Goal: Task Accomplishment & Management: Manage account settings

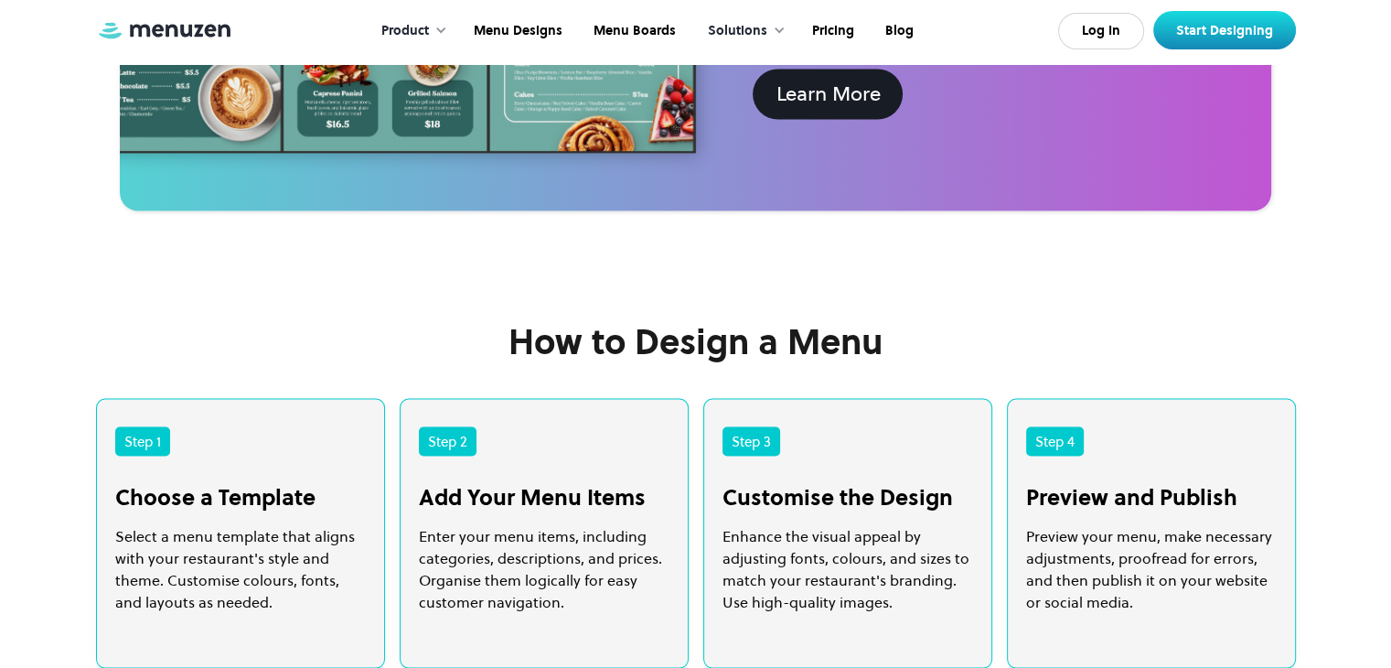
scroll to position [3512, 0]
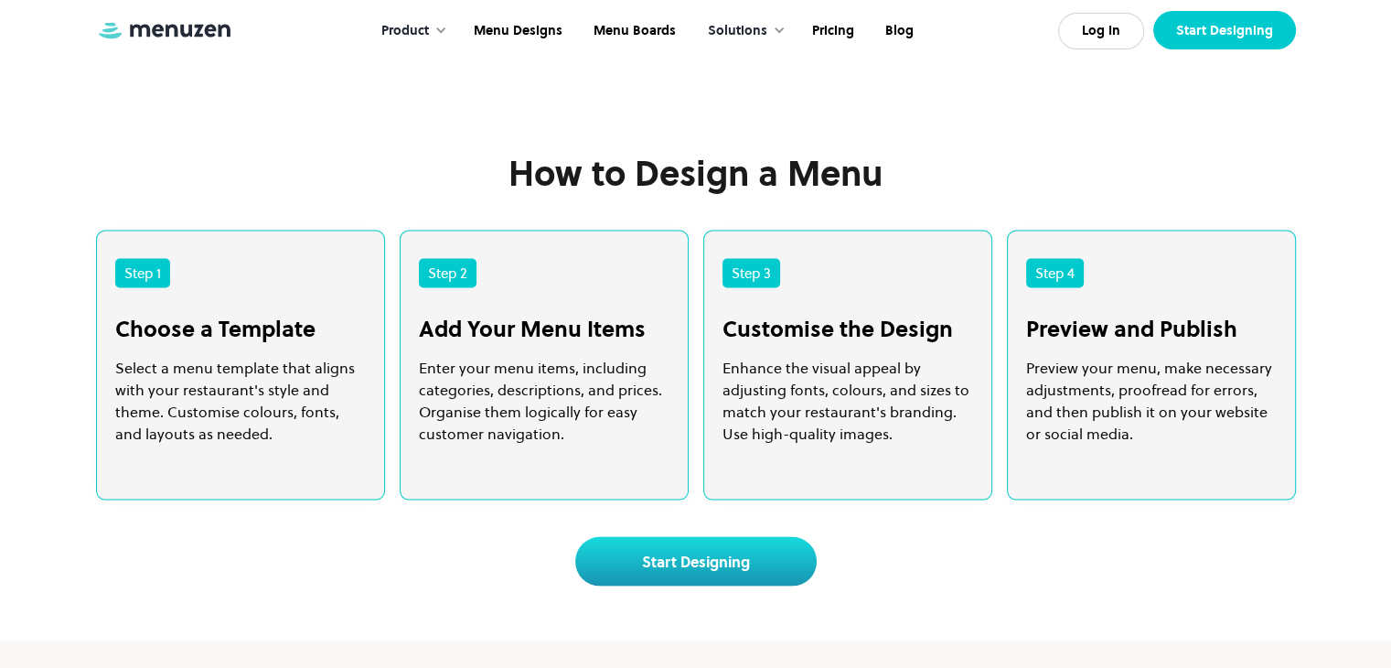
click at [1188, 37] on link "Start Designing" at bounding box center [1224, 30] width 143 height 38
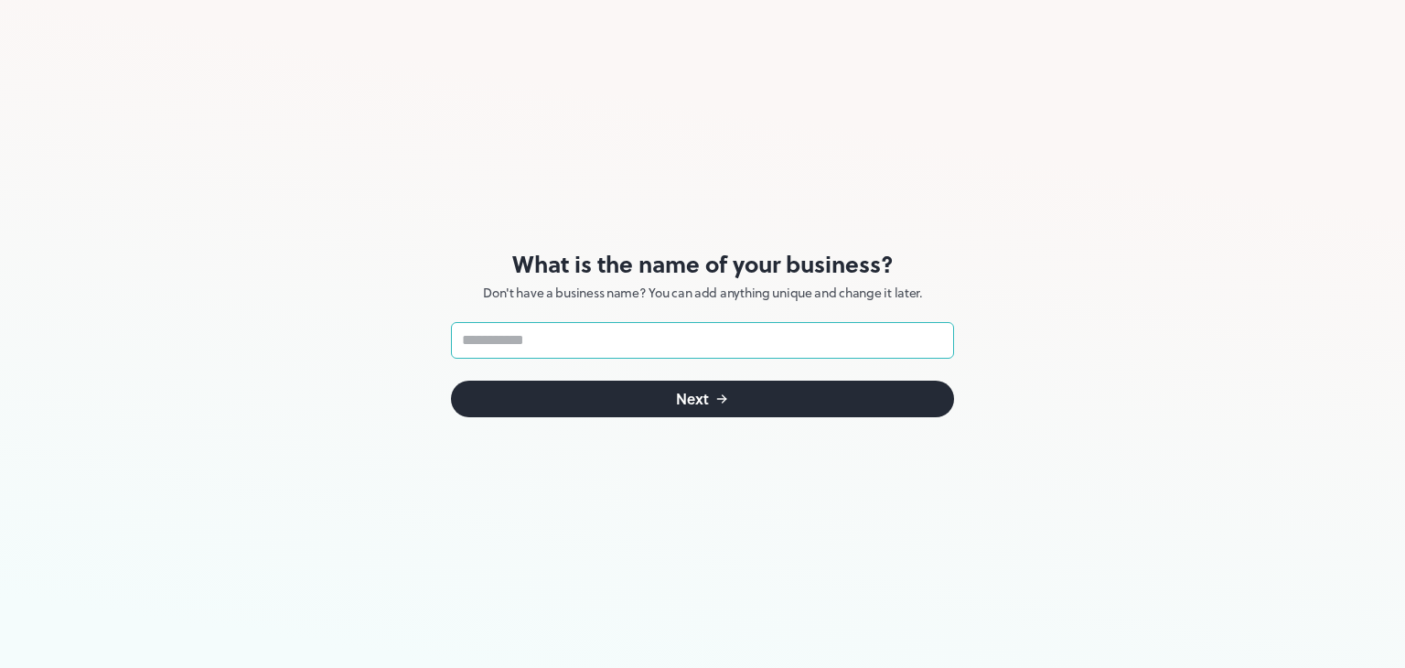
click at [673, 353] on input "text" at bounding box center [702, 340] width 503 height 37
type input "****"
click at [613, 393] on button "Next" at bounding box center [702, 398] width 503 height 37
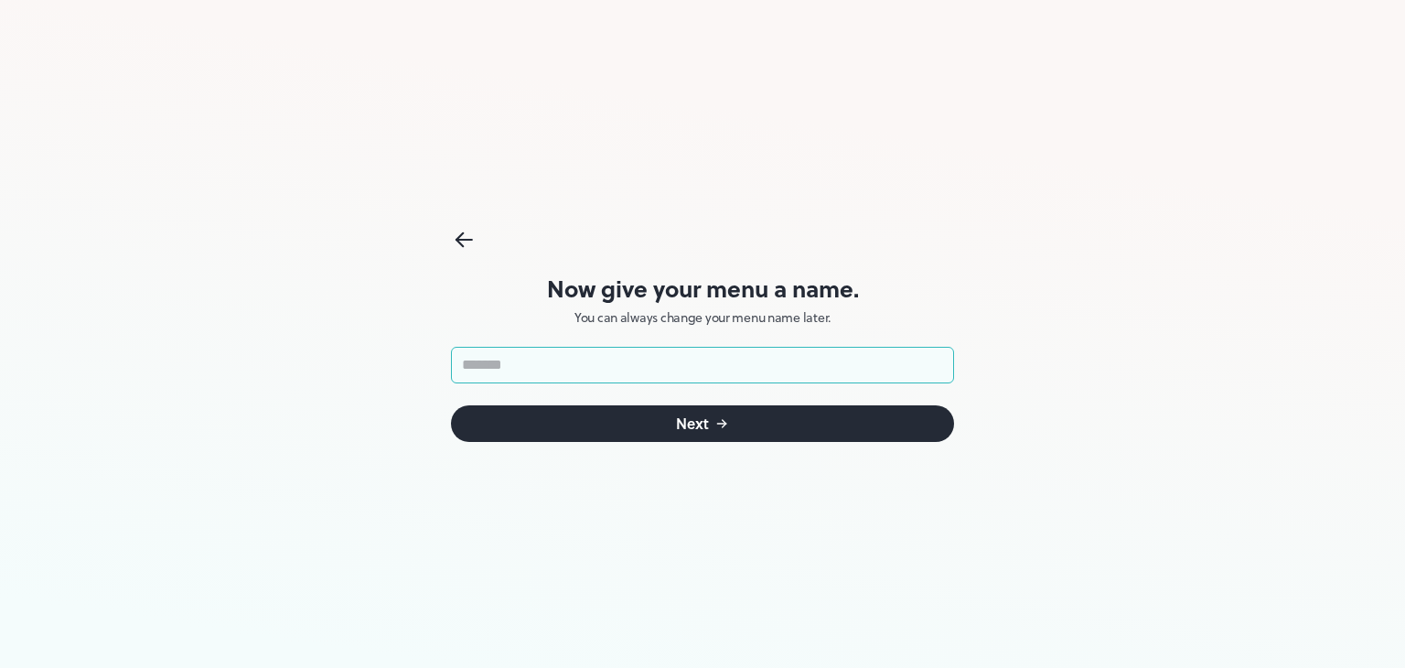
click at [637, 366] on input "text" at bounding box center [702, 365] width 503 height 37
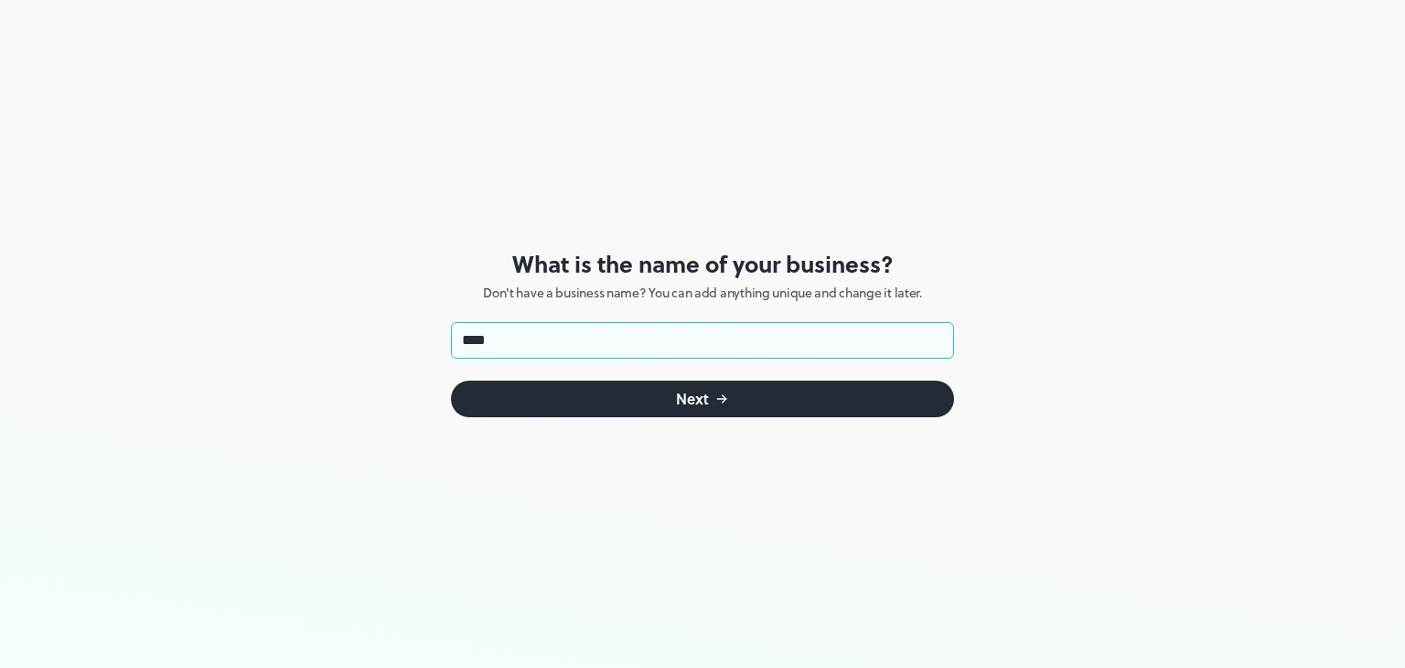
click at [574, 334] on input "****" at bounding box center [702, 340] width 503 height 37
type input "******"
click at [569, 392] on button "Next" at bounding box center [702, 398] width 503 height 37
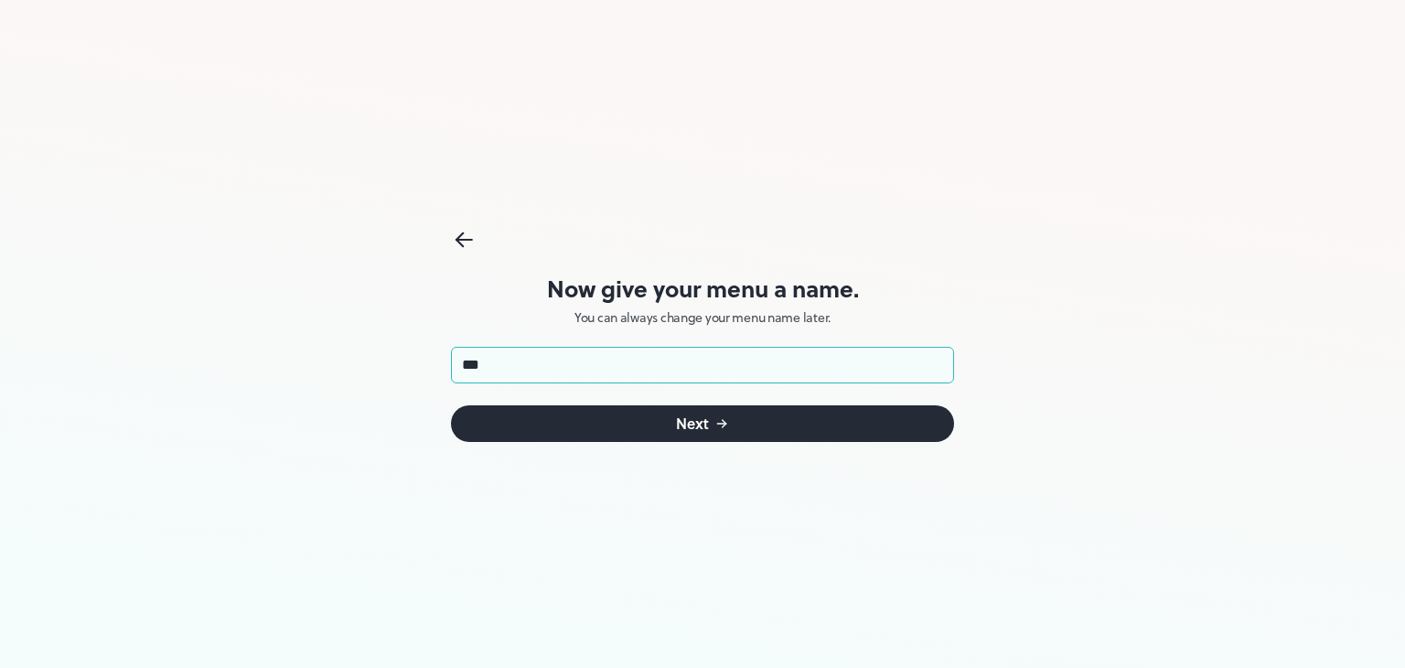
type input "****"
click at [624, 429] on button "Next" at bounding box center [702, 423] width 503 height 37
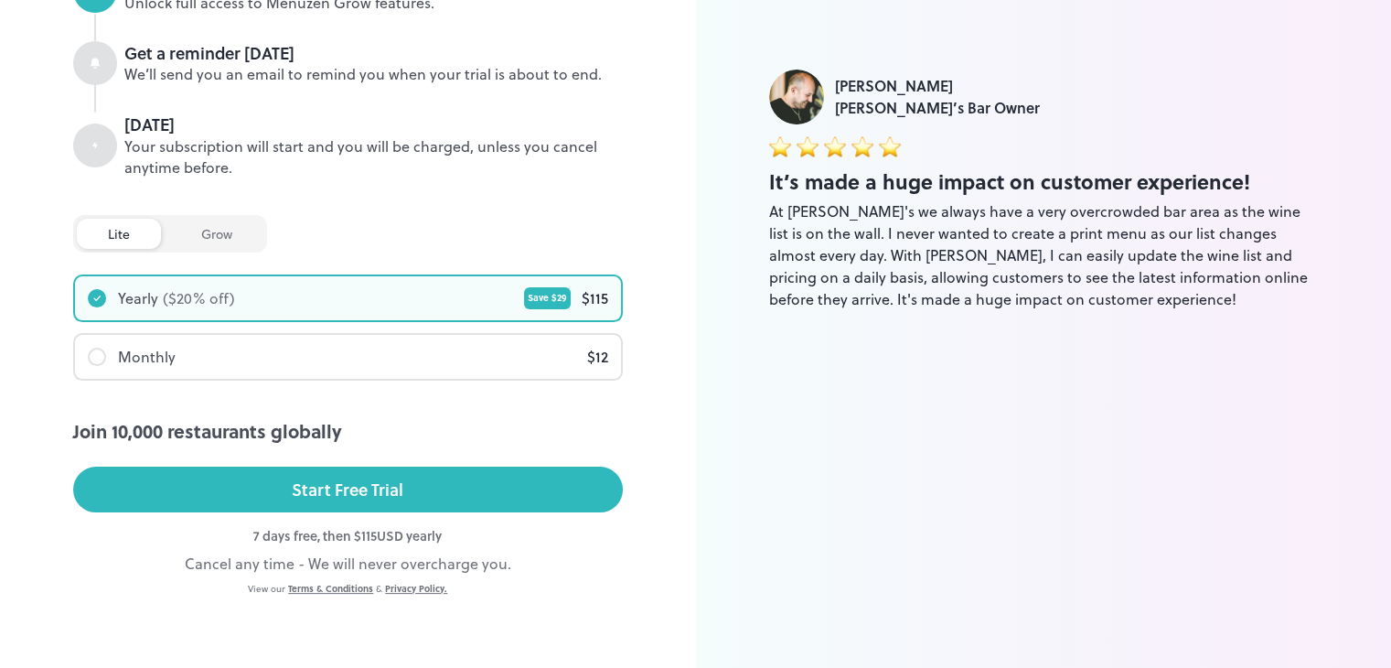
scroll to position [289, 0]
click at [499, 348] on div "Monthly $ 12" at bounding box center [348, 357] width 546 height 44
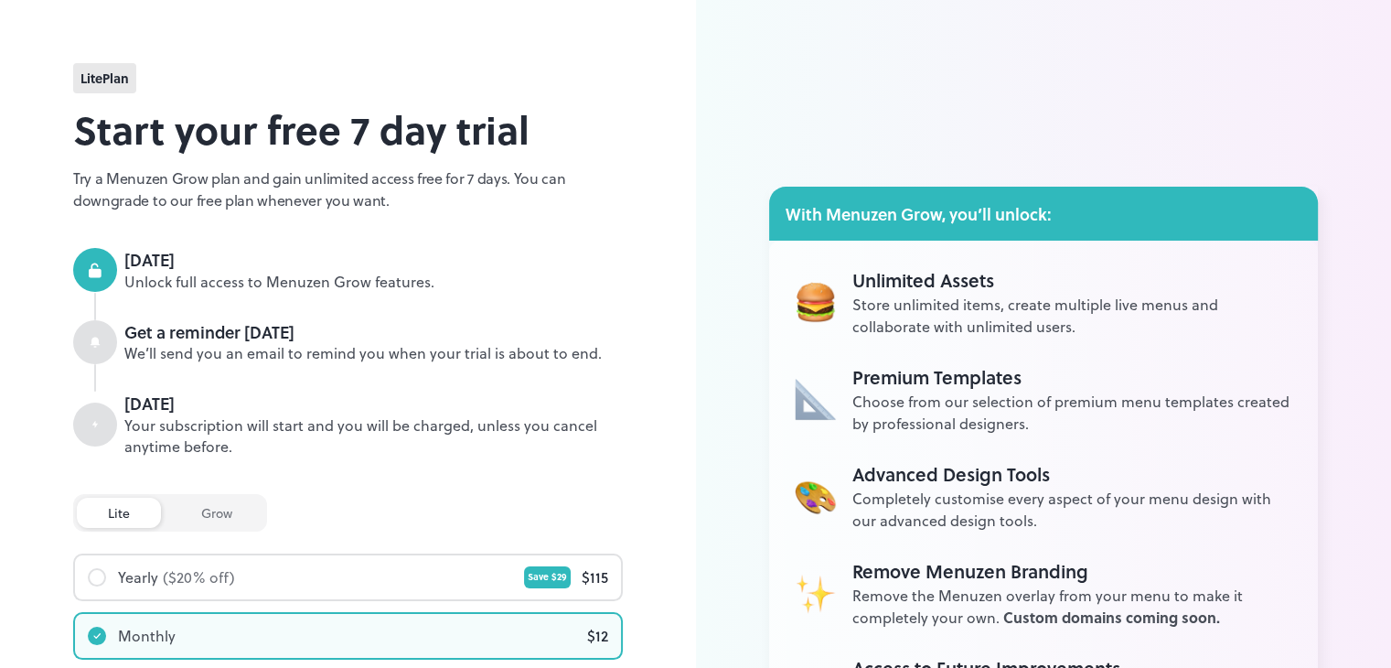
scroll to position [0, 0]
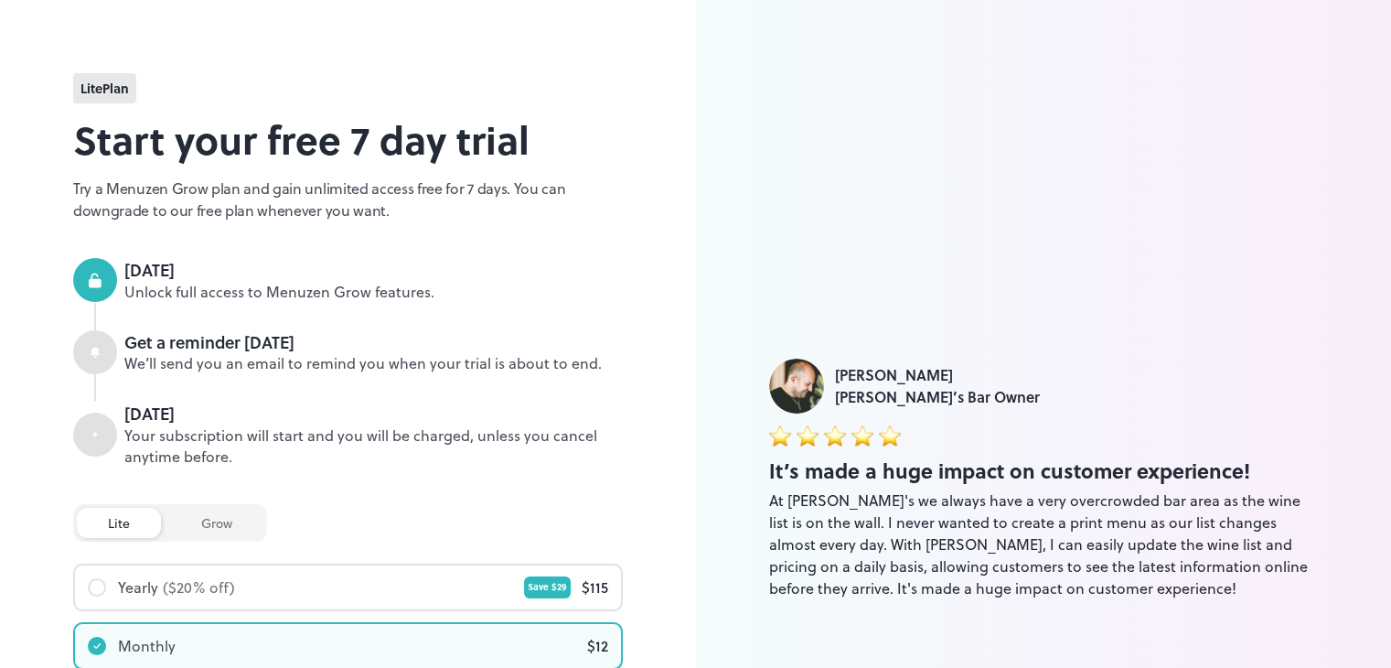
click at [121, 90] on span "lite Plan" at bounding box center [104, 88] width 48 height 19
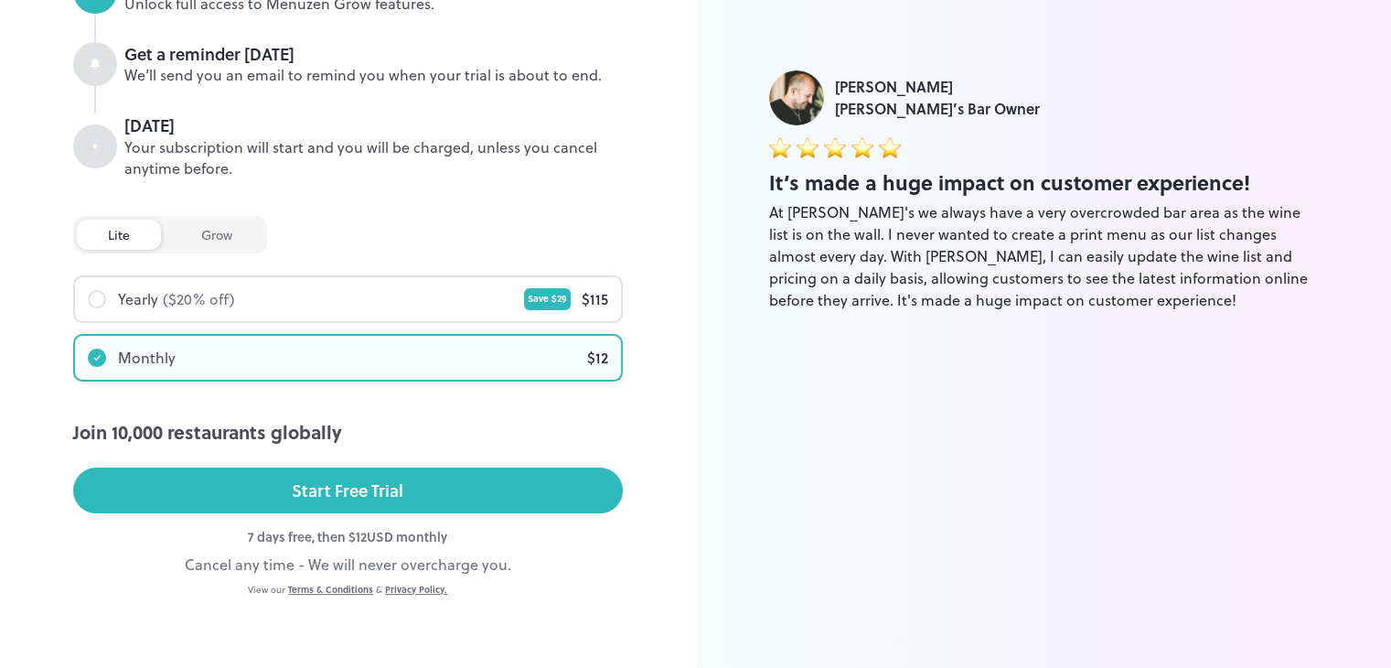
scroll to position [289, 0]
click at [234, 226] on div "grow" at bounding box center [216, 234] width 93 height 30
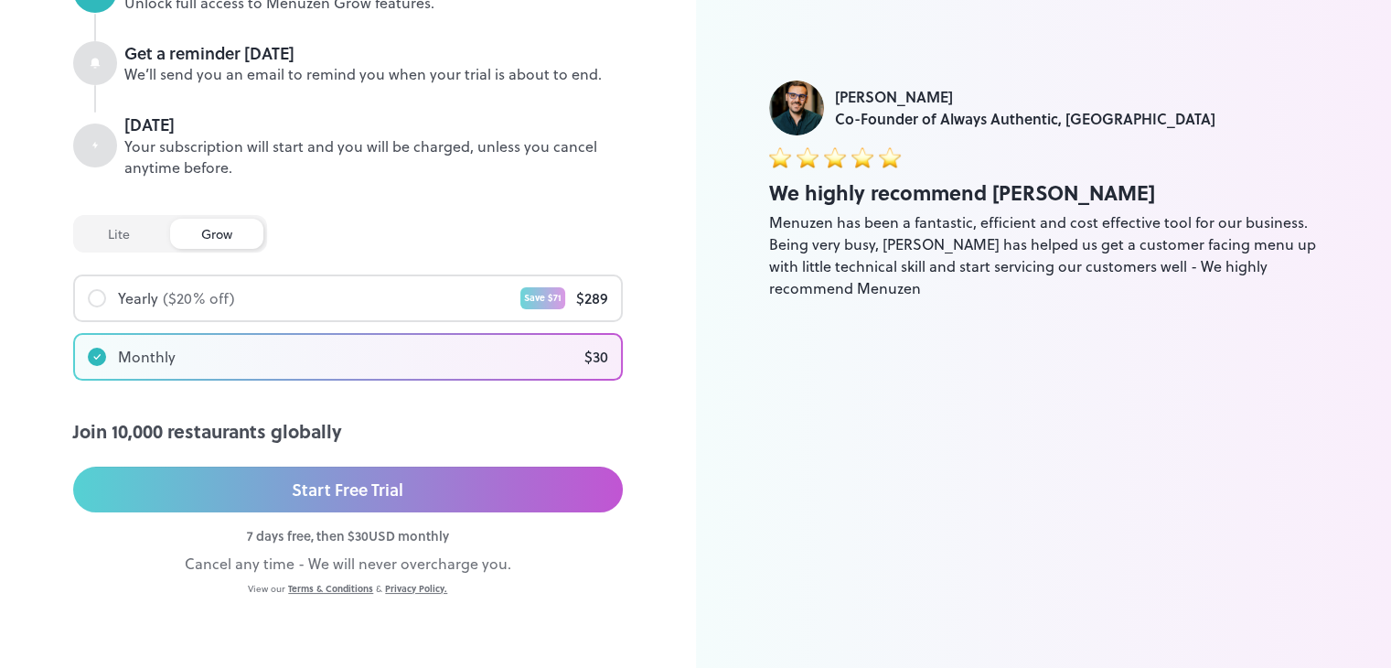
click at [108, 226] on div "lite" at bounding box center [119, 234] width 84 height 30
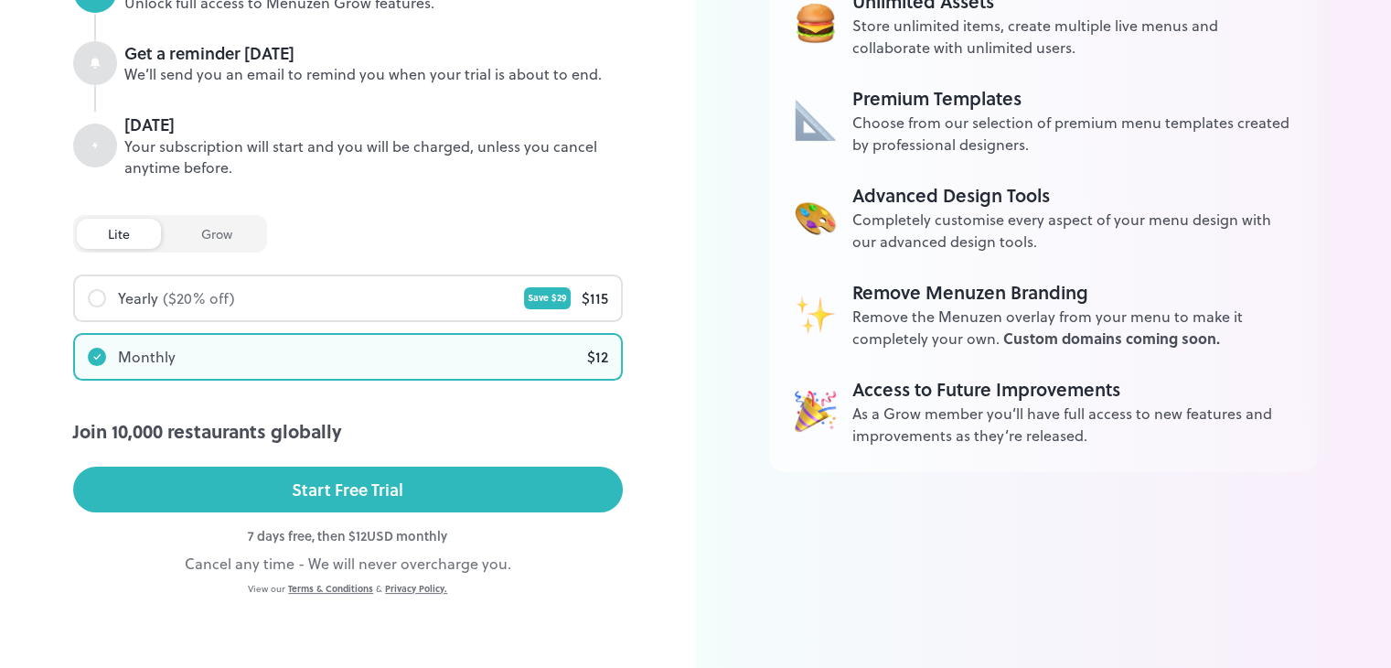
click at [150, 226] on div "lite" at bounding box center [119, 234] width 84 height 30
click at [201, 227] on div "grow" at bounding box center [216, 234] width 93 height 30
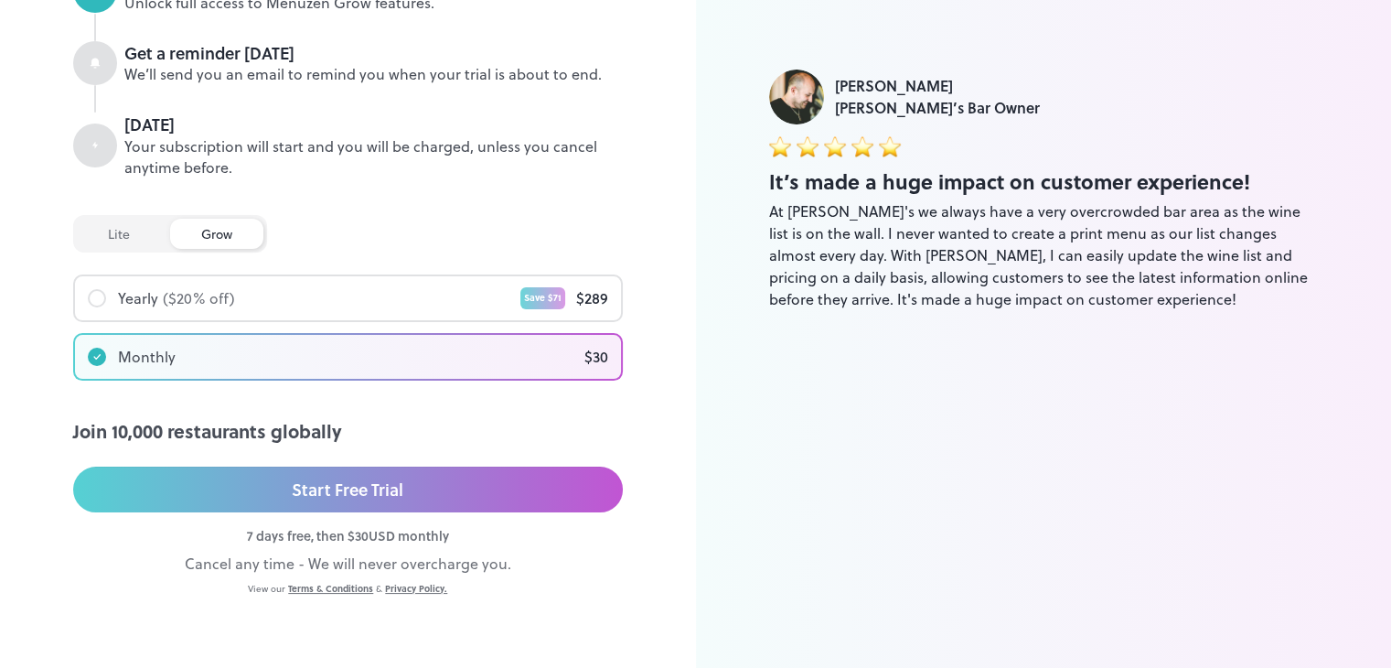
click at [377, 485] on div "Start Free Trial" at bounding box center [348, 488] width 112 height 27
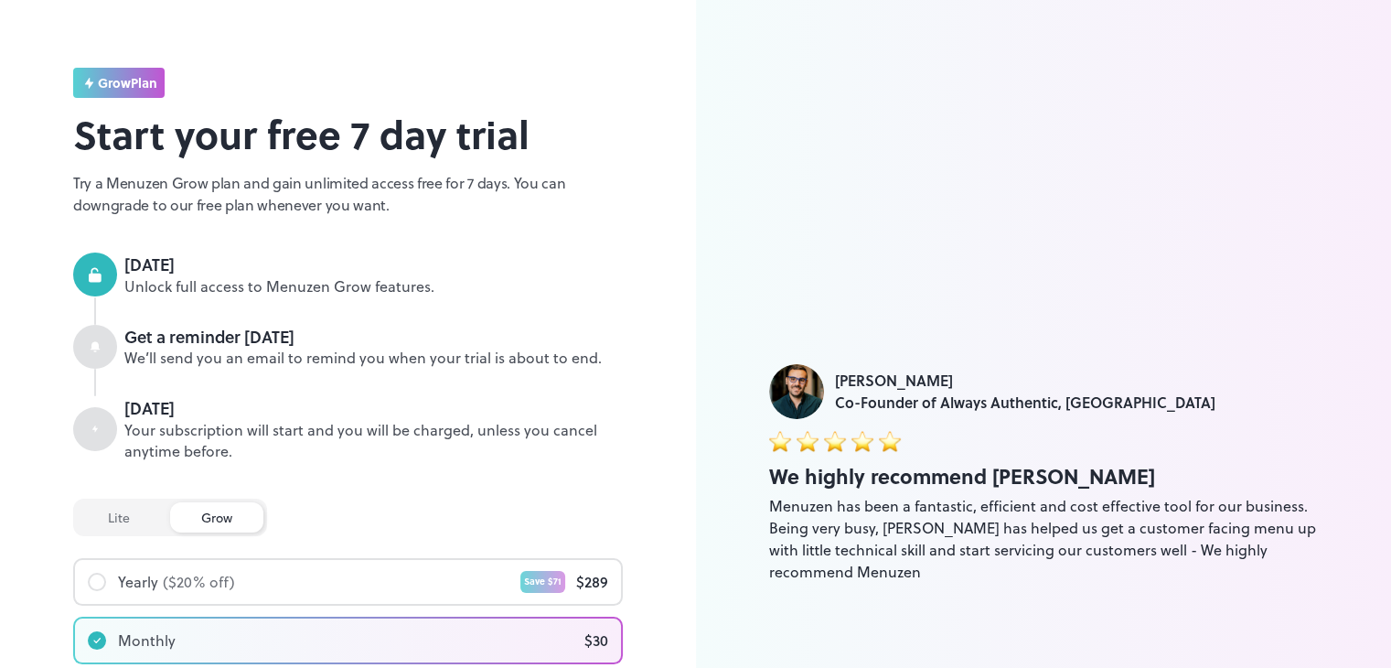
scroll to position [0, 0]
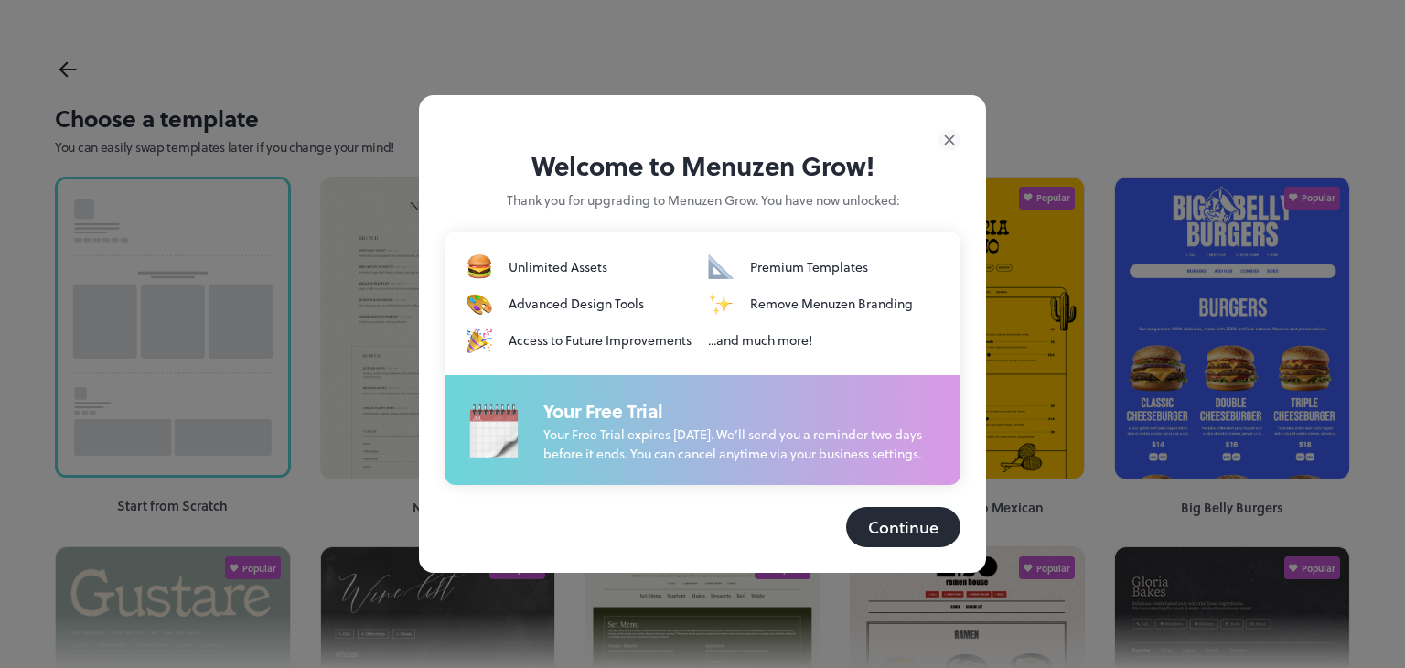
click at [886, 531] on button "Continue" at bounding box center [903, 527] width 114 height 40
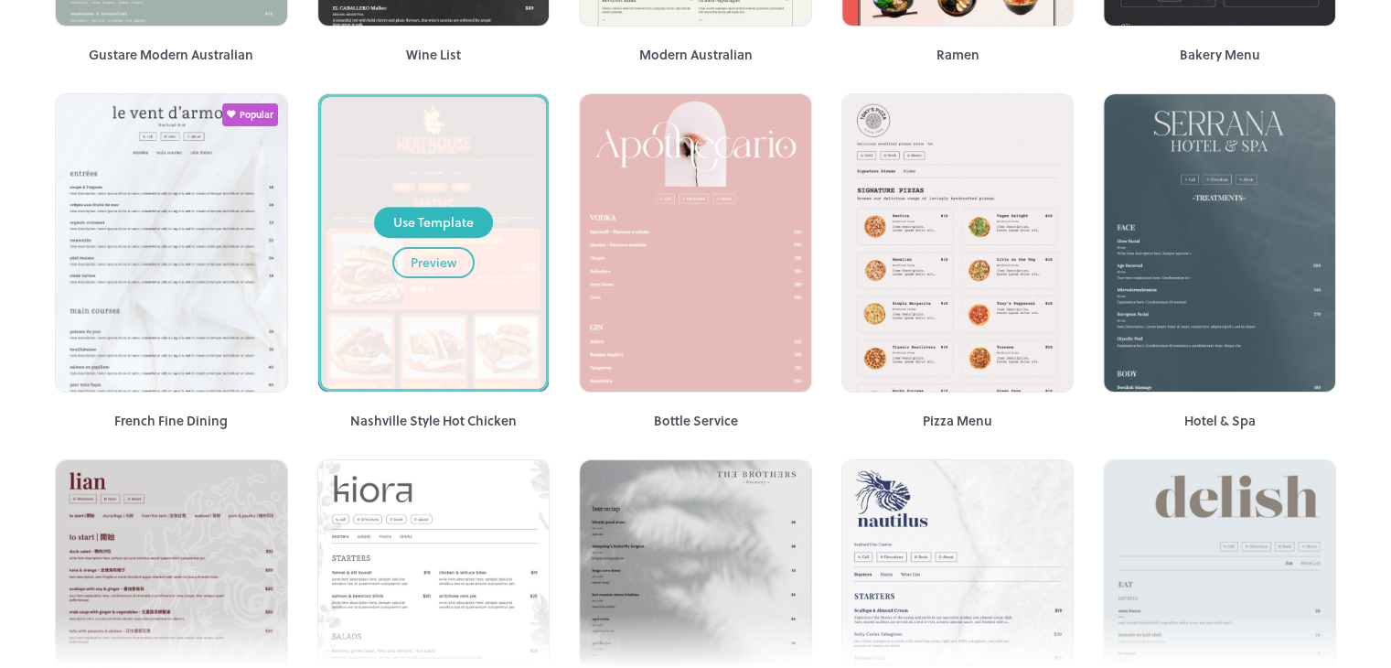
scroll to position [823, 0]
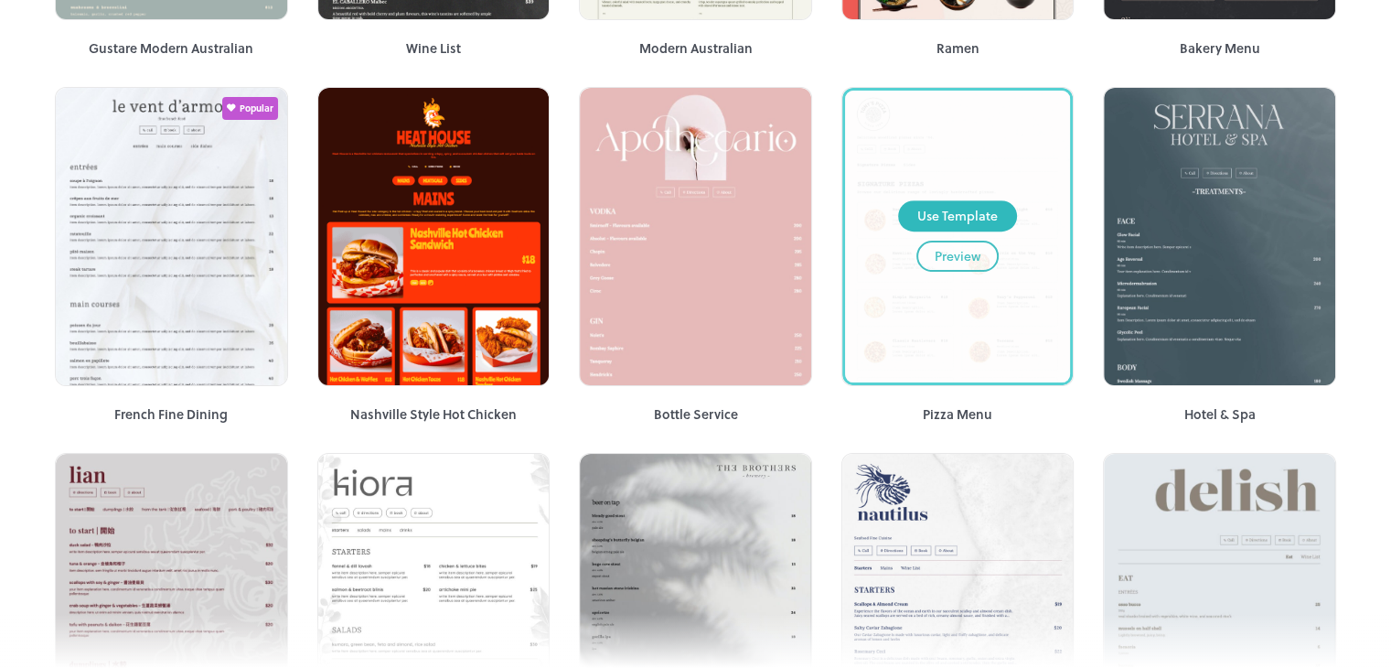
click at [971, 251] on div "Preview" at bounding box center [958, 256] width 46 height 20
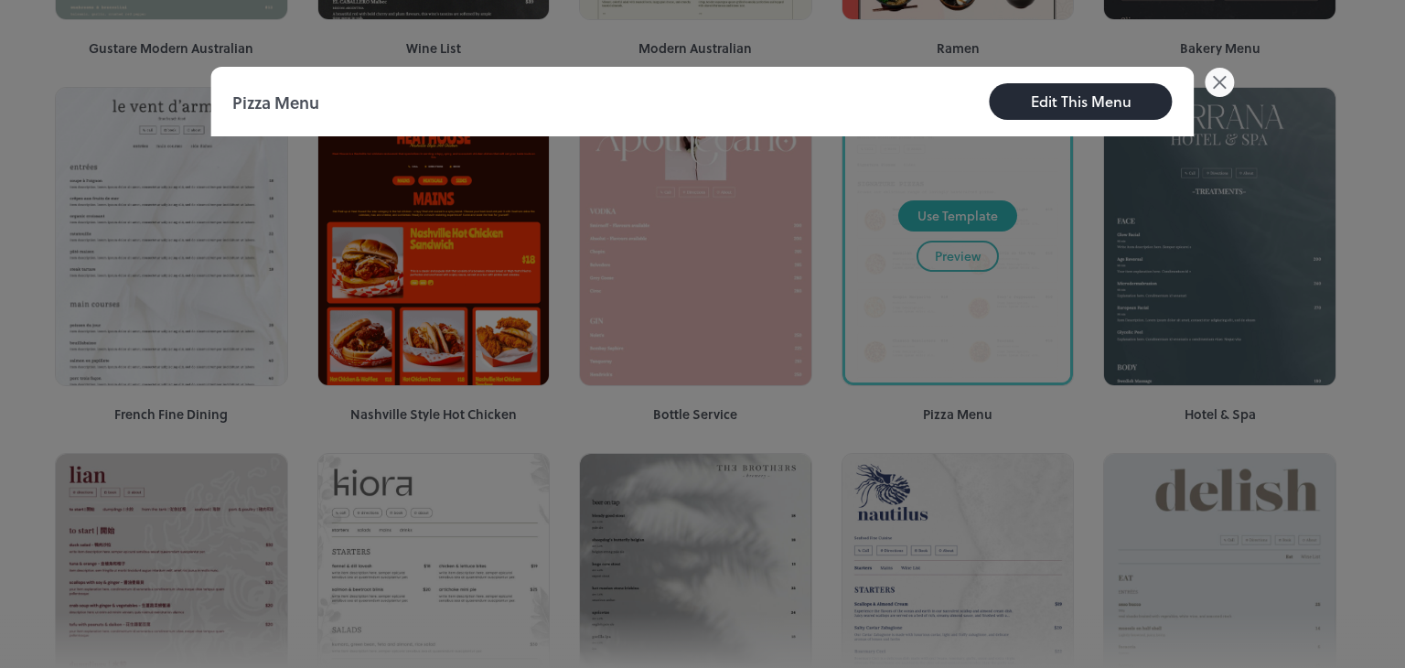
click at [1212, 83] on icon at bounding box center [1219, 82] width 29 height 29
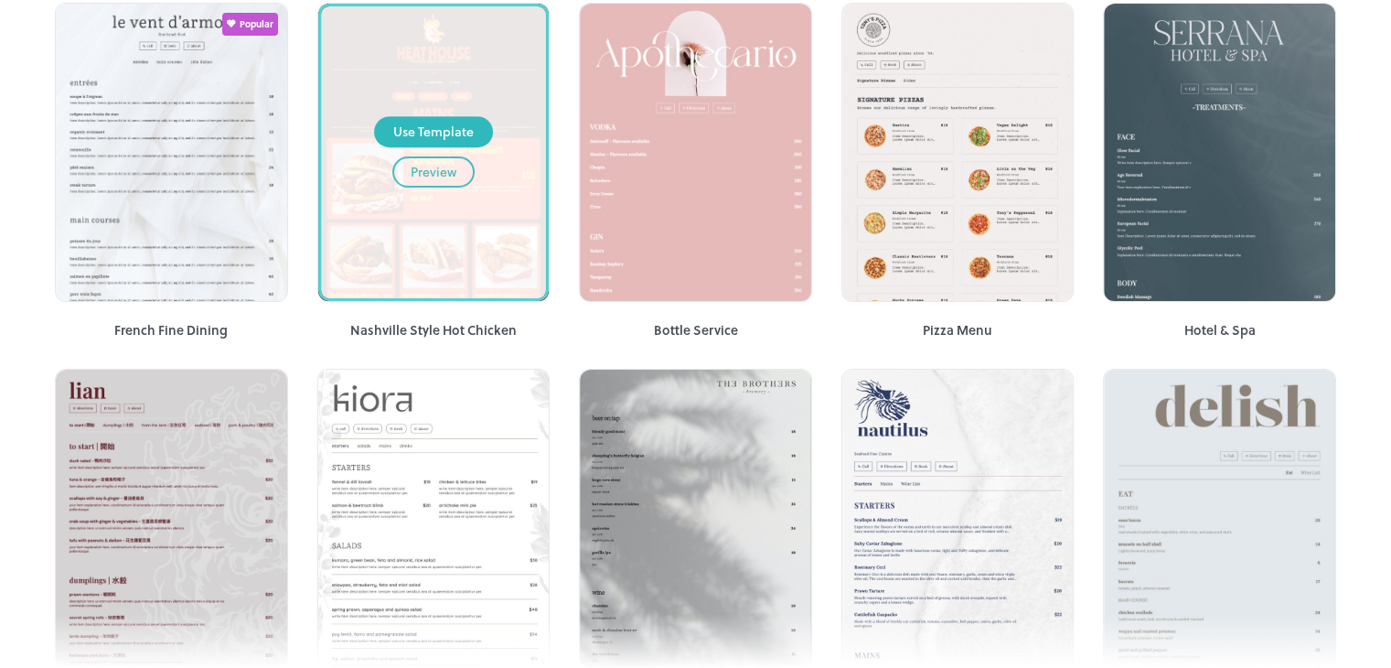
scroll to position [914, 0]
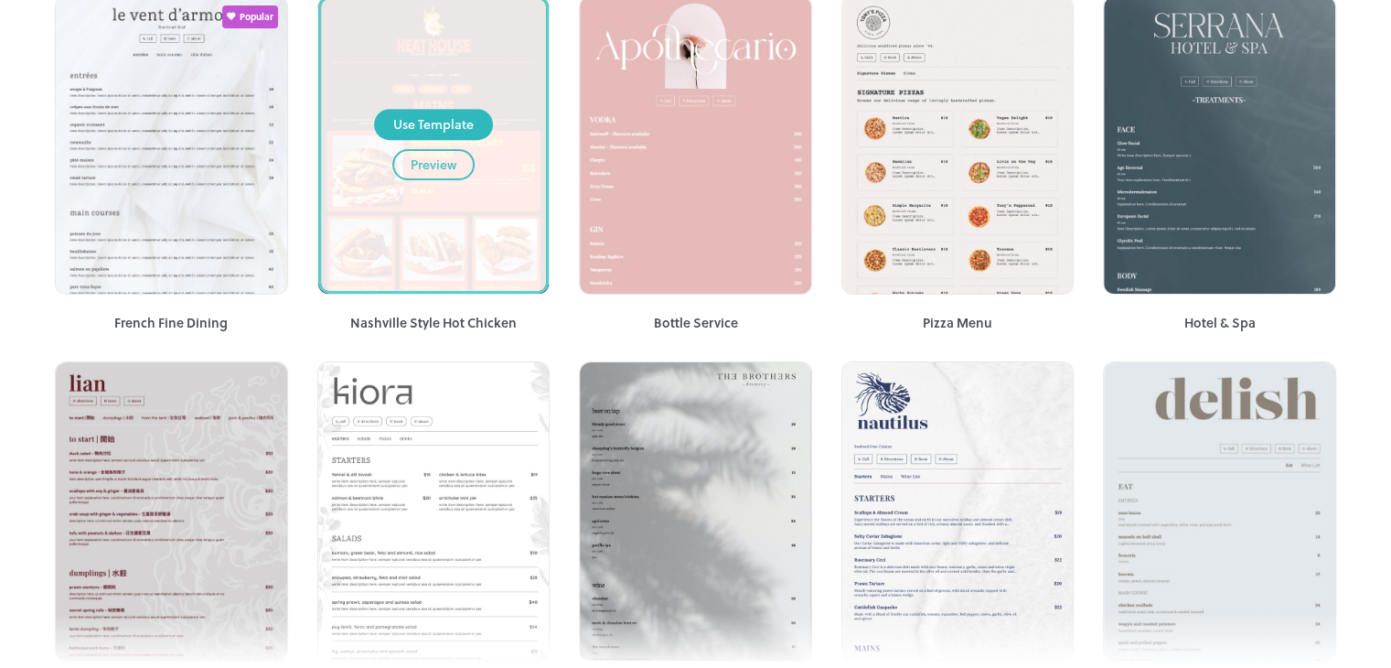
click at [439, 162] on div "Preview" at bounding box center [434, 165] width 46 height 20
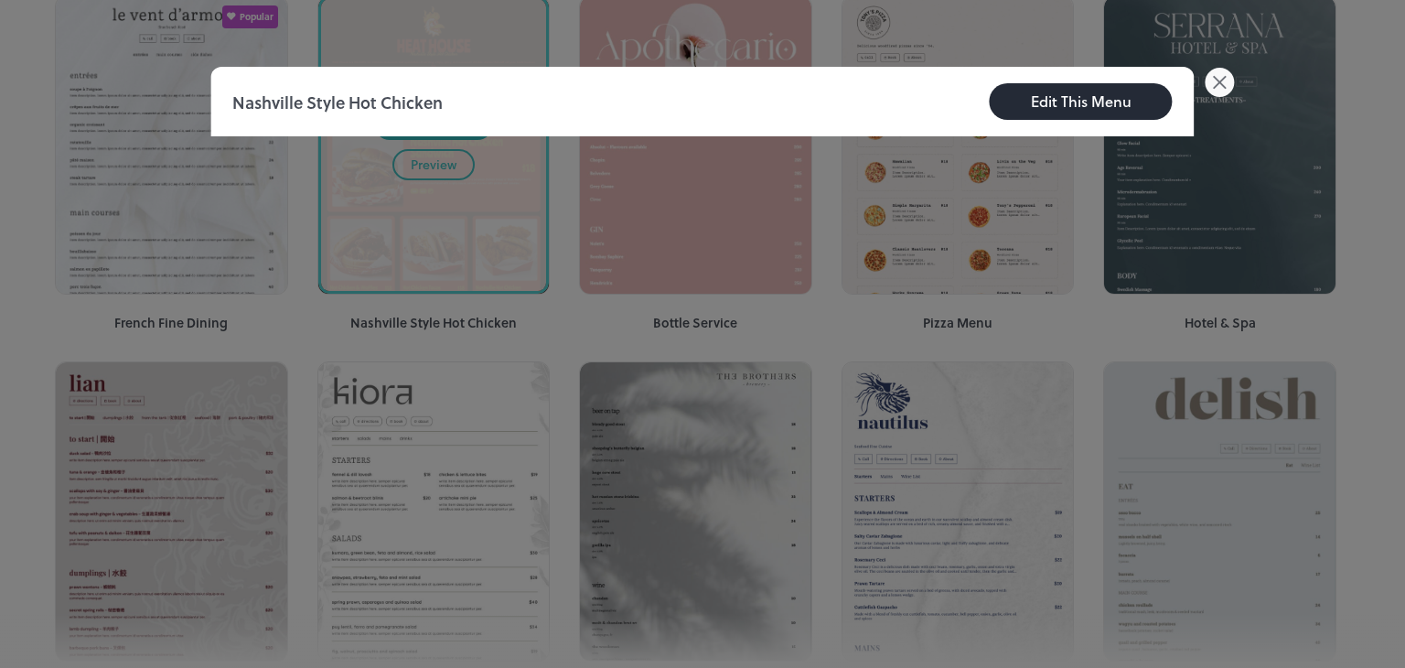
click at [1211, 72] on icon at bounding box center [1219, 82] width 29 height 29
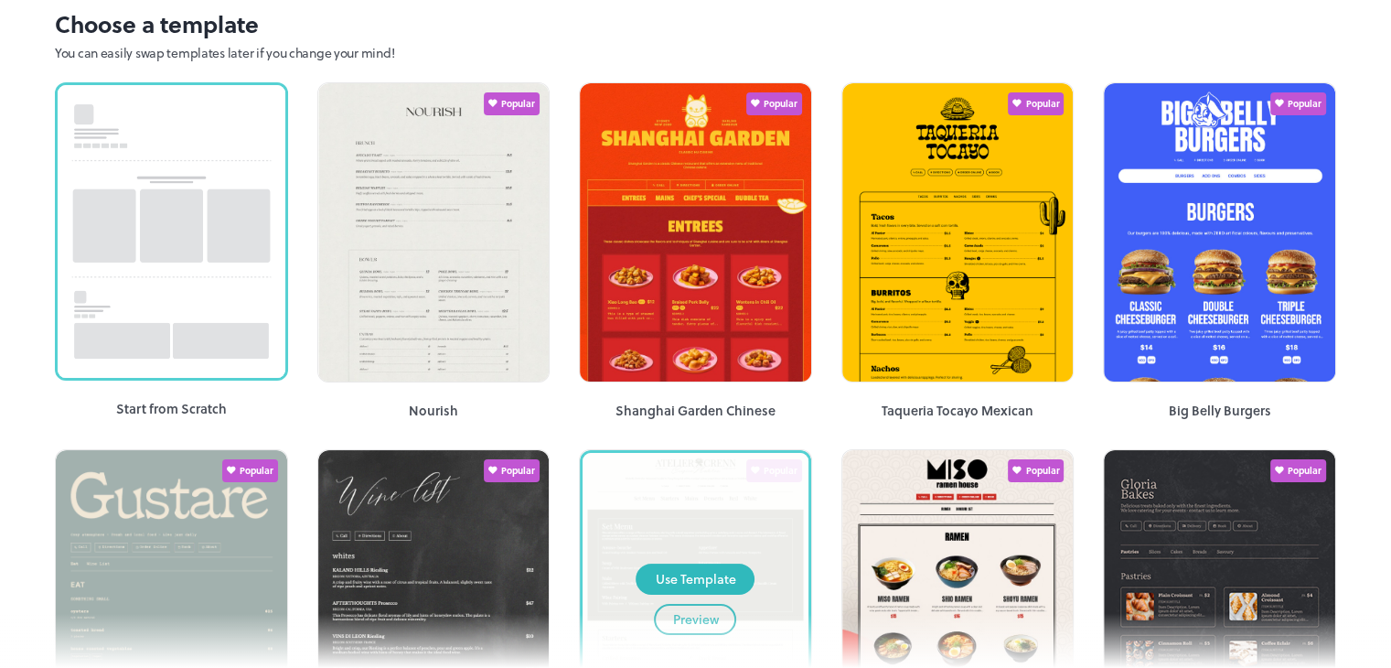
scroll to position [0, 0]
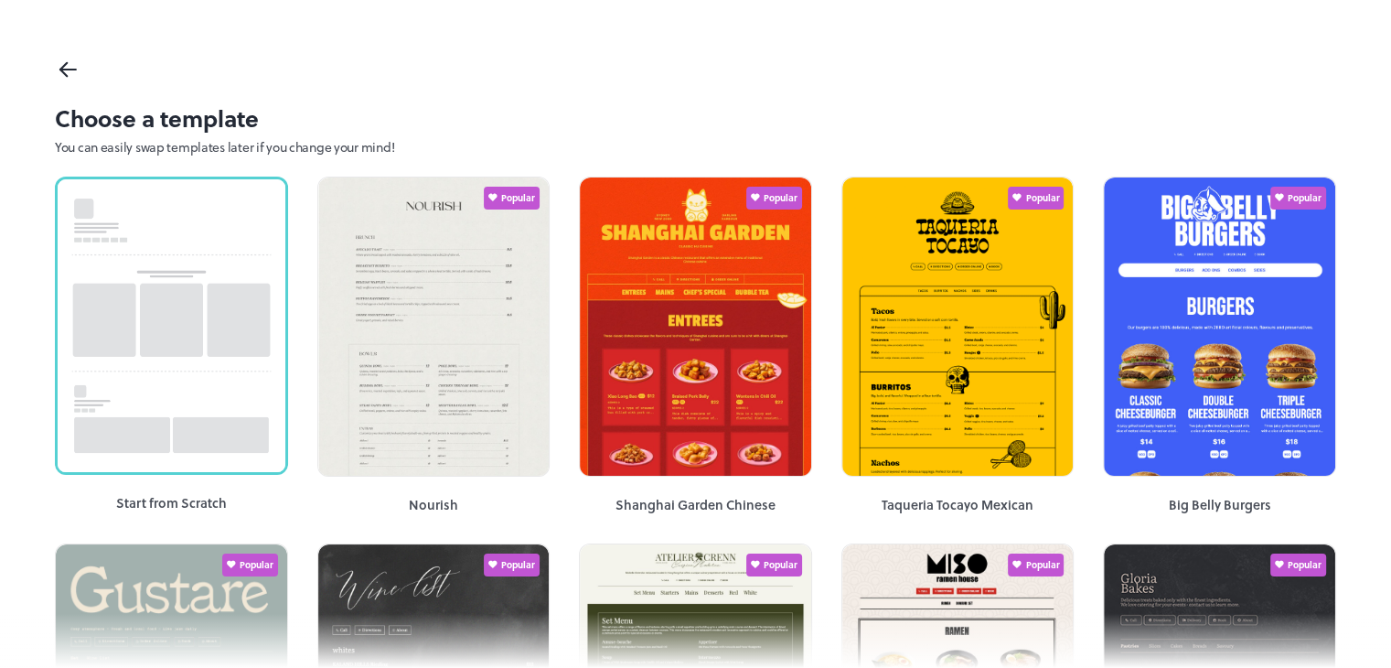
click at [61, 67] on icon at bounding box center [68, 69] width 27 height 27
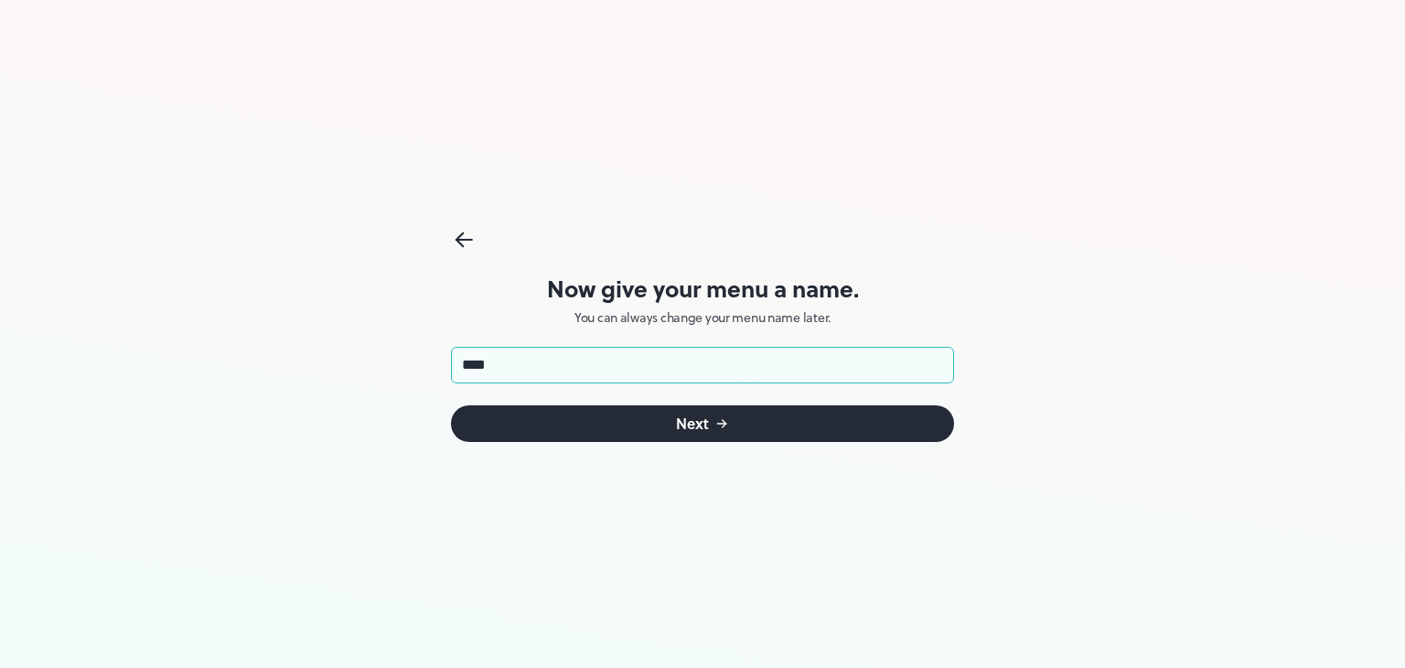
click at [471, 231] on icon at bounding box center [464, 239] width 27 height 27
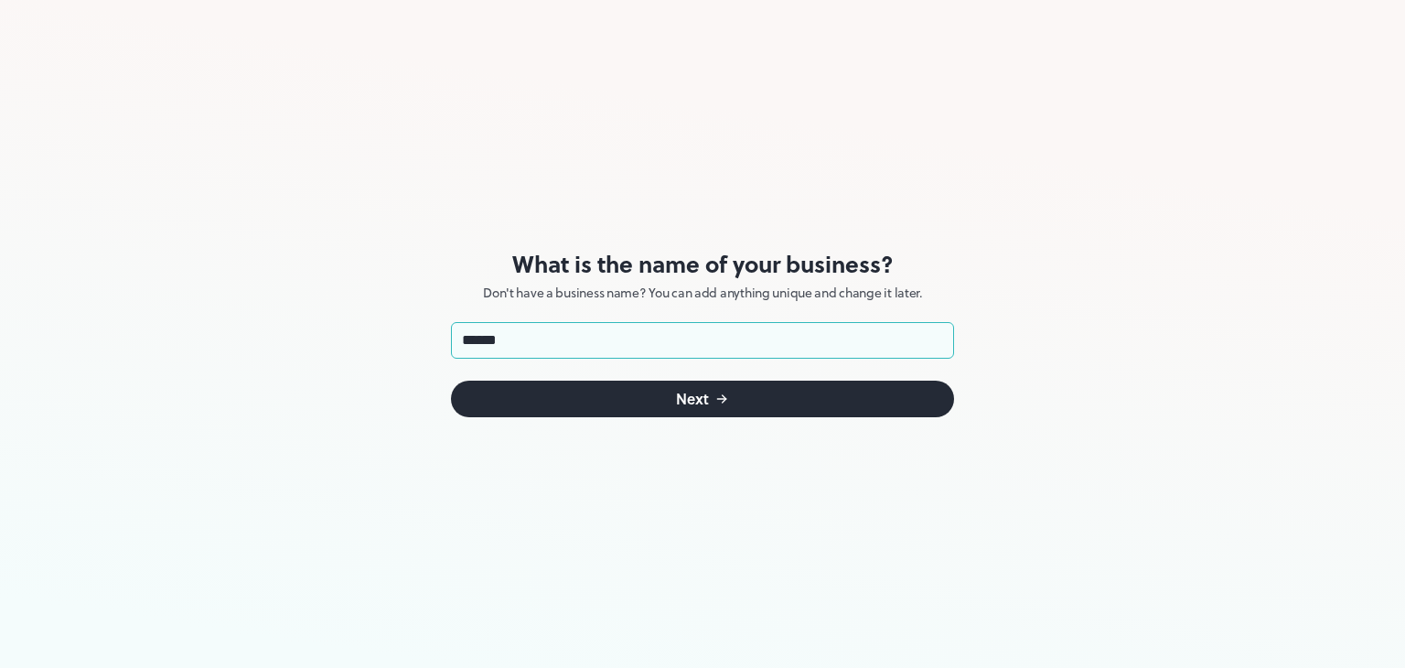
click at [543, 360] on form "****** ​ Next" at bounding box center [702, 369] width 503 height 95
click at [567, 387] on button "Next" at bounding box center [702, 398] width 503 height 37
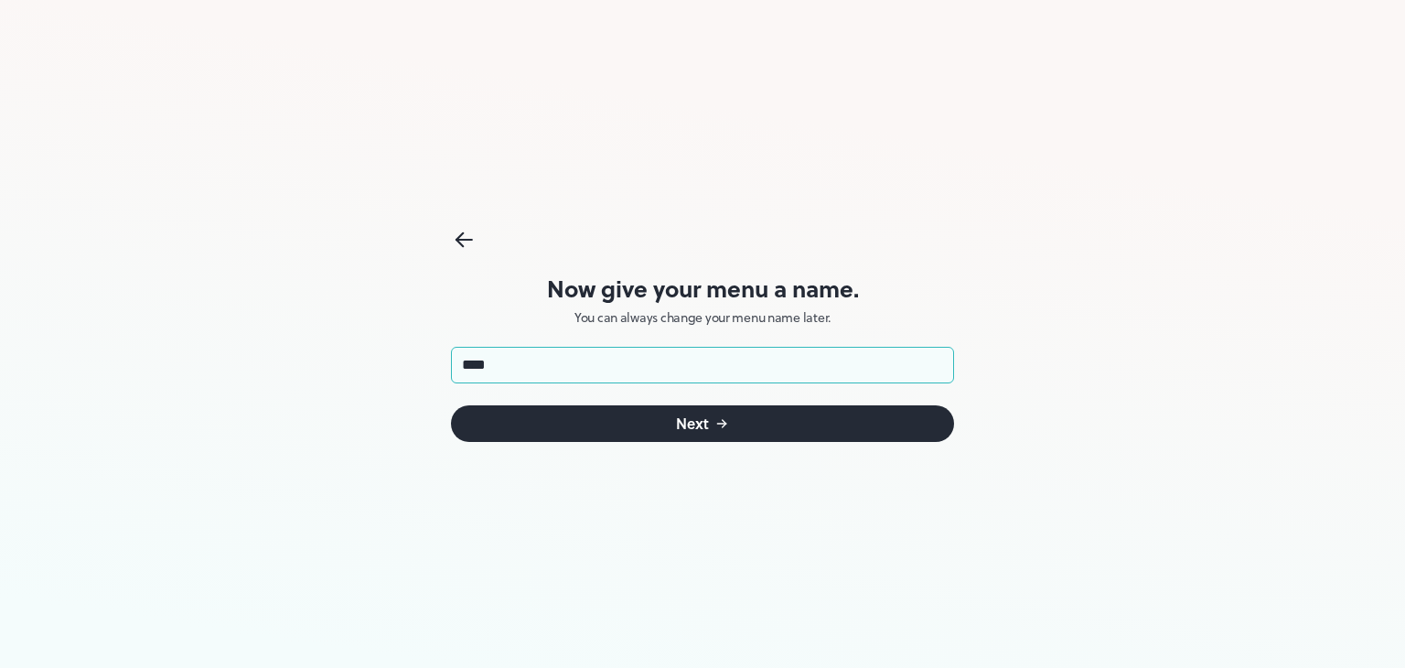
click at [589, 421] on button "Next" at bounding box center [702, 423] width 503 height 37
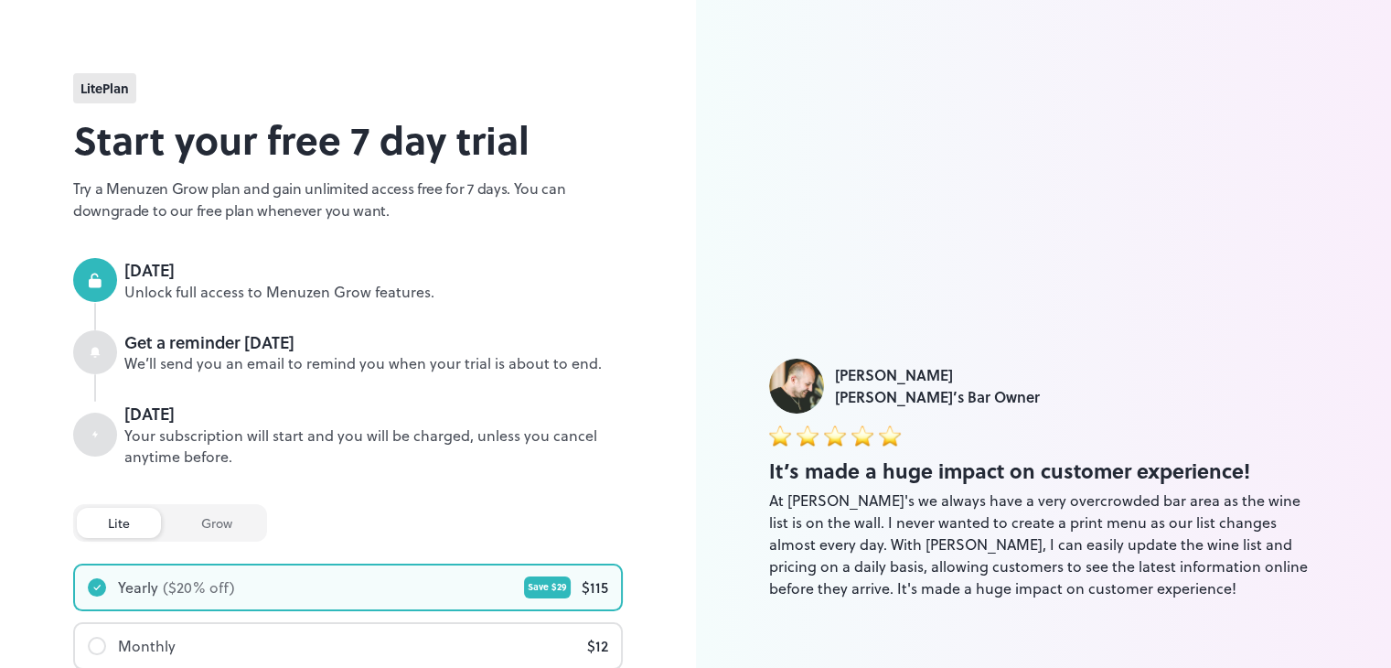
drag, startPoint x: 262, startPoint y: 231, endPoint x: 242, endPoint y: 225, distance: 21.1
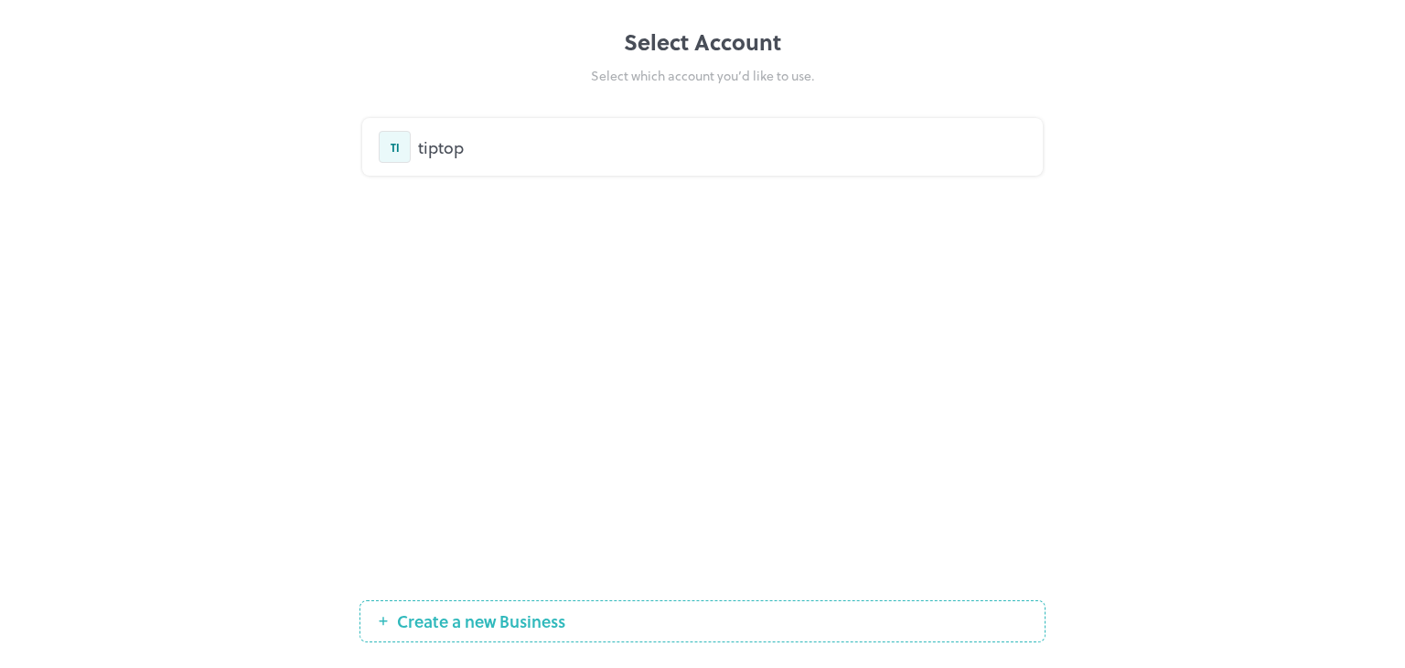
click at [481, 152] on div "tiptop" at bounding box center [722, 146] width 608 height 25
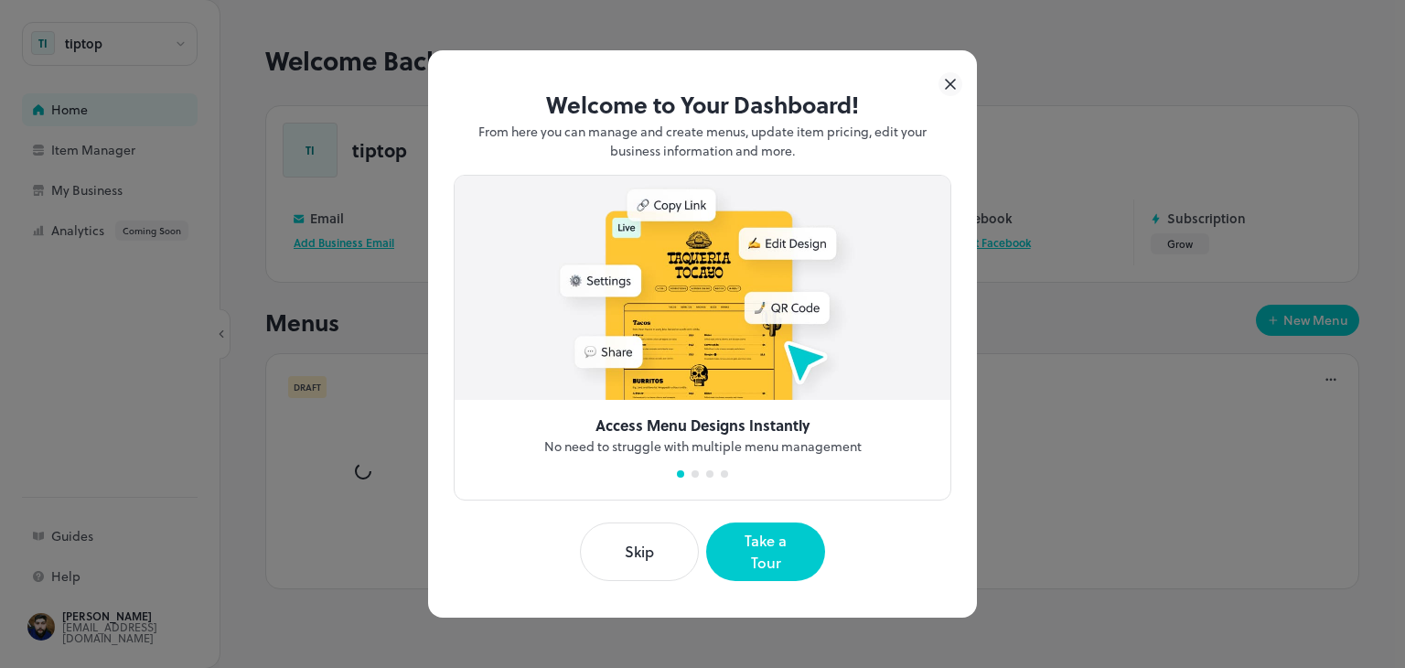
click at [940, 92] on icon at bounding box center [950, 84] width 24 height 24
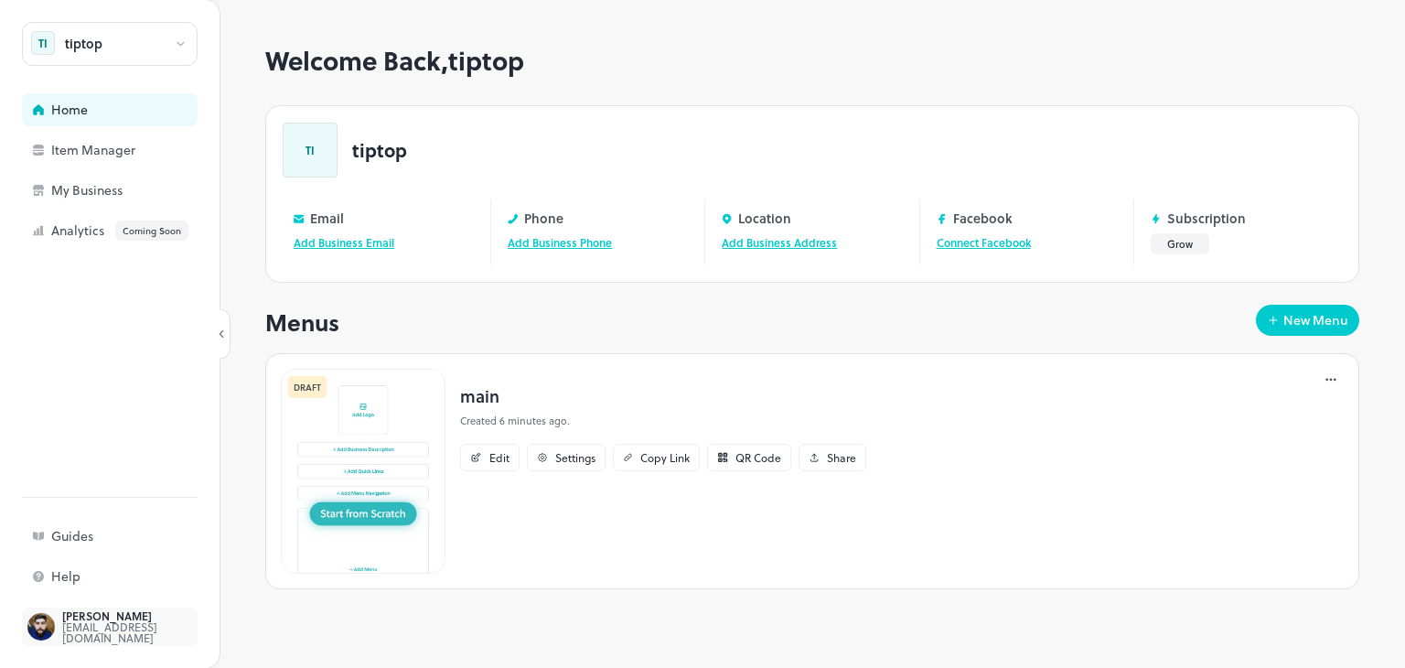
click at [118, 628] on div "[EMAIL_ADDRESS][DOMAIN_NAME]" at bounding box center [148, 632] width 172 height 22
click at [139, 151] on div "Item Manager" at bounding box center [142, 150] width 183 height 13
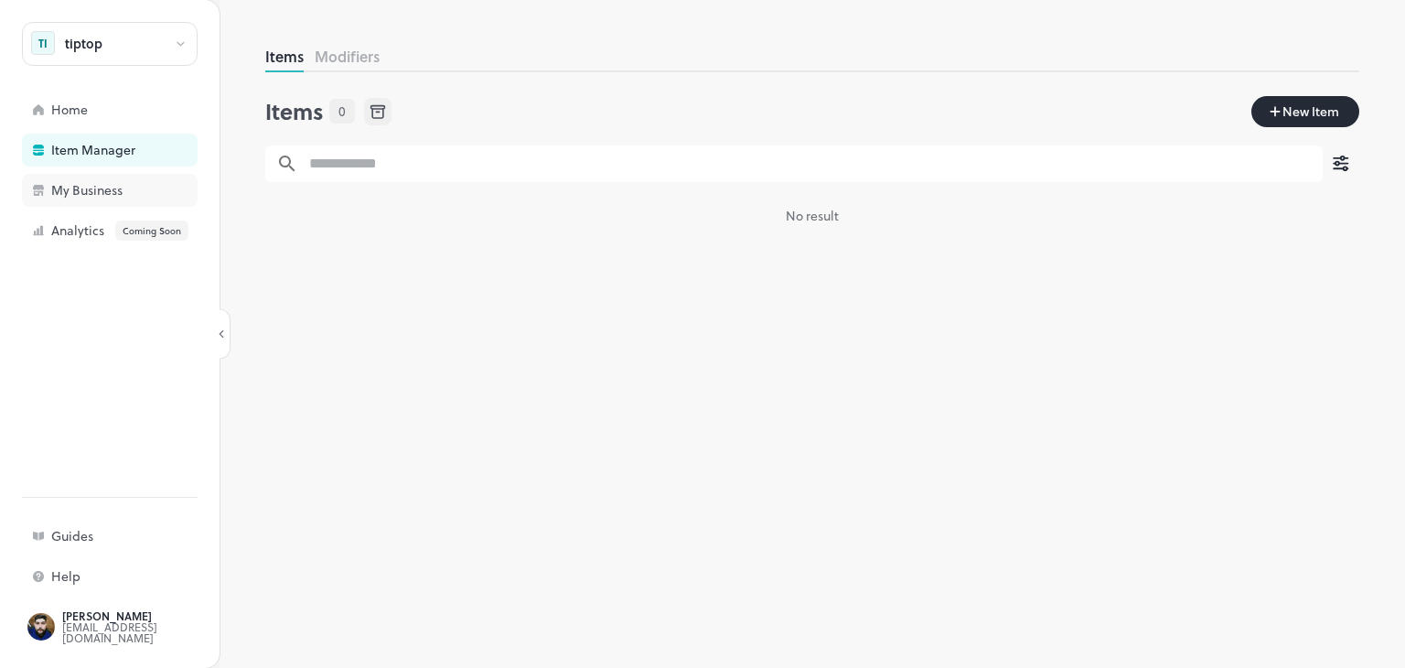
click at [99, 202] on div "My Business" at bounding box center [110, 190] width 176 height 33
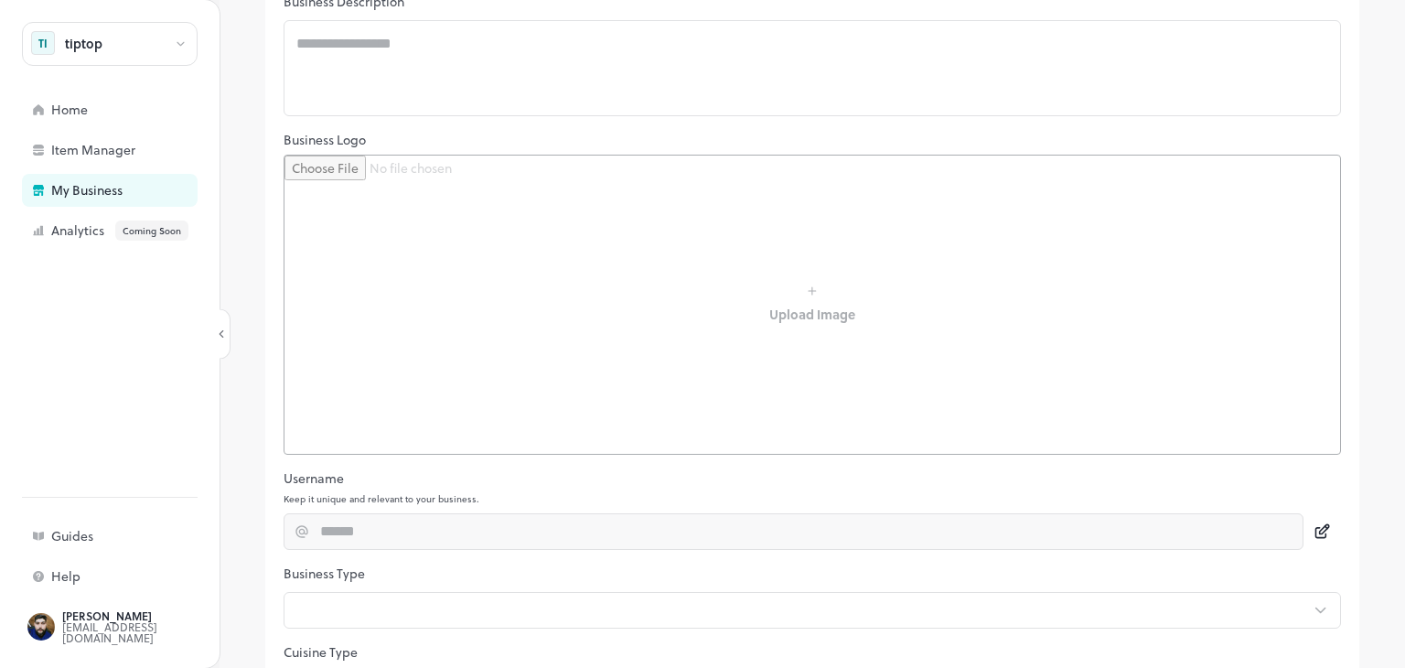
scroll to position [241, 0]
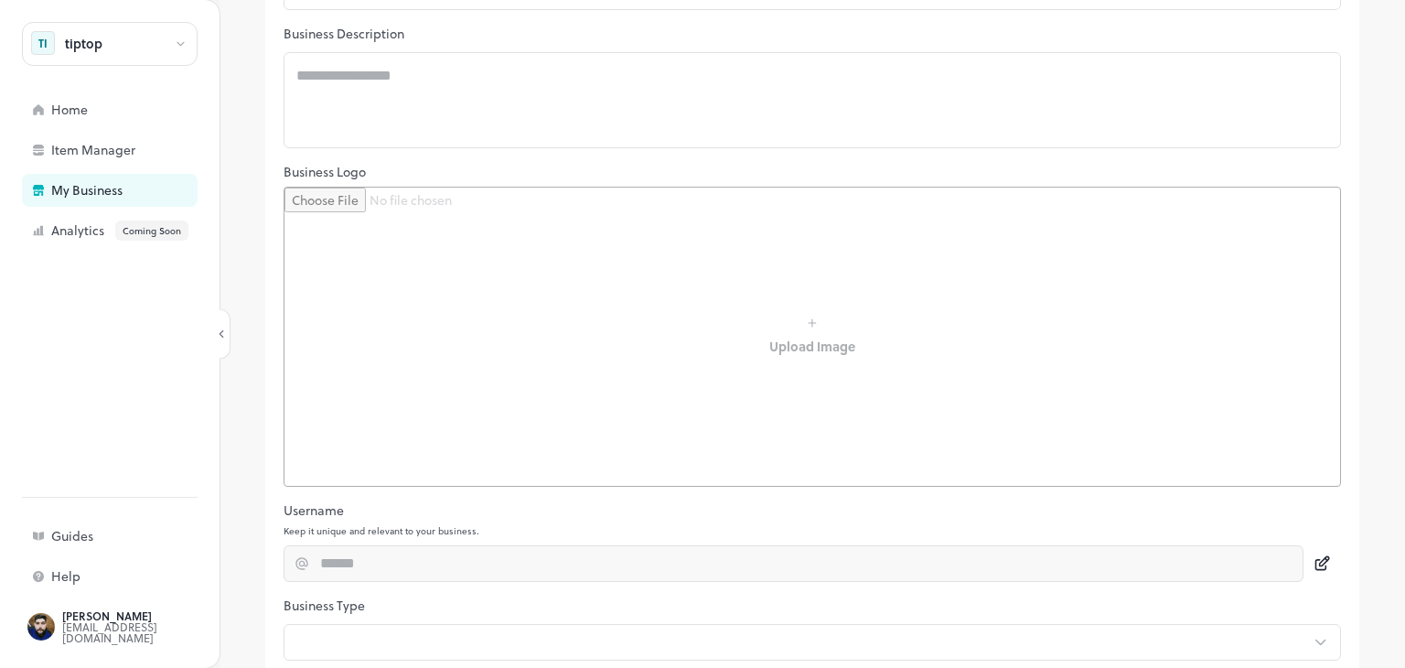
click at [797, 337] on input "file" at bounding box center [811, 336] width 1055 height 298
type input "**********"
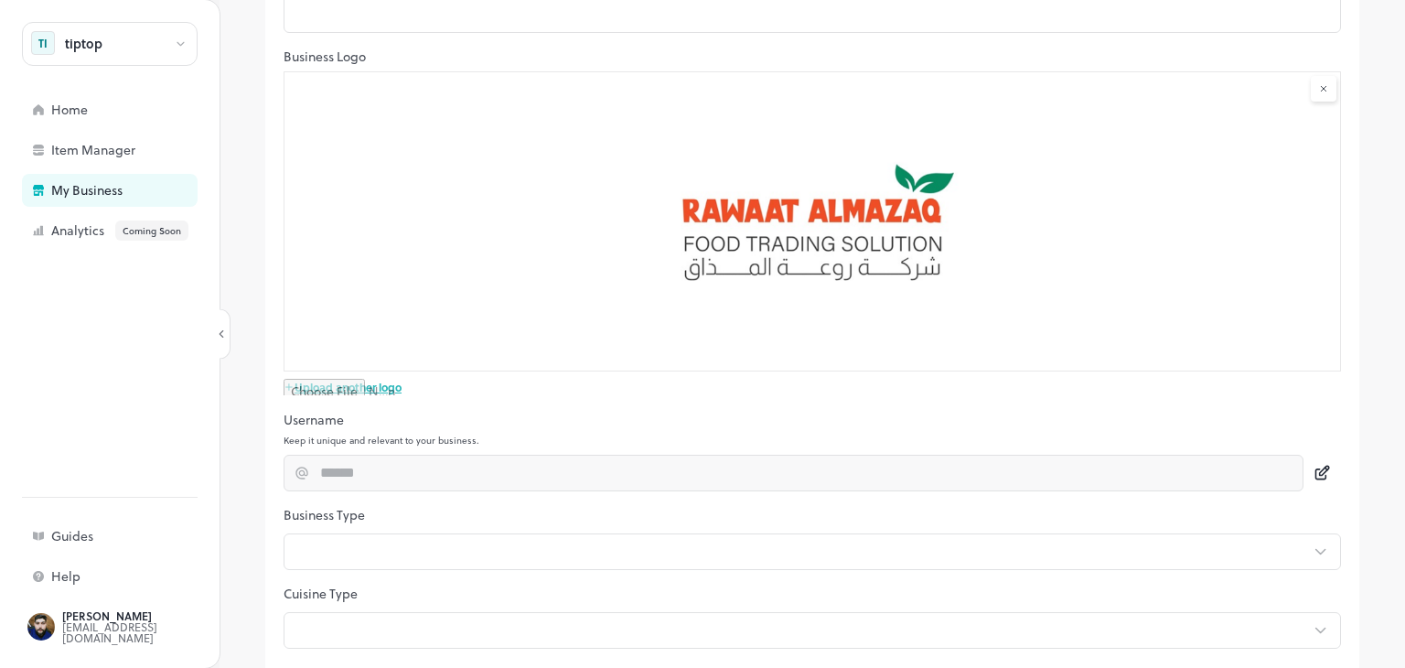
scroll to position [449, 0]
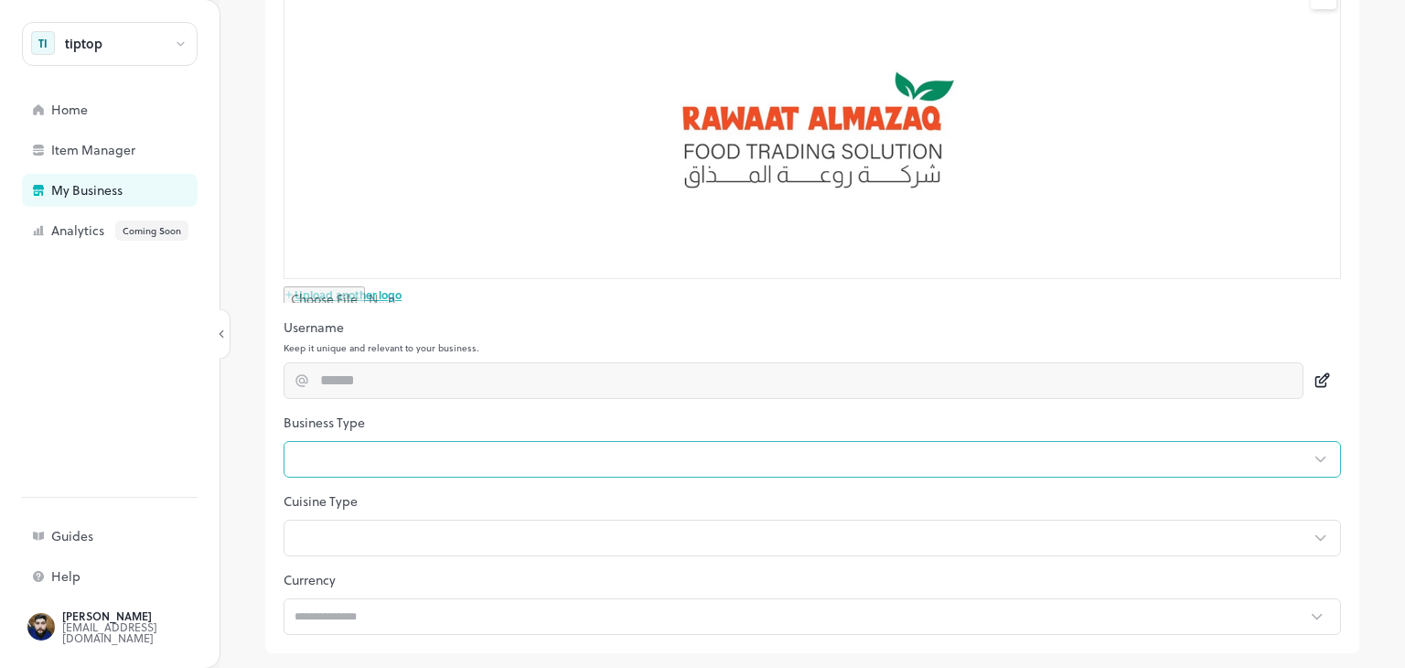
click at [364, 450] on body "tiptop TI Home Item Manager My Business Analytics Coming Soon Guides Help saif …" at bounding box center [702, 334] width 1405 height 668
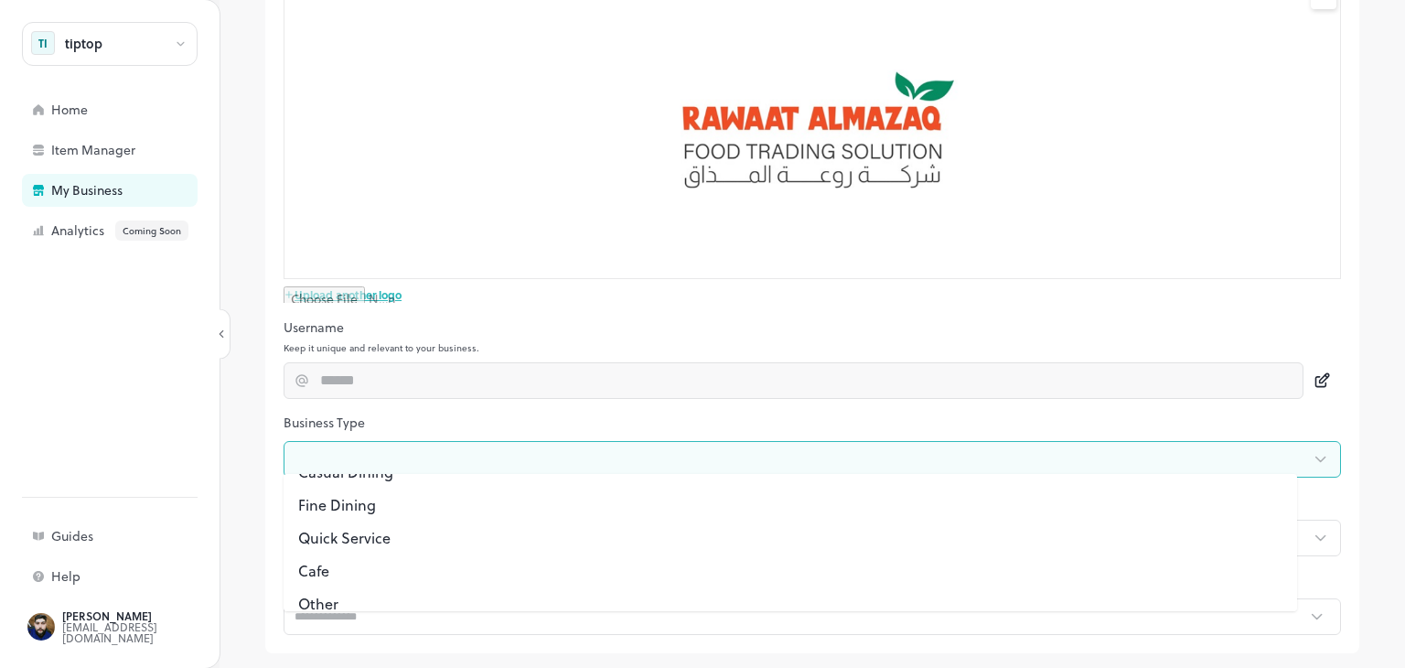
scroll to position [107, 0]
click at [412, 582] on li "Other" at bounding box center [789, 587] width 1013 height 33
type input "*"
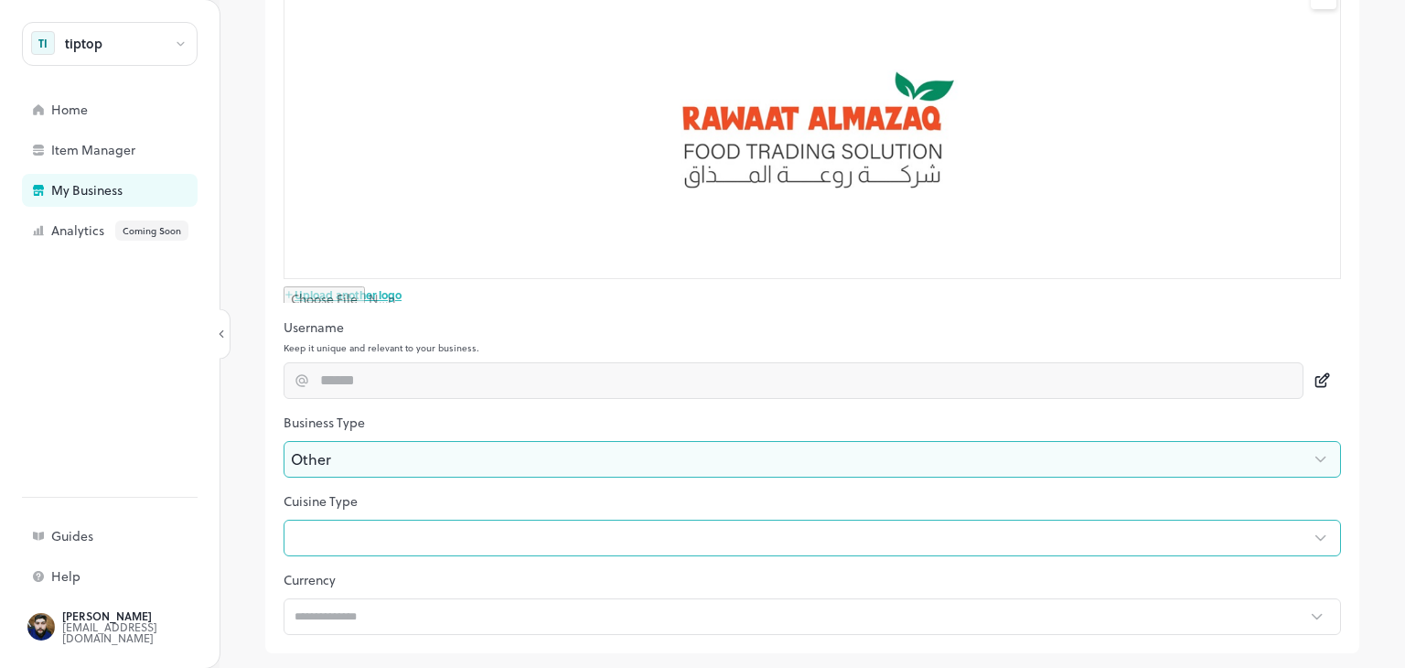
click at [412, 534] on body "tiptop TI Home Item Manager My Business Analytics Coming Soon Guides Help saif …" at bounding box center [702, 334] width 1405 height 668
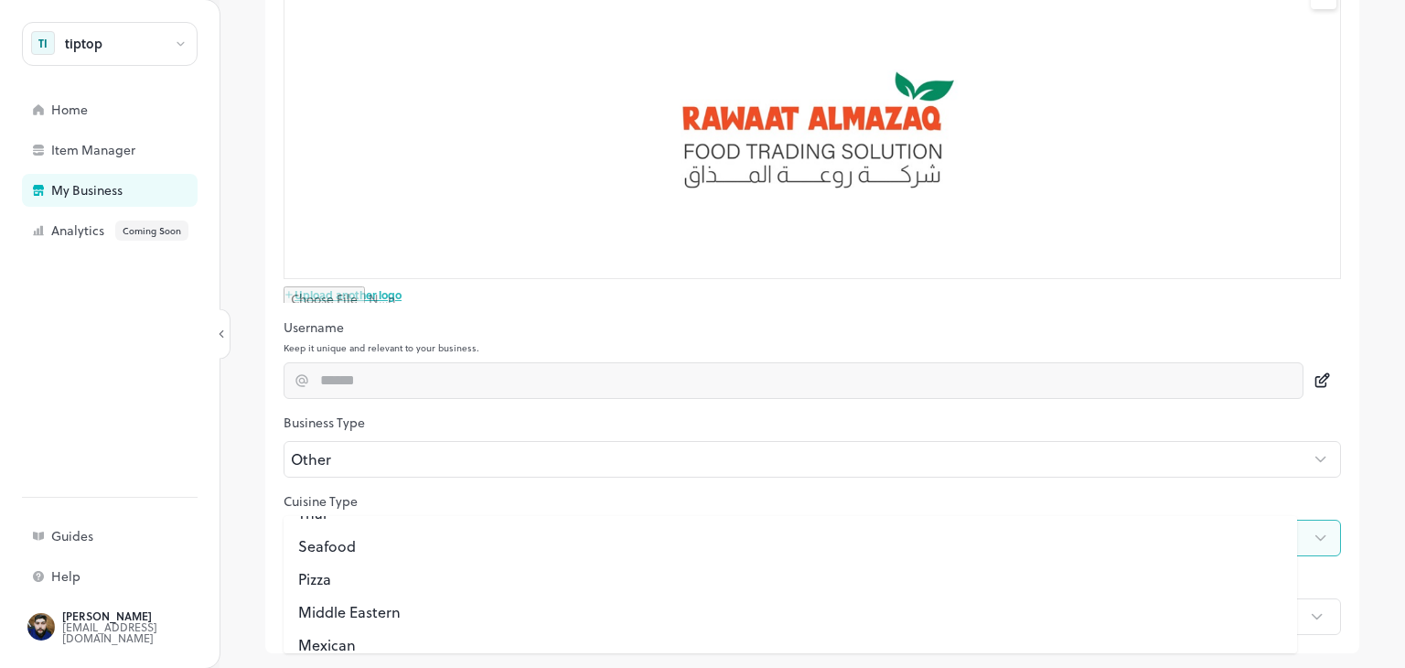
scroll to position [23, 0]
click at [398, 612] on li "Middle Eastern" at bounding box center [789, 615] width 1013 height 33
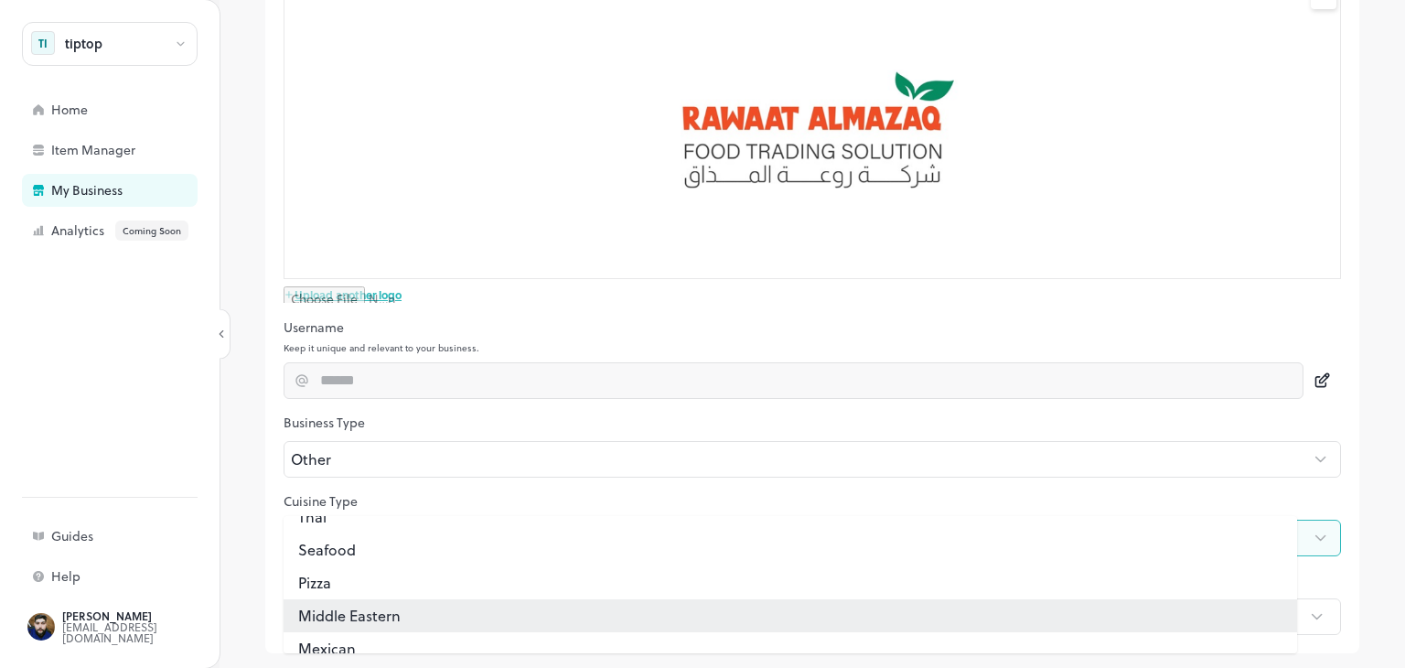
type input "**"
click at [398, 612] on li "Middle Eastern" at bounding box center [789, 615] width 1013 height 33
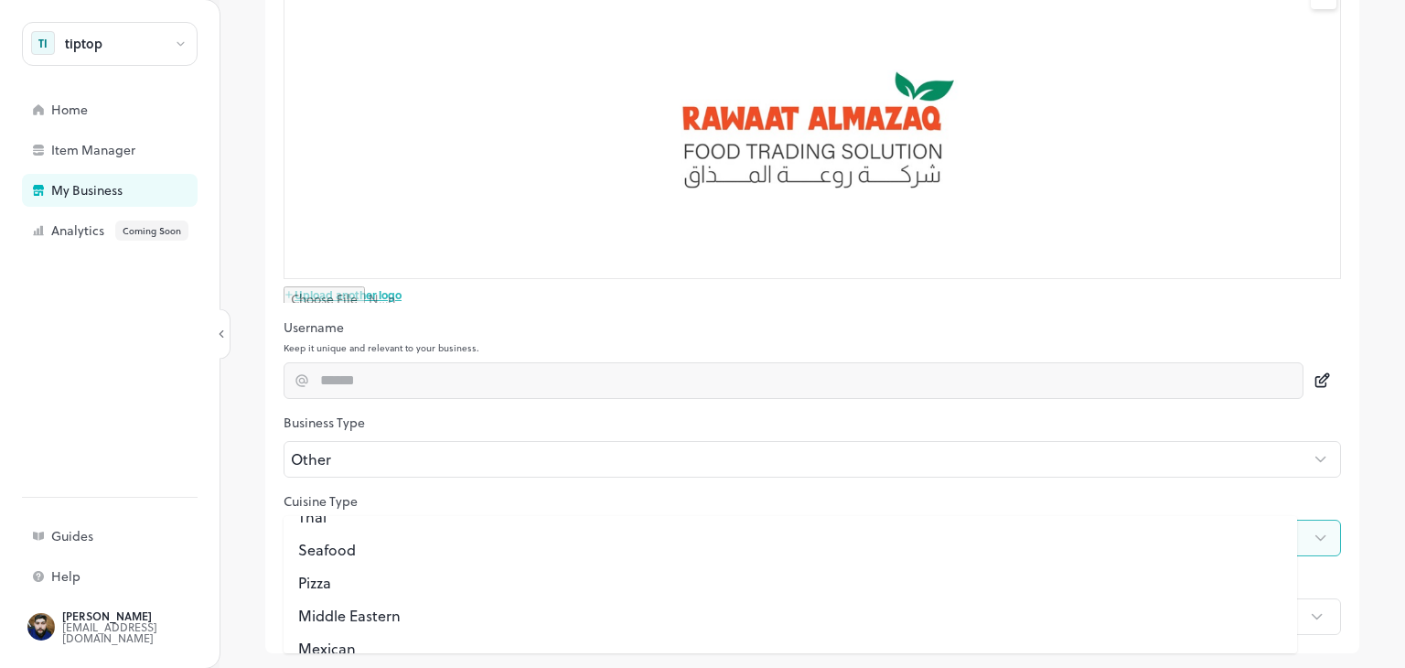
click at [372, 615] on li "Middle Eastern" at bounding box center [789, 615] width 1013 height 33
type input "**"
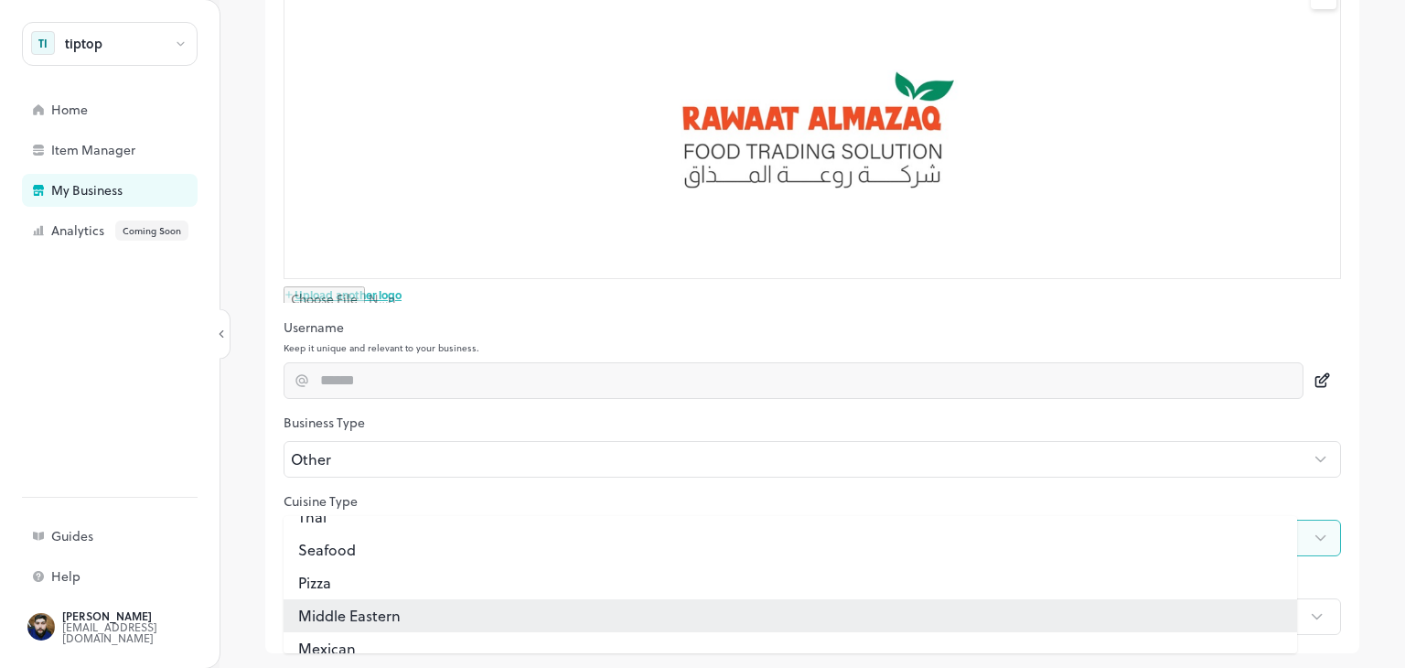
click at [372, 615] on li "Middle Eastern" at bounding box center [789, 615] width 1013 height 33
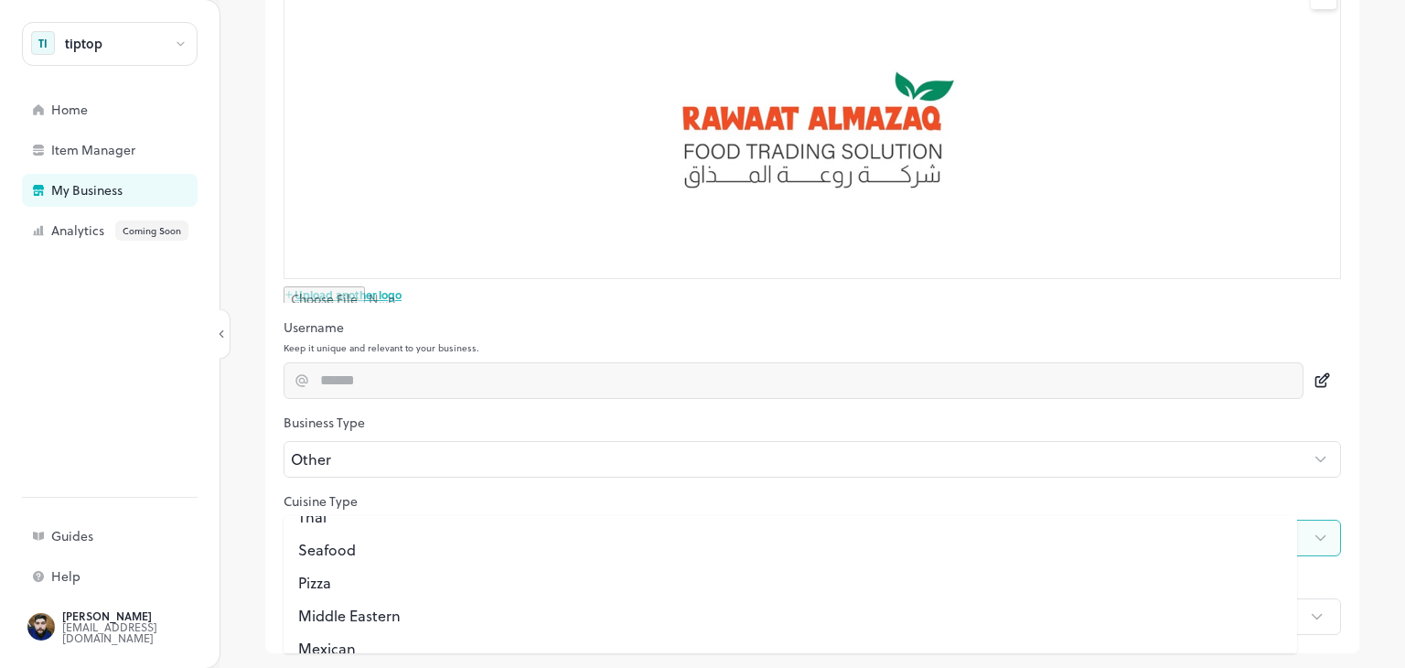
scroll to position [7, 0]
click at [372, 615] on li "Middle Eastern" at bounding box center [789, 630] width 1013 height 33
type input "**"
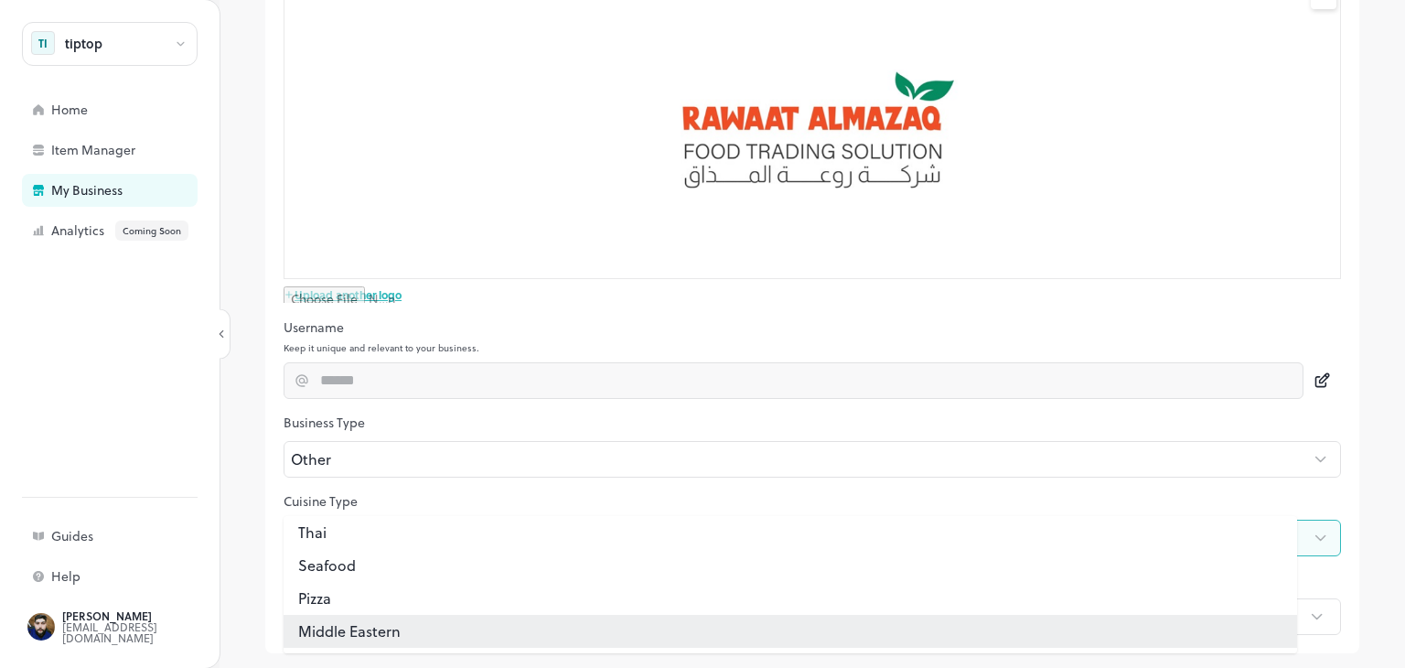
click at [372, 618] on li "Middle Eastern" at bounding box center [789, 630] width 1013 height 33
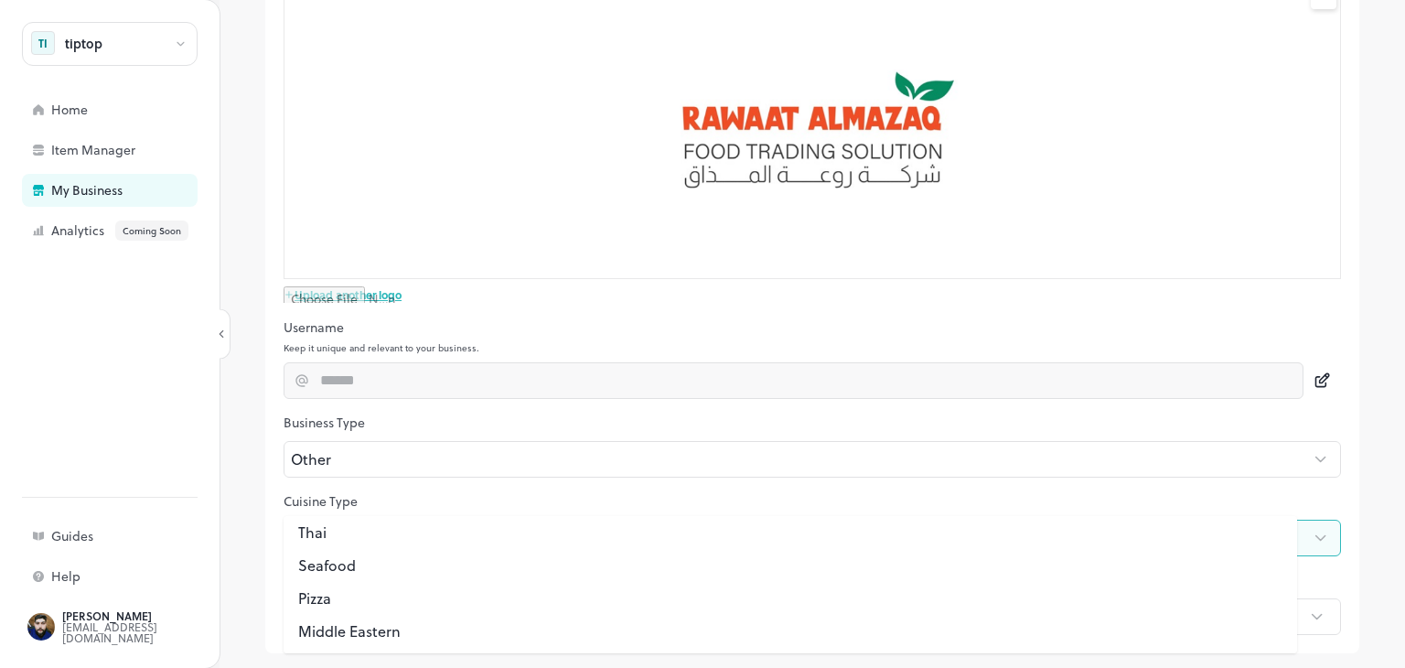
click at [372, 618] on li "Middle Eastern" at bounding box center [789, 630] width 1013 height 33
type input "**"
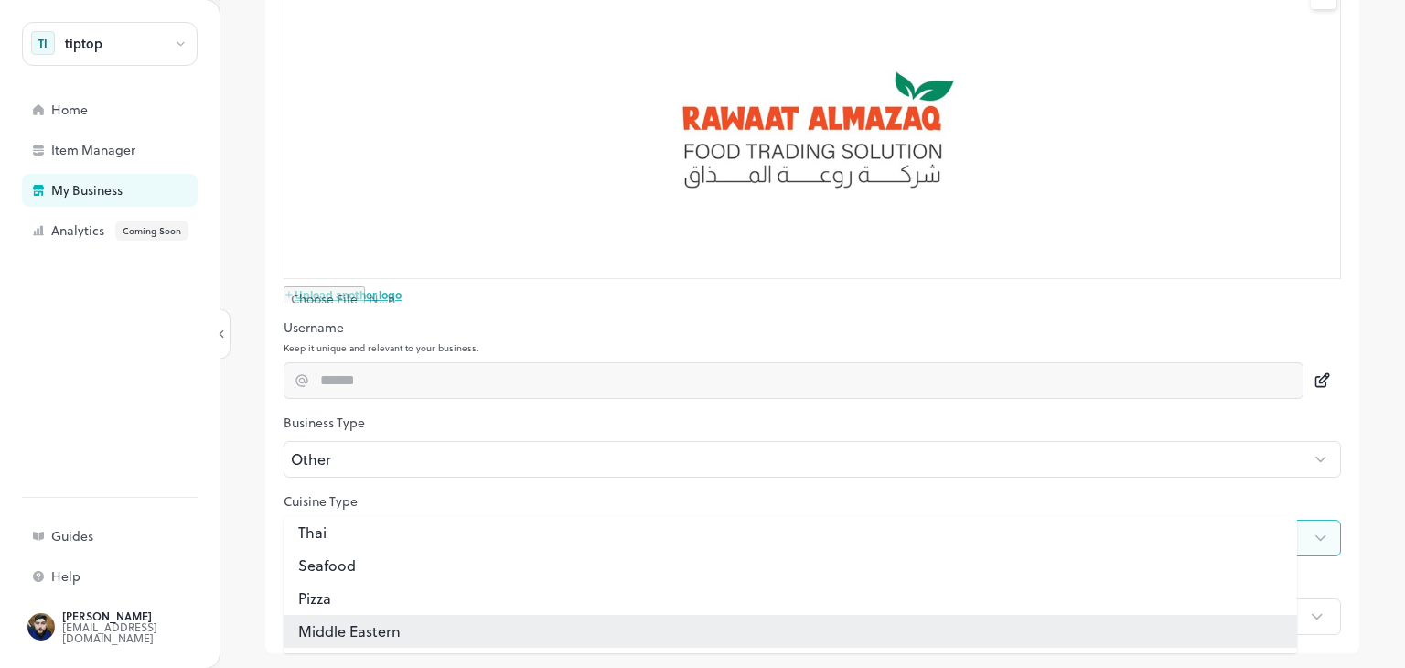
click at [593, 240] on div at bounding box center [702, 334] width 1405 height 668
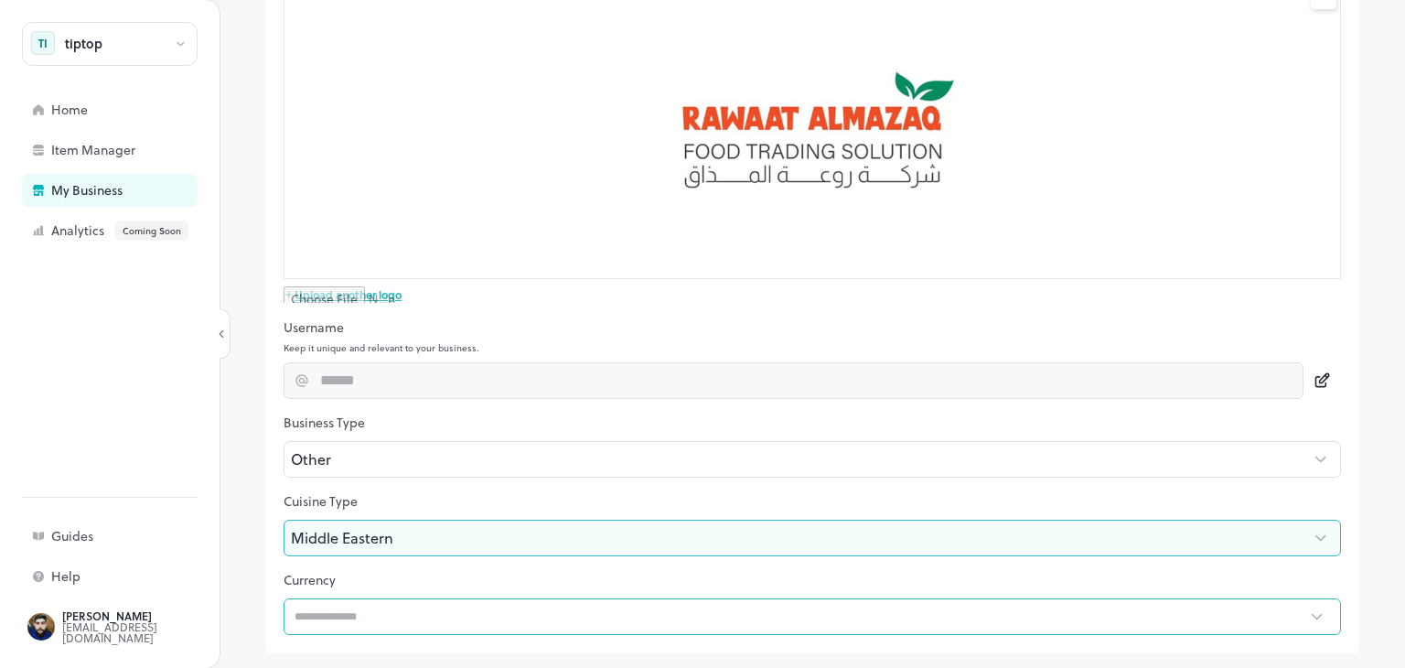
click at [373, 599] on input "text" at bounding box center [793, 616] width 1021 height 37
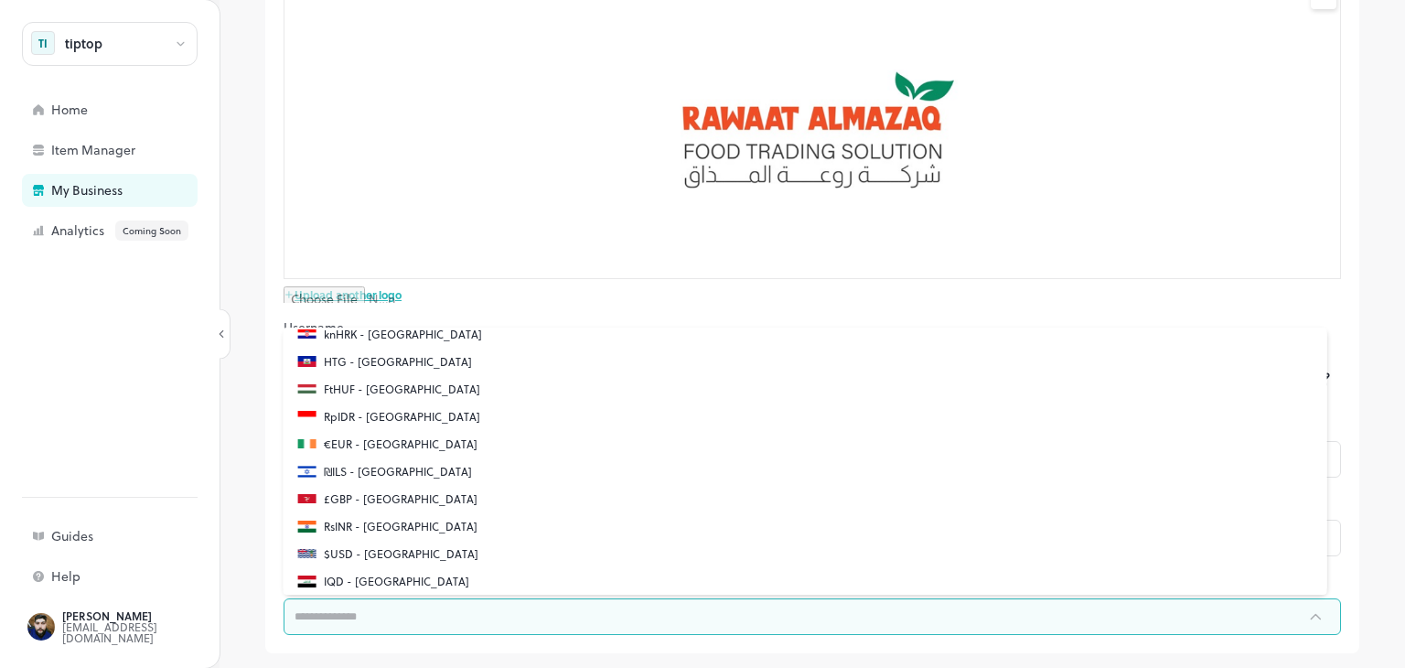
scroll to position [2652, 0]
click at [359, 575] on p "IQD - Iraq" at bounding box center [396, 577] width 145 height 16
type input "**********"
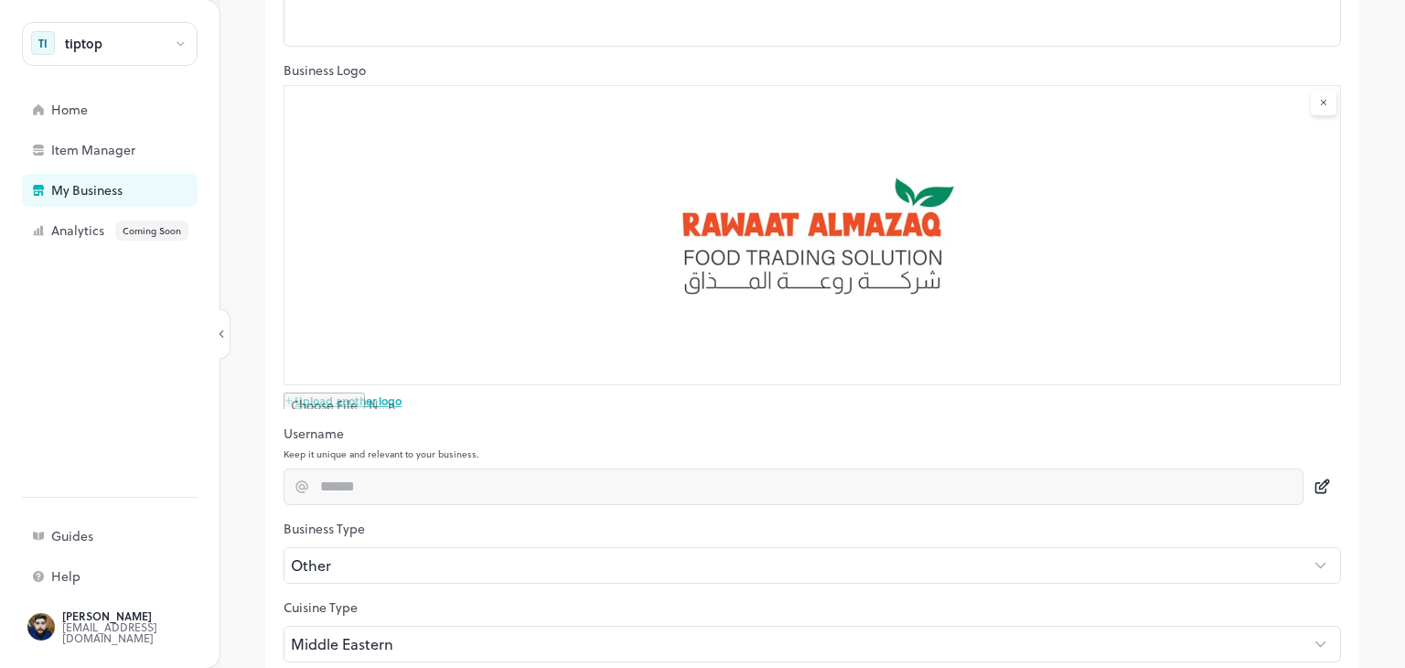
scroll to position [0, 0]
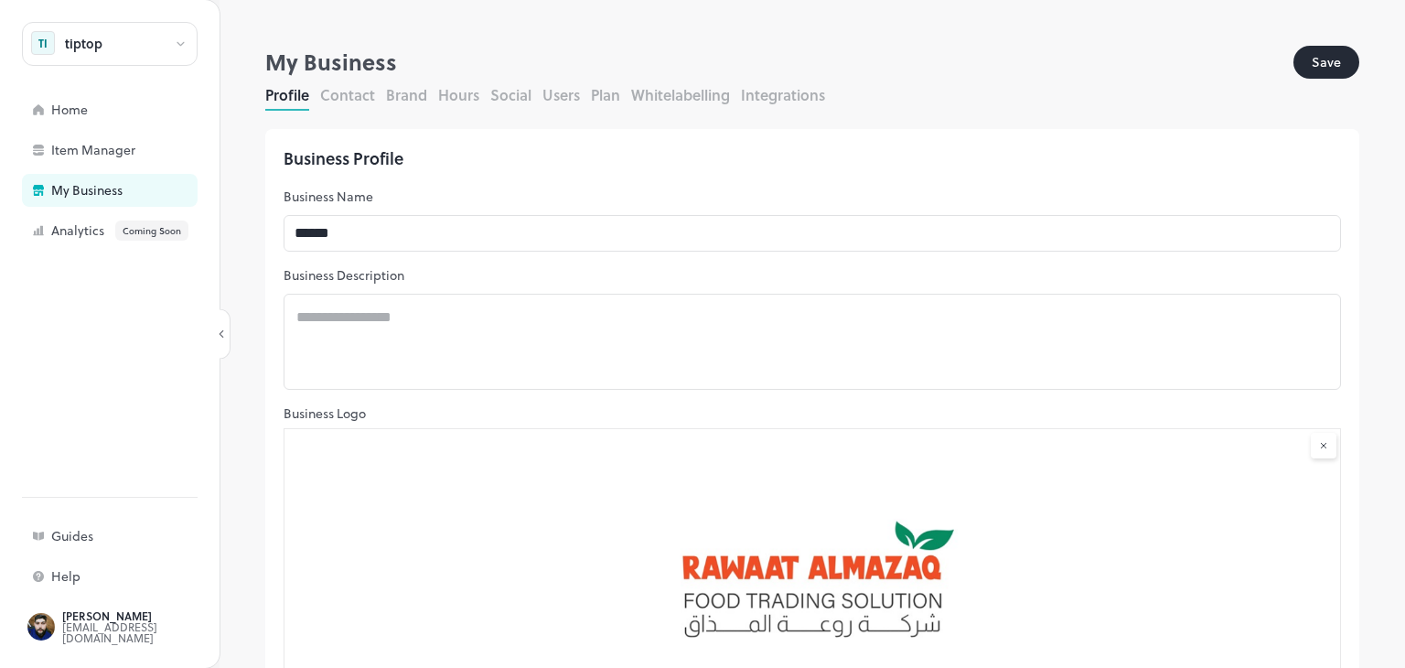
click at [1311, 63] on button "Save" at bounding box center [1326, 62] width 66 height 33
click at [611, 91] on button "Plan" at bounding box center [605, 94] width 29 height 21
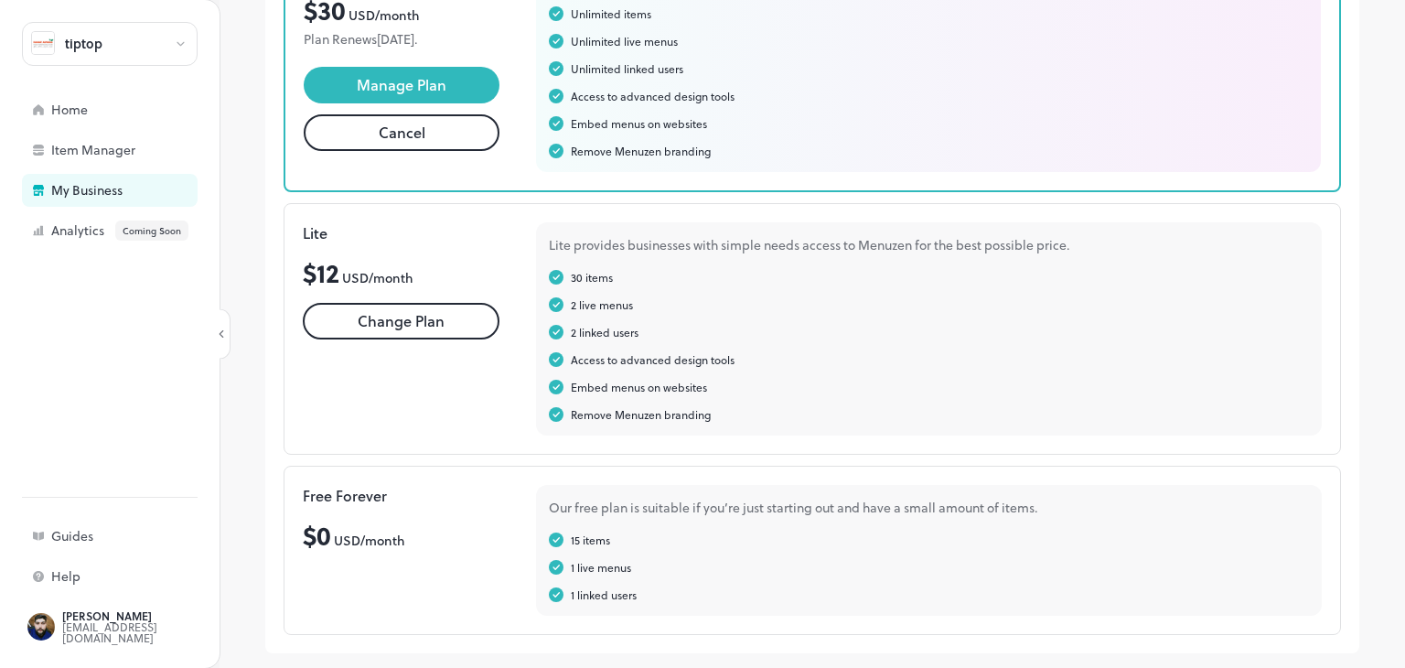
scroll to position [252, 0]
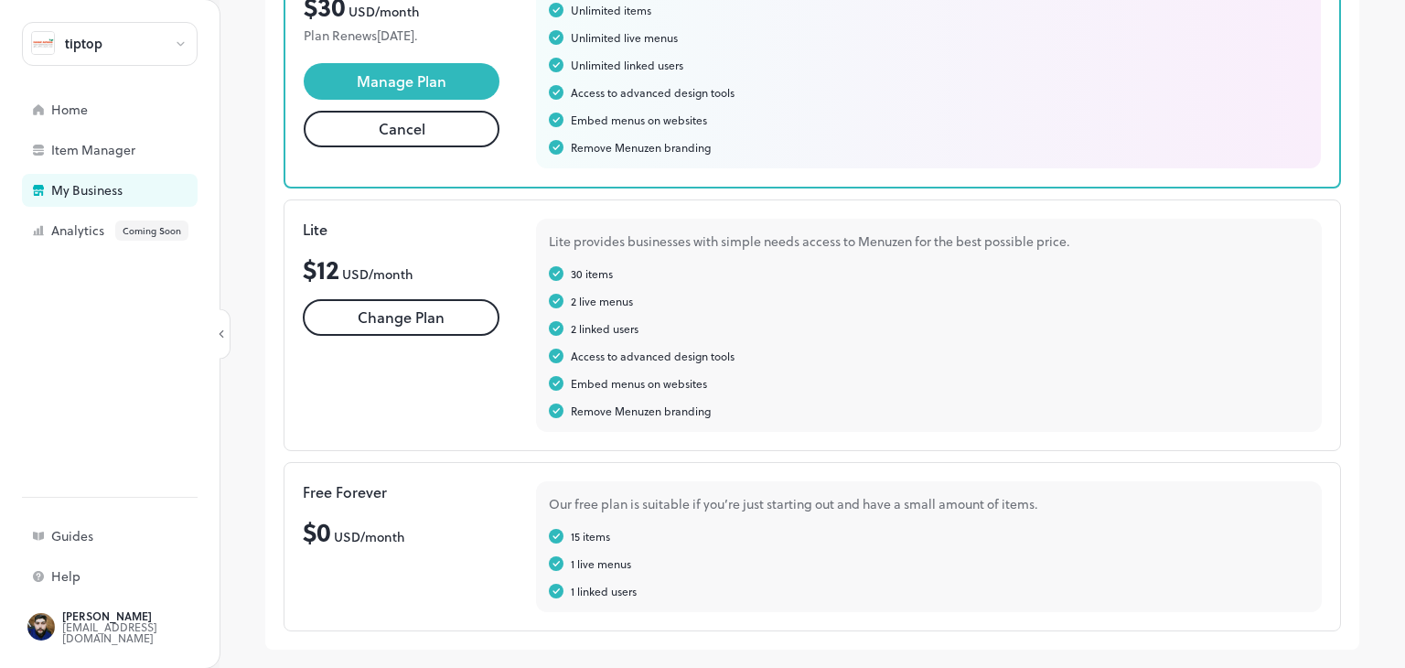
click at [365, 509] on div "Free Forever $ 0 USD/ month" at bounding box center [401, 546] width 197 height 131
click at [645, 496] on div "Our free plan is suitable if you’re just starting out and have a small amount o…" at bounding box center [929, 503] width 760 height 19
click at [309, 521] on span "$ 0" at bounding box center [317, 530] width 28 height 37
click at [457, 70] on button "Manage Plan" at bounding box center [402, 81] width 196 height 37
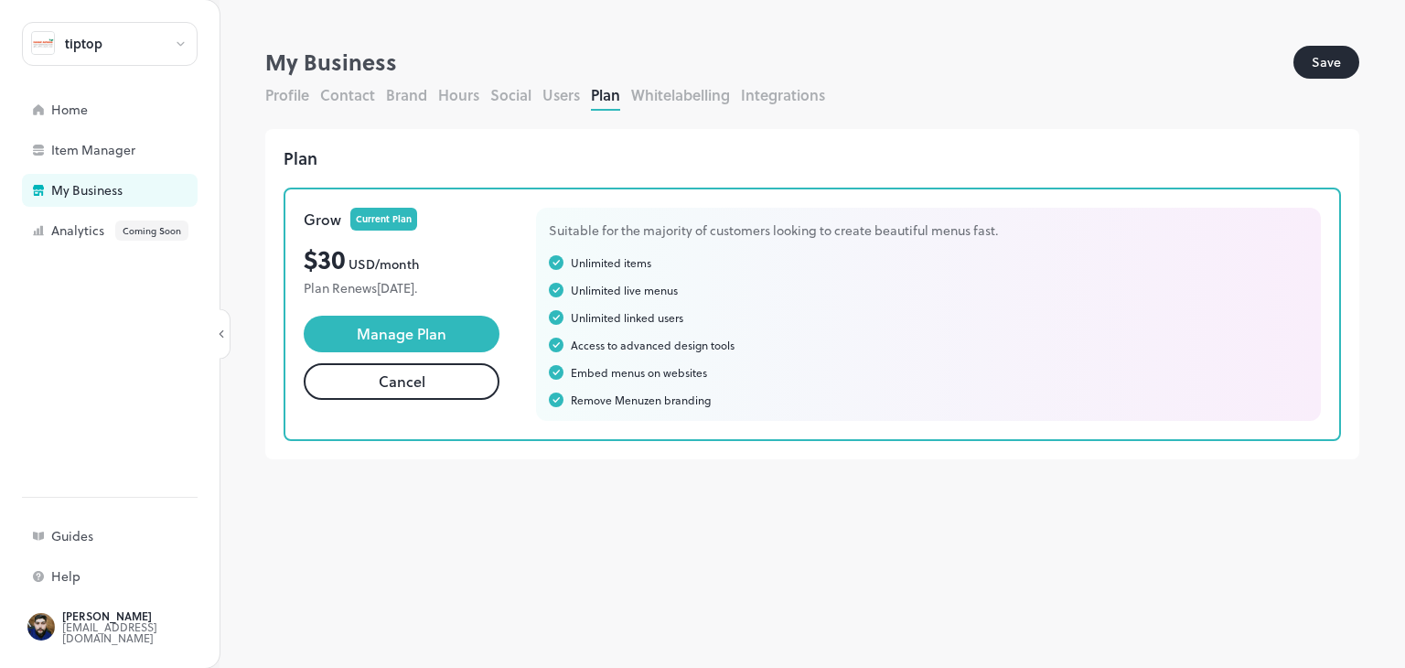
click at [324, 70] on div "My Business" at bounding box center [779, 62] width 1028 height 33
click at [411, 97] on button "Brand" at bounding box center [406, 94] width 41 height 21
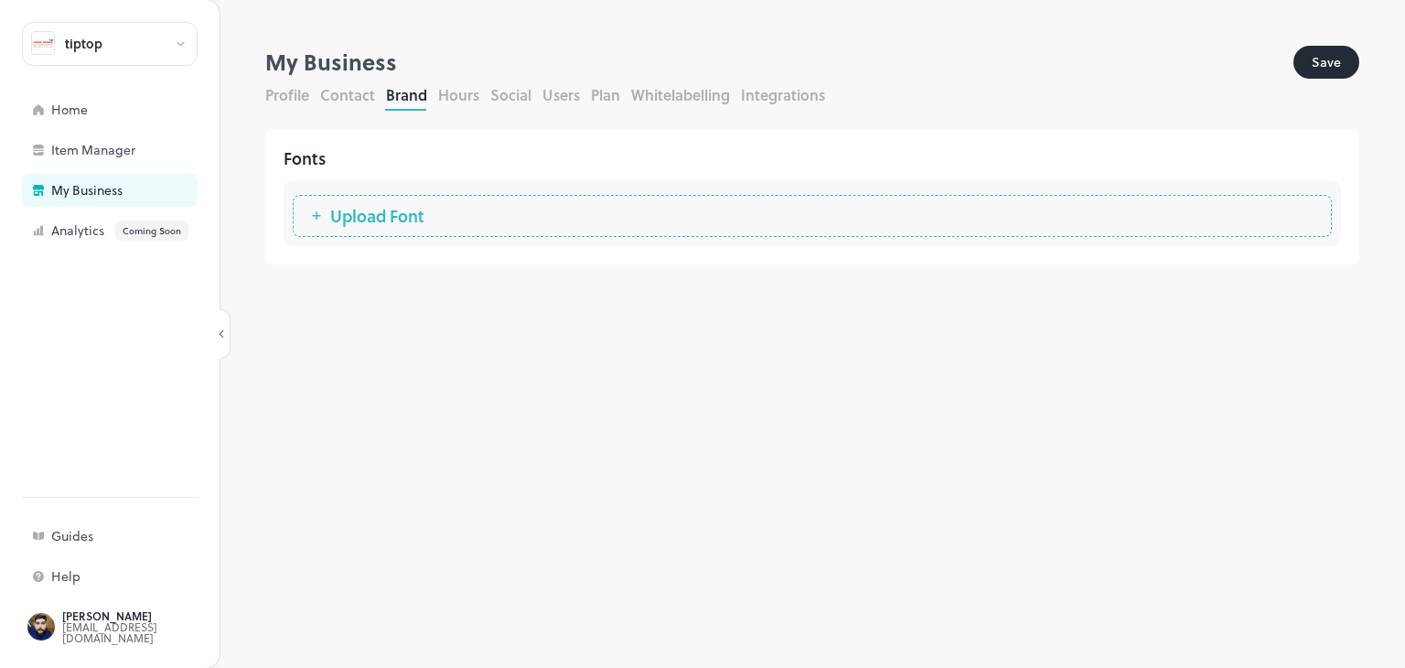
click at [384, 217] on span "Upload Font" at bounding box center [377, 216] width 112 height 18
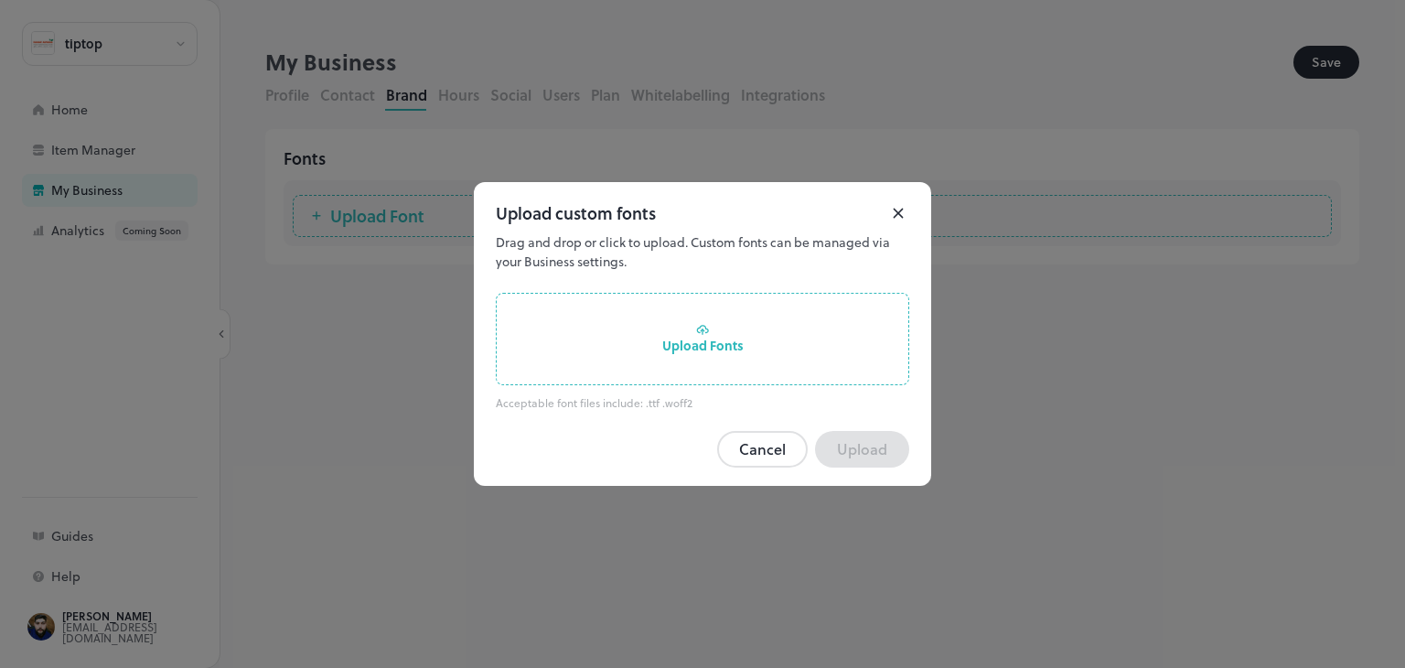
click at [889, 221] on rect at bounding box center [898, 213] width 22 height 22
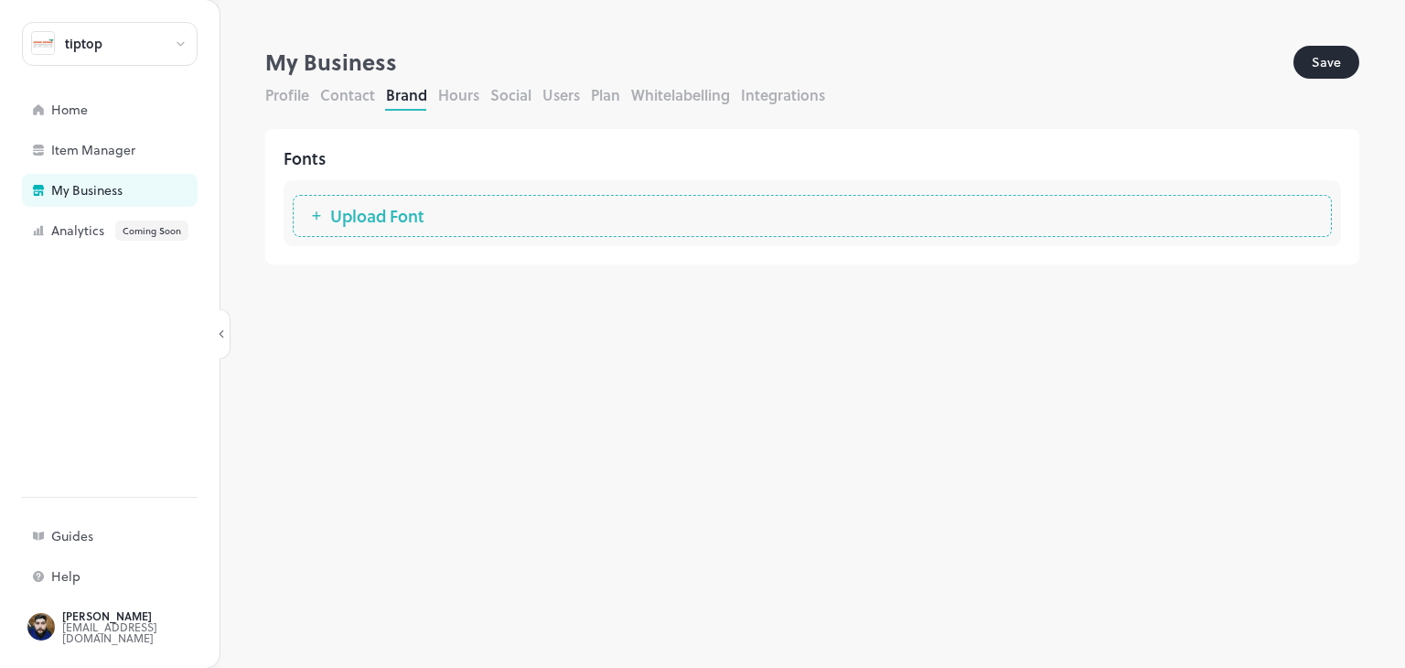
click at [514, 98] on button "Social" at bounding box center [510, 94] width 41 height 21
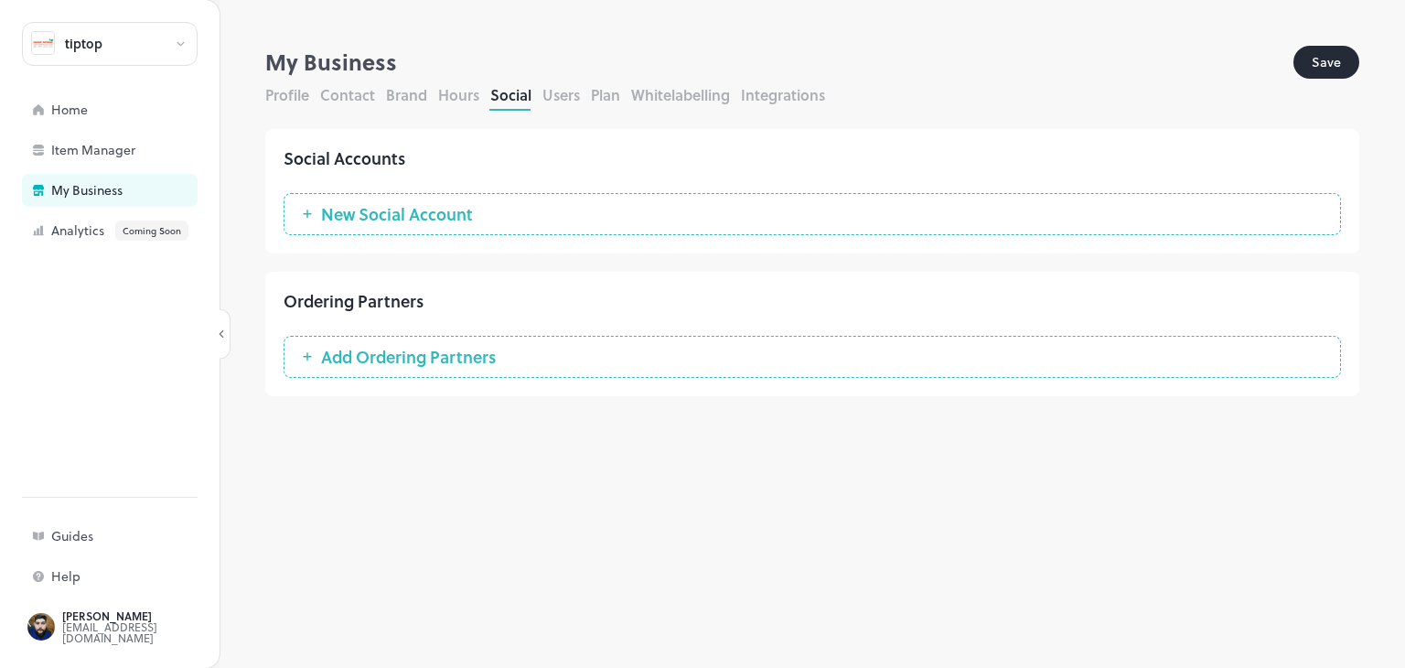
click at [418, 98] on button "Brand" at bounding box center [406, 94] width 41 height 21
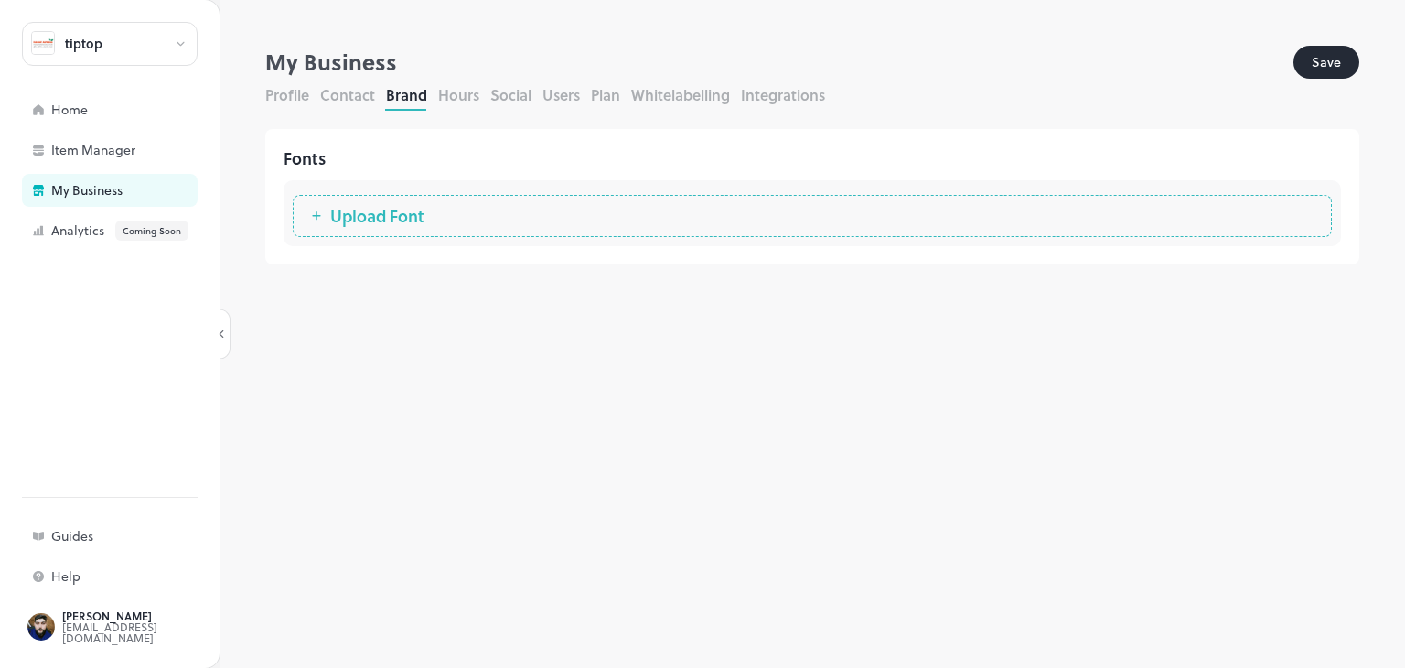
click at [373, 217] on span "Upload Font" at bounding box center [377, 216] width 112 height 18
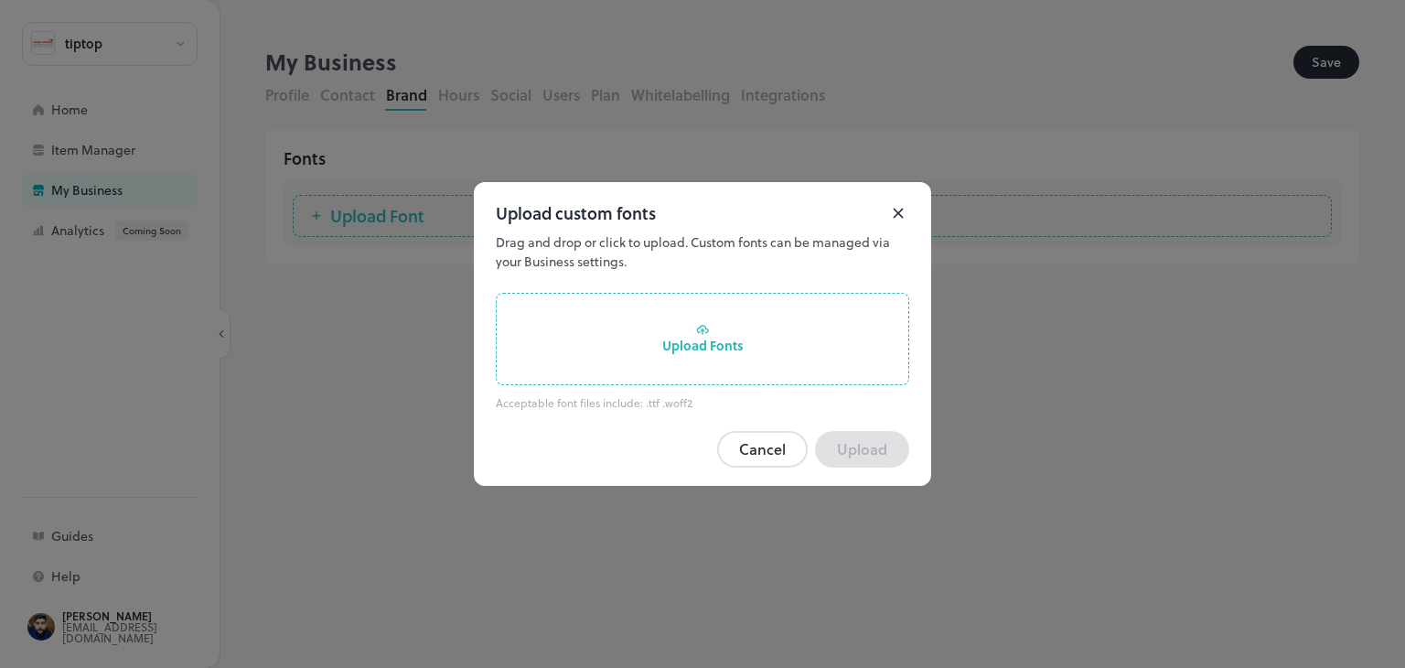
click at [733, 345] on div "Upload Fonts" at bounding box center [702, 339] width 413 height 92
click at [0, 0] on input "Upload Fonts" at bounding box center [0, 0] width 0 height 0
click at [890, 215] on rect at bounding box center [898, 213] width 22 height 22
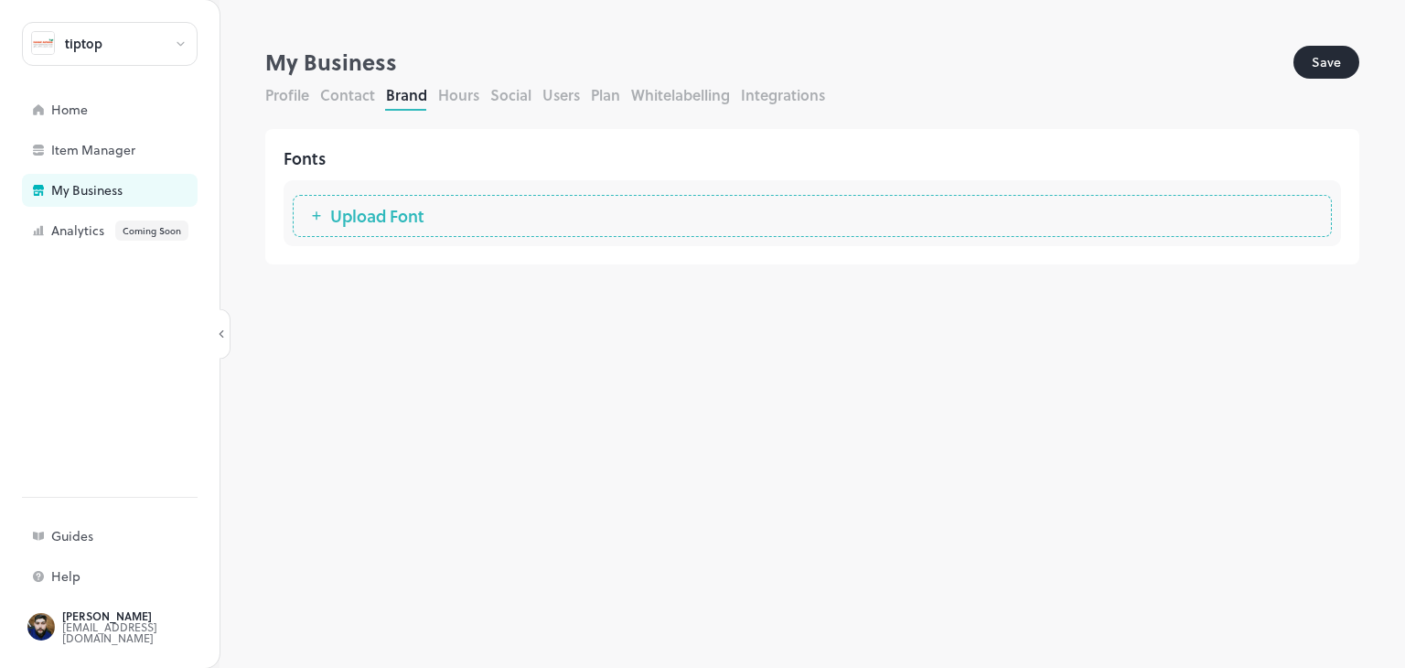
click at [503, 107] on div "Profile Contact Brand Hours Social Users Plan Whitelabelling Integrations" at bounding box center [812, 97] width 1094 height 27
click at [518, 92] on button "Social" at bounding box center [510, 94] width 41 height 21
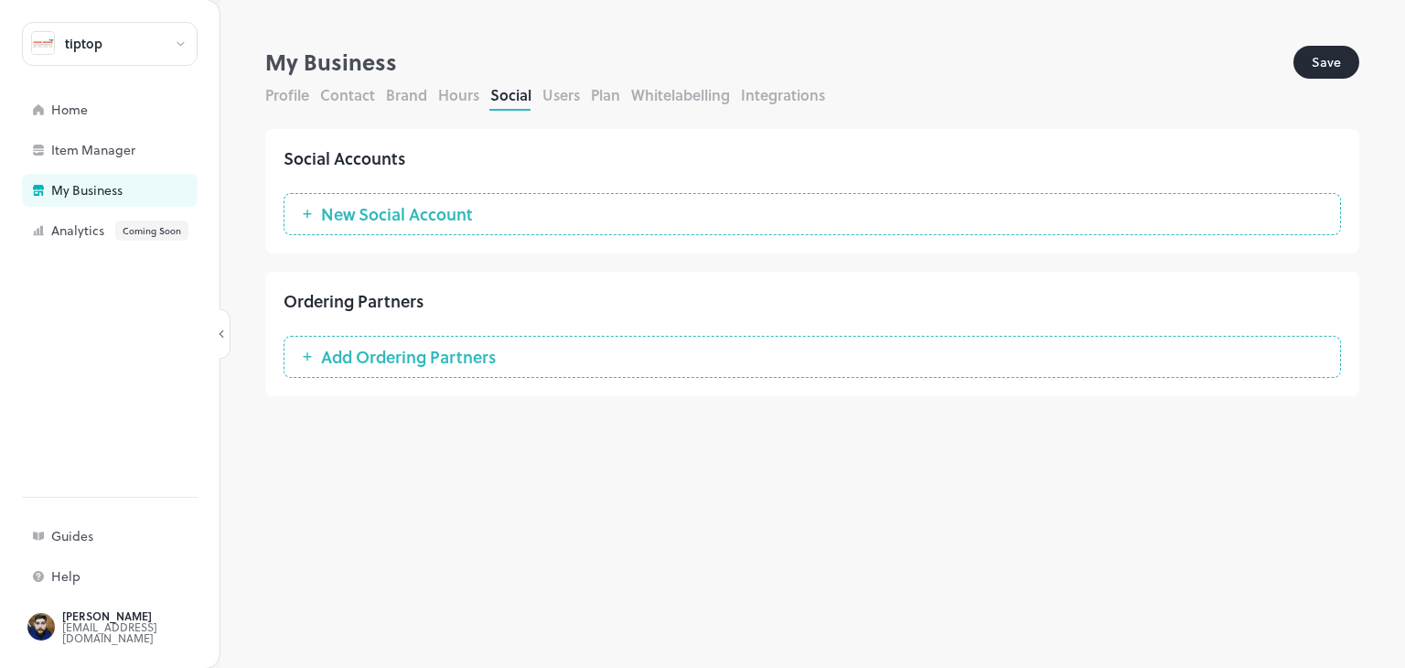
click at [286, 91] on button "Profile" at bounding box center [287, 94] width 44 height 21
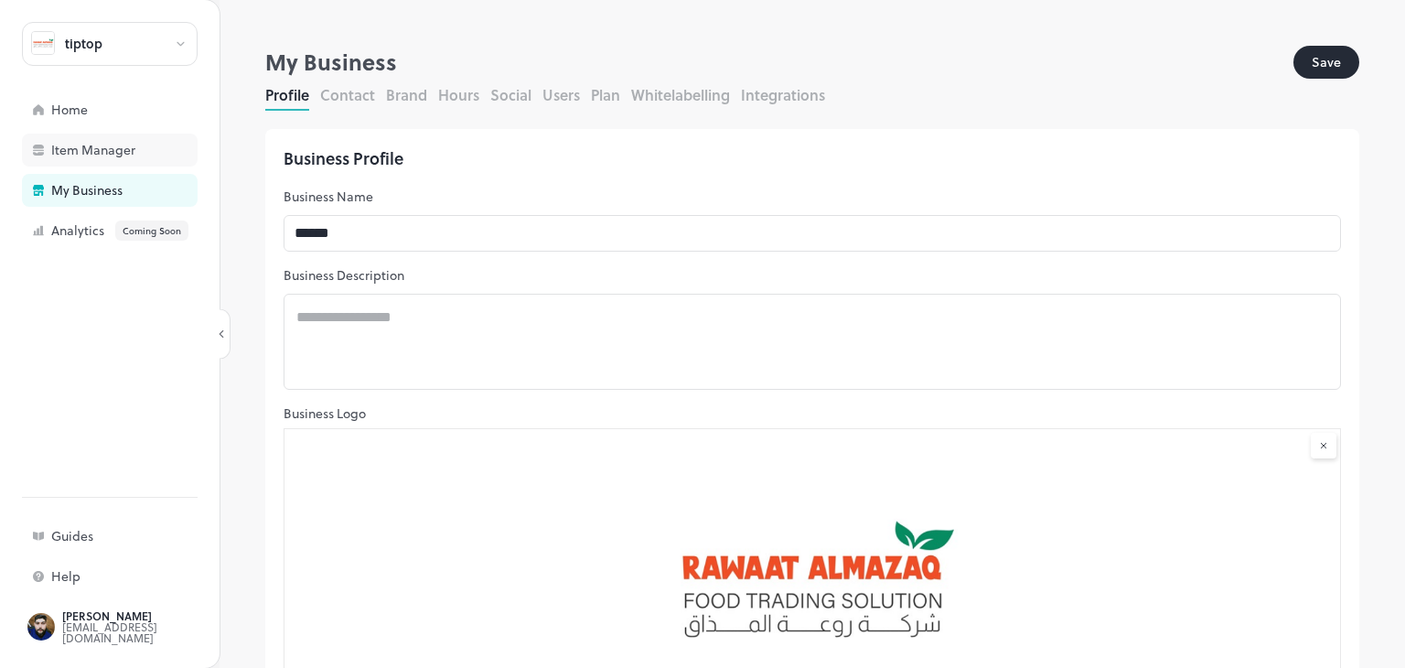
click at [130, 134] on div "Item Manager" at bounding box center [110, 150] width 176 height 33
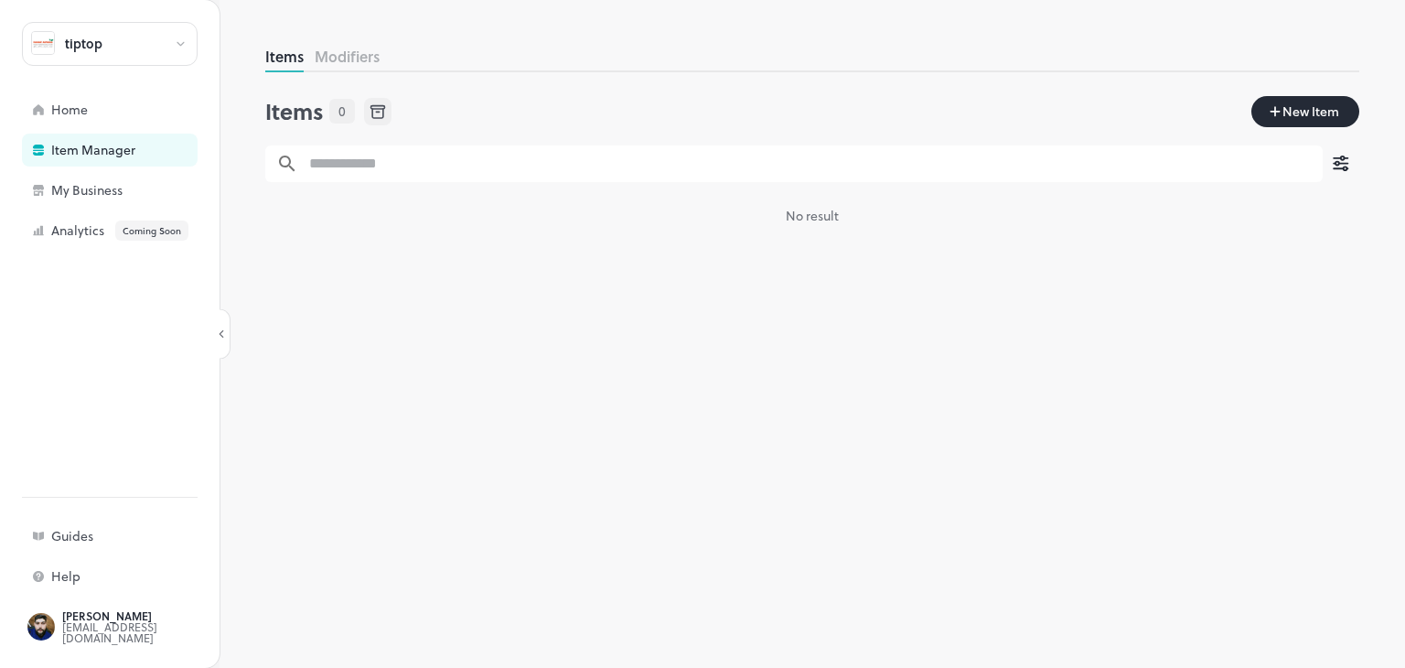
click at [346, 50] on button "Modifiers" at bounding box center [347, 56] width 65 height 21
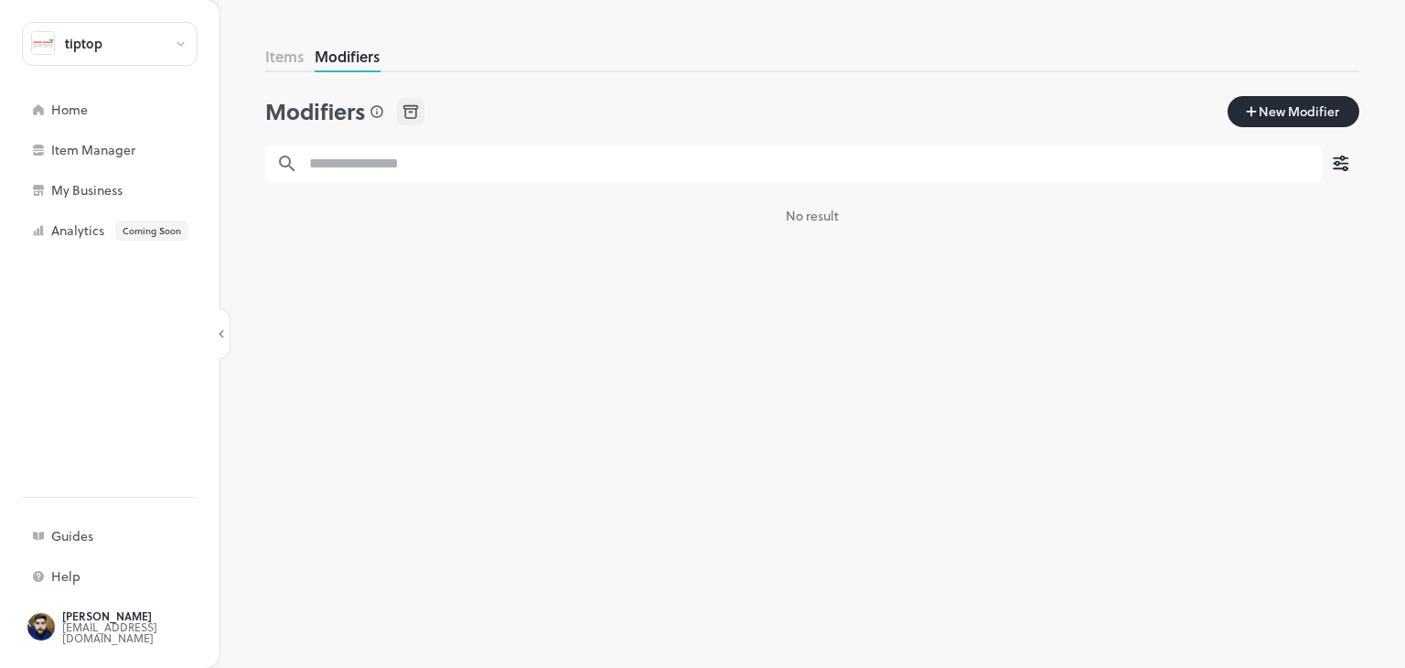
click at [271, 50] on button "Items" at bounding box center [284, 56] width 38 height 21
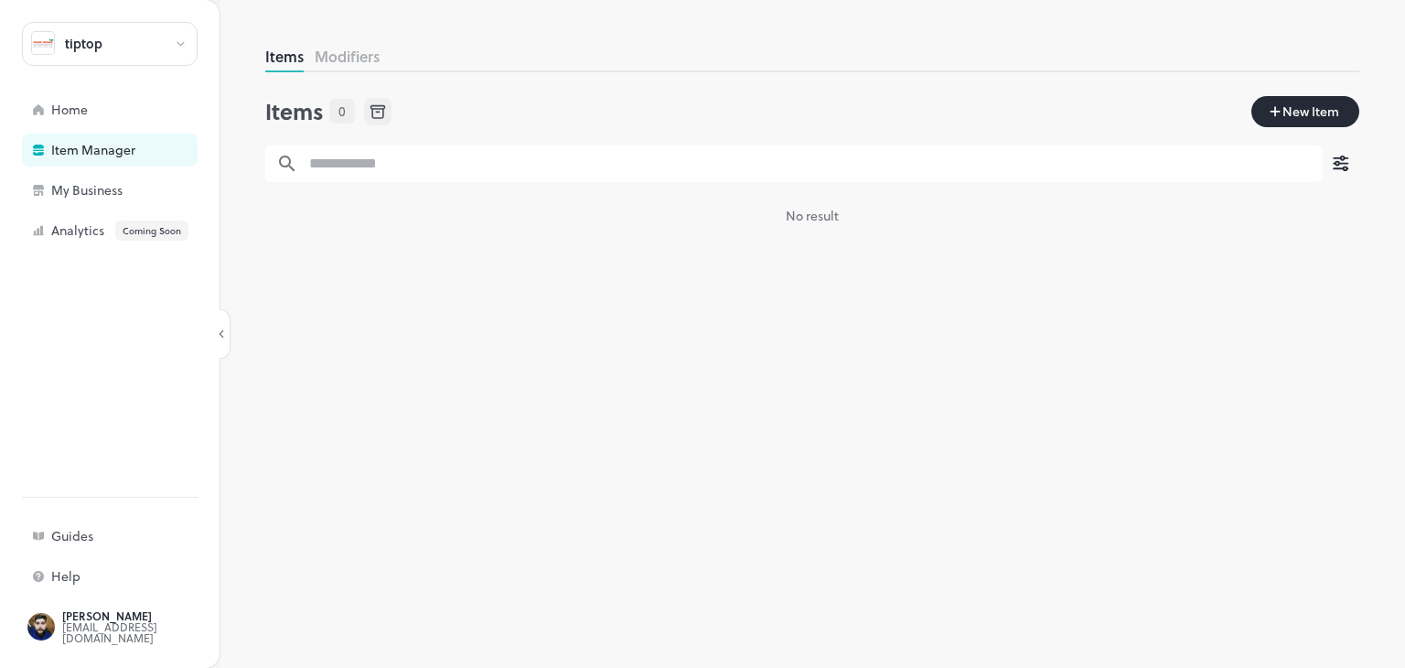
click at [1284, 108] on span "New Item" at bounding box center [1310, 111] width 60 height 20
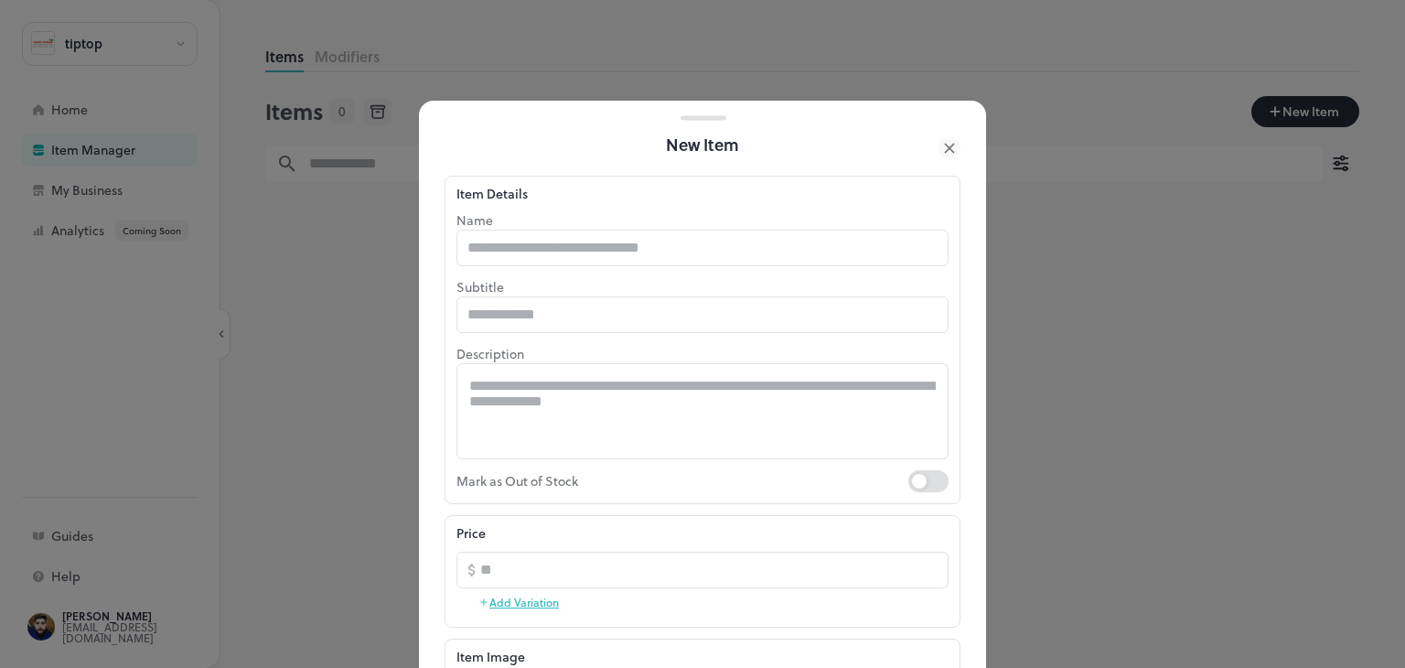
click at [947, 149] on icon at bounding box center [949, 148] width 8 height 8
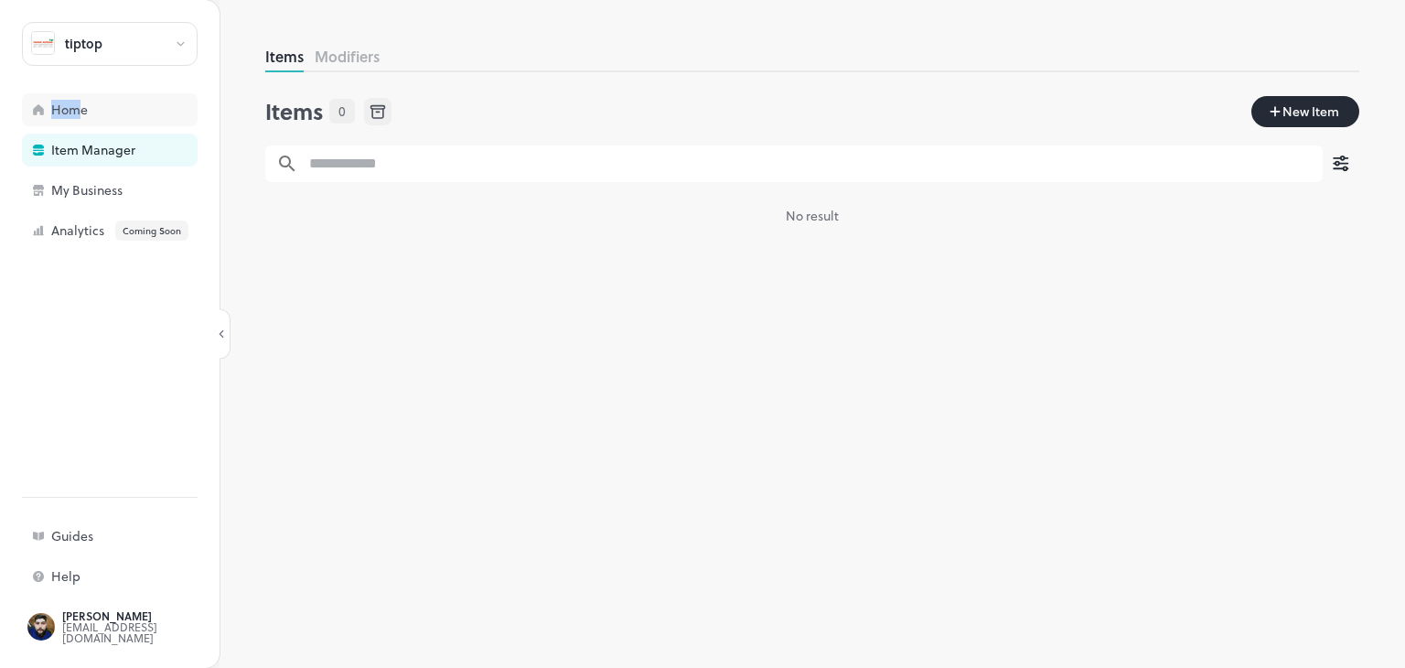
click at [79, 118] on div "Home" at bounding box center [110, 109] width 176 height 33
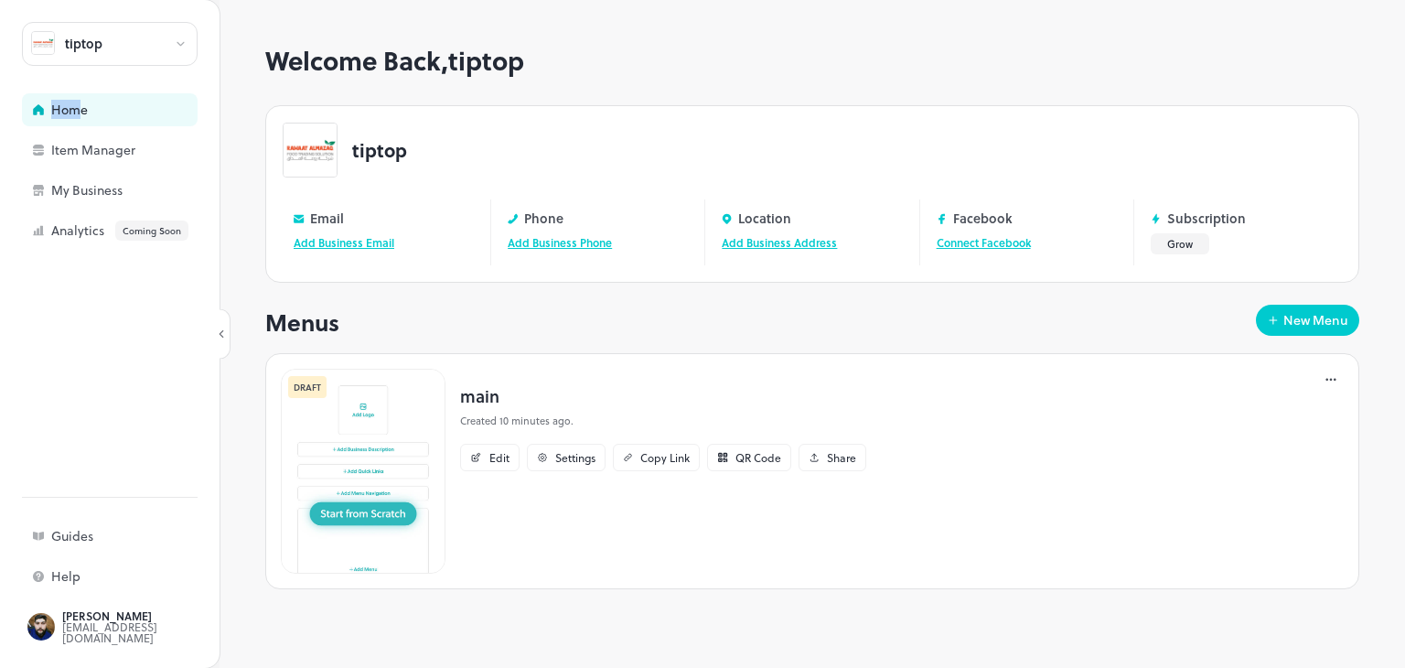
click at [344, 509] on img at bounding box center [363, 471] width 165 height 205
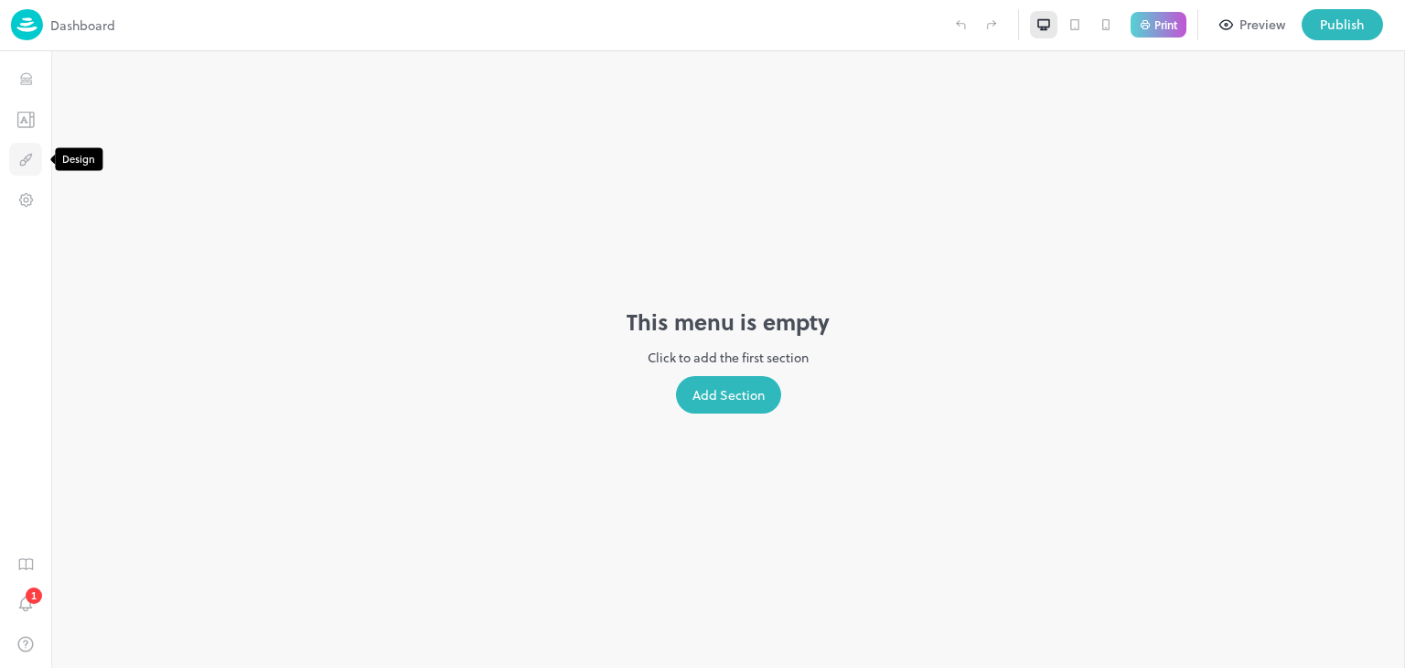
click at [28, 157] on icon "Design" at bounding box center [25, 159] width 17 height 17
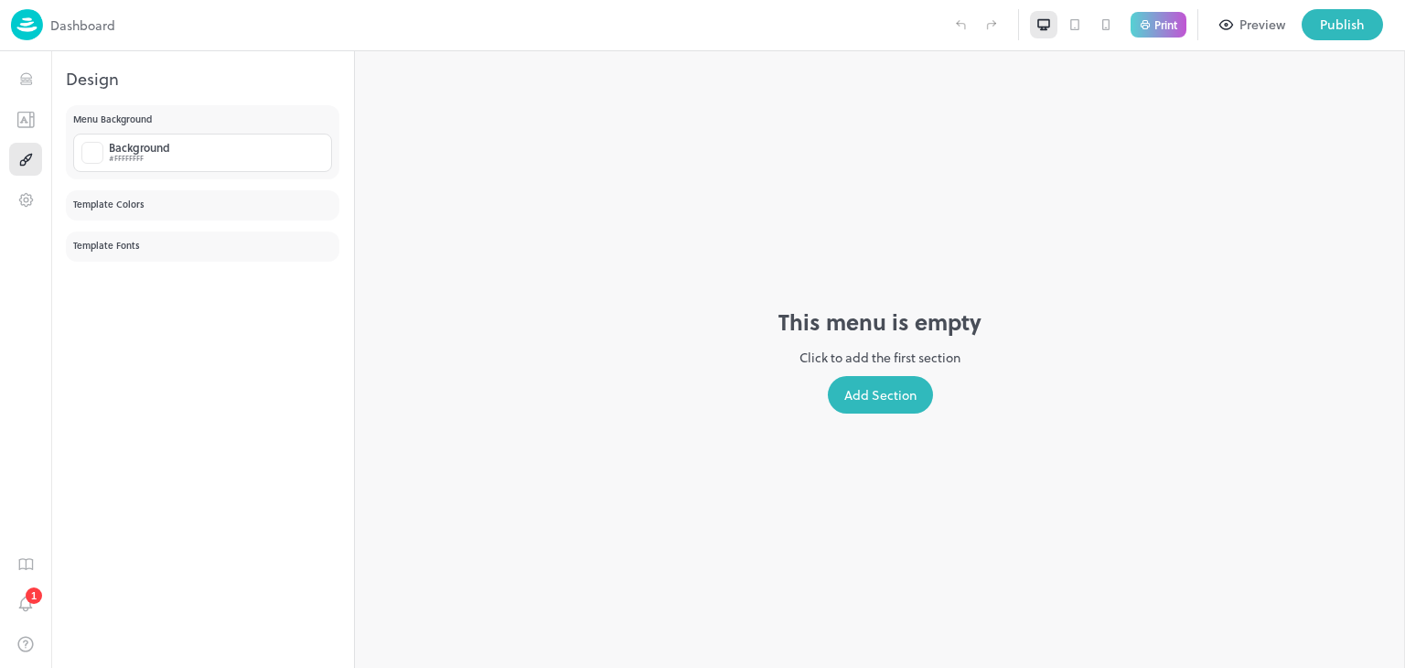
click at [139, 201] on p "Template Colors" at bounding box center [202, 205] width 259 height 14
click at [134, 224] on div "Menu Background Background #FFFFFFFF Template Colors Template Fonts f f f f f f…" at bounding box center [202, 386] width 303 height 562
click at [15, 217] on div "1" at bounding box center [25, 359] width 51 height 616
click at [19, 612] on icon "Notifications" at bounding box center [25, 603] width 18 height 20
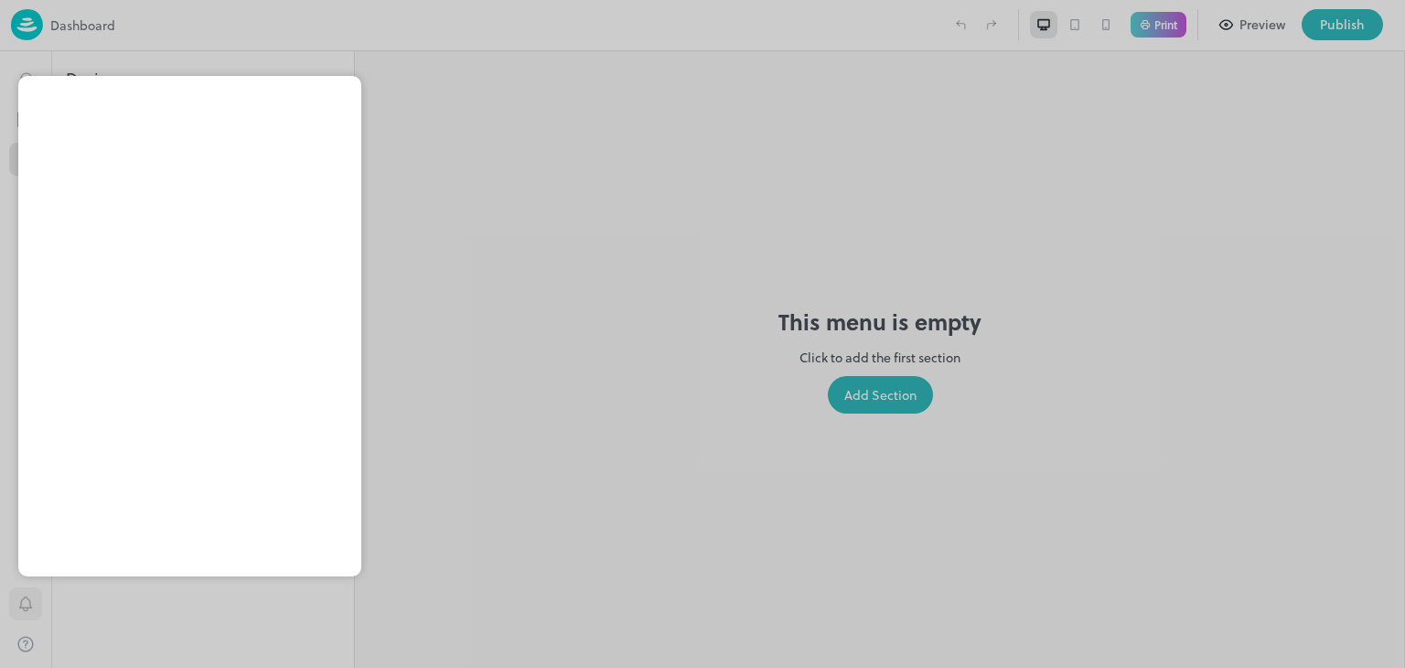
click at [19, 612] on div at bounding box center [702, 334] width 1405 height 668
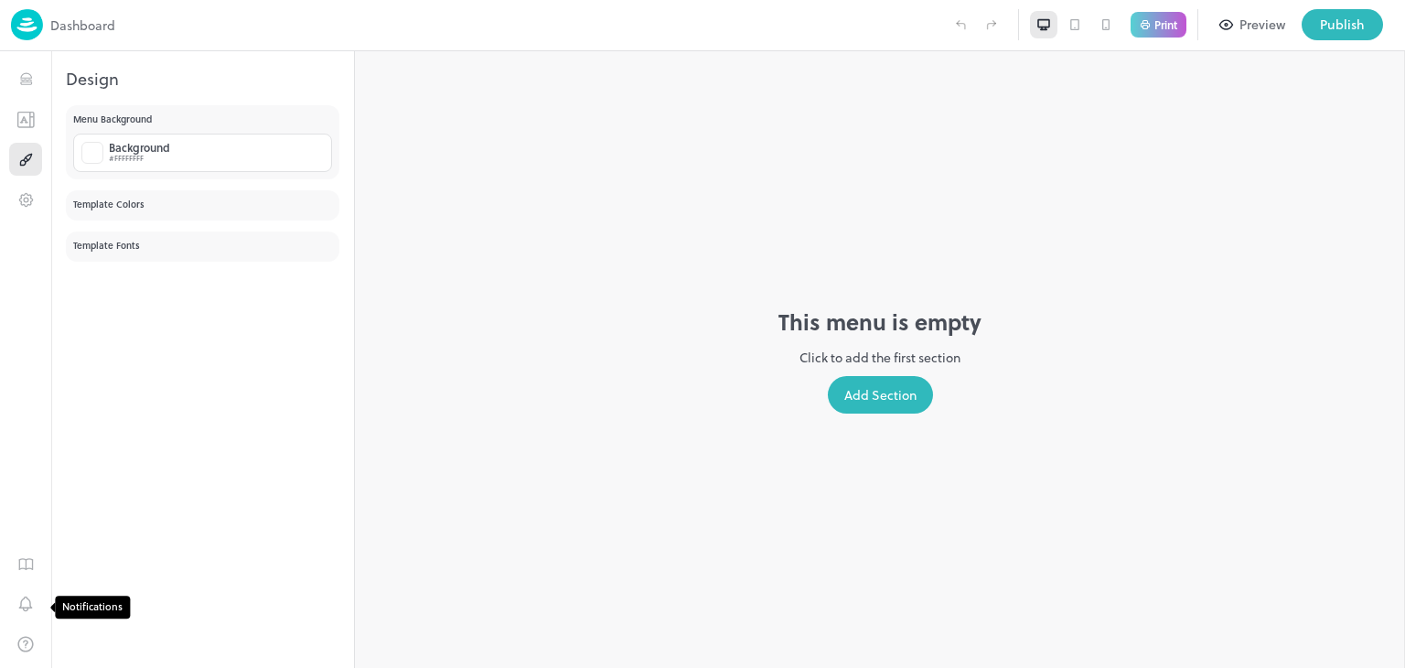
click at [19, 608] on icon "Notifications" at bounding box center [25, 603] width 18 height 20
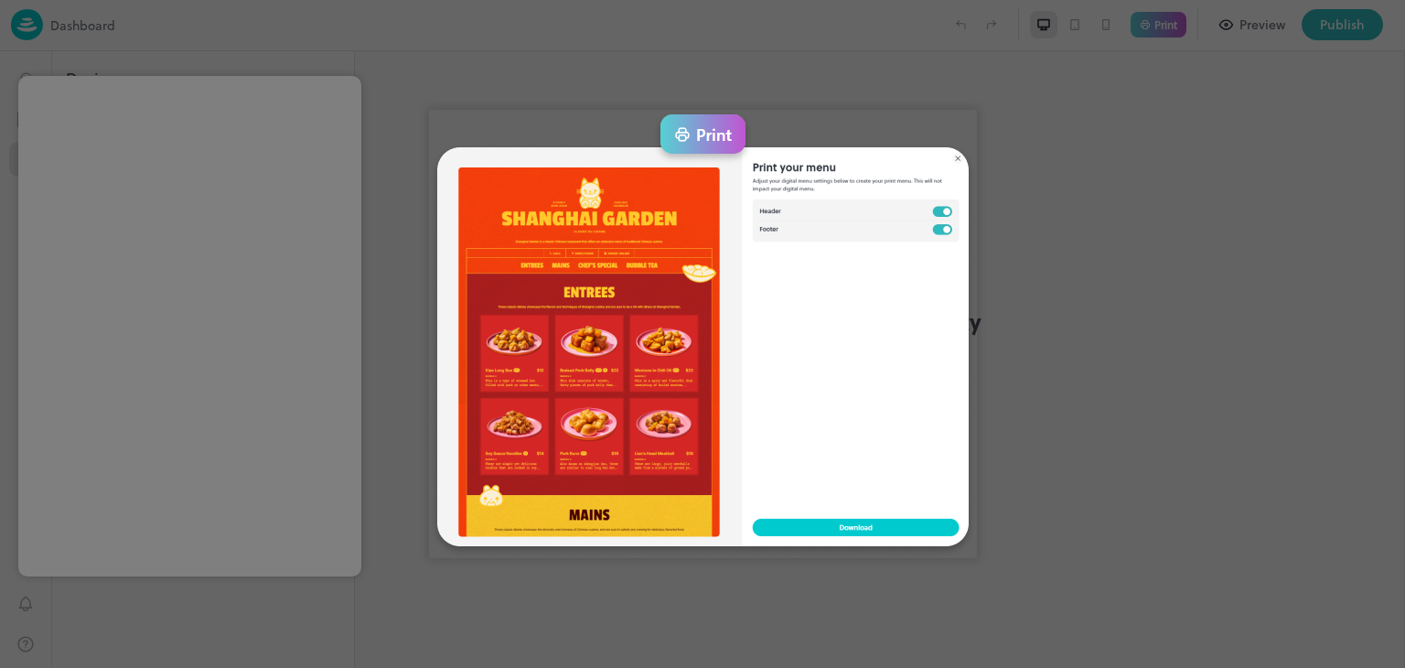
click at [747, 91] on div at bounding box center [702, 334] width 1405 height 668
click at [866, 30] on div at bounding box center [702, 334] width 1405 height 668
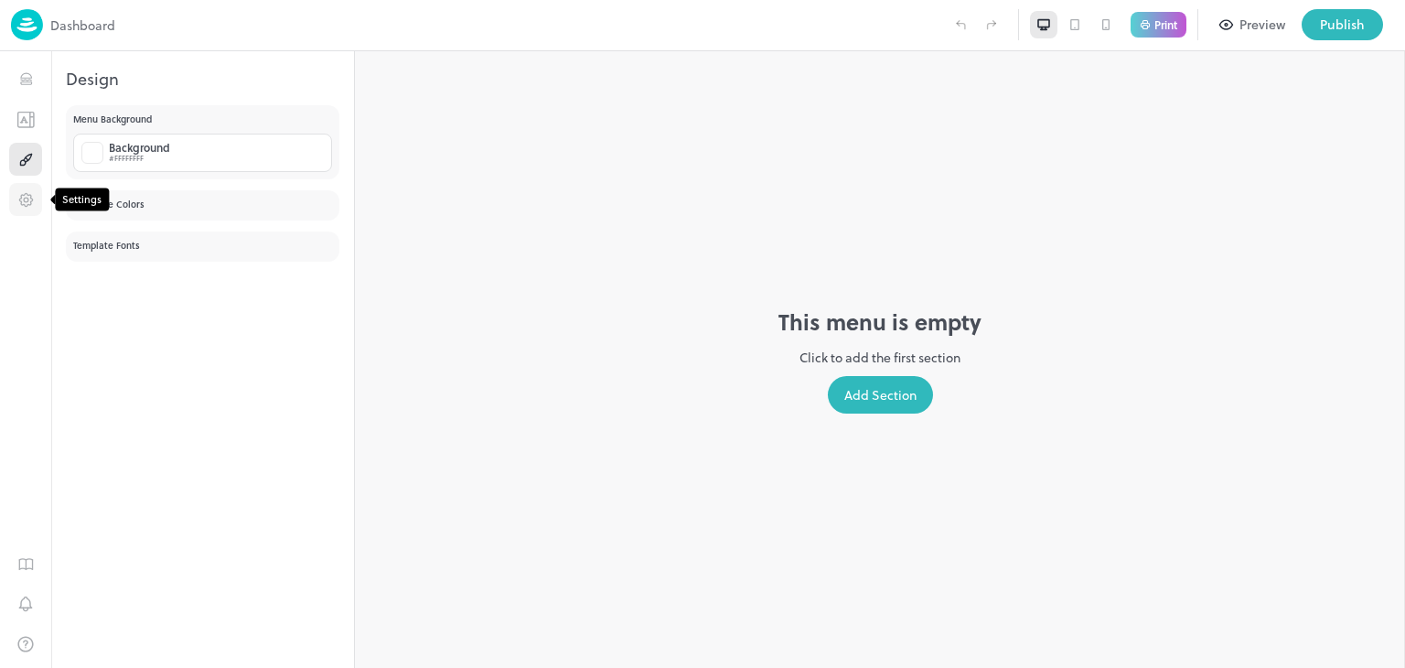
click at [15, 202] on button "Settings" at bounding box center [25, 199] width 33 height 33
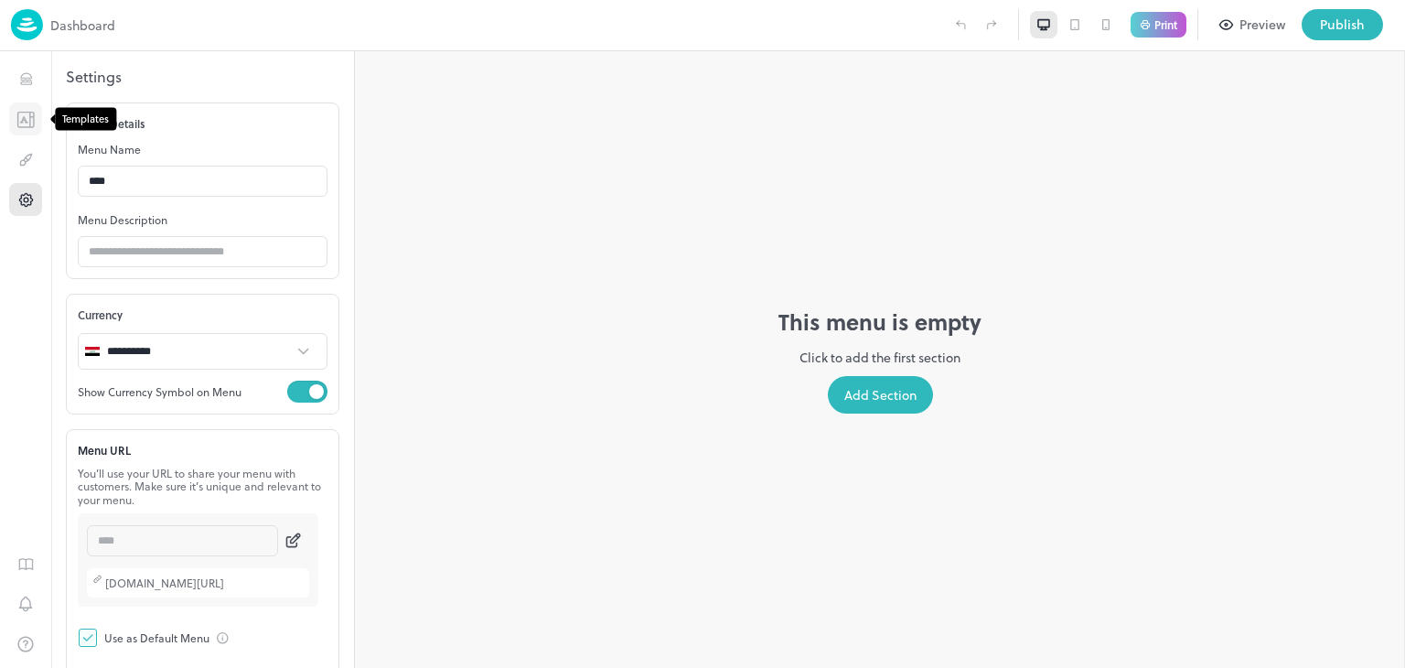
click at [27, 131] on button "Templates" at bounding box center [25, 118] width 33 height 33
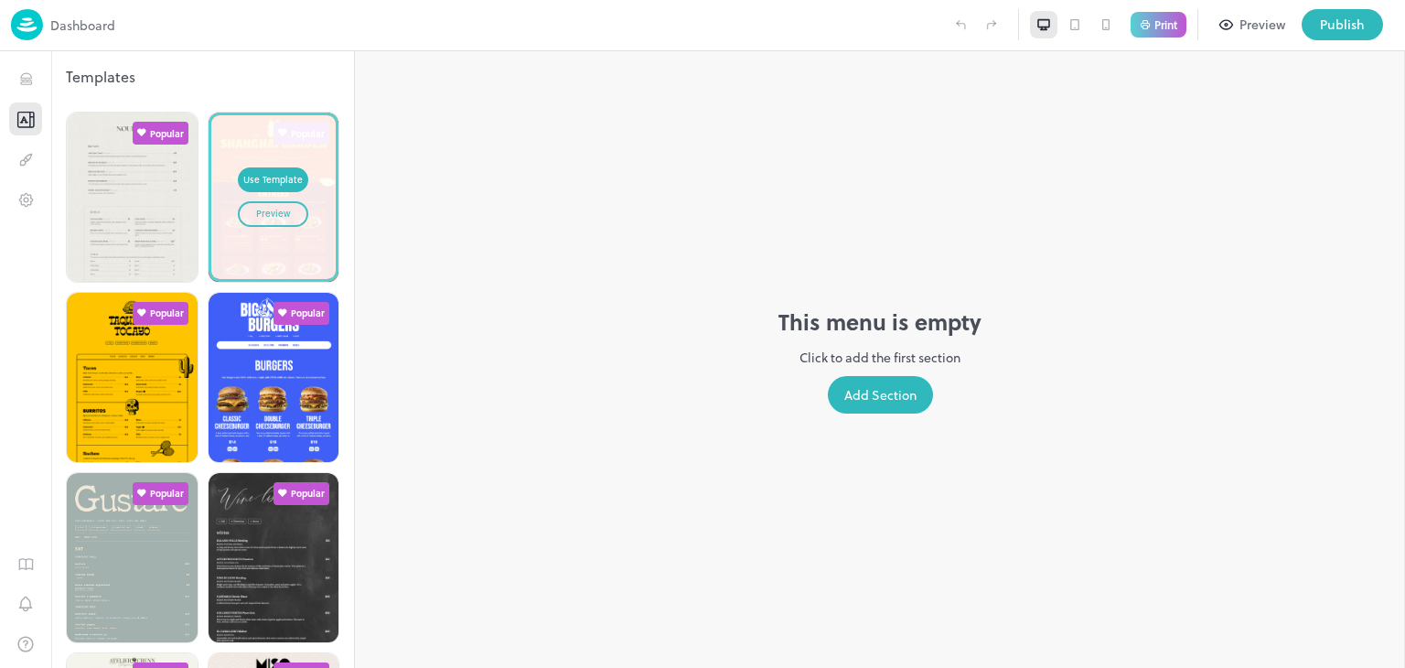
click at [267, 209] on div "Preview" at bounding box center [273, 214] width 34 height 15
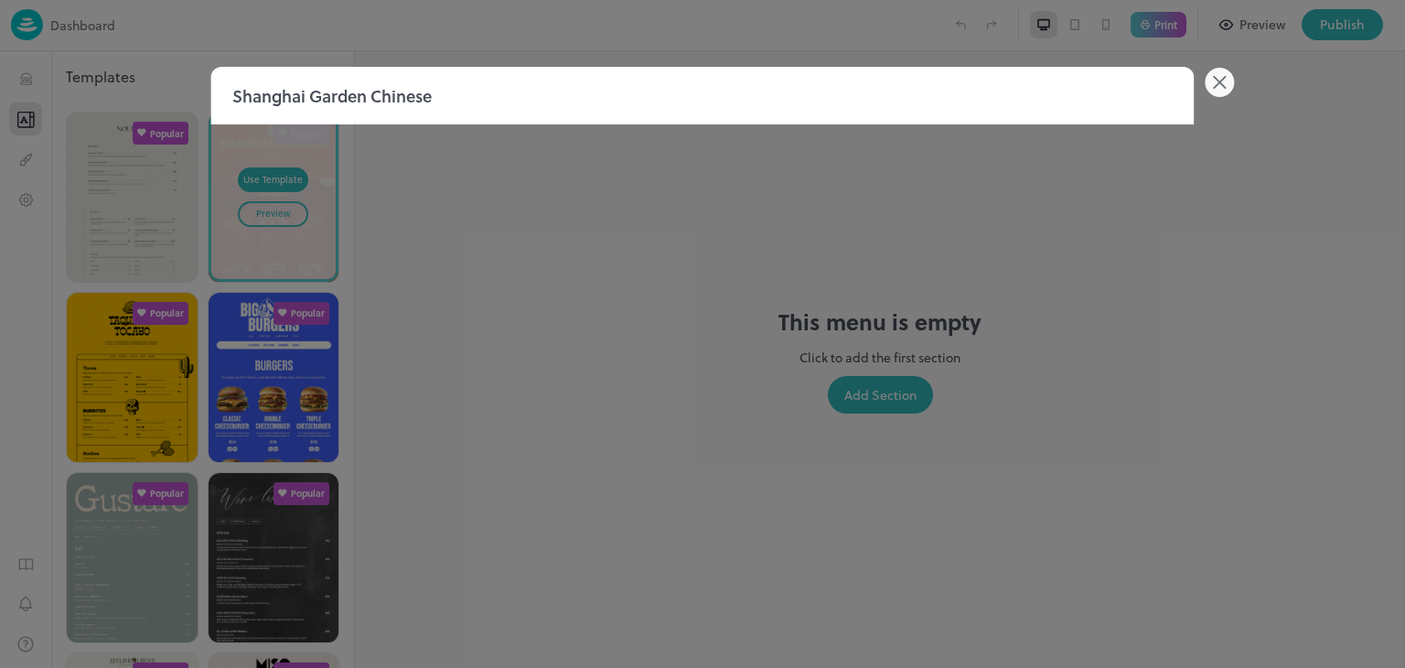
click at [1228, 83] on icon at bounding box center [1219, 82] width 29 height 29
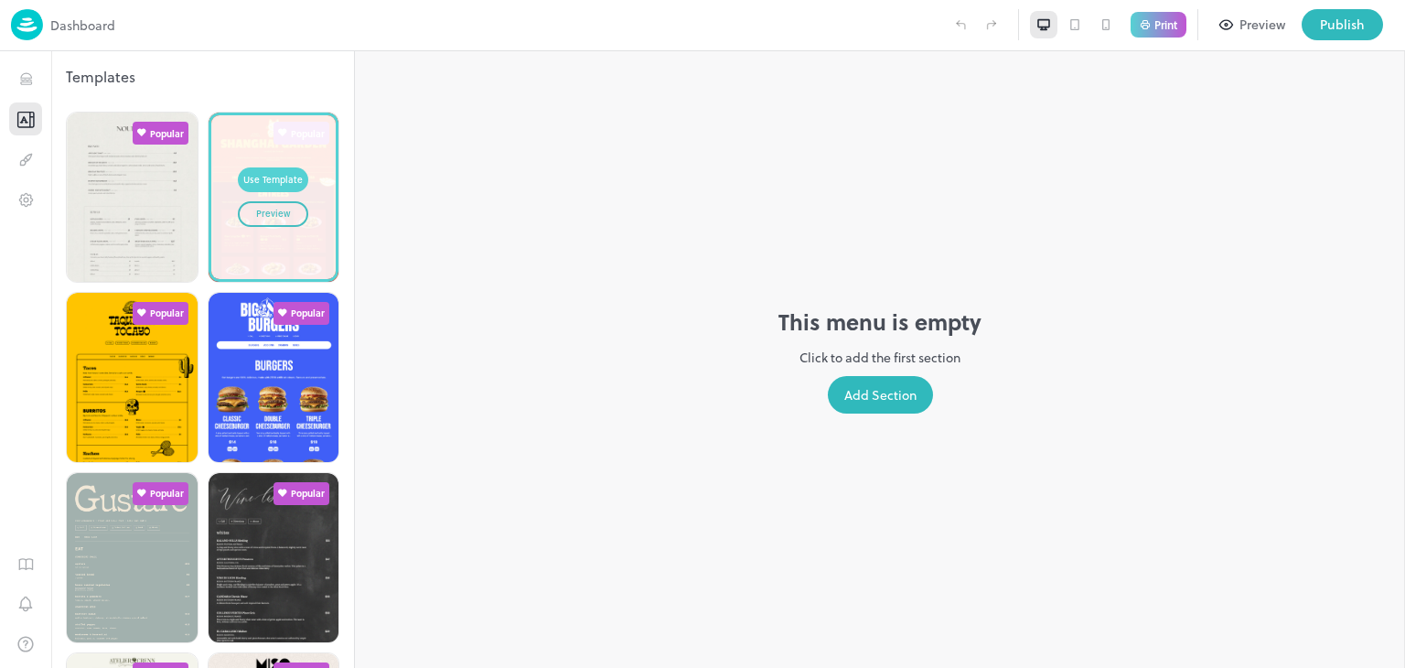
click at [284, 174] on div "Use Template" at bounding box center [272, 180] width 59 height 15
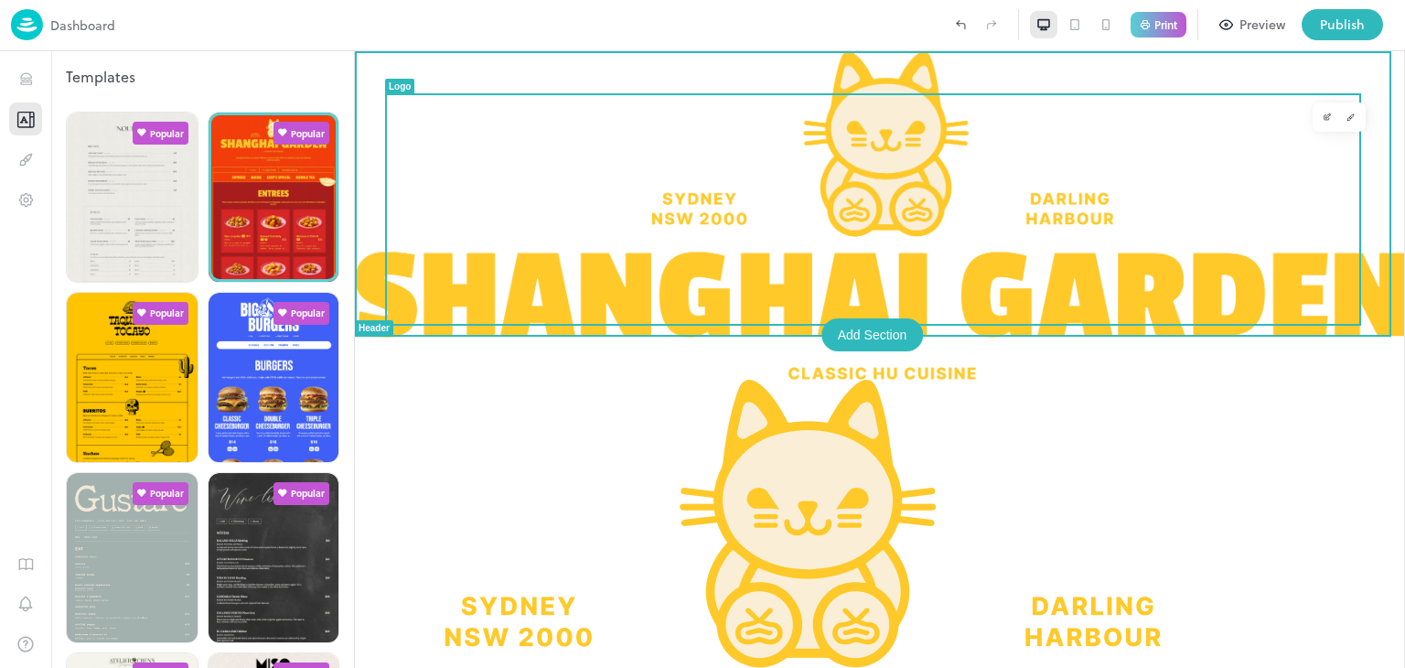
click at [893, 169] on img at bounding box center [880, 215] width 1050 height 328
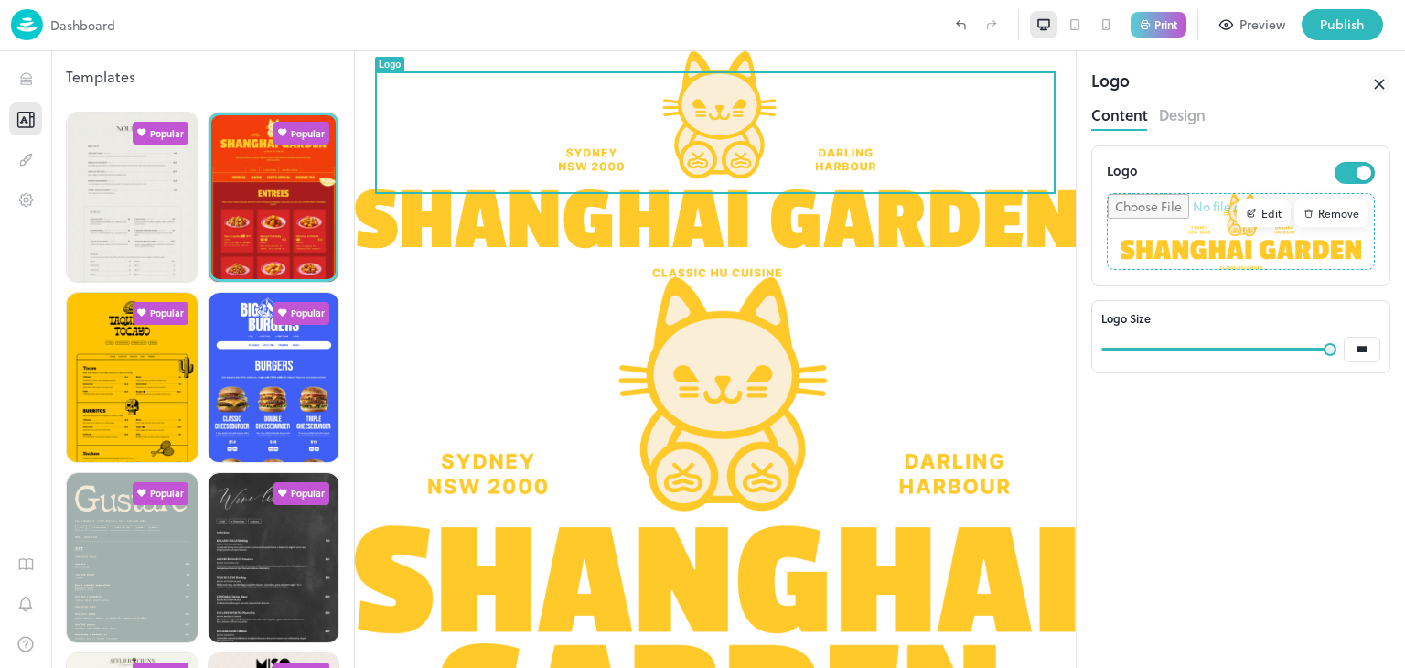
click at [1334, 202] on div "Remove" at bounding box center [1331, 212] width 74 height 27
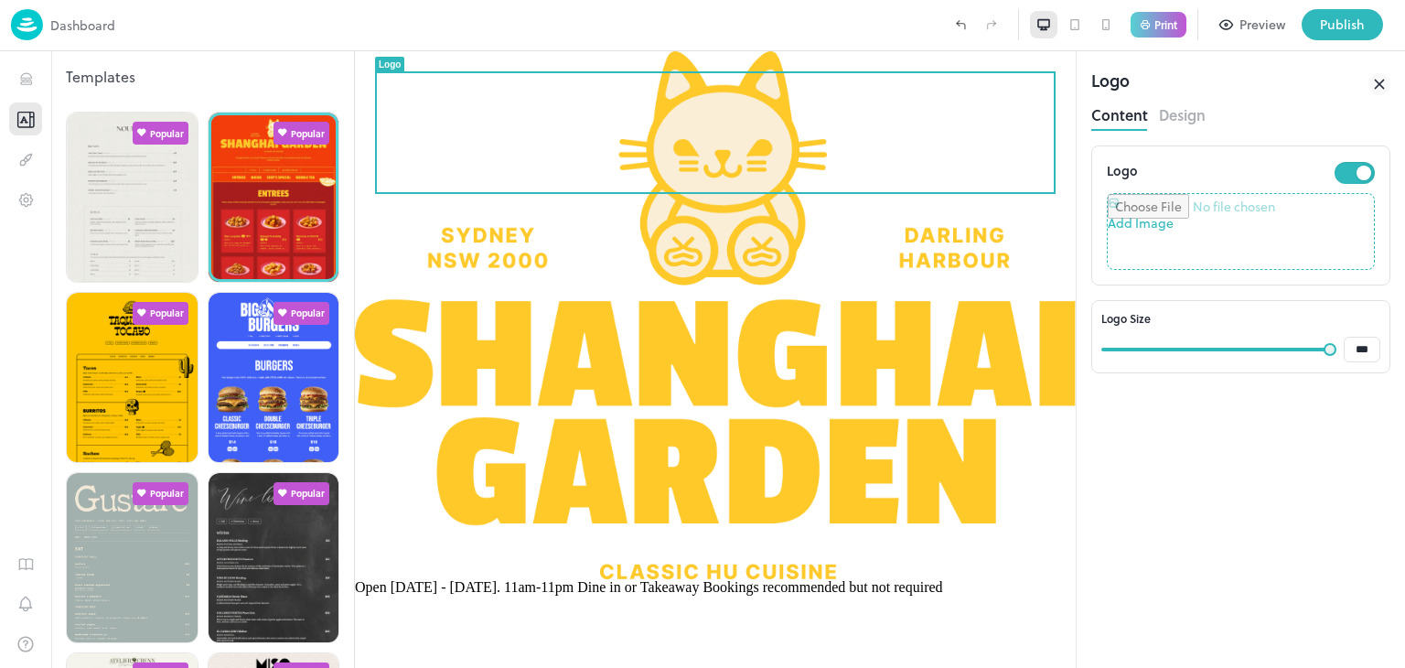
click at [1263, 206] on input "file" at bounding box center [1240, 231] width 266 height 75
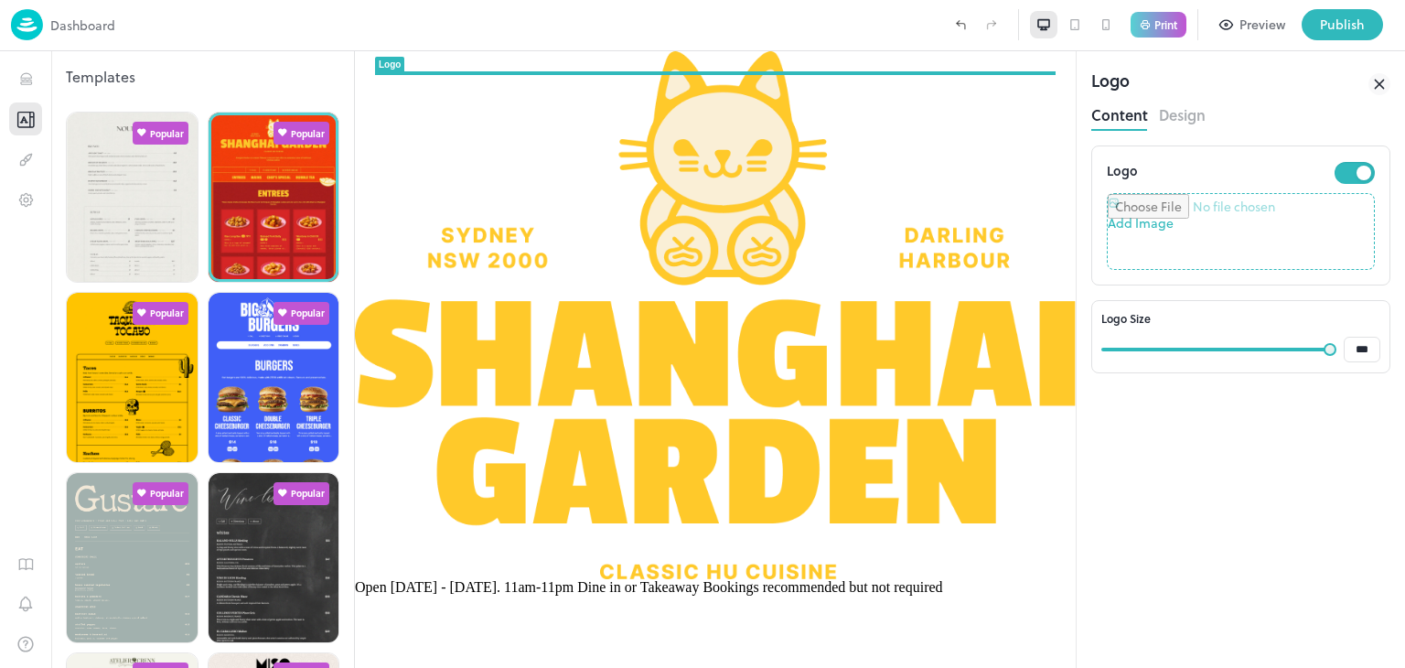
type input "**********"
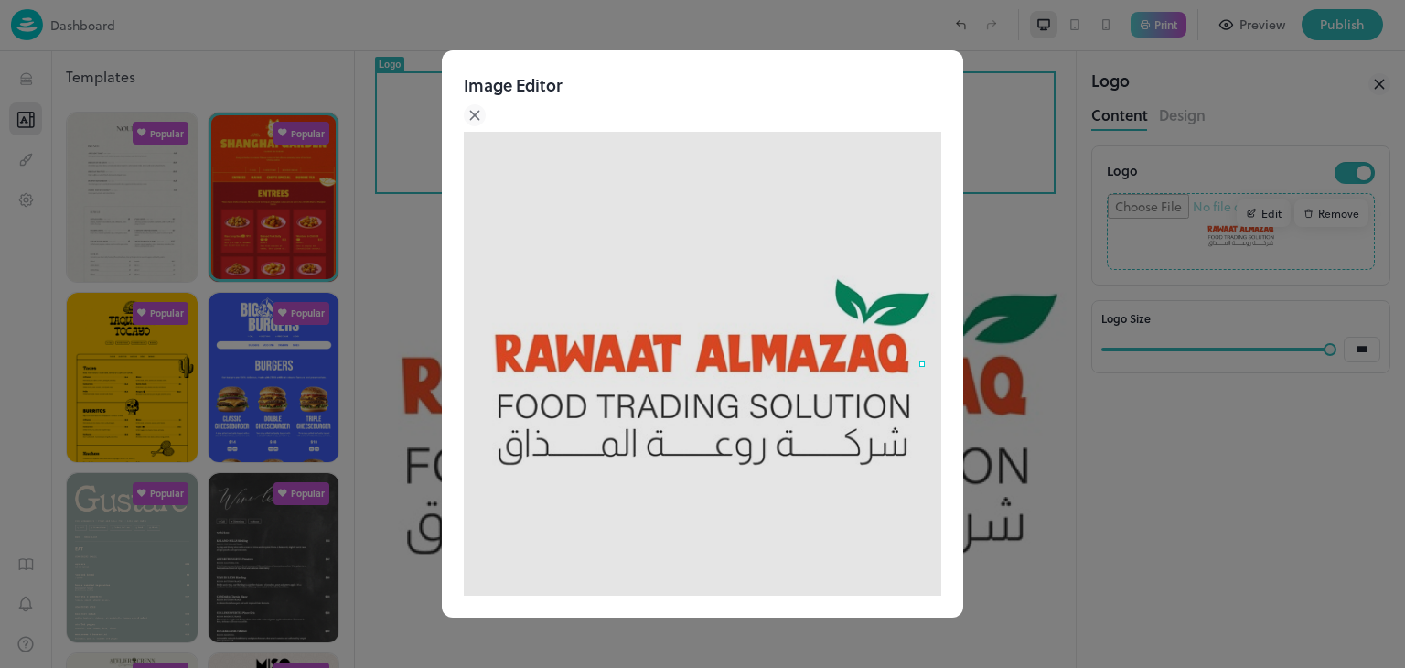
click at [891, 347] on img at bounding box center [702, 370] width 477 height 477
click at [847, 365] on img at bounding box center [702, 370] width 477 height 477
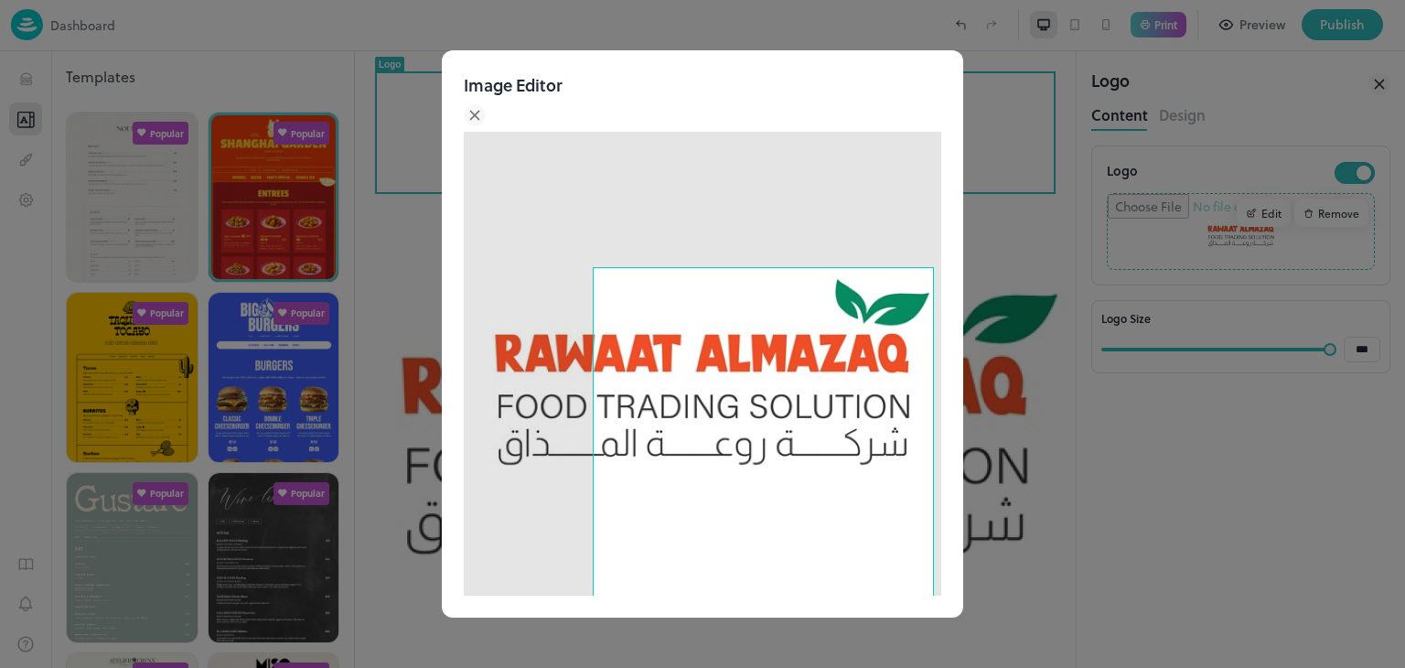
click at [508, 491] on img at bounding box center [702, 370] width 477 height 477
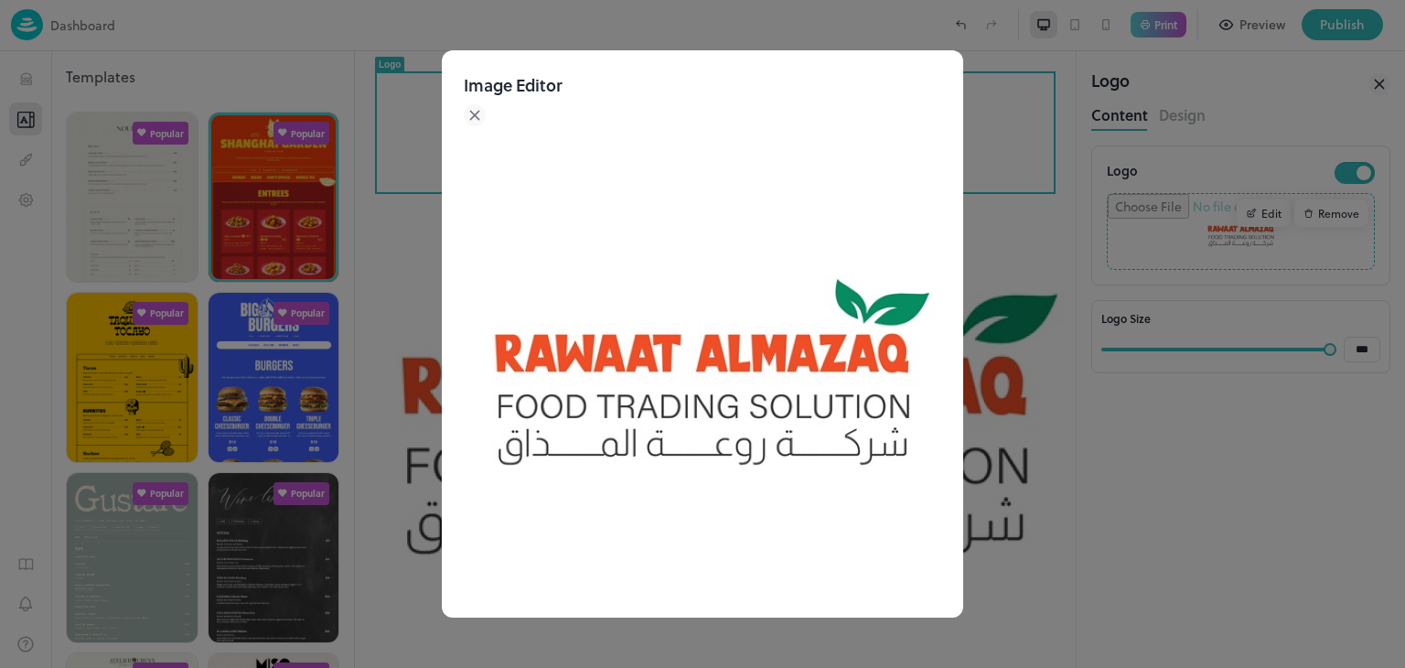
click at [600, 260] on img at bounding box center [702, 370] width 477 height 477
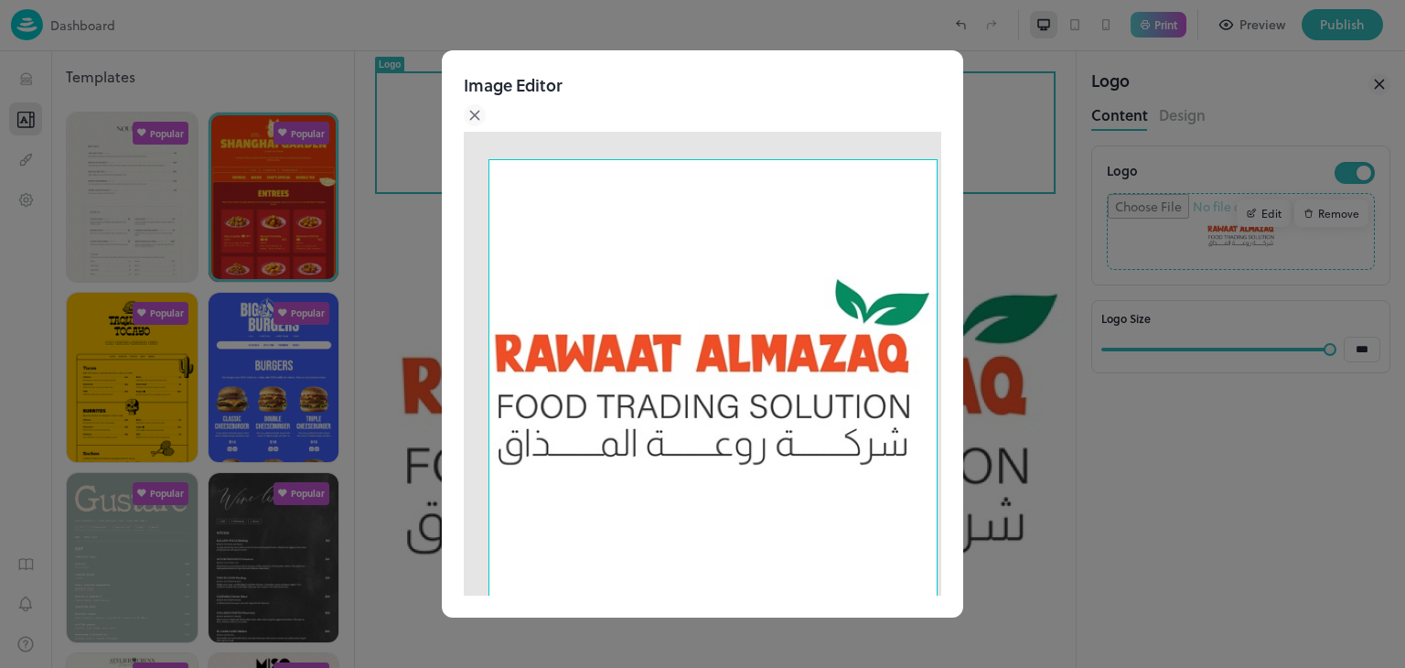
click at [429, 553] on div "Image Editor Crop Ratio 1:1 4:3 3:4 Custom Cancel Apply" at bounding box center [702, 334] width 1405 height 668
click at [821, 330] on div "Use the arrow keys to move the crop selection area" at bounding box center [710, 383] width 449 height 449
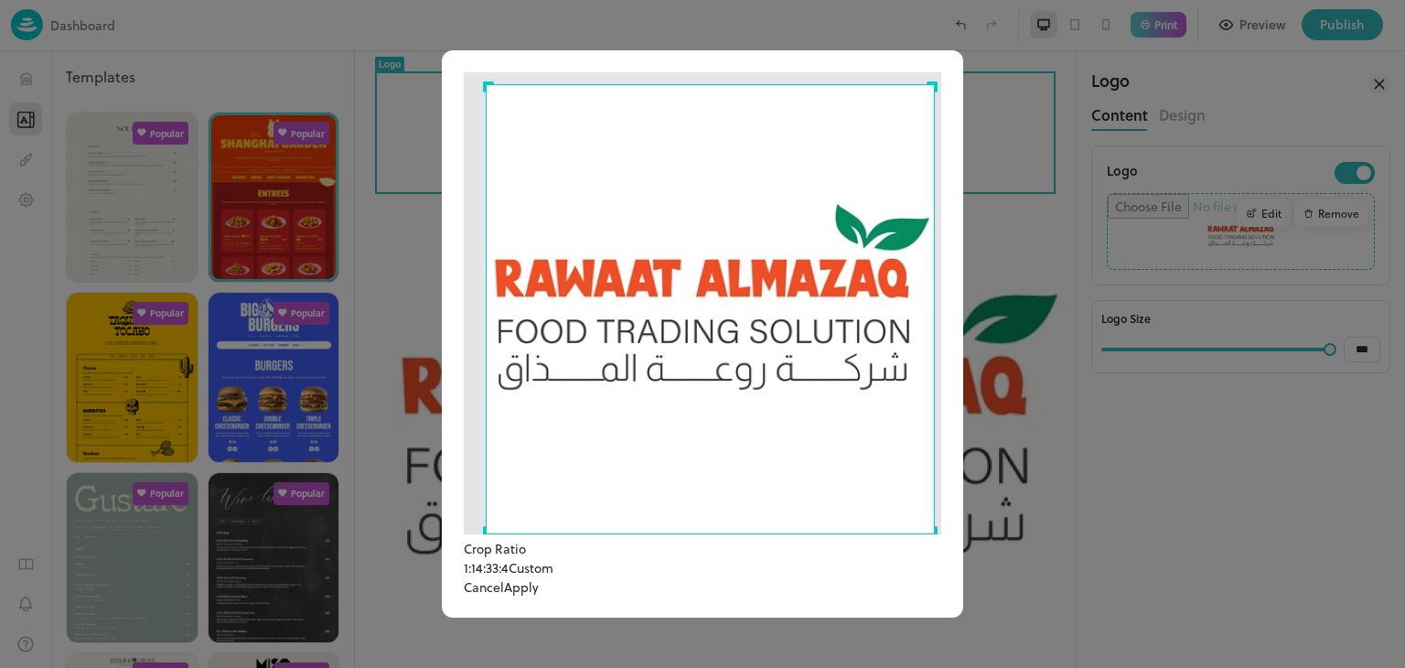
scroll to position [119, 0]
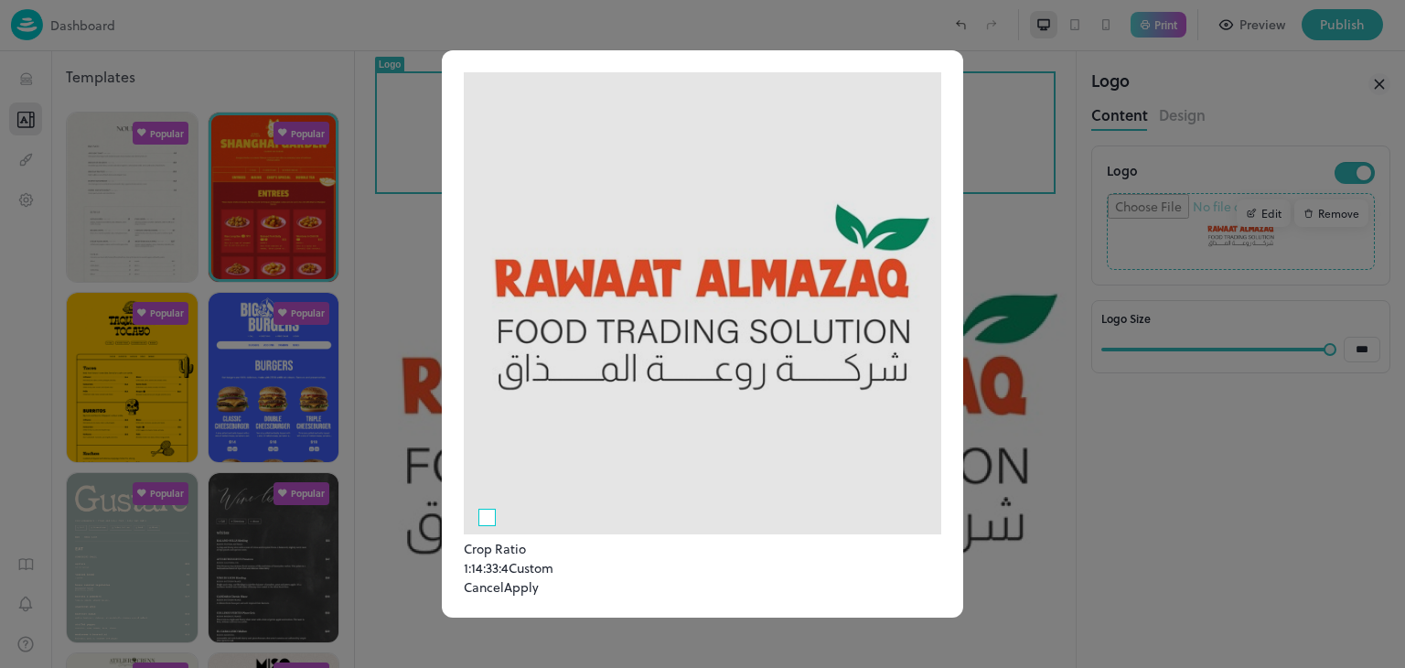
click at [522, 385] on img at bounding box center [702, 295] width 477 height 477
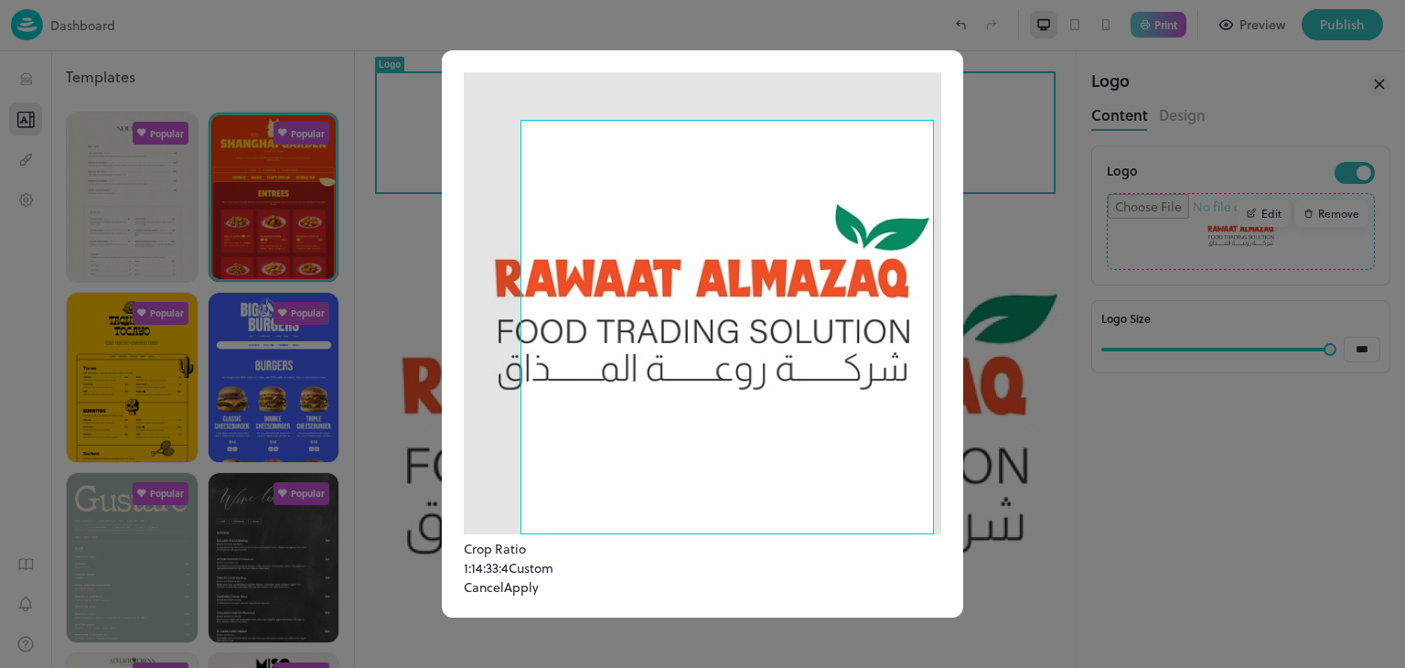
click at [503, 413] on img at bounding box center [702, 295] width 477 height 477
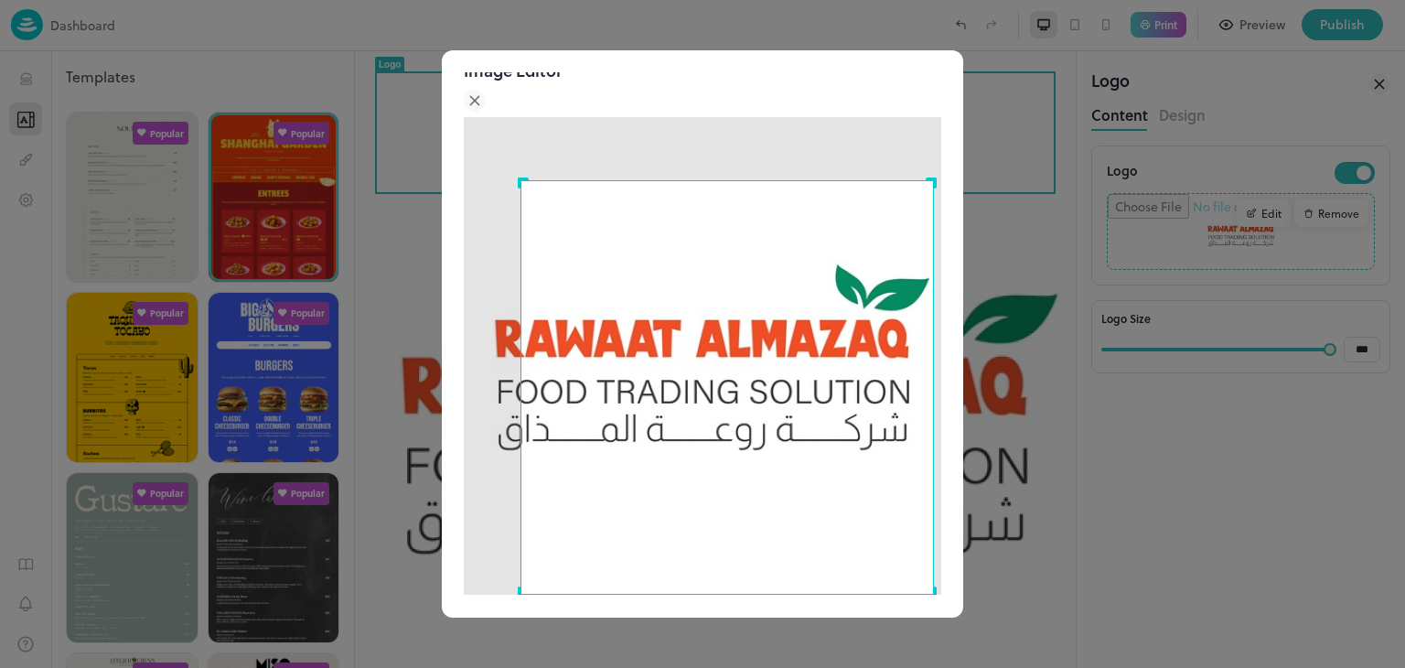
scroll to position [0, 0]
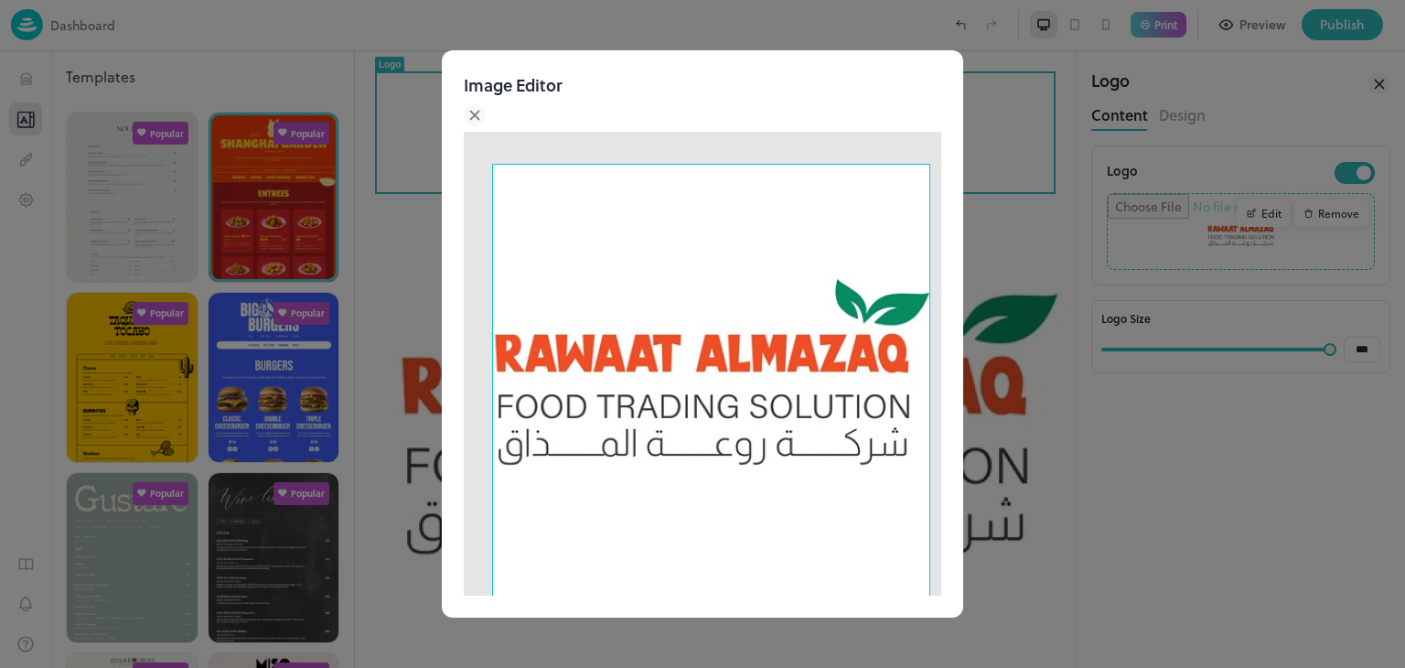
click at [510, 454] on div at bounding box center [702, 370] width 477 height 477
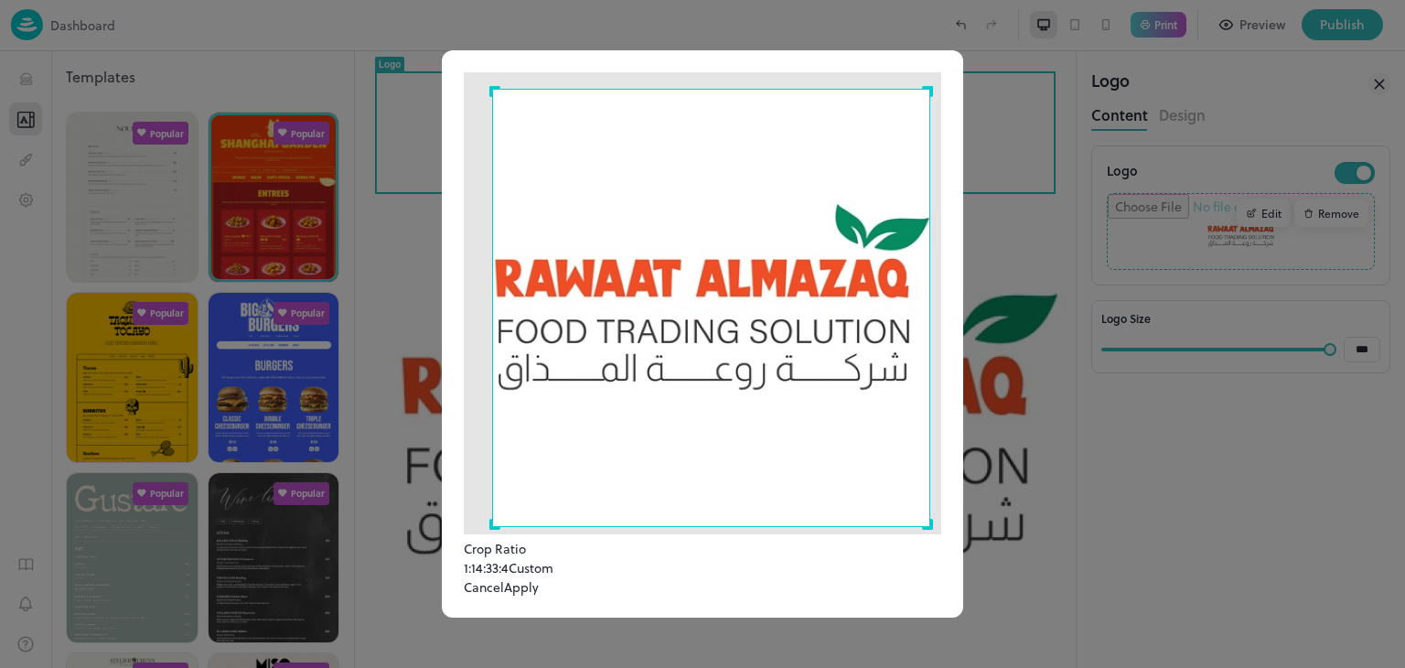
scroll to position [119, 0]
click at [539, 577] on button "Apply" at bounding box center [521, 586] width 35 height 19
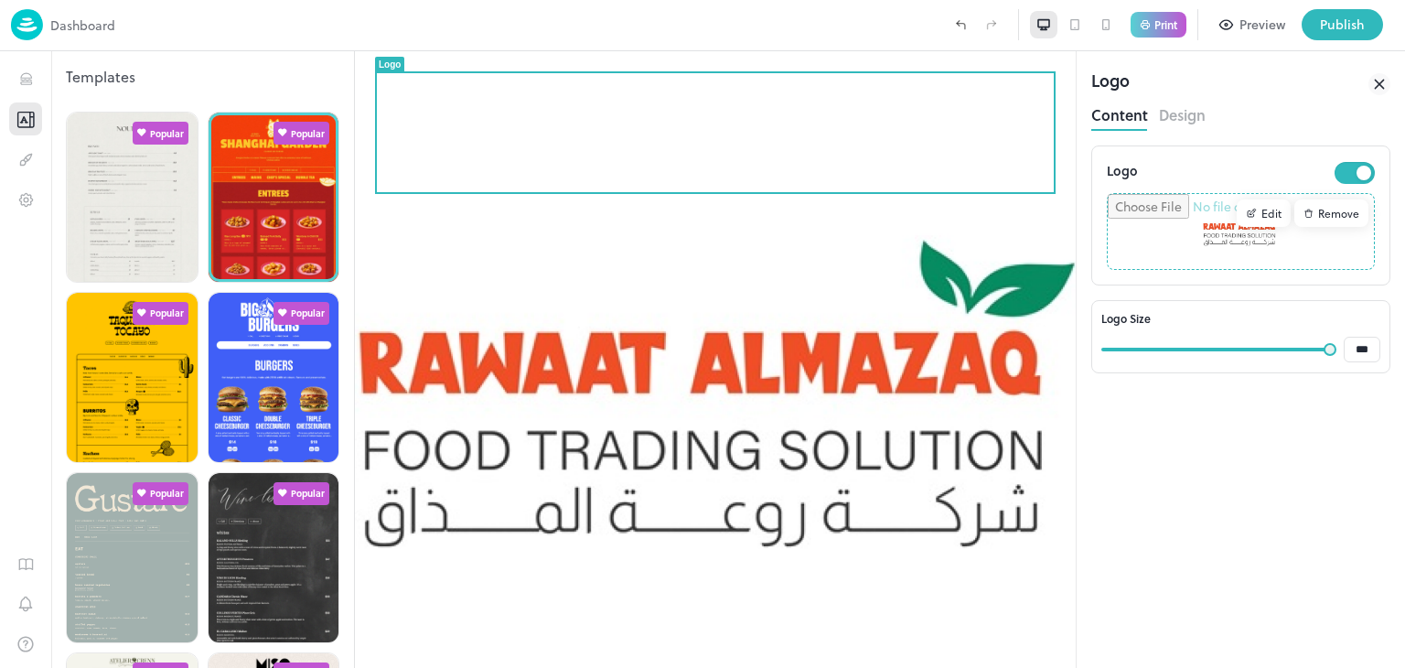
click at [1266, 228] on input "file" at bounding box center [1240, 231] width 266 height 75
click at [1234, 223] on input "file" at bounding box center [1240, 231] width 266 height 75
type input "**********"
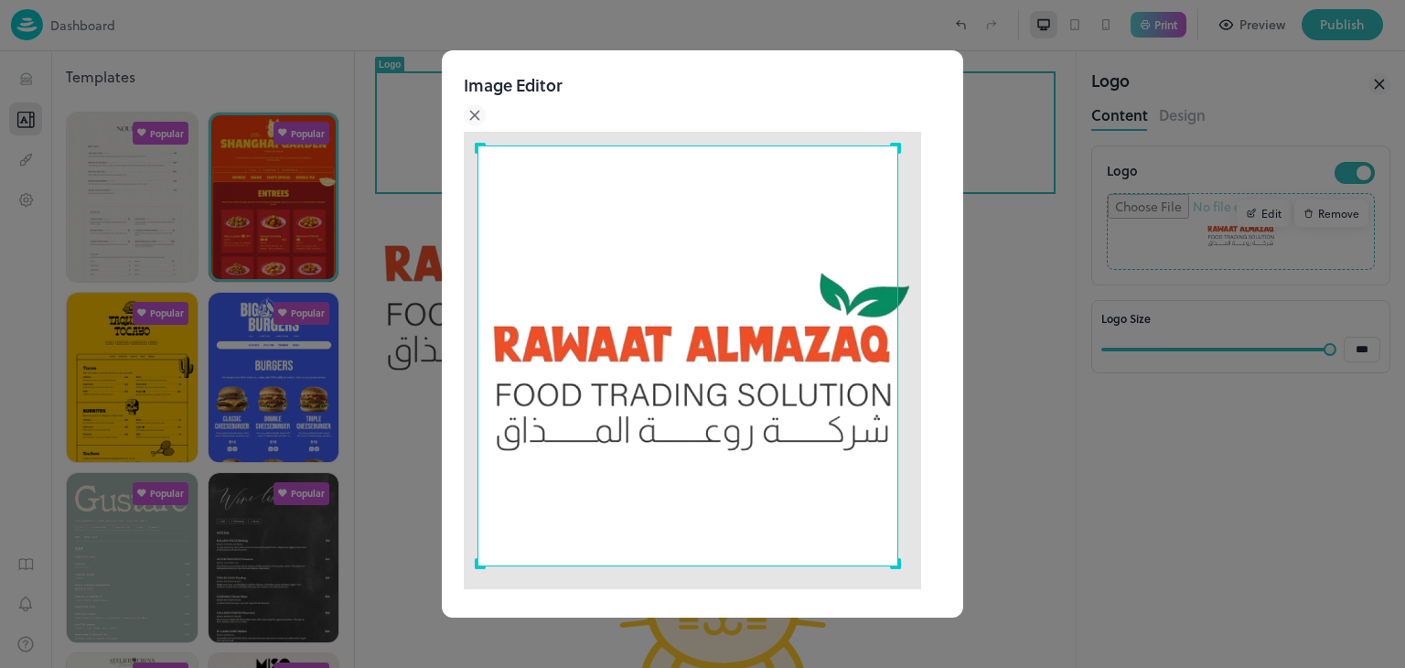
click at [474, 142] on div "Use the arrow keys to move the north west drag handle to change the crop select…" at bounding box center [474, 142] width 0 height 0
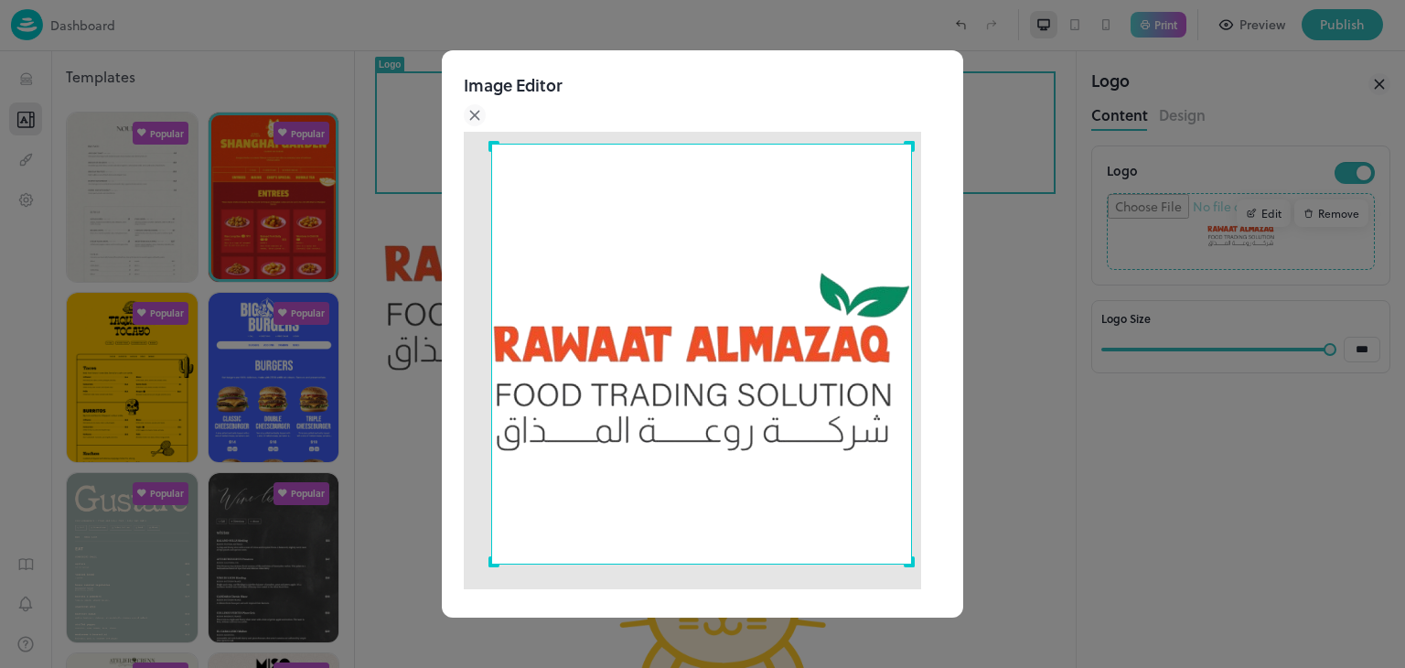
click at [645, 294] on div "Use the arrow keys to move the crop selection area" at bounding box center [701, 354] width 421 height 421
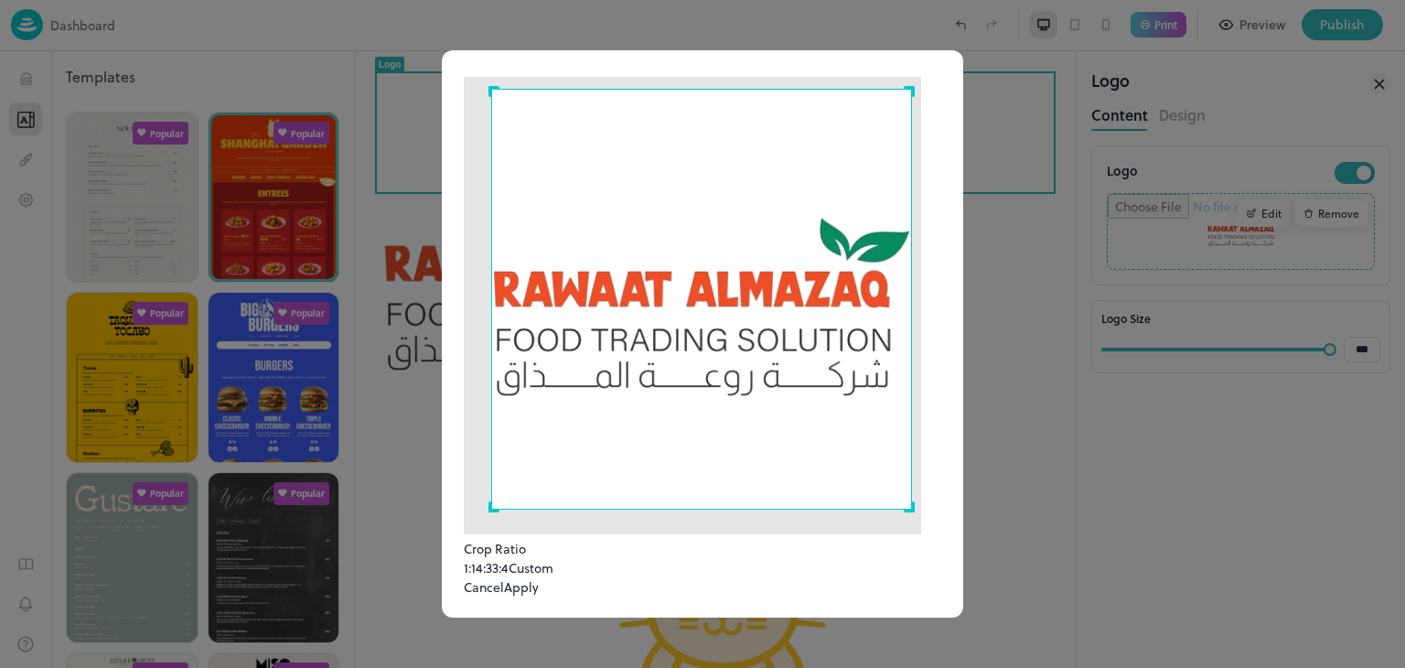
click at [539, 577] on button "Apply" at bounding box center [521, 586] width 35 height 19
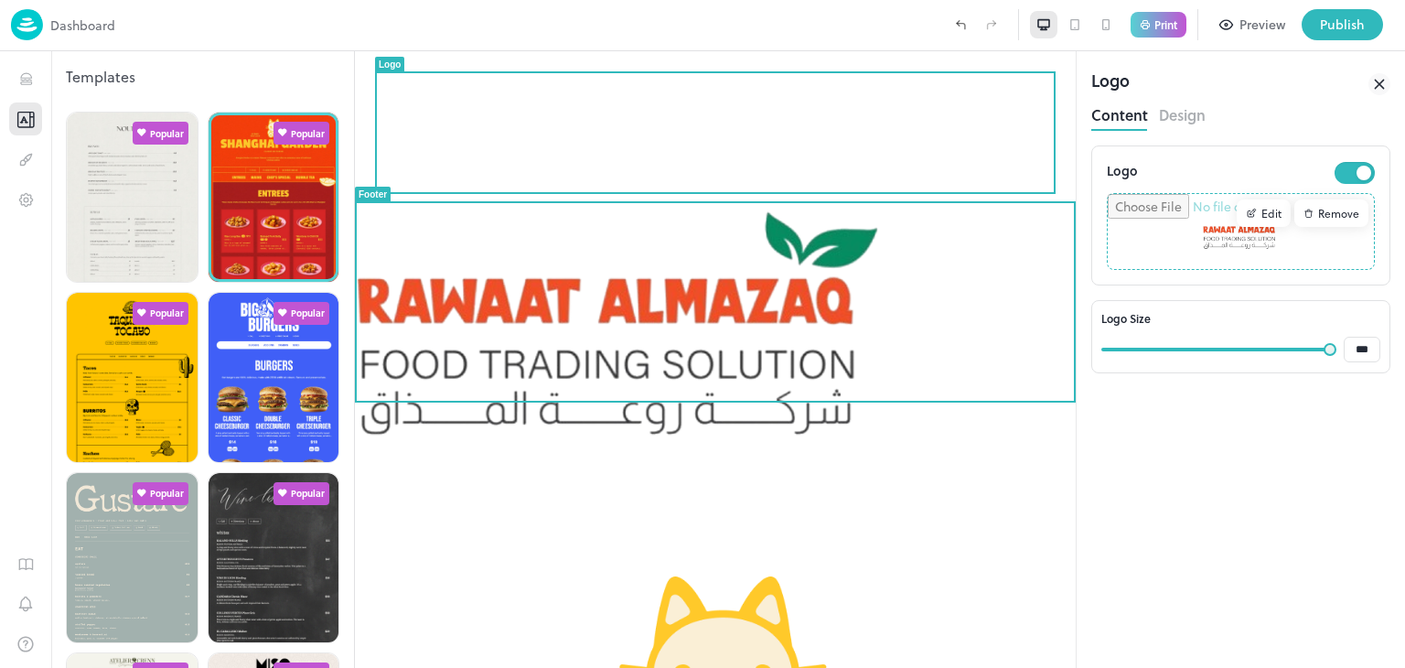
click at [905, 497] on div "Open [DATE] - [DATE]. 11am-11pm Dine in or Takeaway Bookings recommended but no…" at bounding box center [715, 585] width 721 height 1069
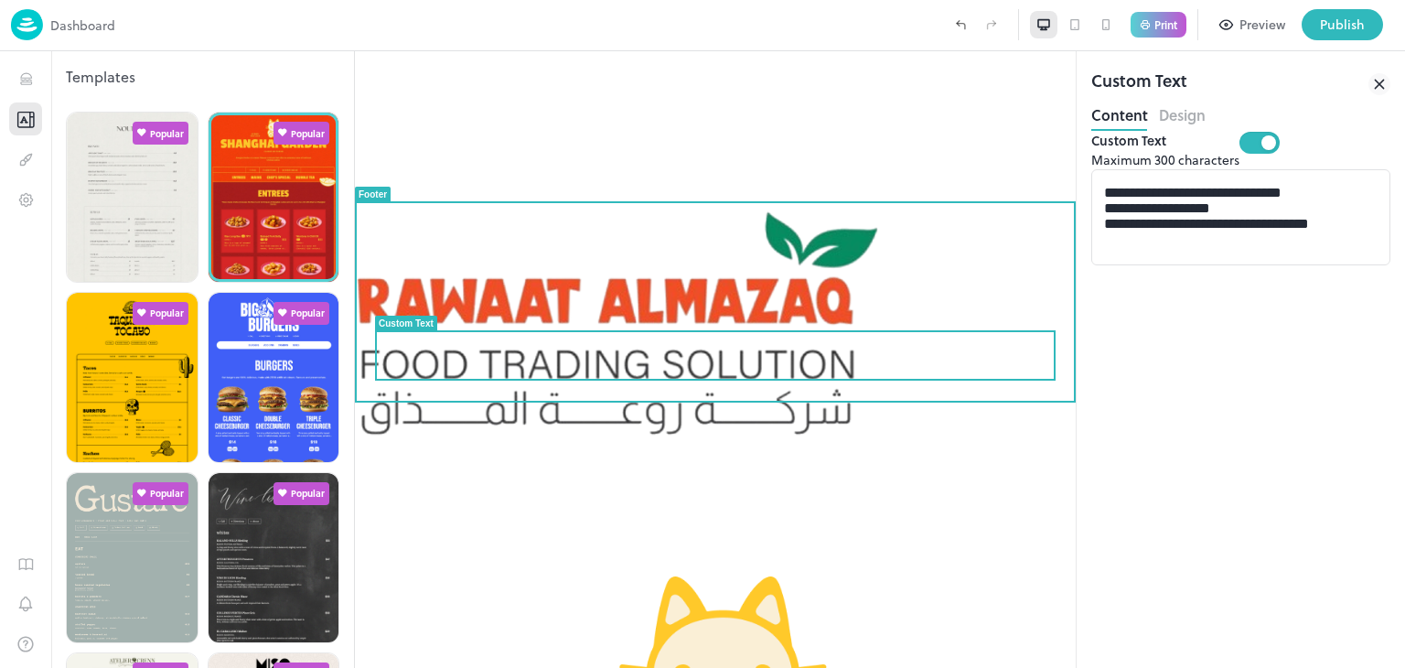
click at [929, 529] on div "Open [DATE] - [DATE]. 11am-11pm Dine in or Takeaway Bookings recommended but no…" at bounding box center [715, 585] width 721 height 1069
click at [928, 527] on div "Open [DATE] - [DATE]. 11am-11pm Dine in or Takeaway Bookings recommended but no…" at bounding box center [715, 585] width 721 height 1069
click at [932, 508] on div "Open [DATE] - [DATE]. 11am-11pm Dine in or Takeaway Bookings recommended but no…" at bounding box center [715, 585] width 721 height 1069
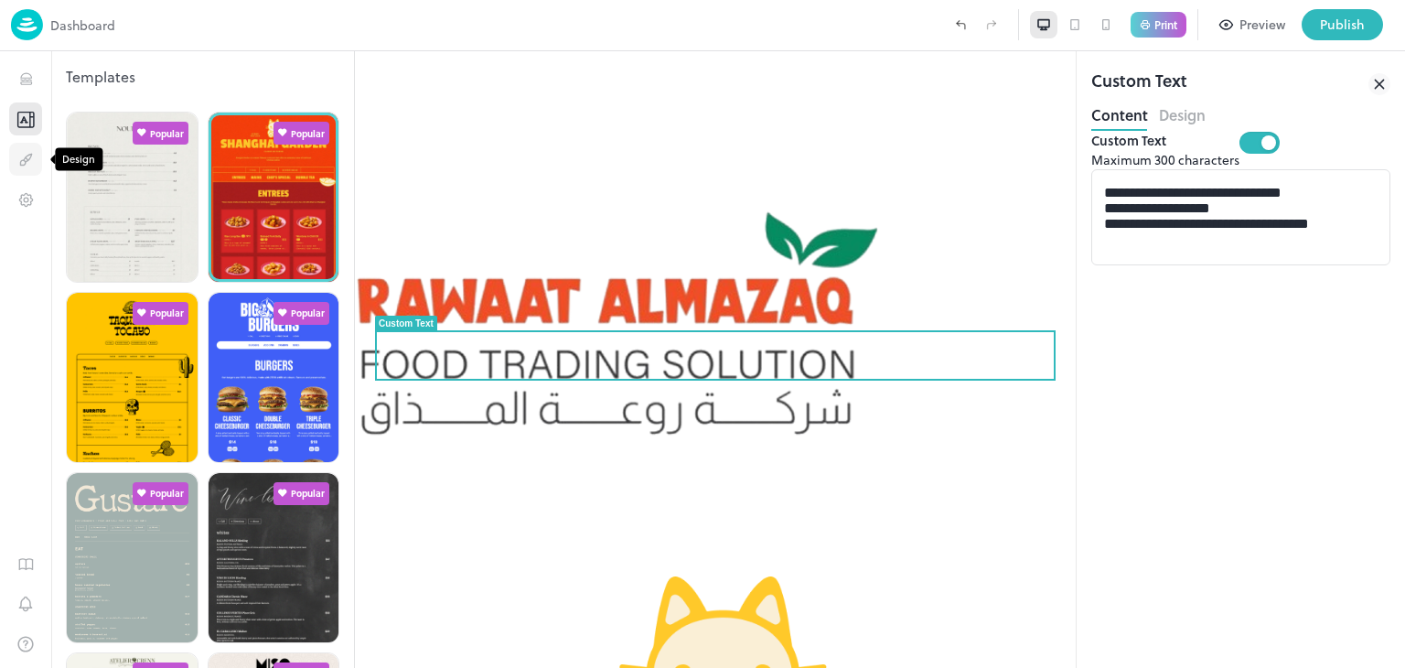
click at [26, 166] on icon "Design" at bounding box center [25, 159] width 17 height 17
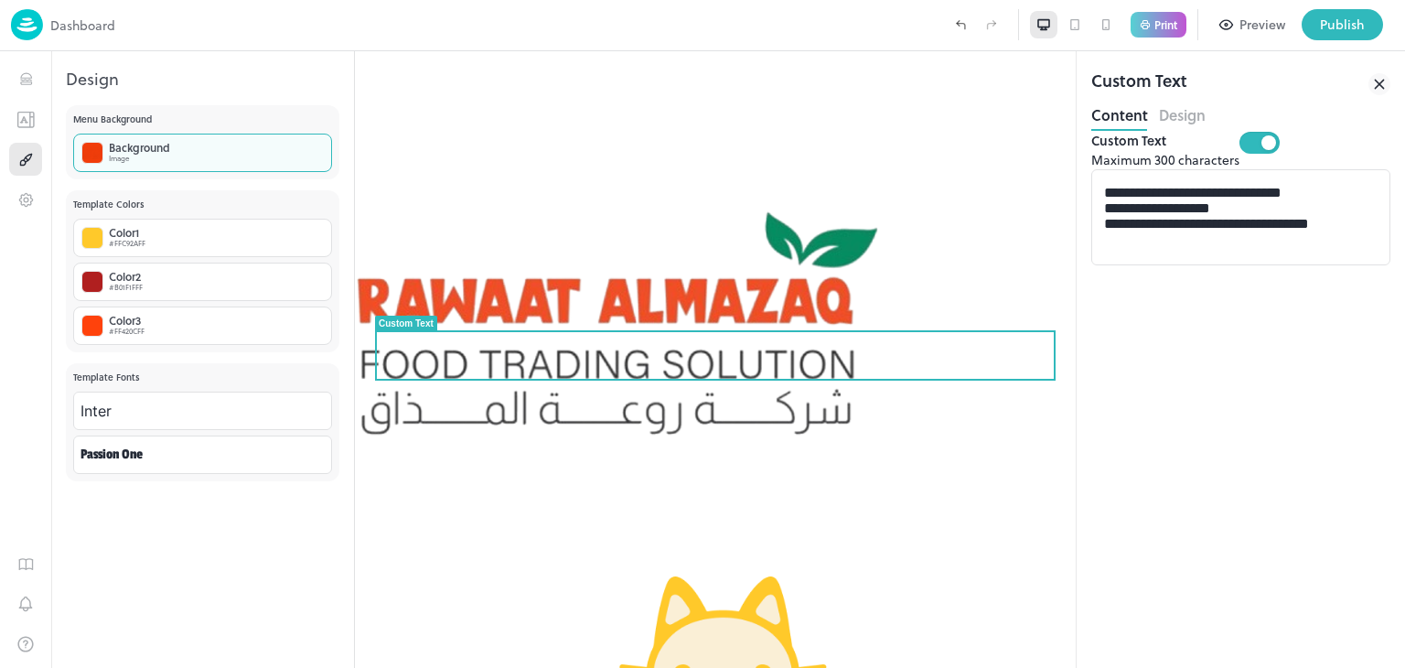
click at [142, 144] on div "Background" at bounding box center [139, 147] width 61 height 11
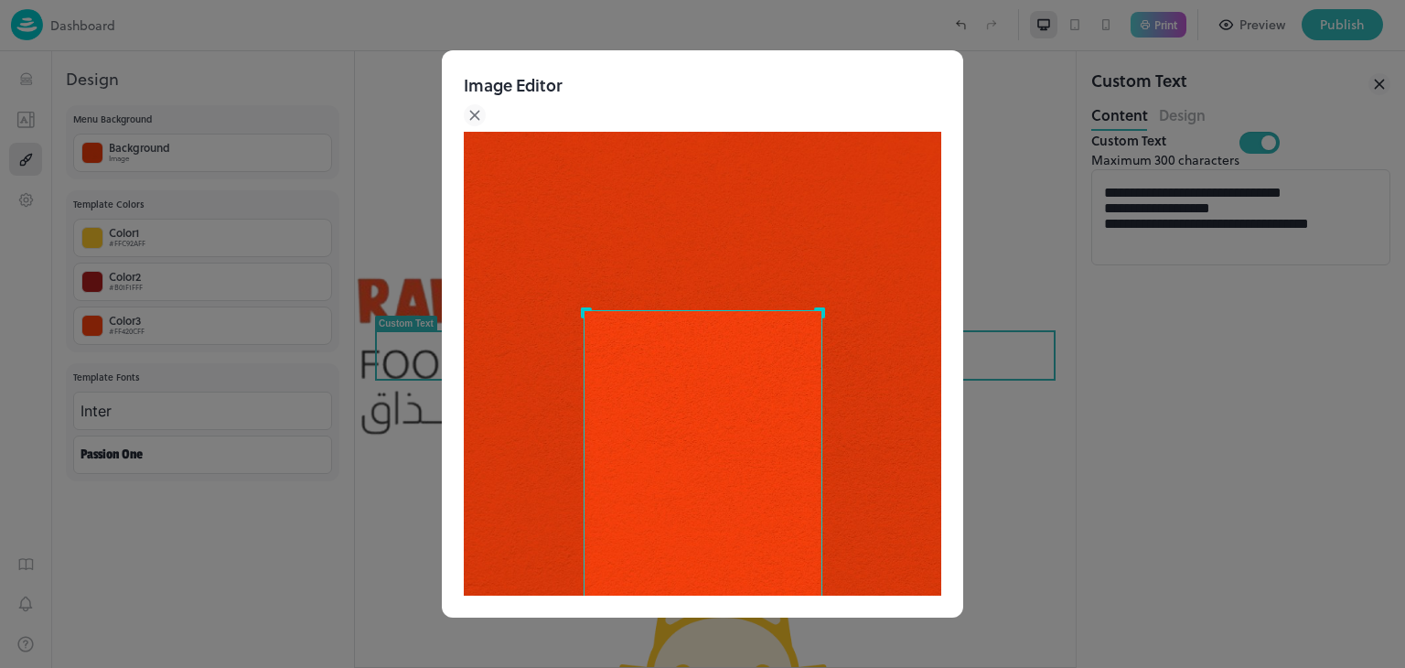
click at [779, 407] on div "Use the arrow keys to move the crop selection area" at bounding box center [702, 489] width 239 height 358
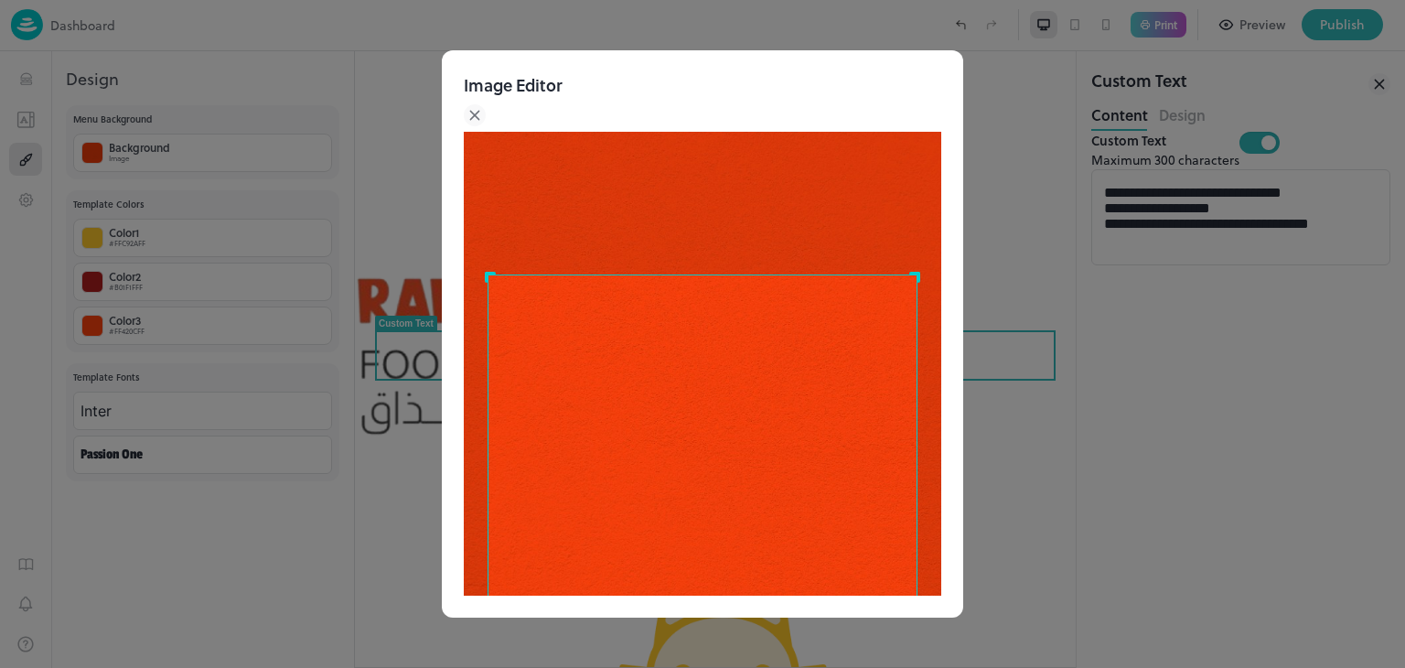
click at [262, 246] on div at bounding box center [702, 334] width 1405 height 668
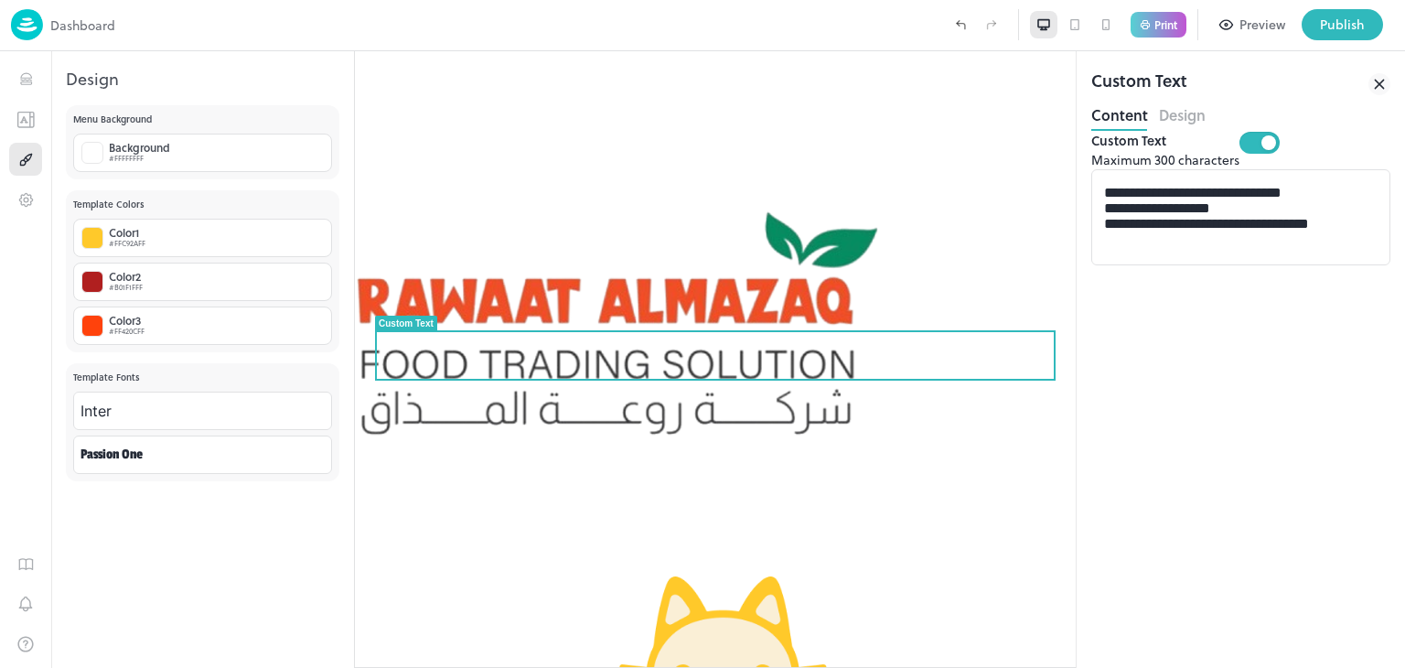
click at [394, 667] on div at bounding box center [702, 668] width 1405 height 0
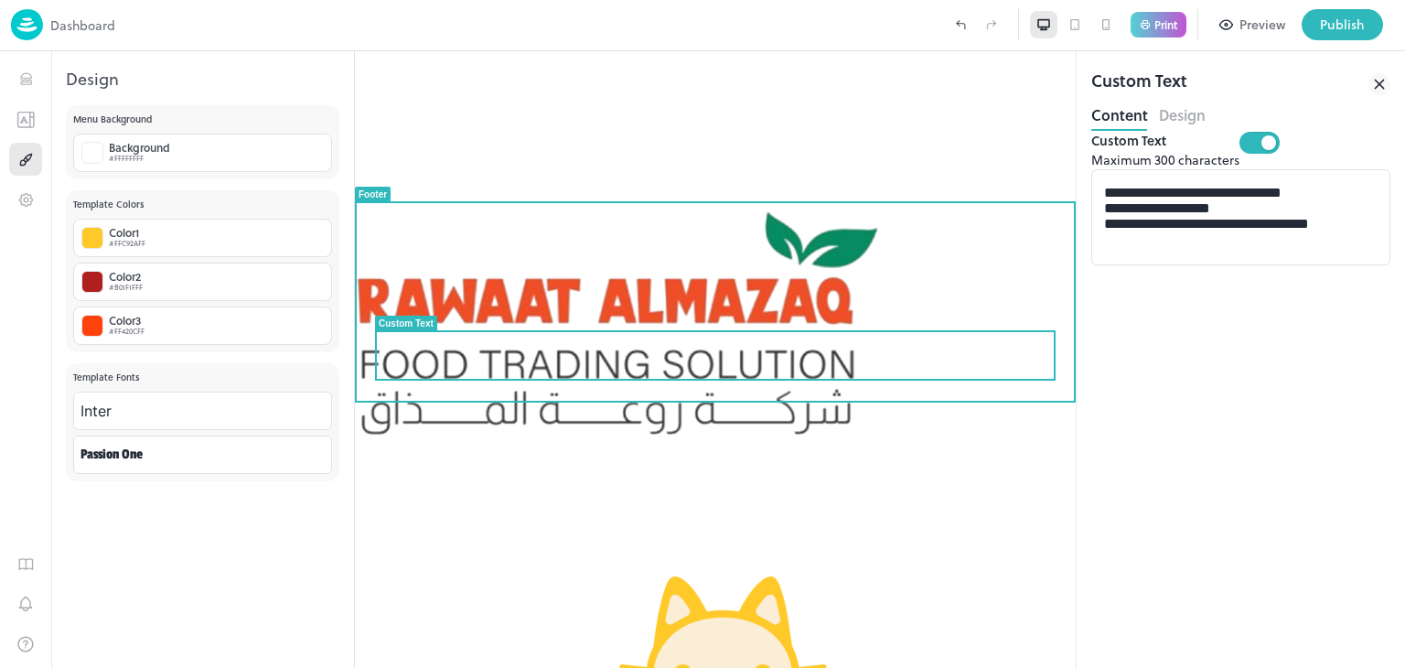
click at [646, 429] on div "Open [DATE] - [DATE]. 11am-11pm Dine in or Takeaway Bookings recommended but no…" at bounding box center [715, 585] width 721 height 1069
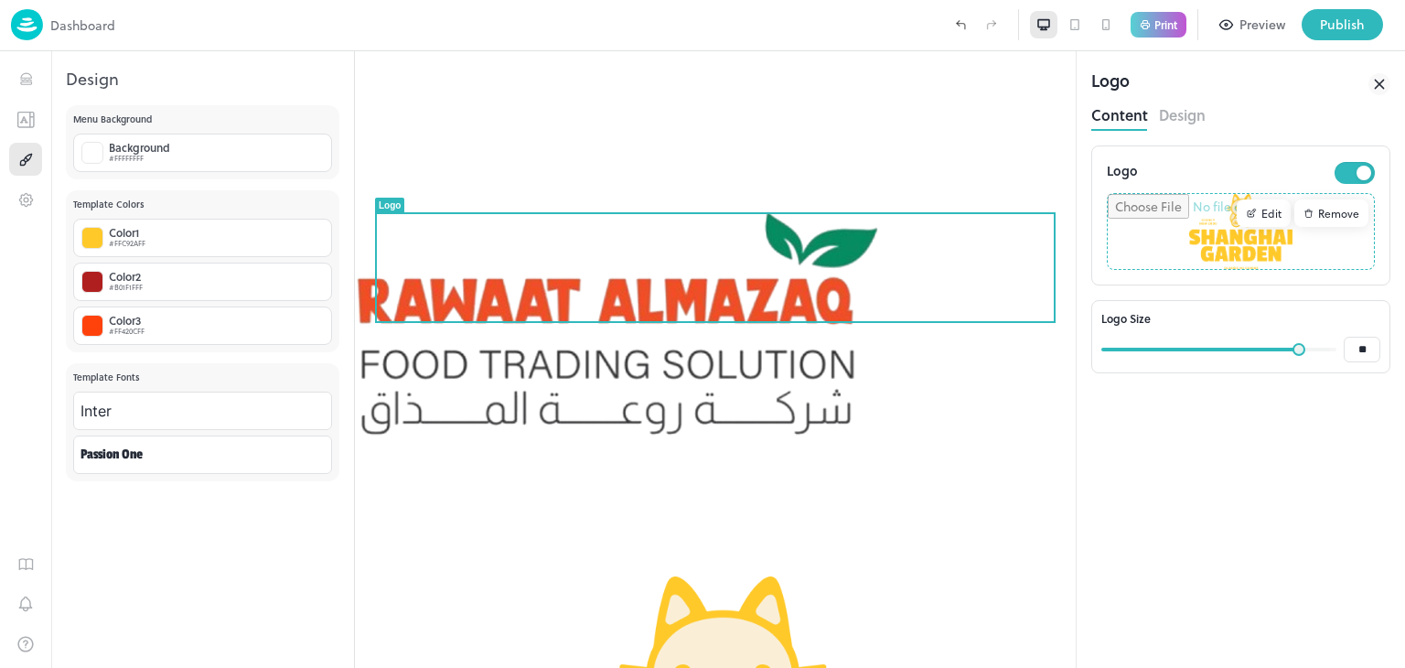
click at [1352, 218] on div "Remove" at bounding box center [1331, 212] width 74 height 27
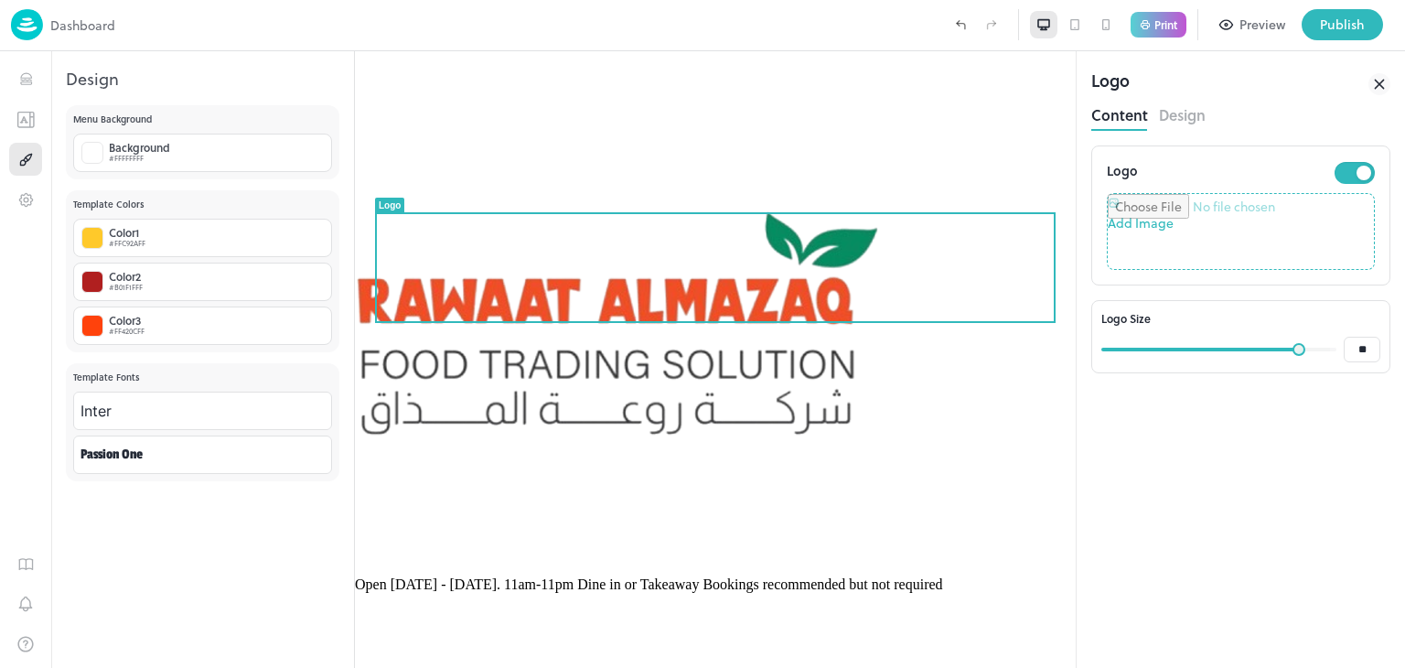
click at [1262, 231] on input "file" at bounding box center [1240, 231] width 266 height 75
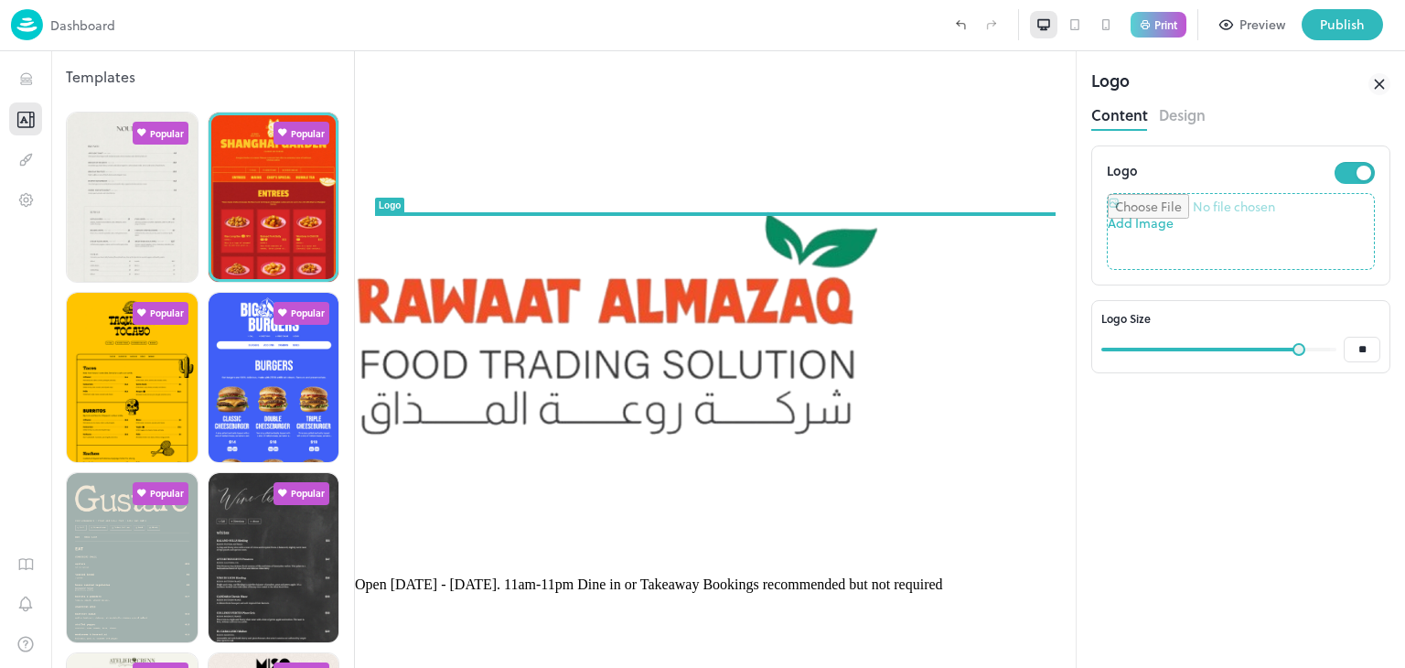
click at [1275, 220] on input "file" at bounding box center [1240, 231] width 266 height 75
type input "**********"
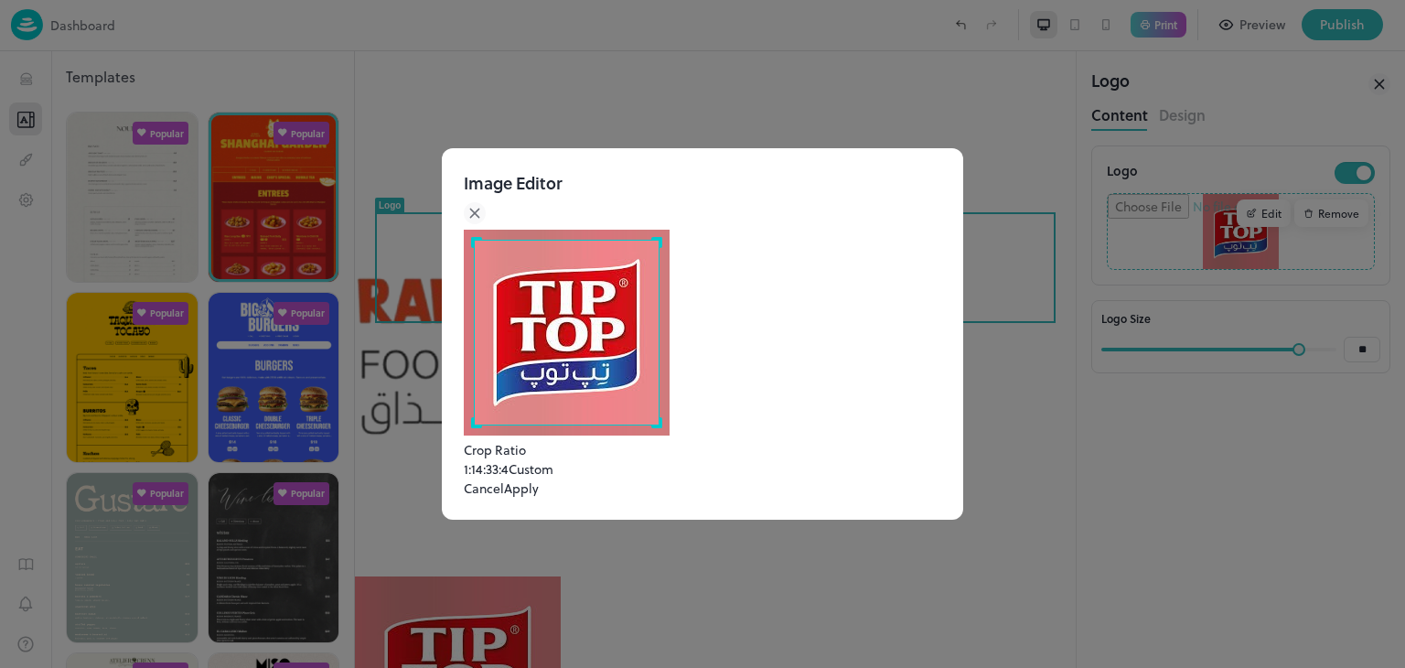
click at [539, 497] on button "Apply" at bounding box center [521, 487] width 35 height 19
drag, startPoint x: 907, startPoint y: 162, endPoint x: 654, endPoint y: 106, distance: 259.4
click at [486, 202] on icon at bounding box center [475, 213] width 22 height 22
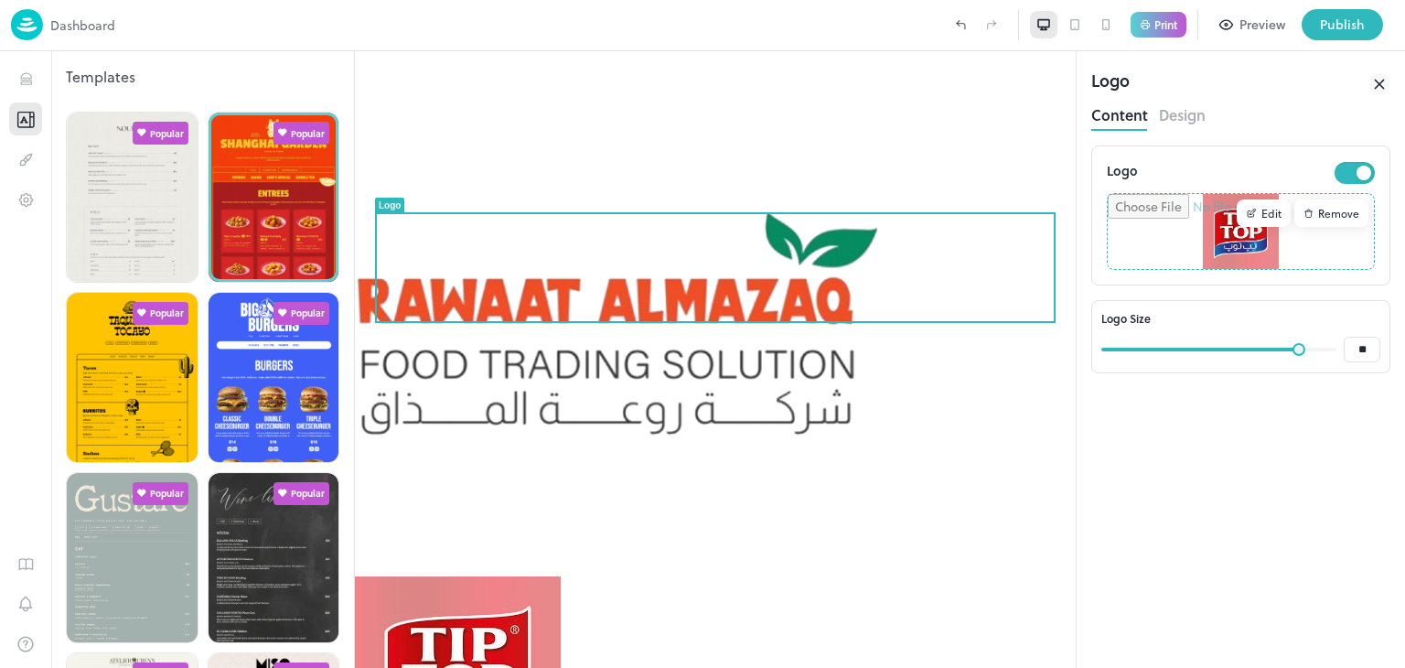
click at [1349, 205] on div "Remove" at bounding box center [1331, 212] width 74 height 27
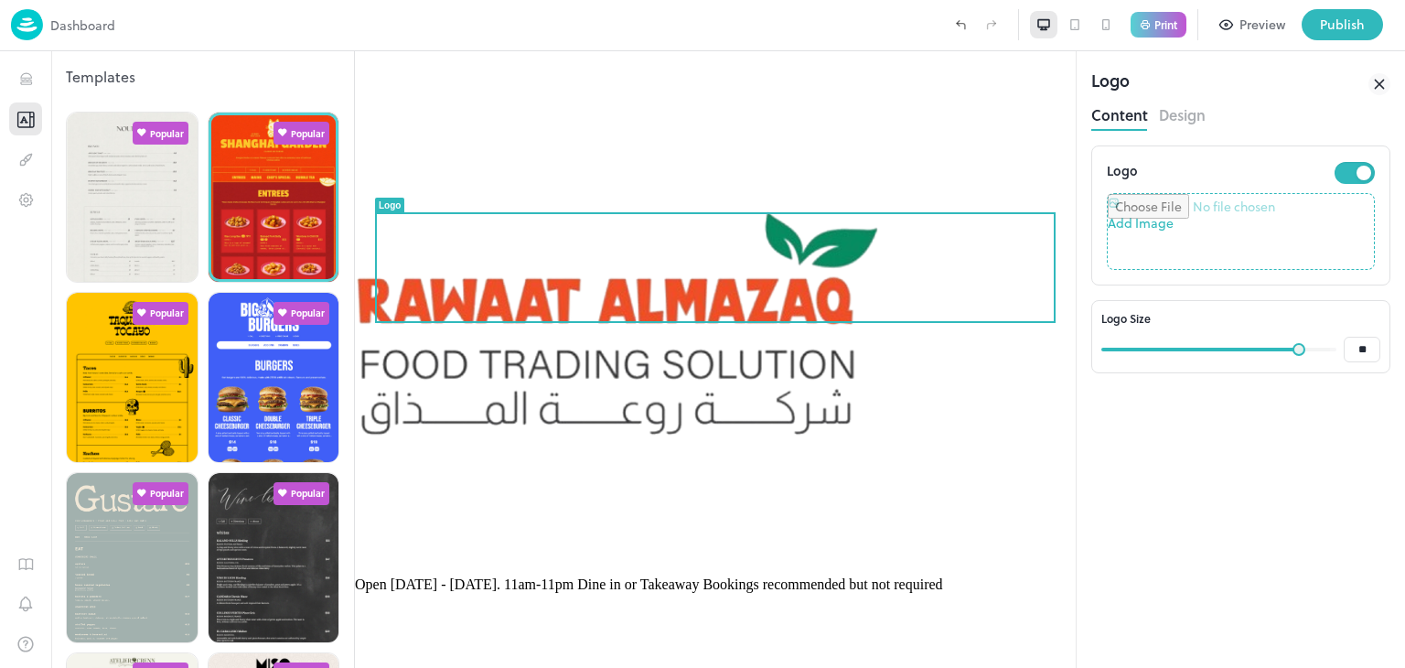
click at [1238, 240] on input "file" at bounding box center [1240, 231] width 266 height 75
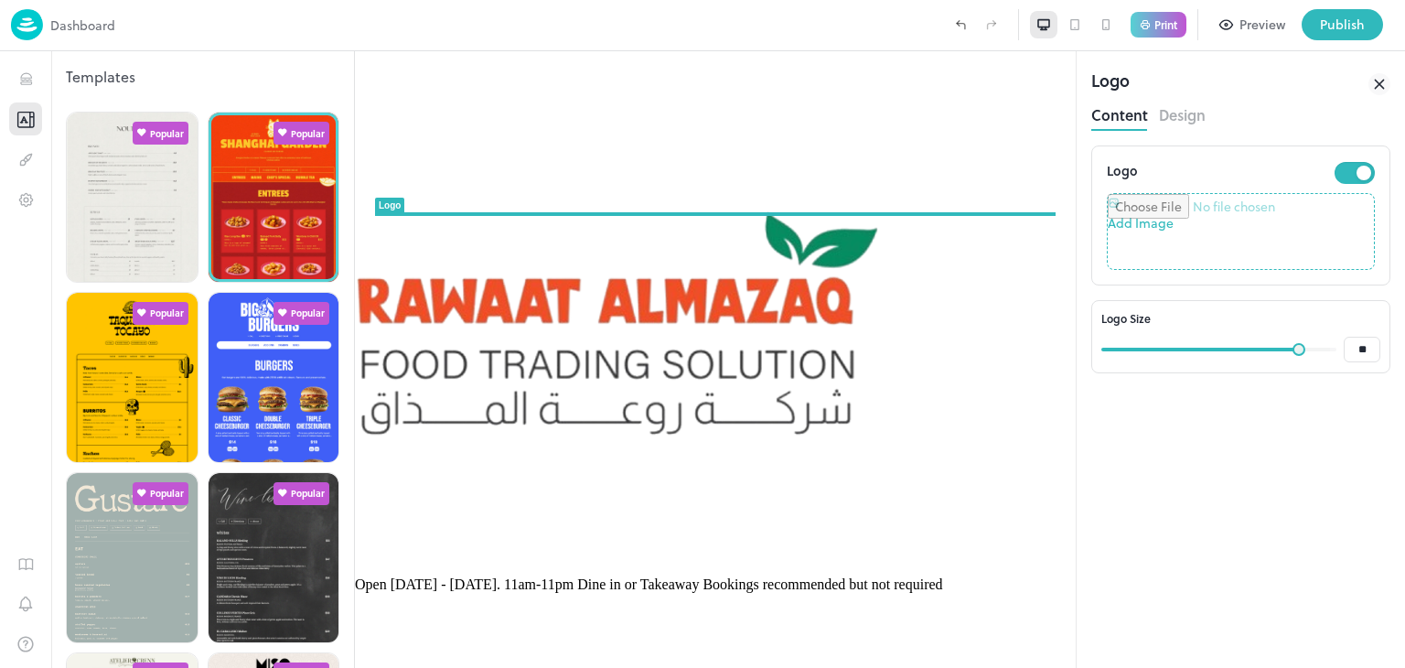
type input "**********"
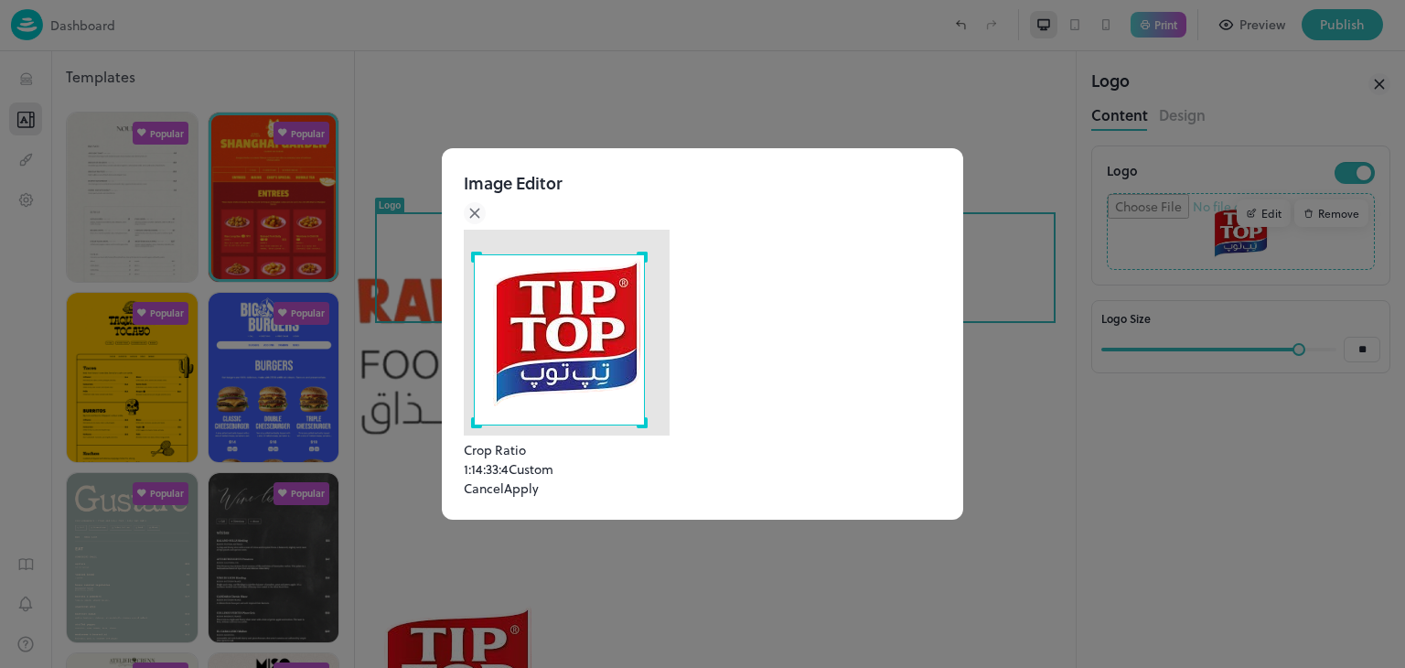
click at [645, 254] on div "Use the arrow keys to move the crop selection area" at bounding box center [559, 339] width 171 height 171
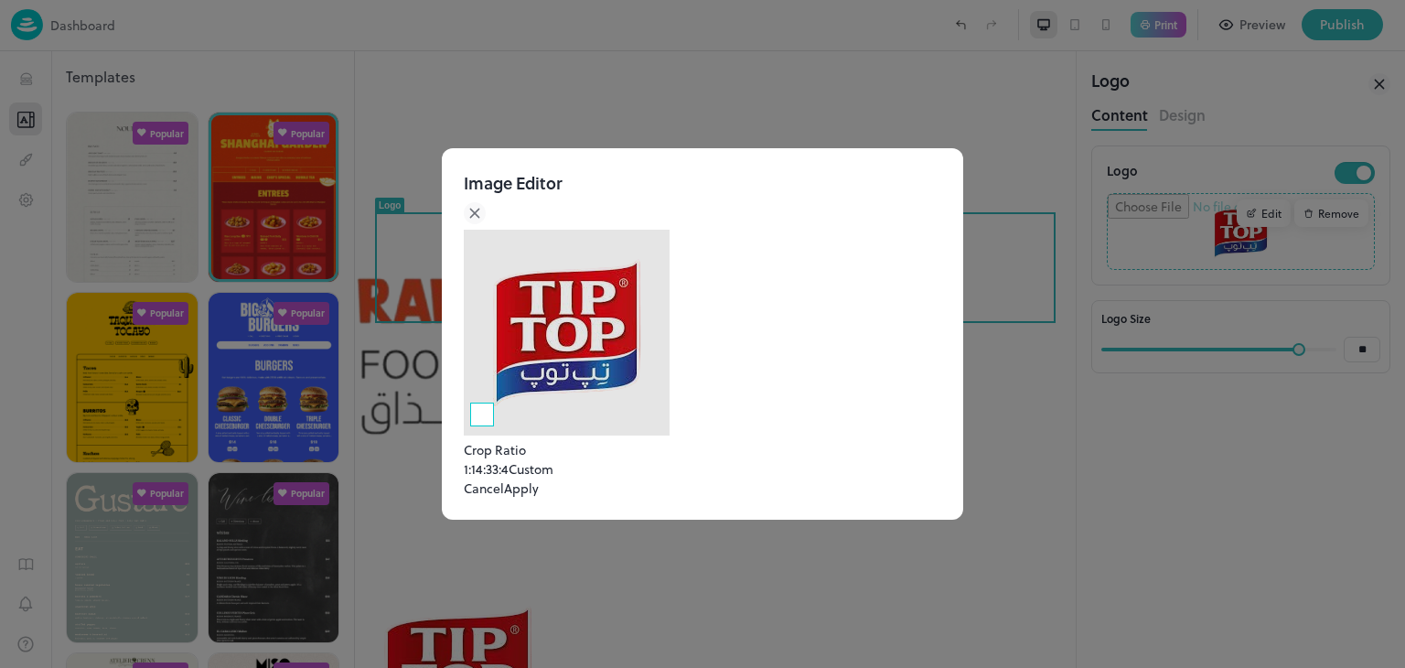
click at [629, 365] on img at bounding box center [567, 333] width 206 height 206
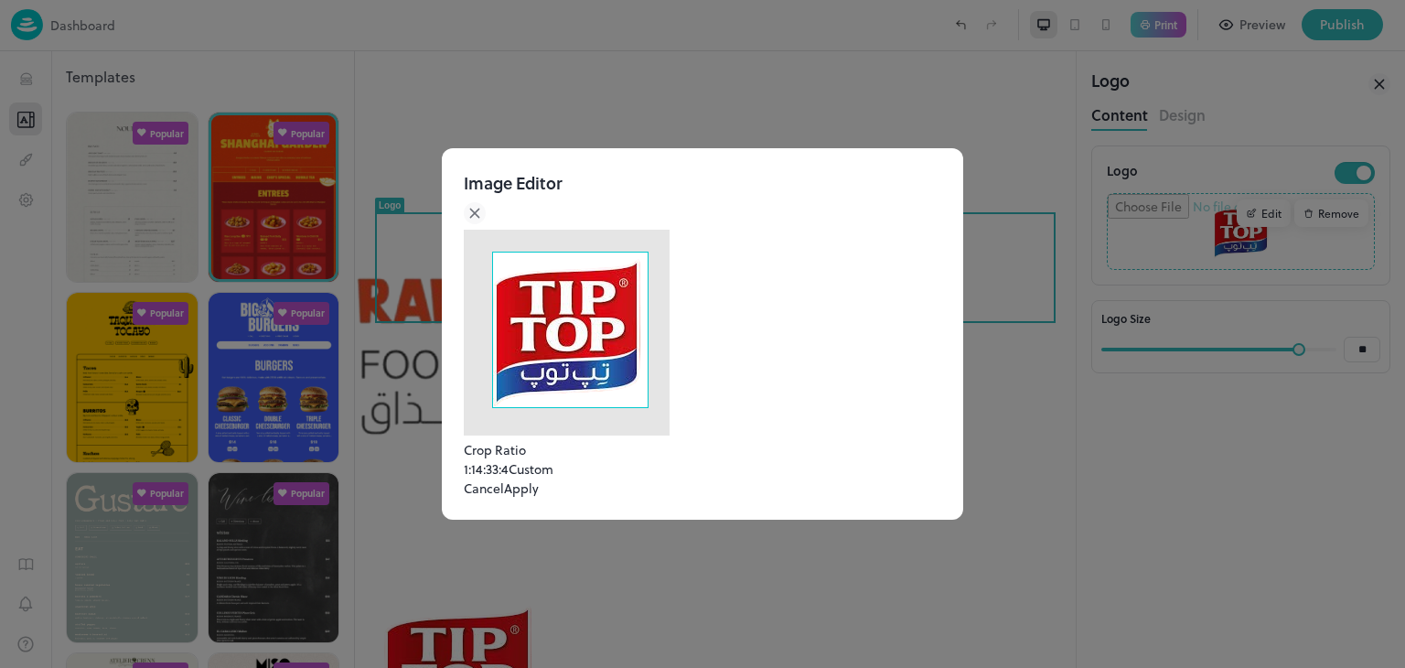
click at [627, 368] on div at bounding box center [567, 333] width 206 height 206
click at [646, 318] on div "Use the arrow keys to move the crop selection area" at bounding box center [568, 334] width 156 height 156
click at [539, 497] on button "Apply" at bounding box center [521, 487] width 35 height 19
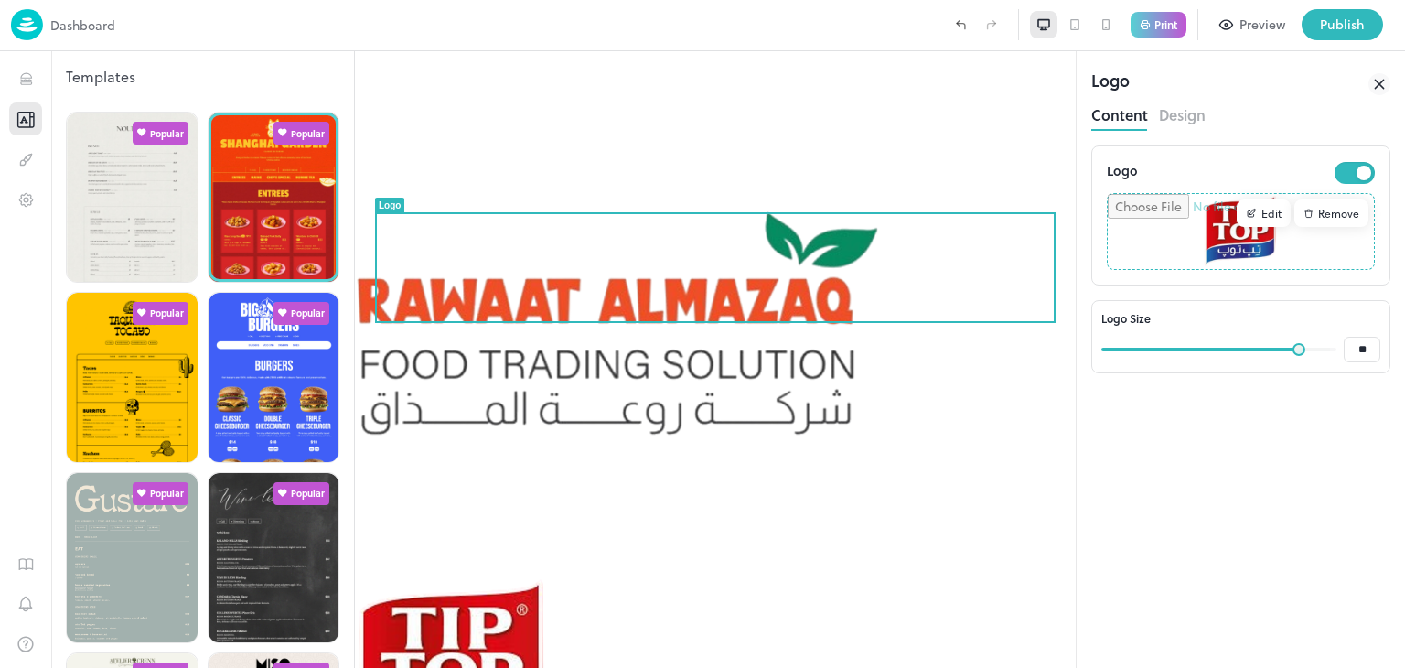
type input "**"
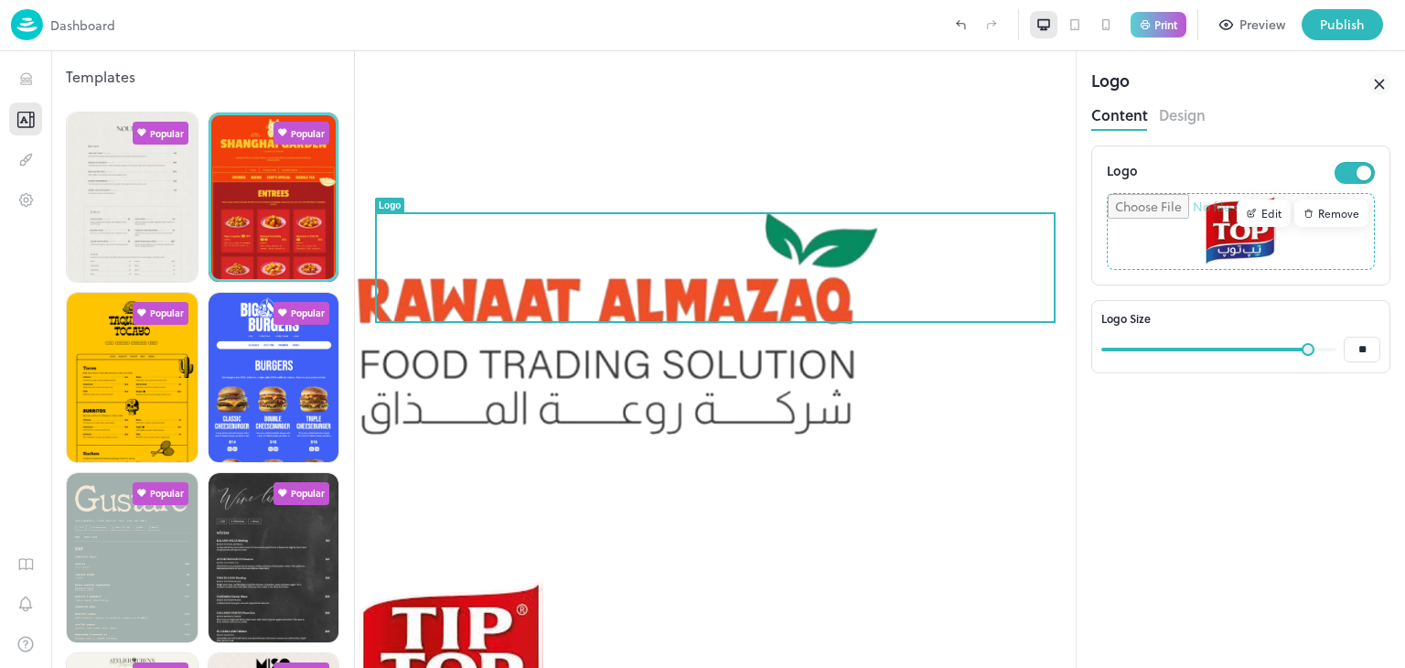
type input "**"
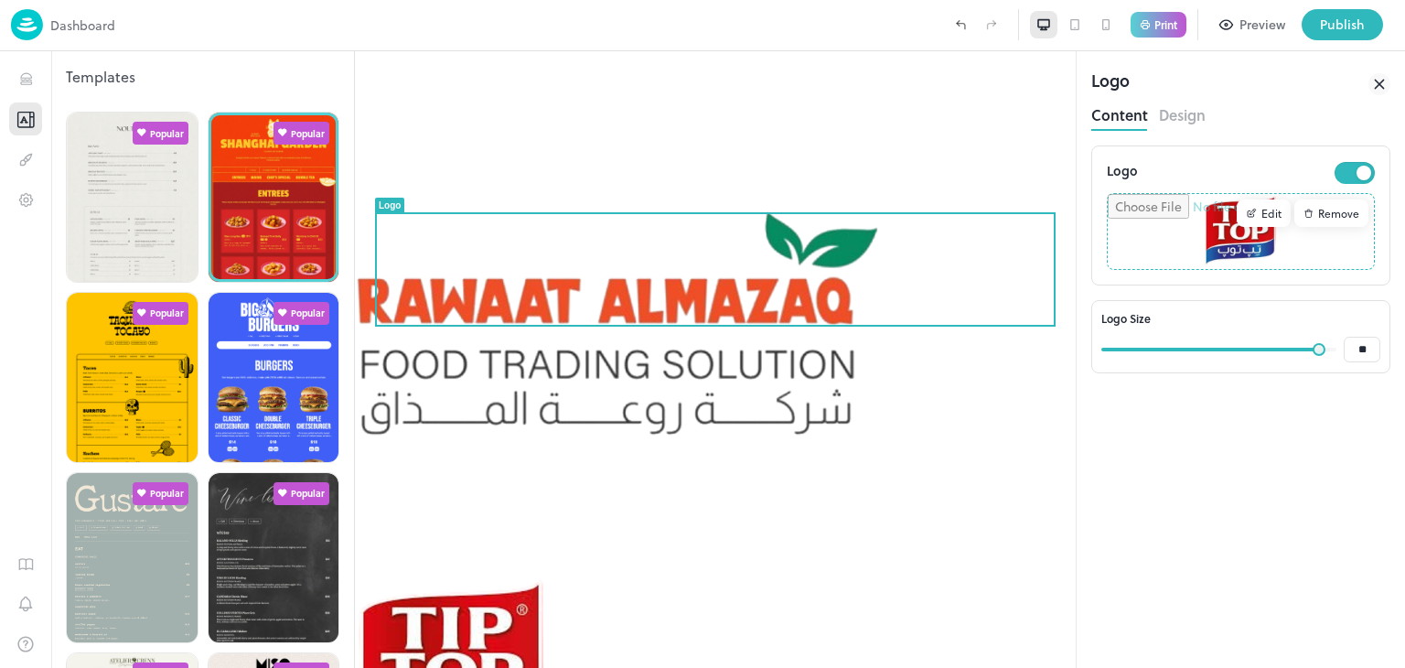
type input "**"
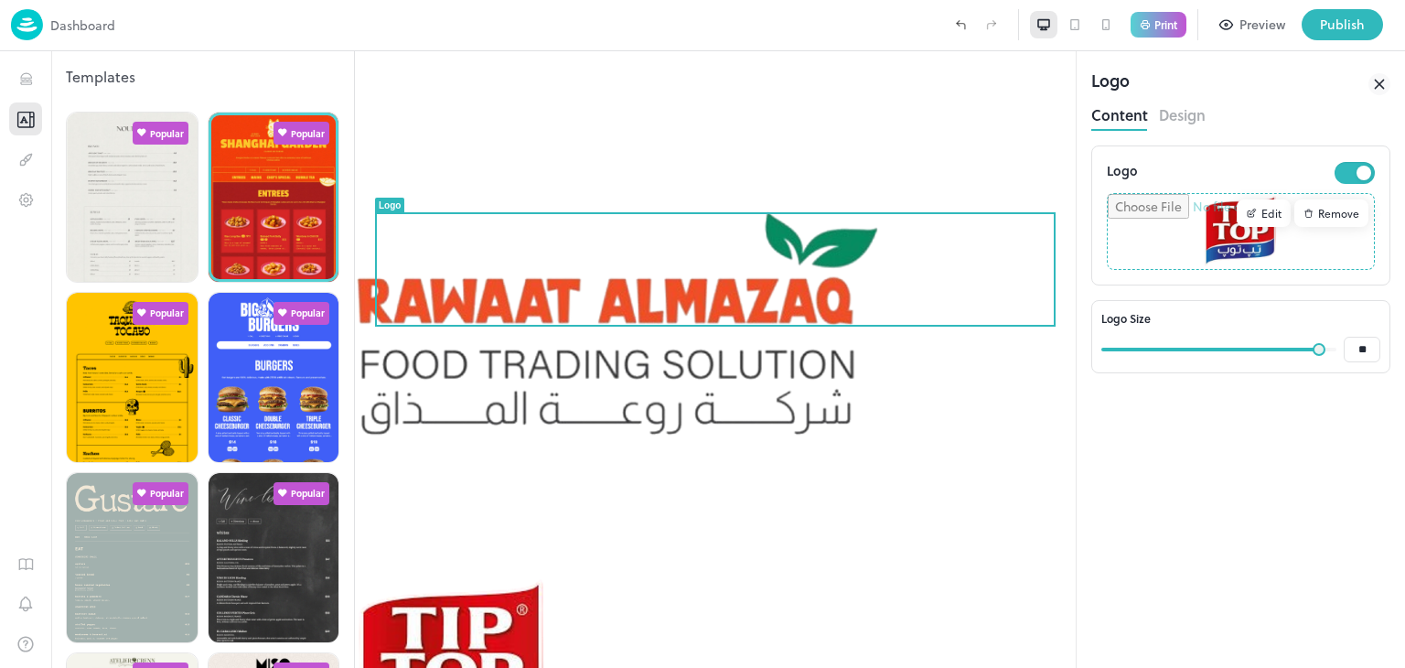
type input "**"
type input "***"
drag, startPoint x: 1308, startPoint y: 348, endPoint x: 1430, endPoint y: 341, distance: 121.8
click at [1404, 341] on html "**********" at bounding box center [702, 334] width 1405 height 668
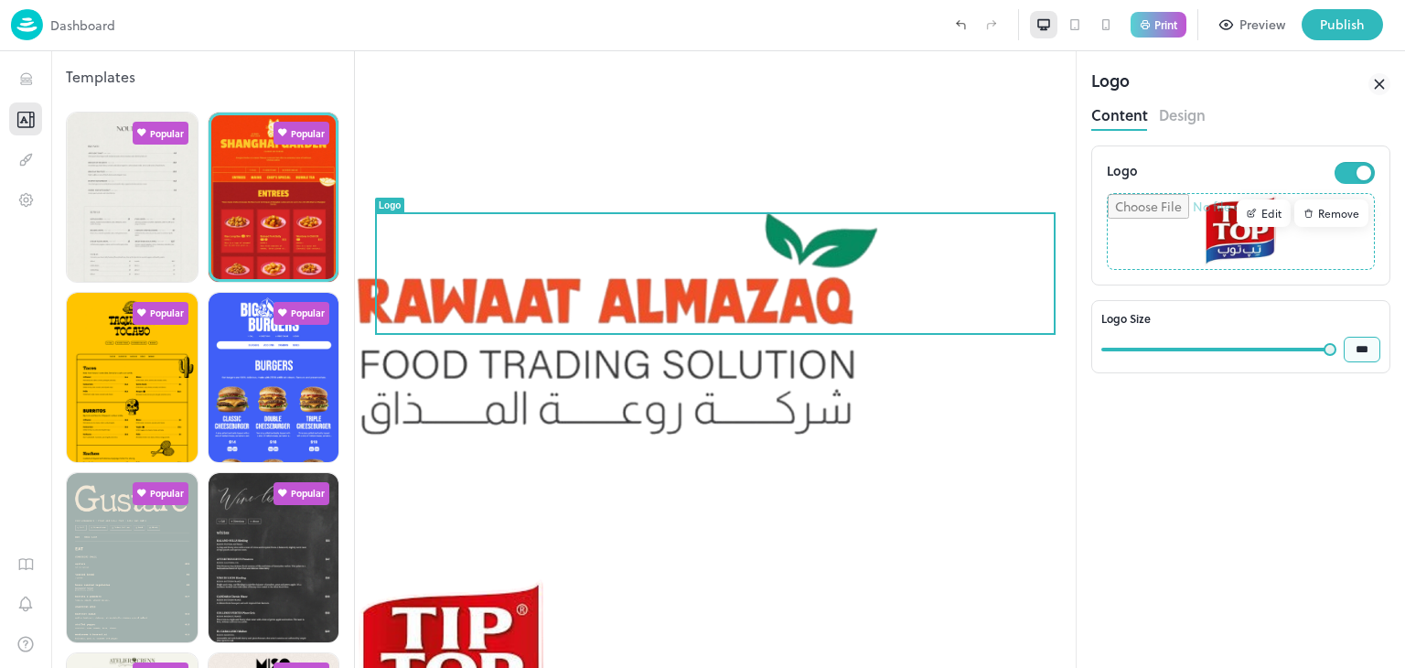
click at [1366, 348] on input "***" at bounding box center [1361, 349] width 37 height 26
type input "*"
type input "**"
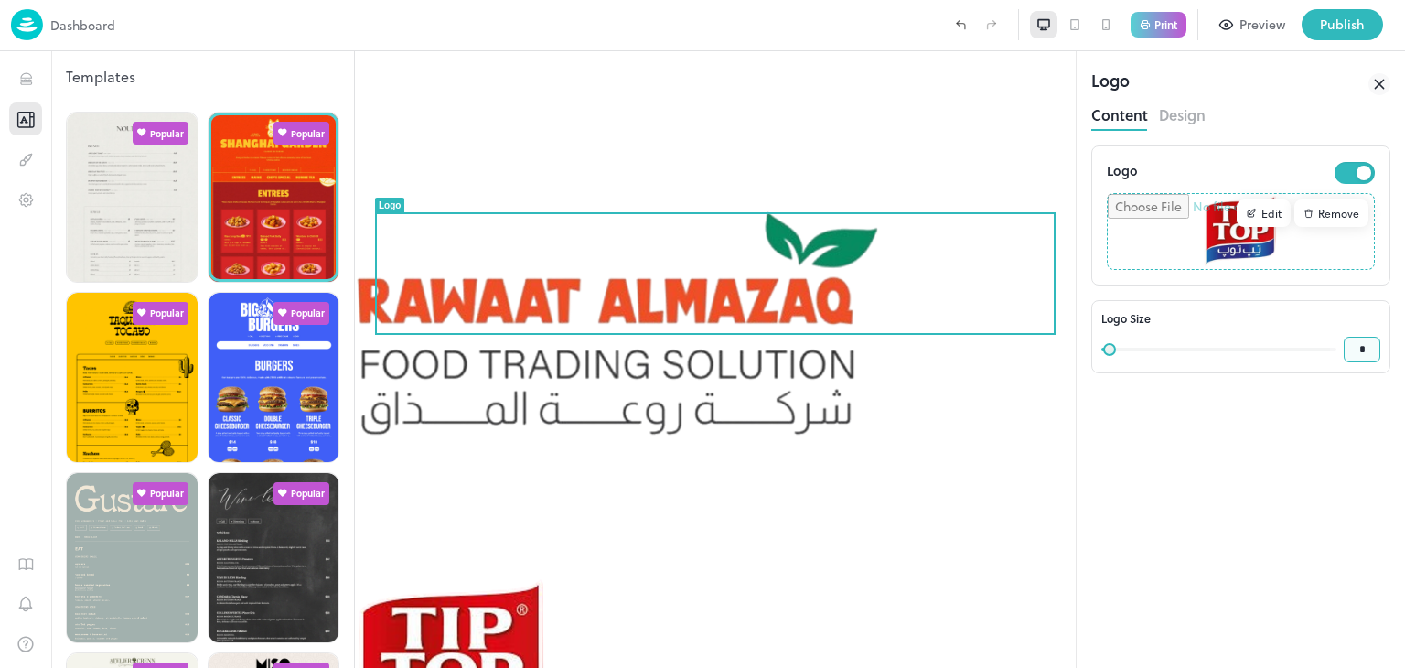
type input "**"
type input "***"
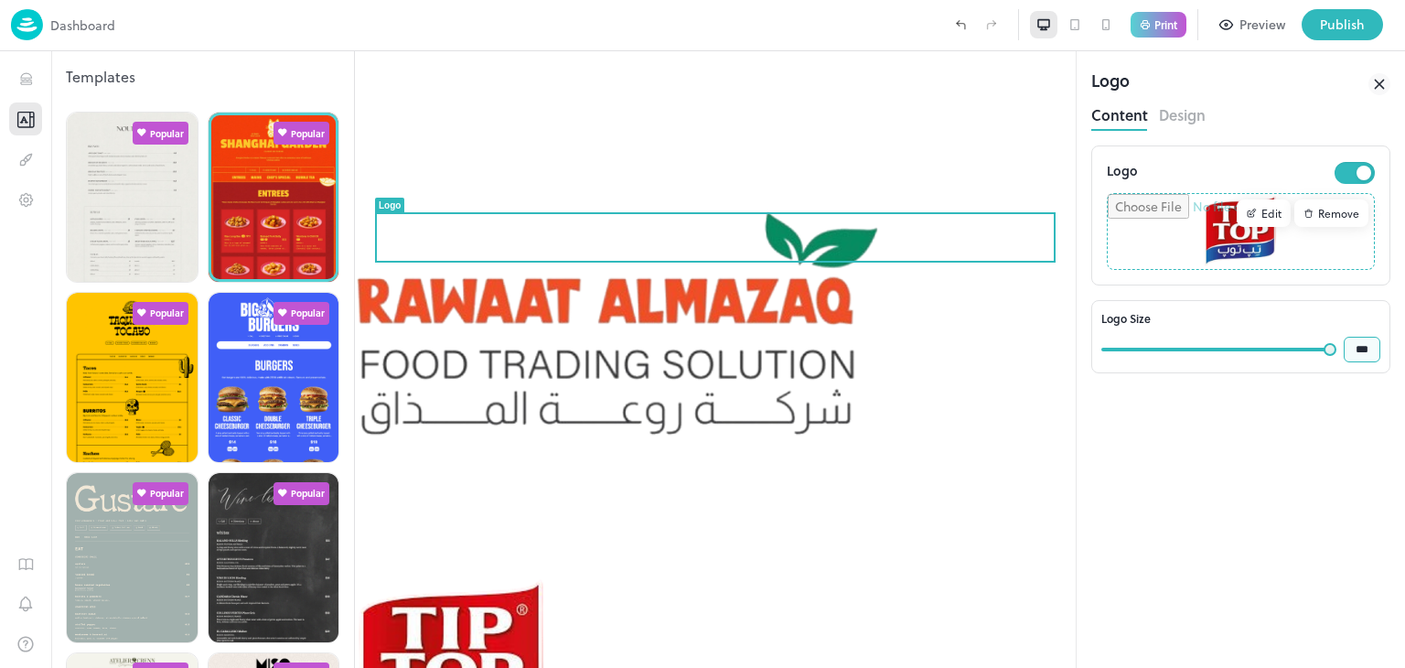
type input "***"
click at [1012, 449] on div "Open [DATE] - [DATE]. 11am-11pm Dine in or Takeaway Bookings recommended but no…" at bounding box center [715, 419] width 721 height 737
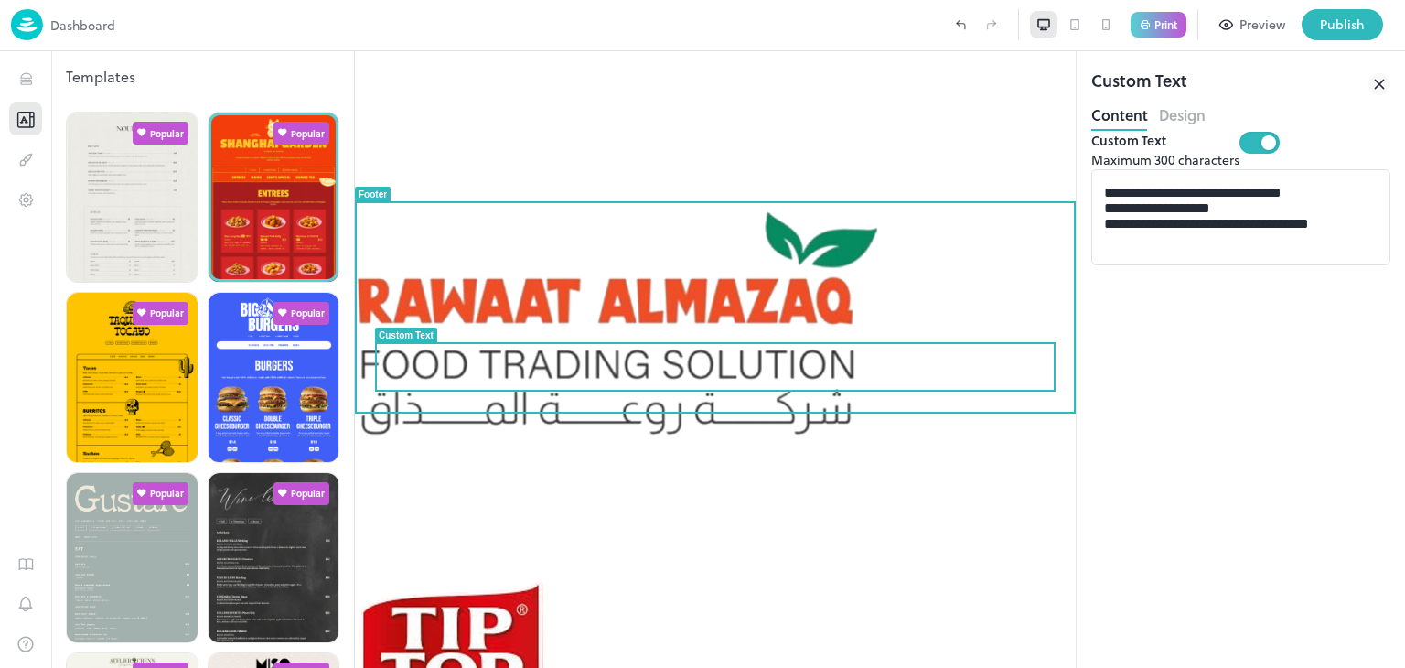
click at [772, 458] on div "Open [DATE] - [DATE]. 11am-11pm Dine in or Takeaway Bookings recommended but no…" at bounding box center [715, 419] width 721 height 737
click at [962, 435] on div "Open [DATE] - [DATE]. 11am-11pm Dine in or Takeaway Bookings recommended but no…" at bounding box center [715, 419] width 721 height 737
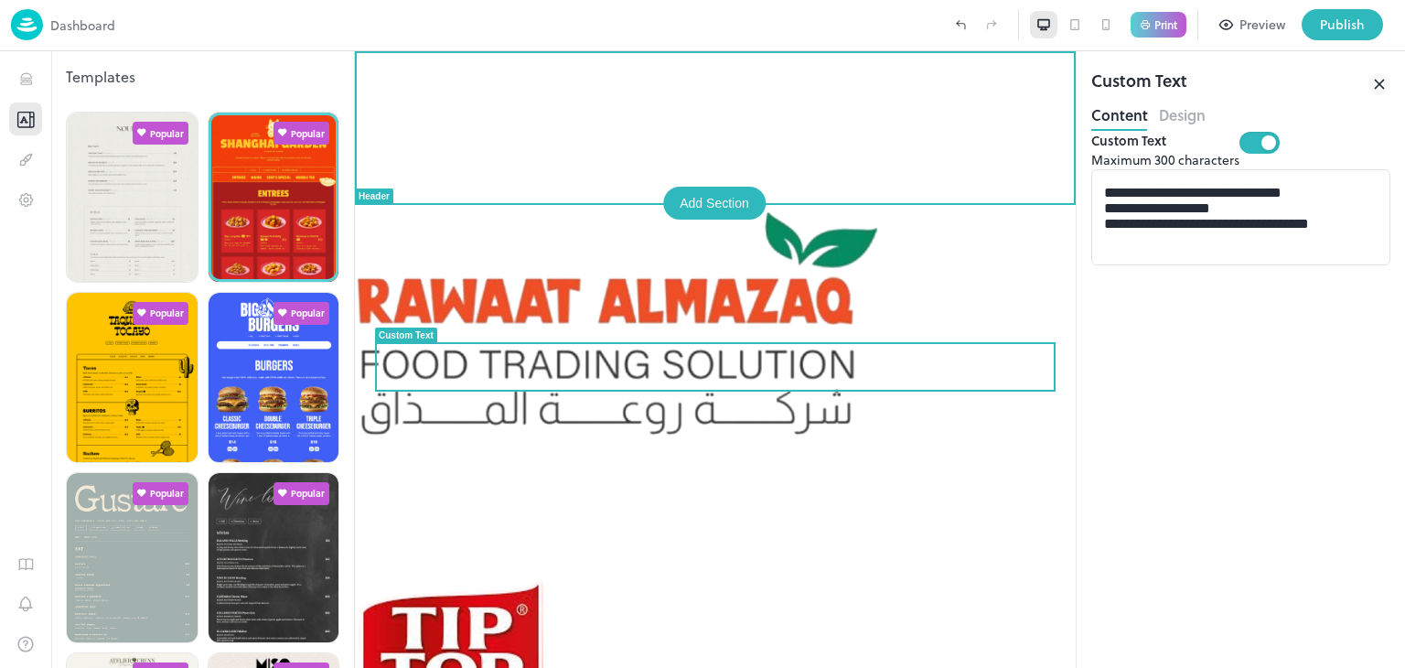
click at [1063, 113] on div at bounding box center [715, 313] width 721 height 525
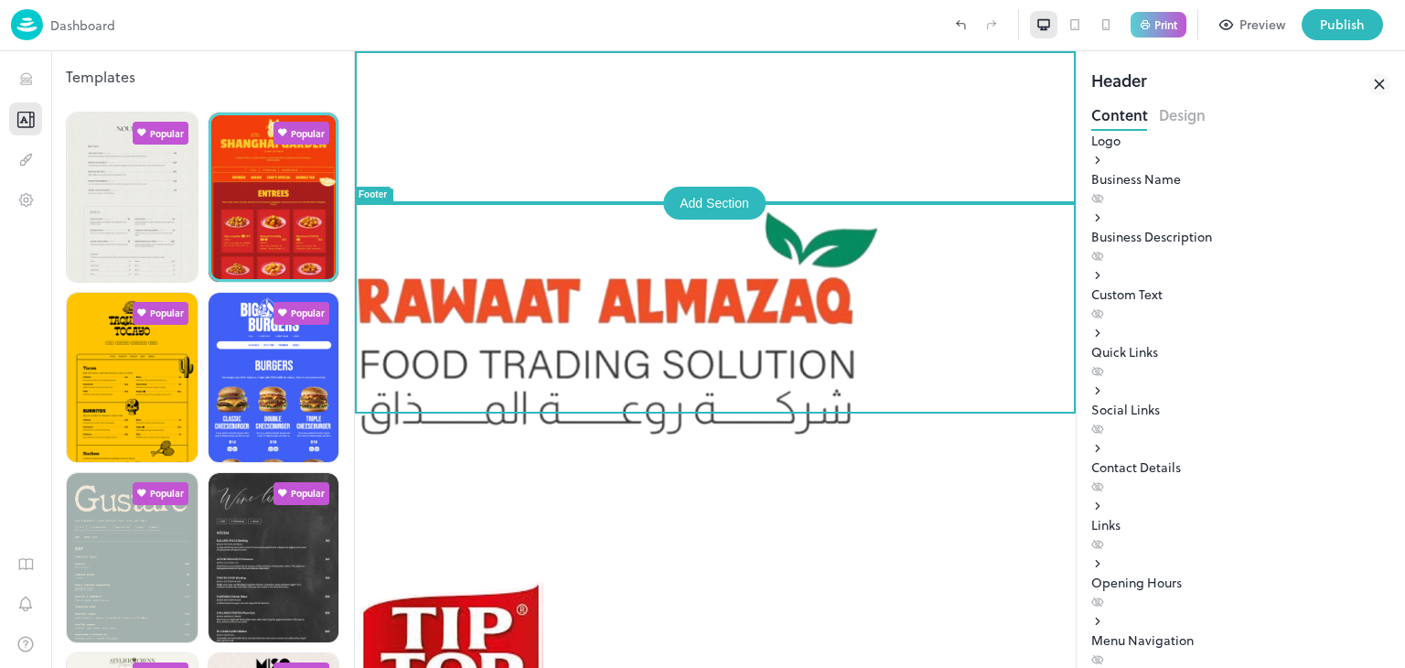
click at [949, 531] on div "Open [DATE] - [DATE]. 11am-11pm Dine in or Takeaway Bookings recommended but no…" at bounding box center [715, 419] width 721 height 737
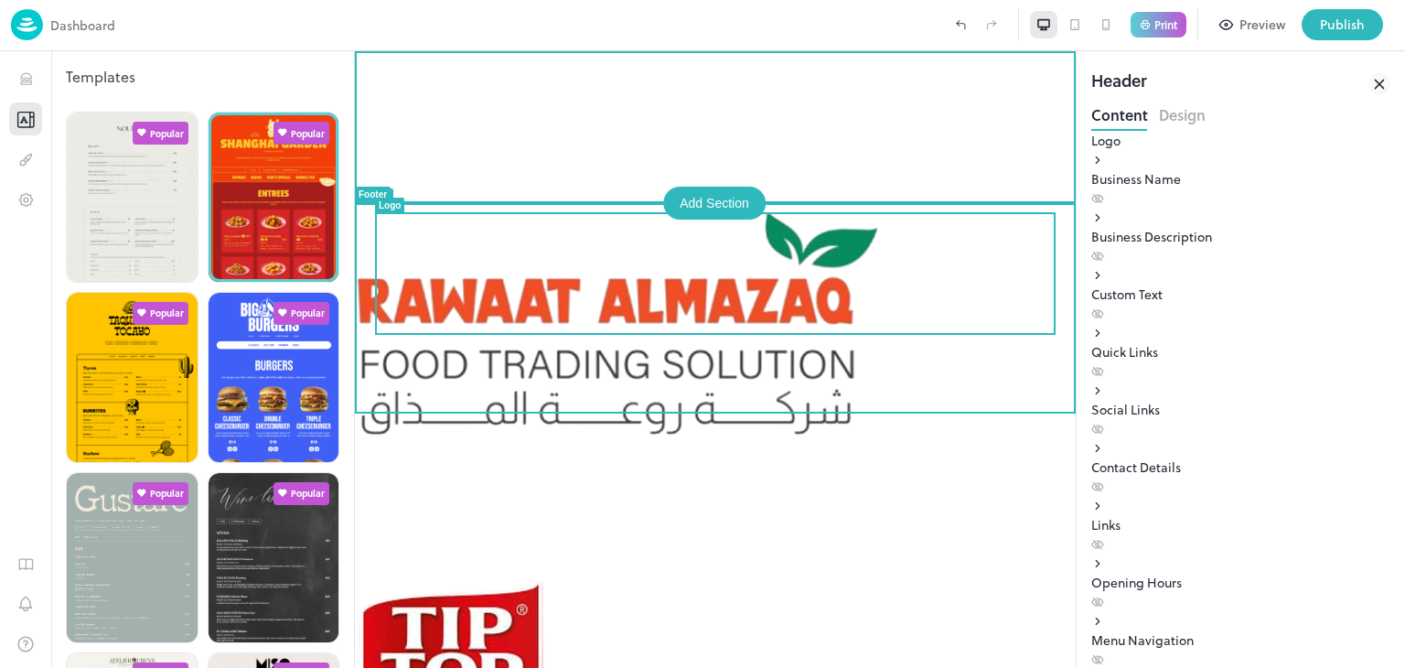
click at [550, 576] on img at bounding box center [453, 674] width 196 height 196
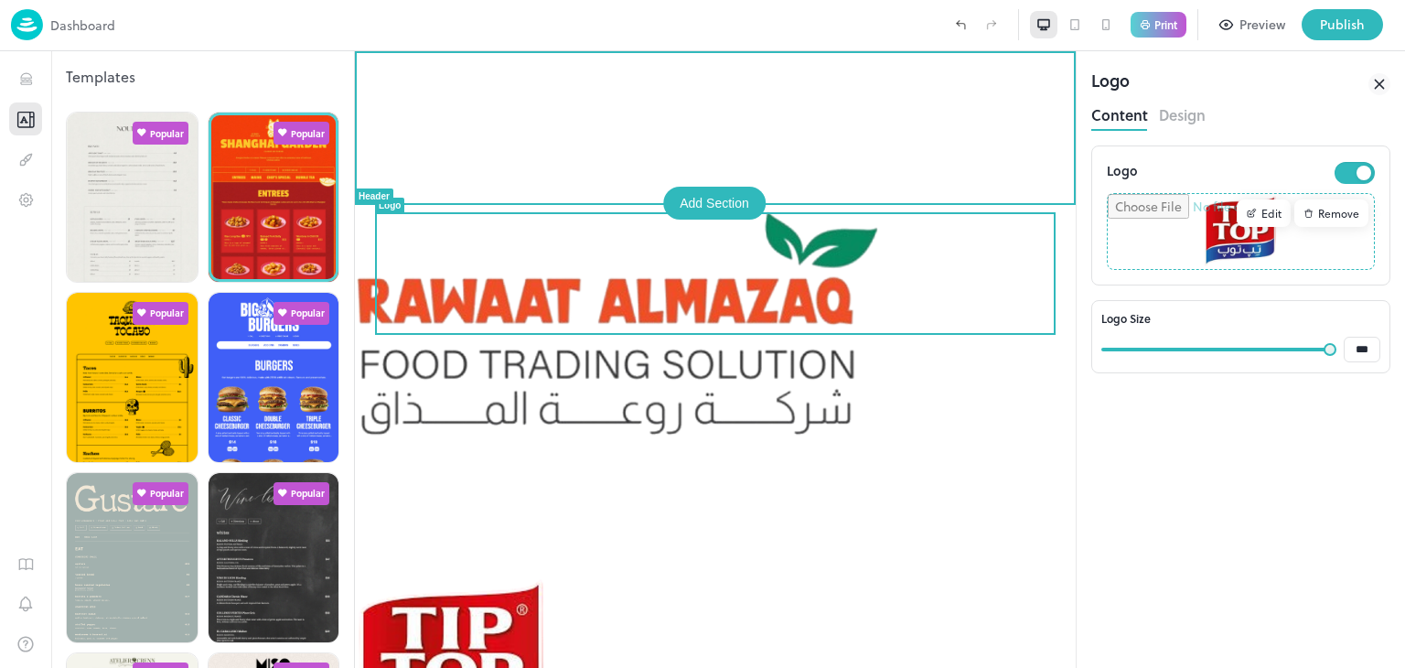
click at [774, 54] on div at bounding box center [715, 313] width 721 height 525
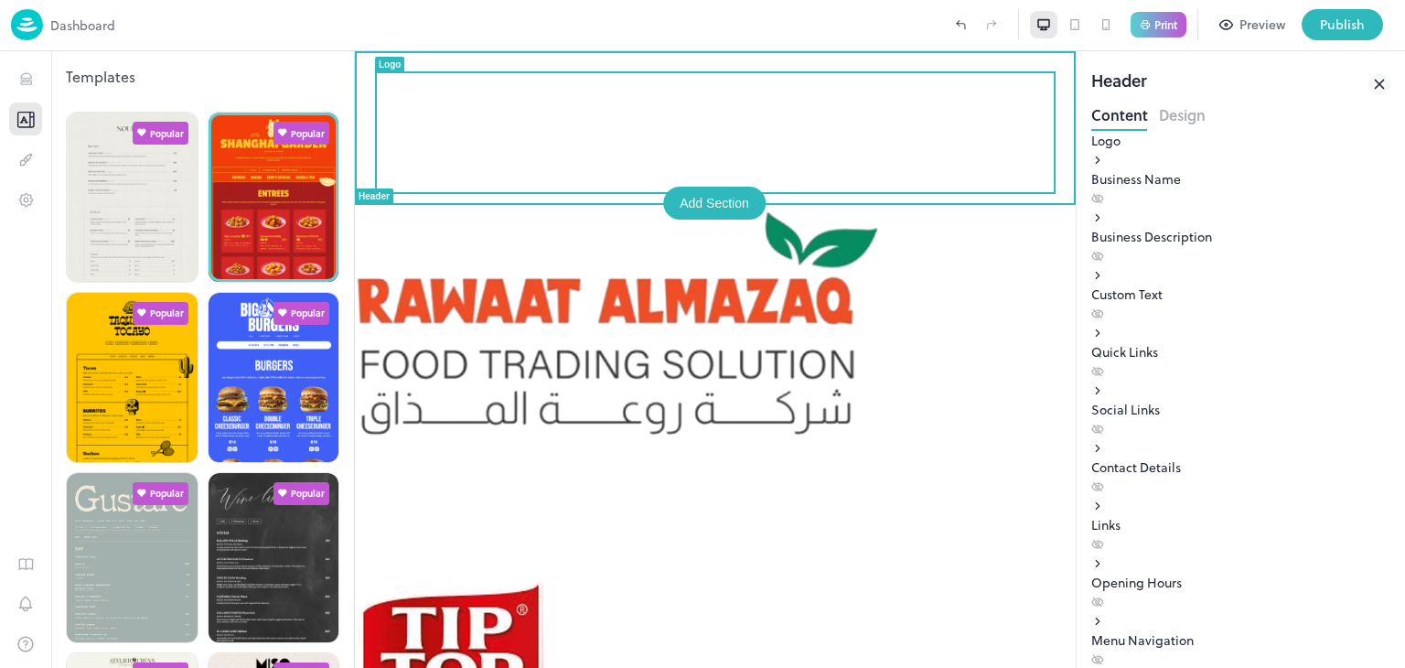
click at [550, 576] on img at bounding box center [453, 674] width 196 height 196
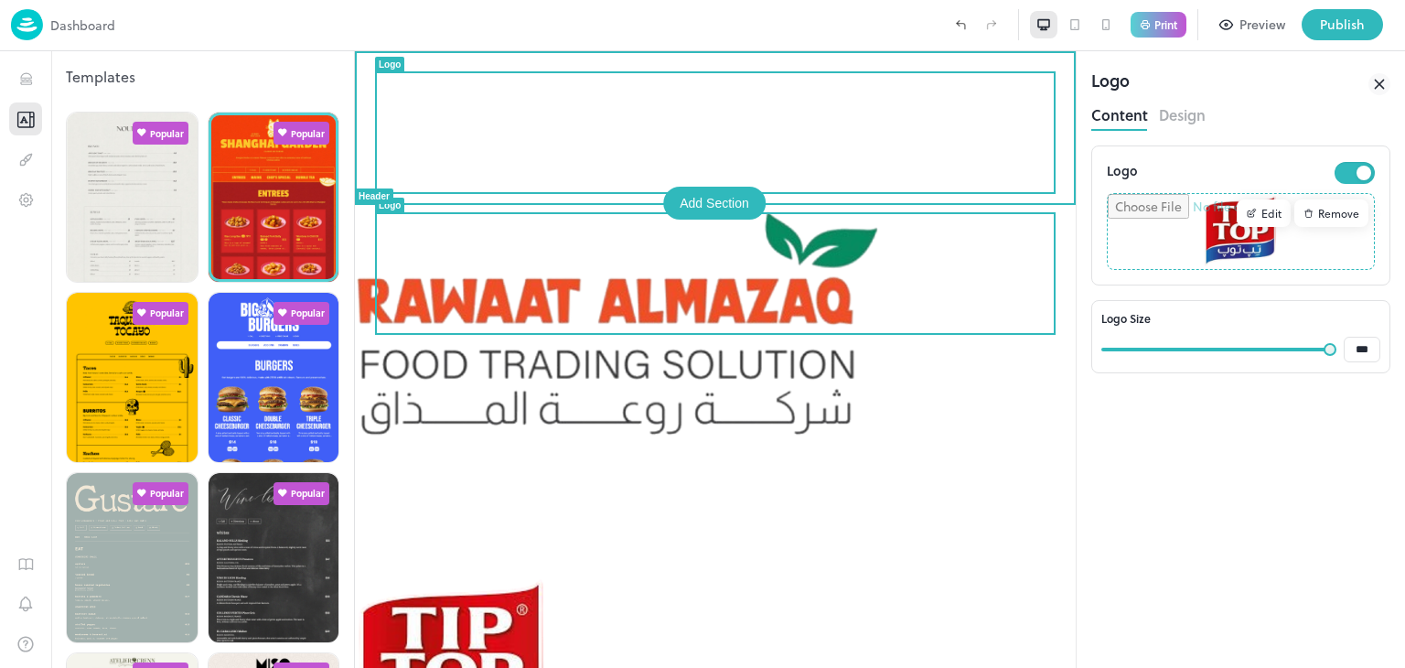
click at [768, 120] on img at bounding box center [617, 313] width 525 height 525
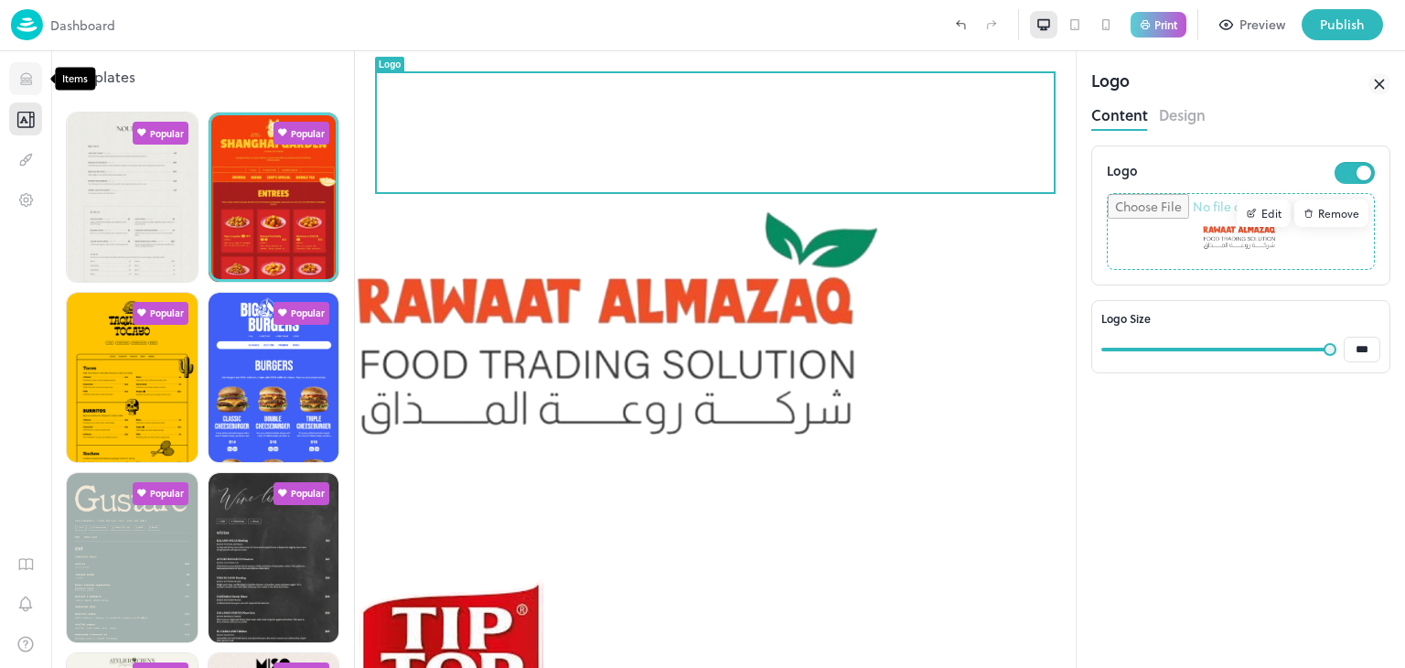
click at [30, 89] on button "Items" at bounding box center [25, 78] width 33 height 33
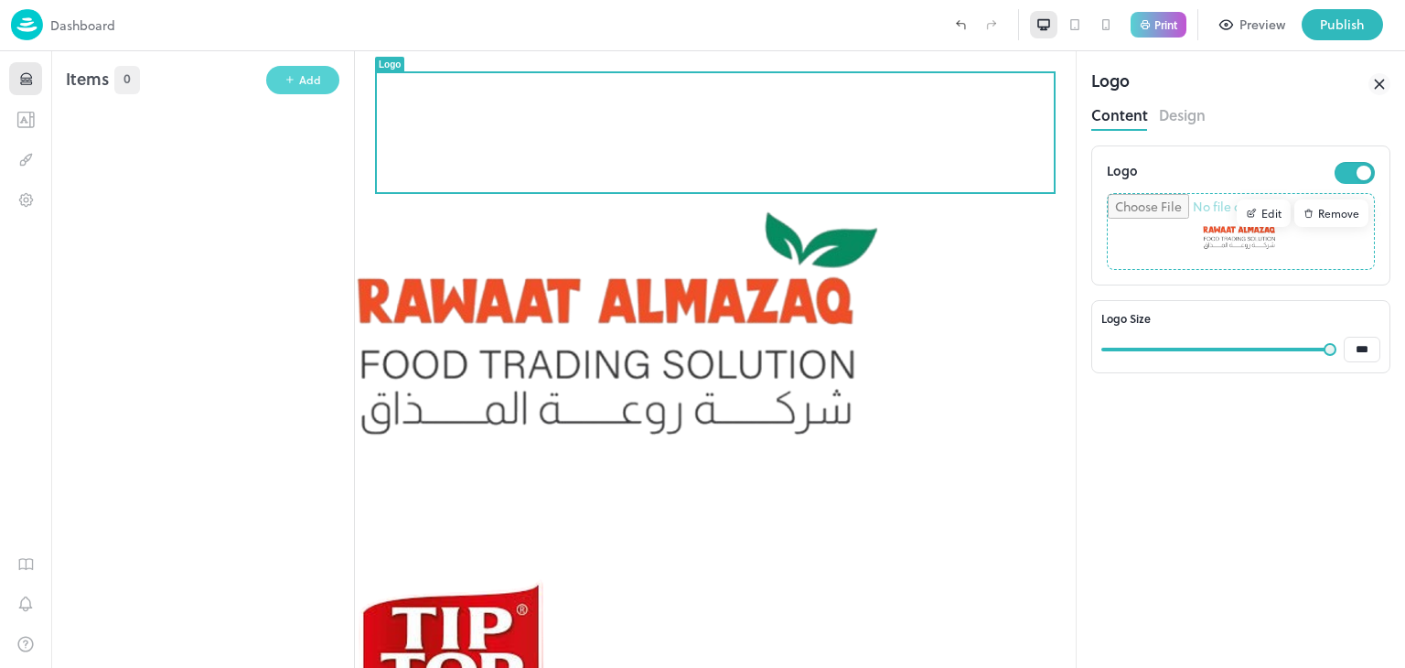
click at [326, 73] on button "Add" at bounding box center [302, 80] width 73 height 28
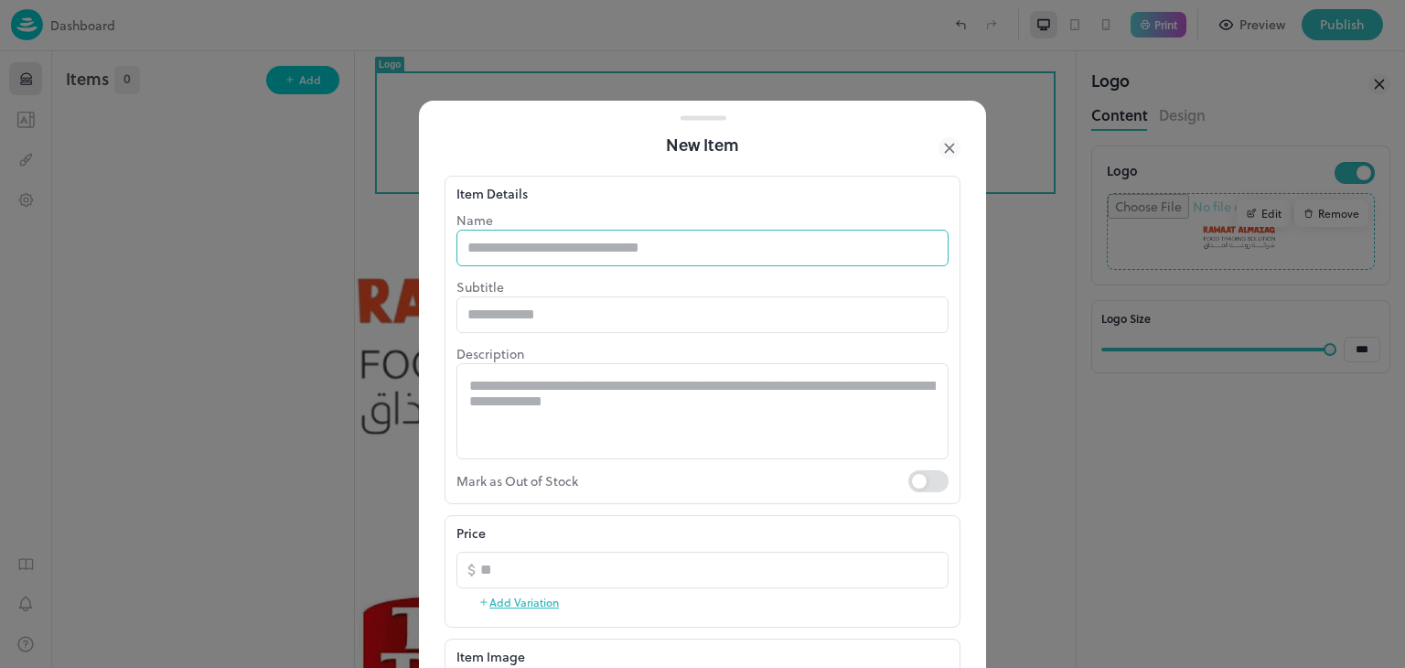
click at [611, 258] on input "text" at bounding box center [702, 248] width 492 height 37
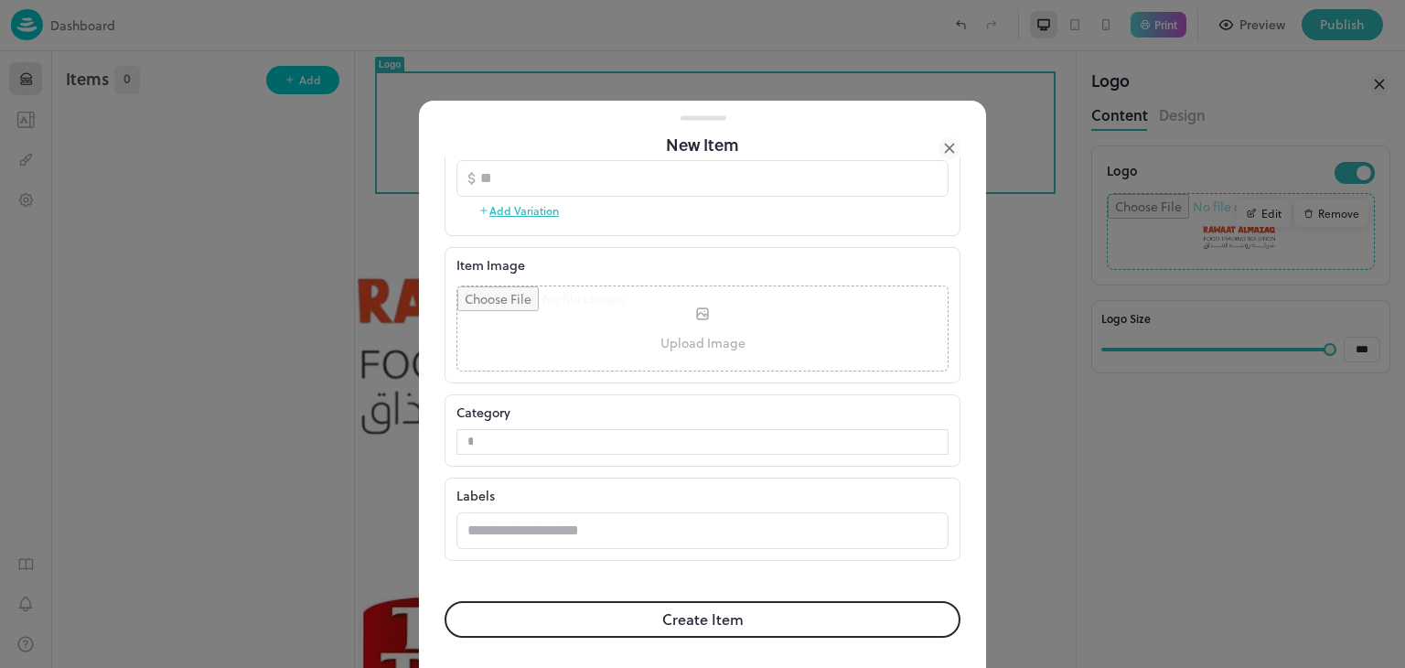
scroll to position [405, 0]
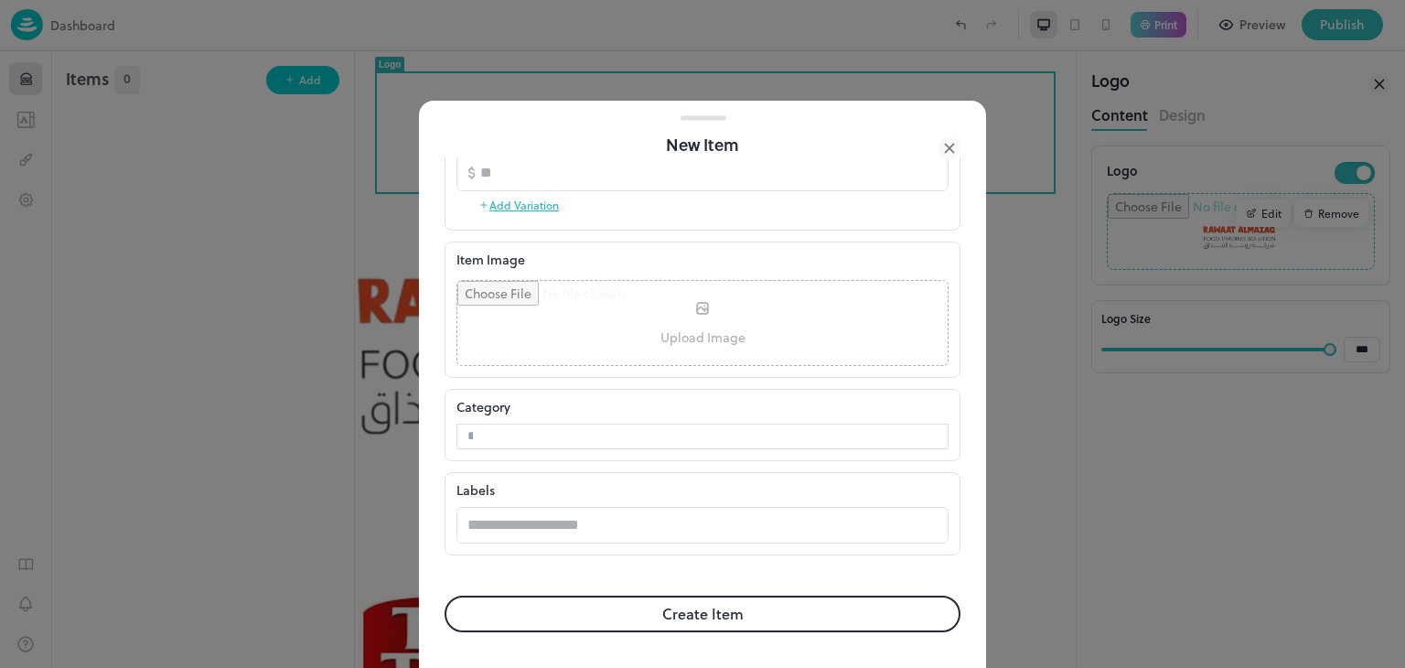
click at [966, 155] on div "New Item" at bounding box center [702, 145] width 567 height 26
click at [955, 144] on icon at bounding box center [949, 148] width 22 height 22
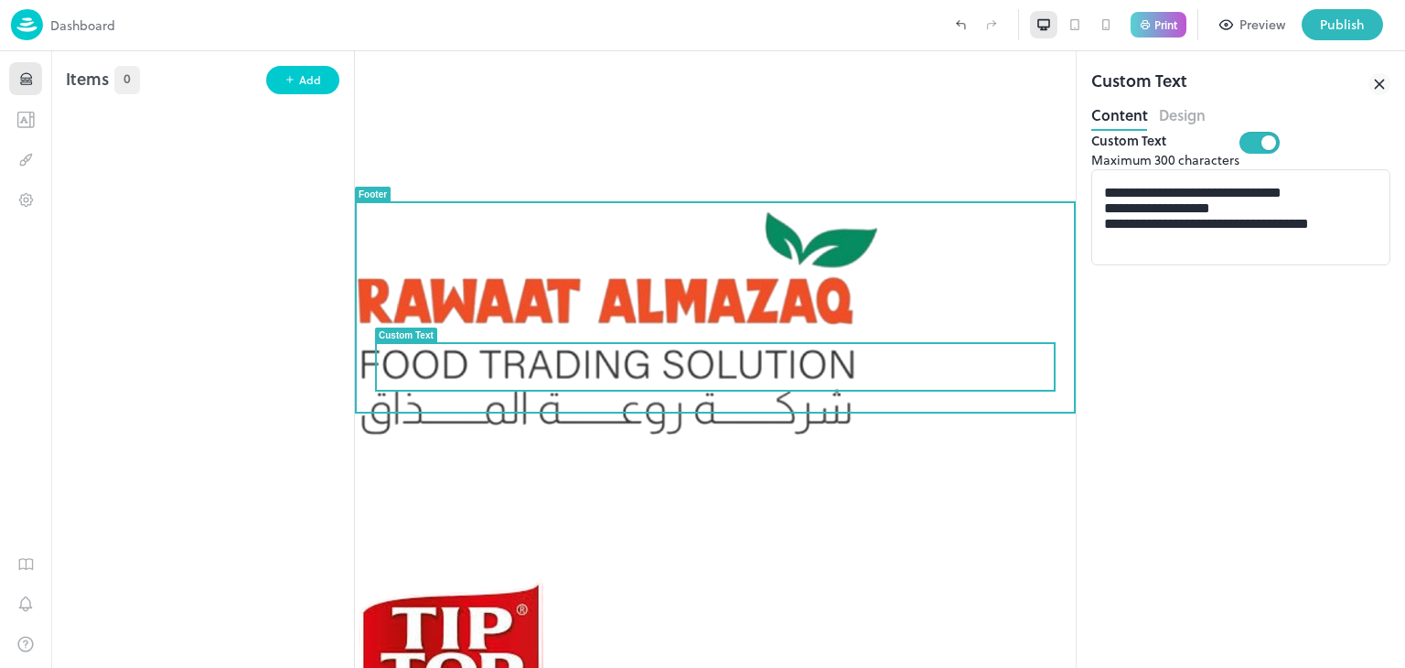
click at [785, 443] on div "Open [DATE] - [DATE]. 11am-11pm Dine in or Takeaway Bookings recommended but no…" at bounding box center [715, 419] width 721 height 737
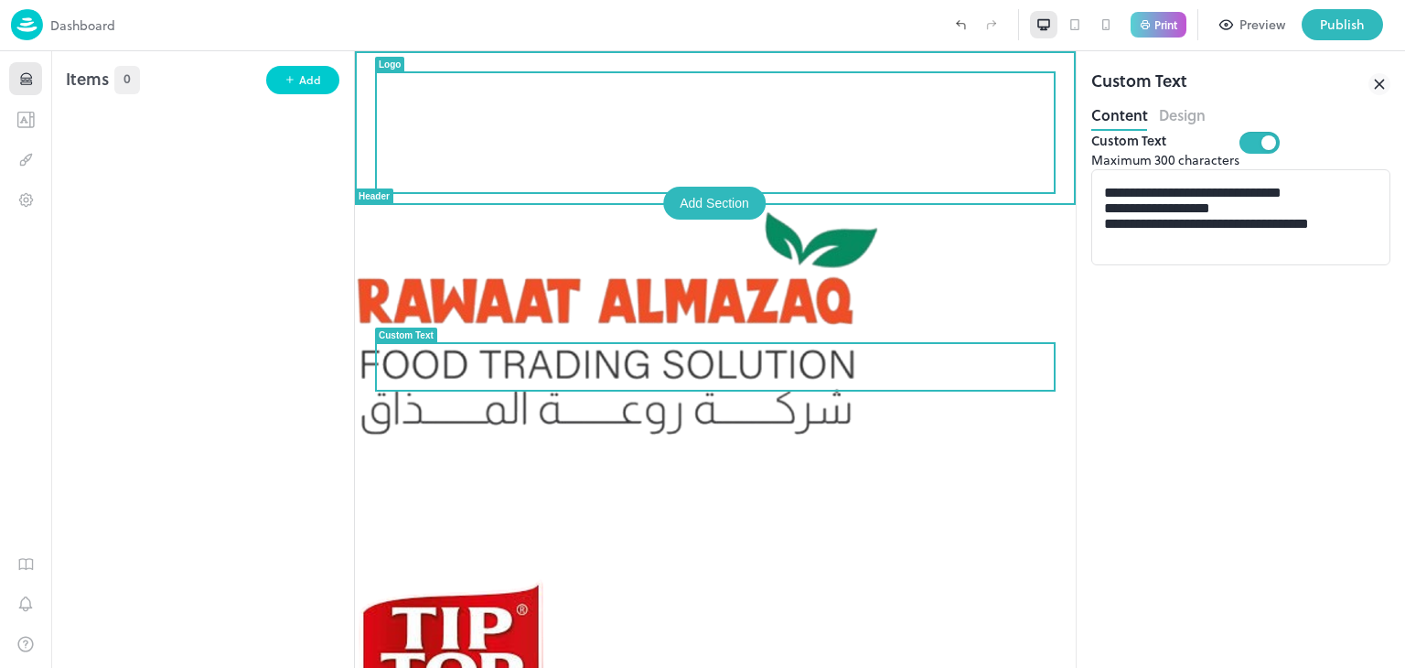
click at [955, 85] on div at bounding box center [715, 313] width 721 height 525
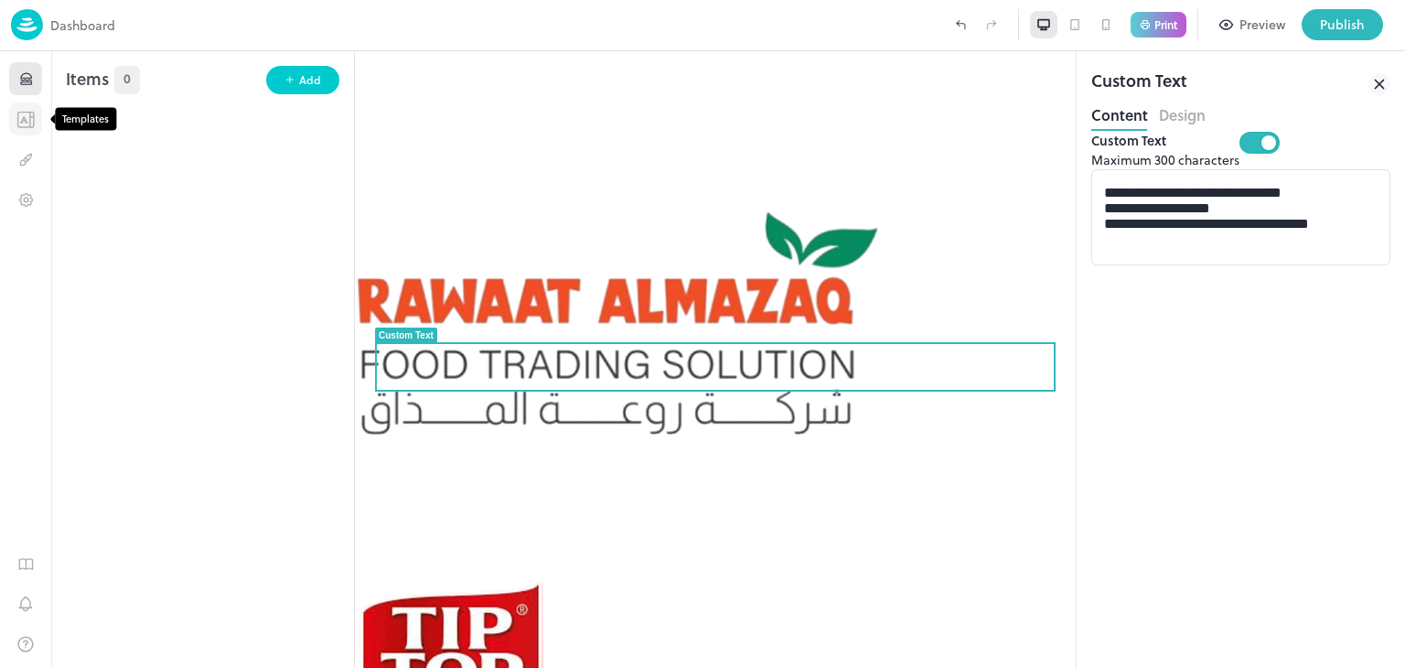
click at [24, 123] on icon "Templates" at bounding box center [25, 119] width 18 height 17
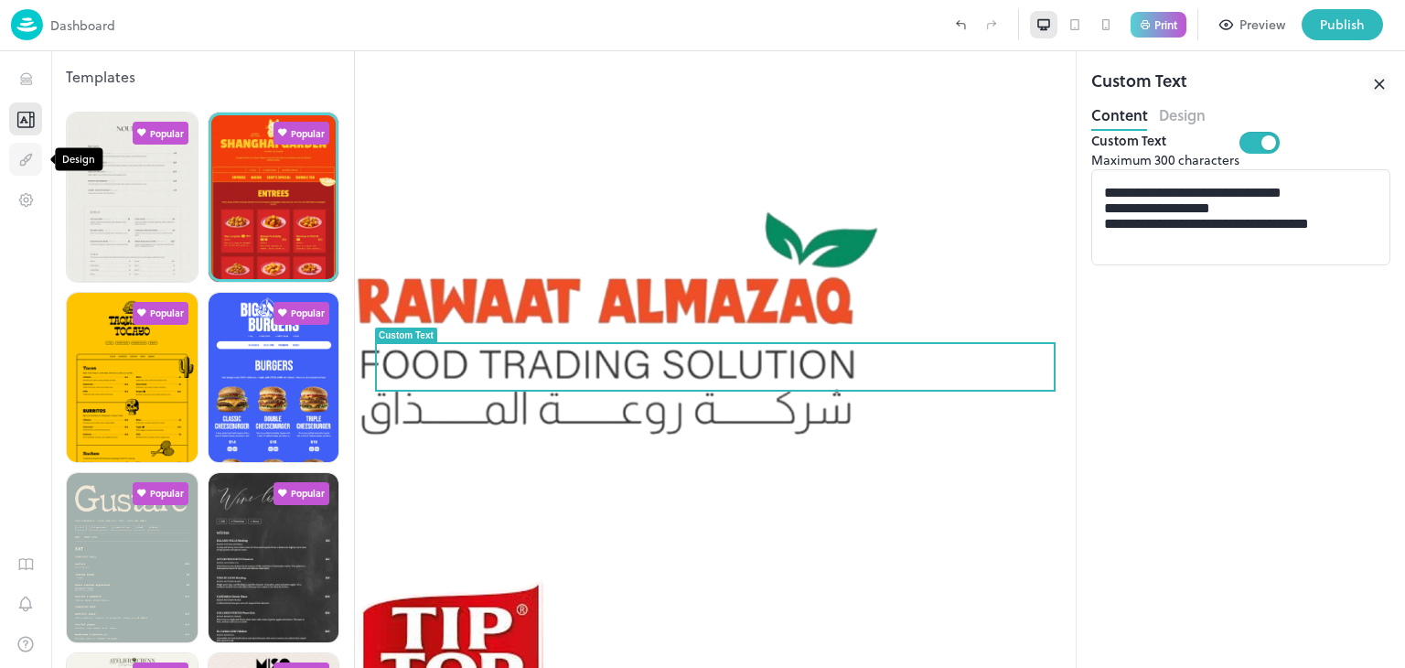
click at [39, 162] on button "Design" at bounding box center [25, 159] width 33 height 33
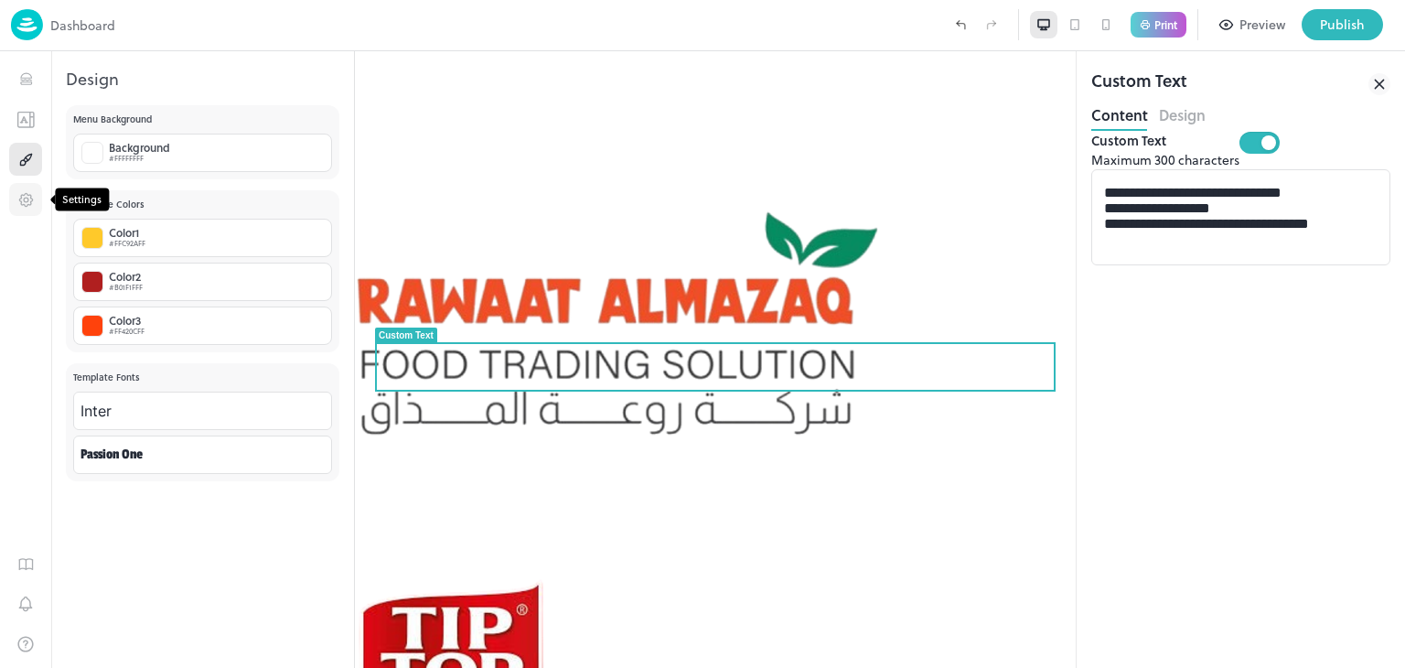
click at [28, 196] on icon "Settings" at bounding box center [25, 199] width 17 height 17
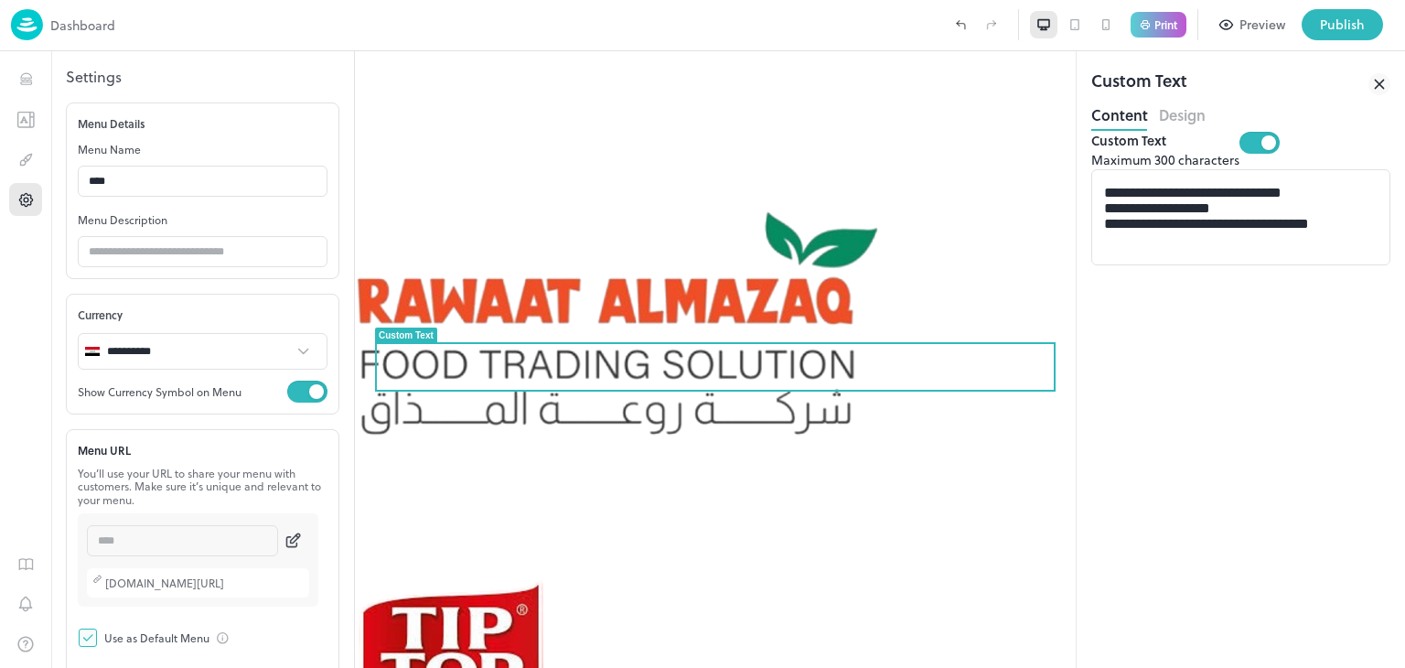
click at [27, 139] on div "1" at bounding box center [25, 359] width 51 height 616
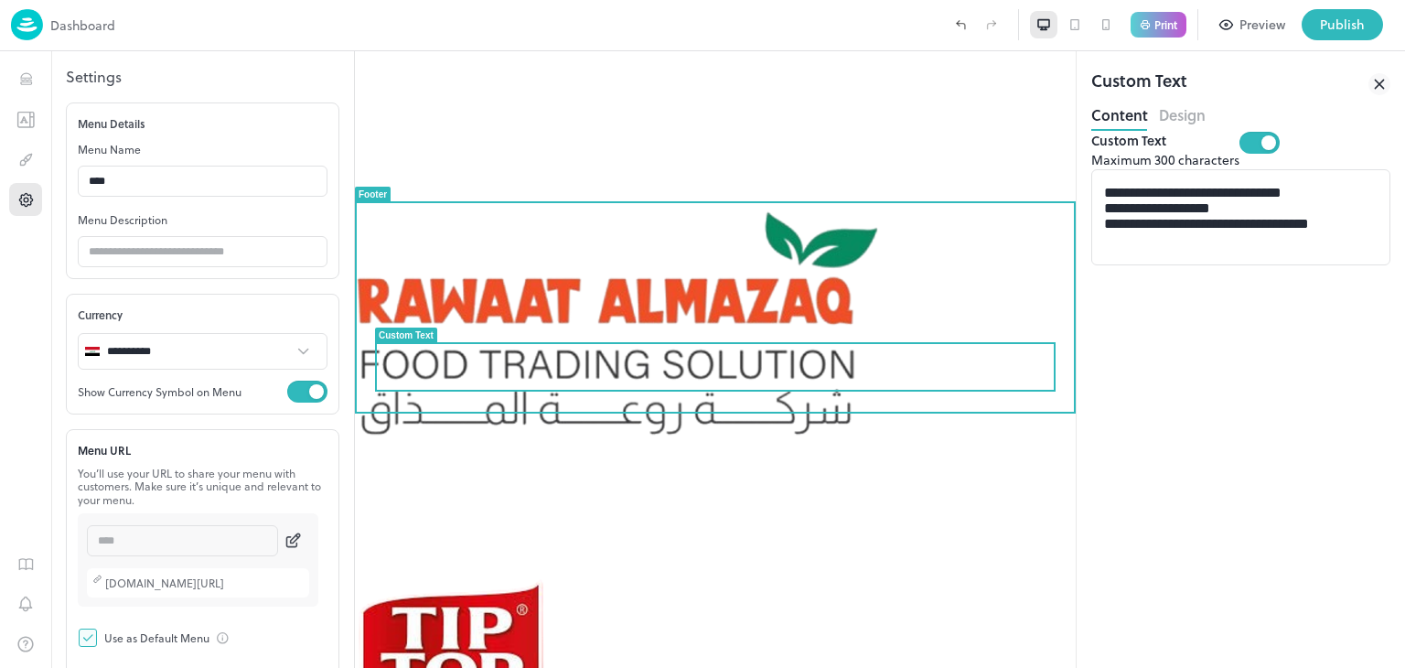
click at [550, 443] on div "Open [DATE] - [DATE]. 11am-11pm Dine in or Takeaway Bookings recommended but no…" at bounding box center [715, 419] width 721 height 737
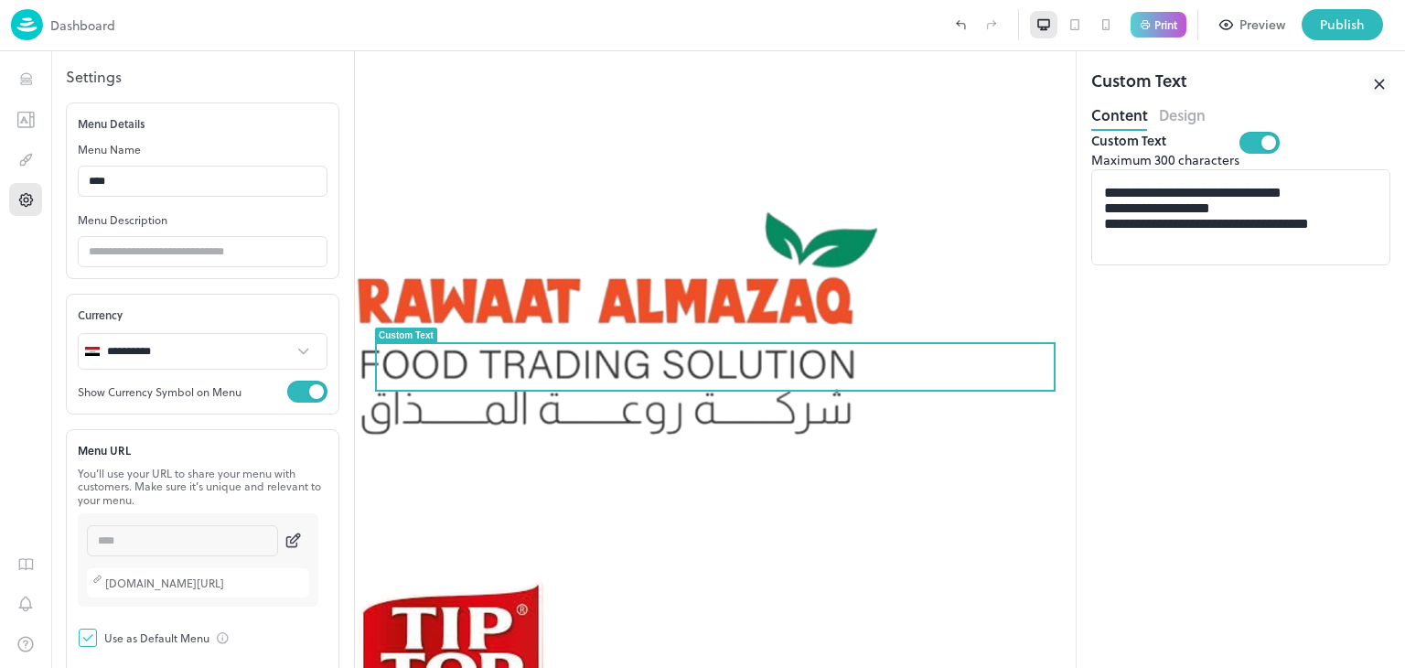
click at [44, 176] on div "1" at bounding box center [25, 359] width 51 height 616
click at [37, 162] on button "Design" at bounding box center [25, 159] width 33 height 33
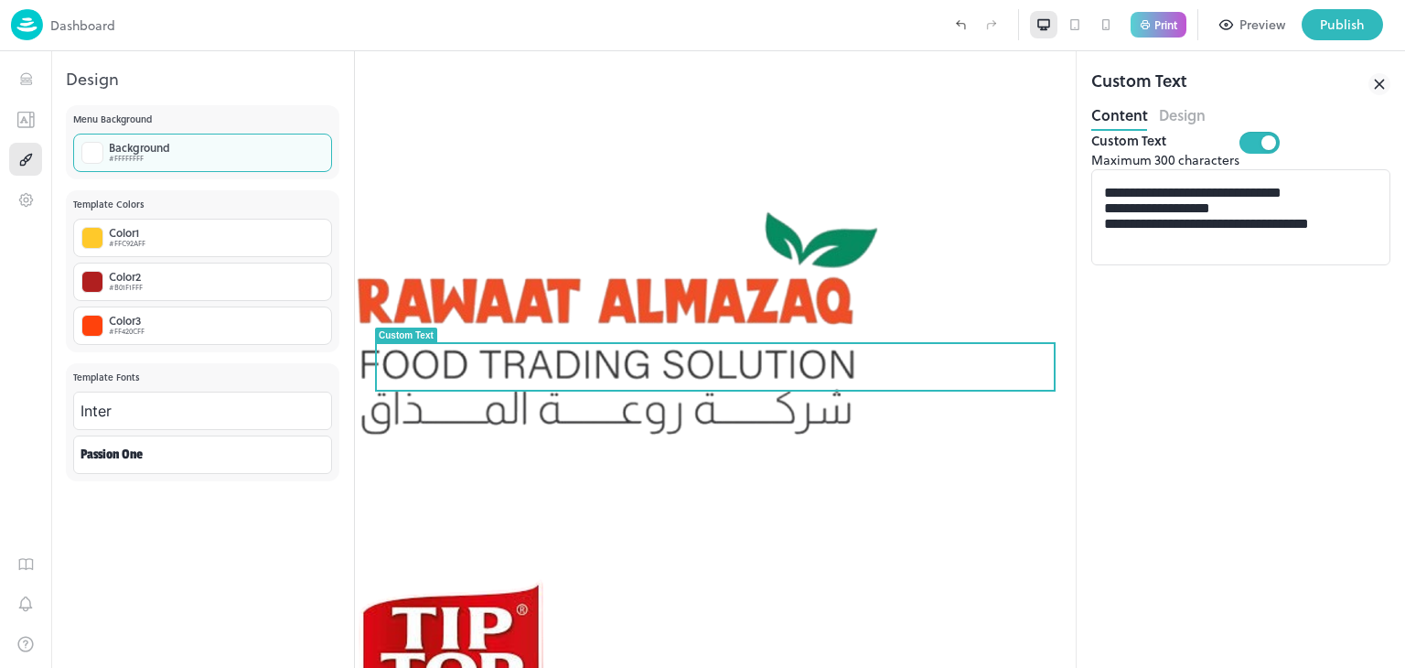
click at [176, 136] on div "Background #FFFFFFFF" at bounding box center [202, 153] width 259 height 38
click at [242, 667] on div "Color" at bounding box center [702, 677] width 1405 height 19
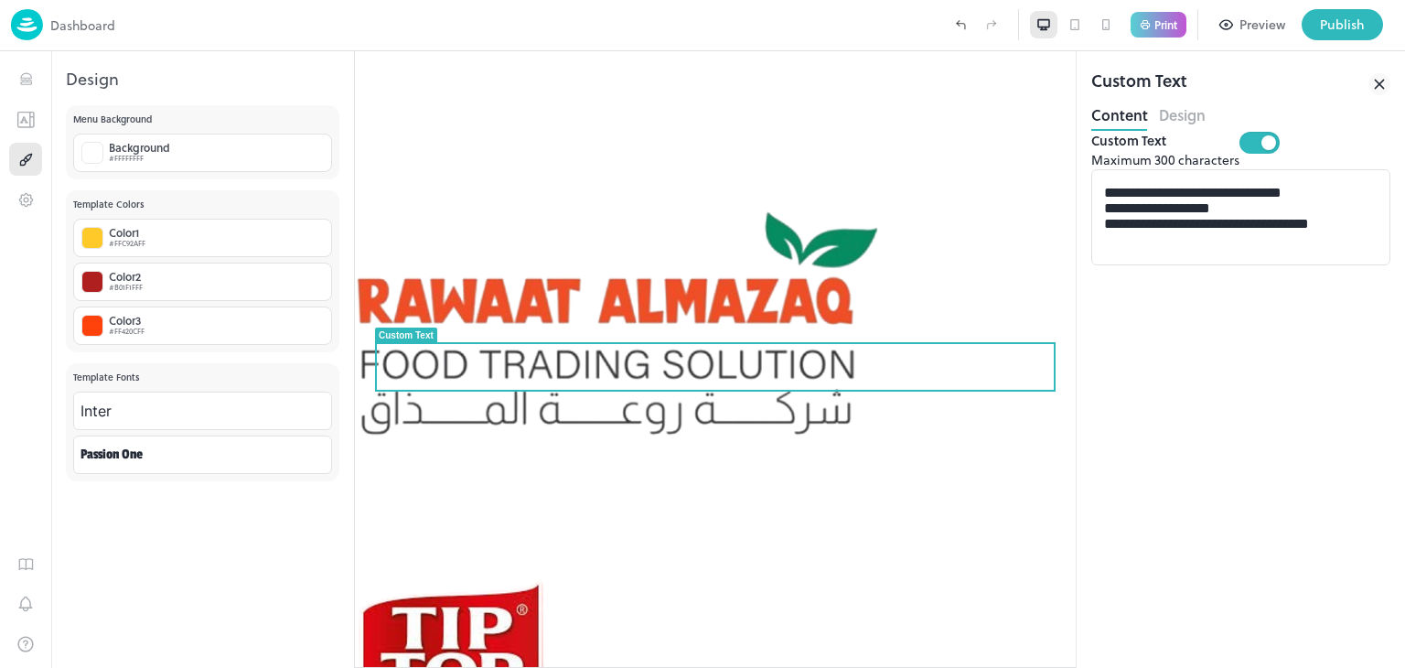
click at [1219, 667] on div at bounding box center [702, 668] width 1405 height 0
click at [1203, 251] on textarea "**********" at bounding box center [1225, 218] width 243 height 66
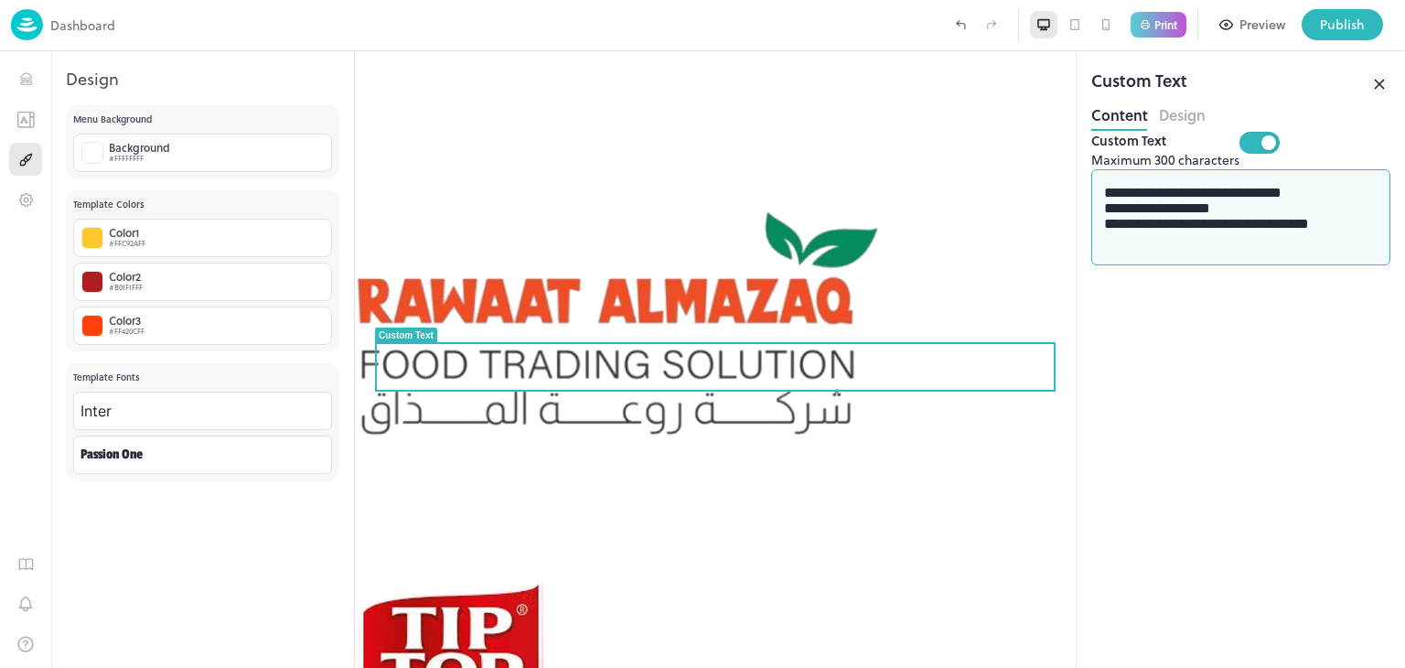
scroll to position [44, 0]
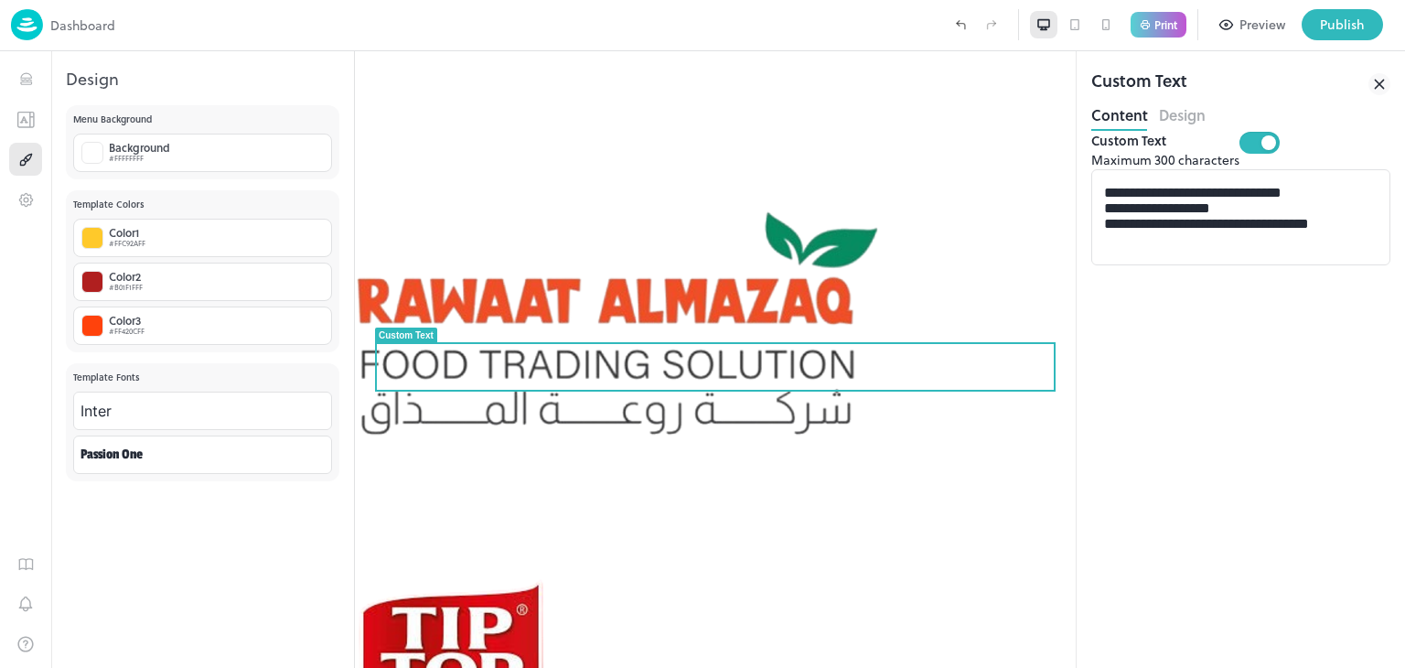
click at [1189, 110] on button "Design" at bounding box center [1182, 113] width 47 height 25
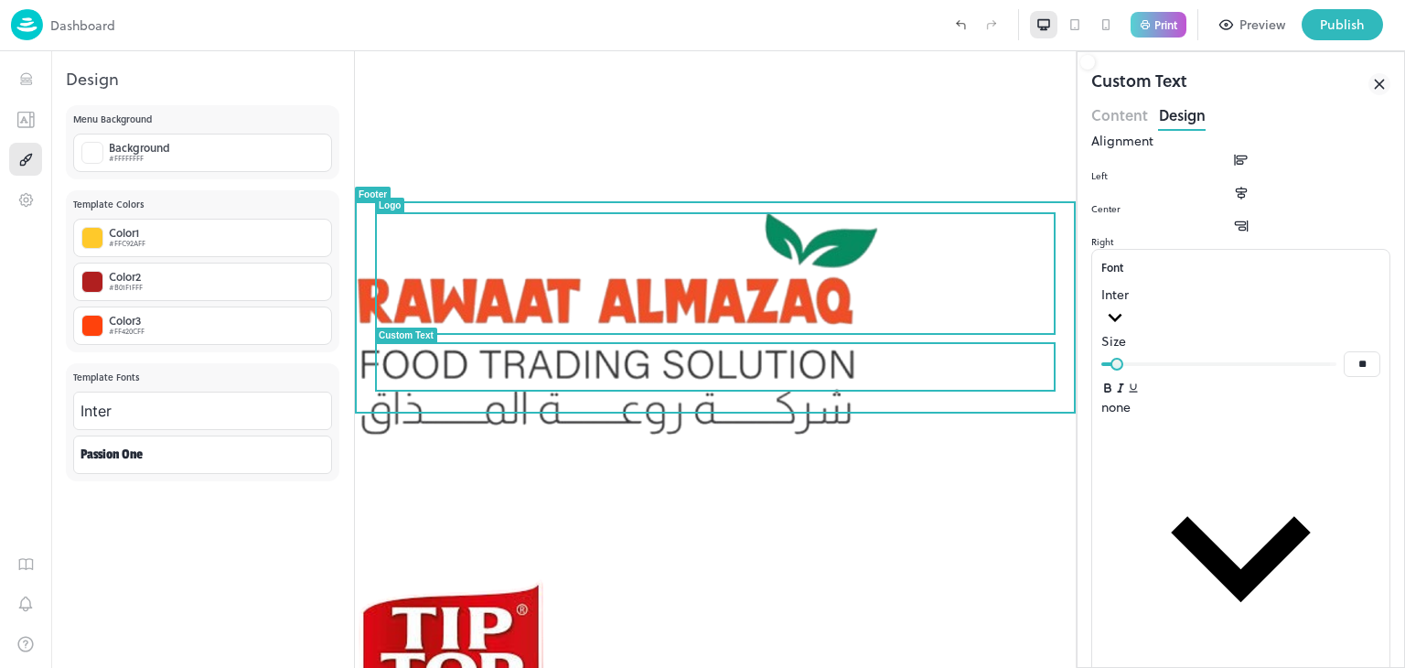
click at [550, 576] on img at bounding box center [453, 674] width 196 height 196
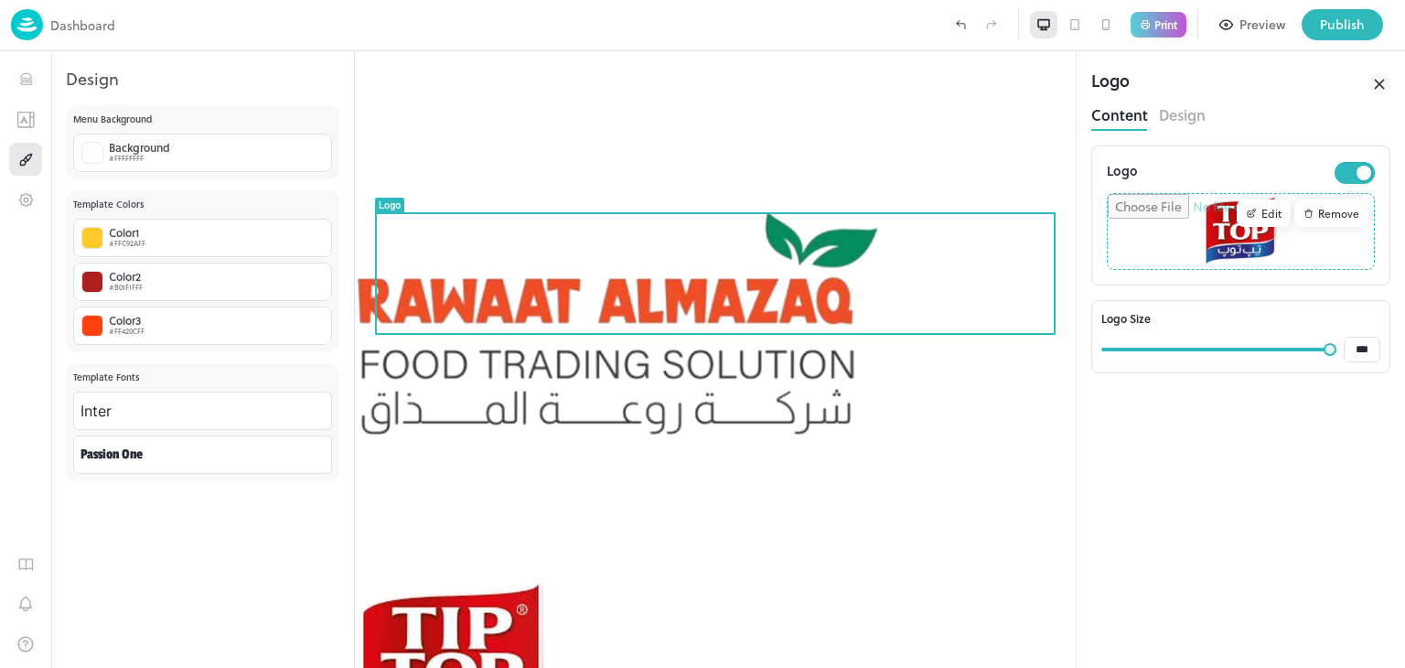
click at [1184, 125] on button "Design" at bounding box center [1182, 113] width 47 height 25
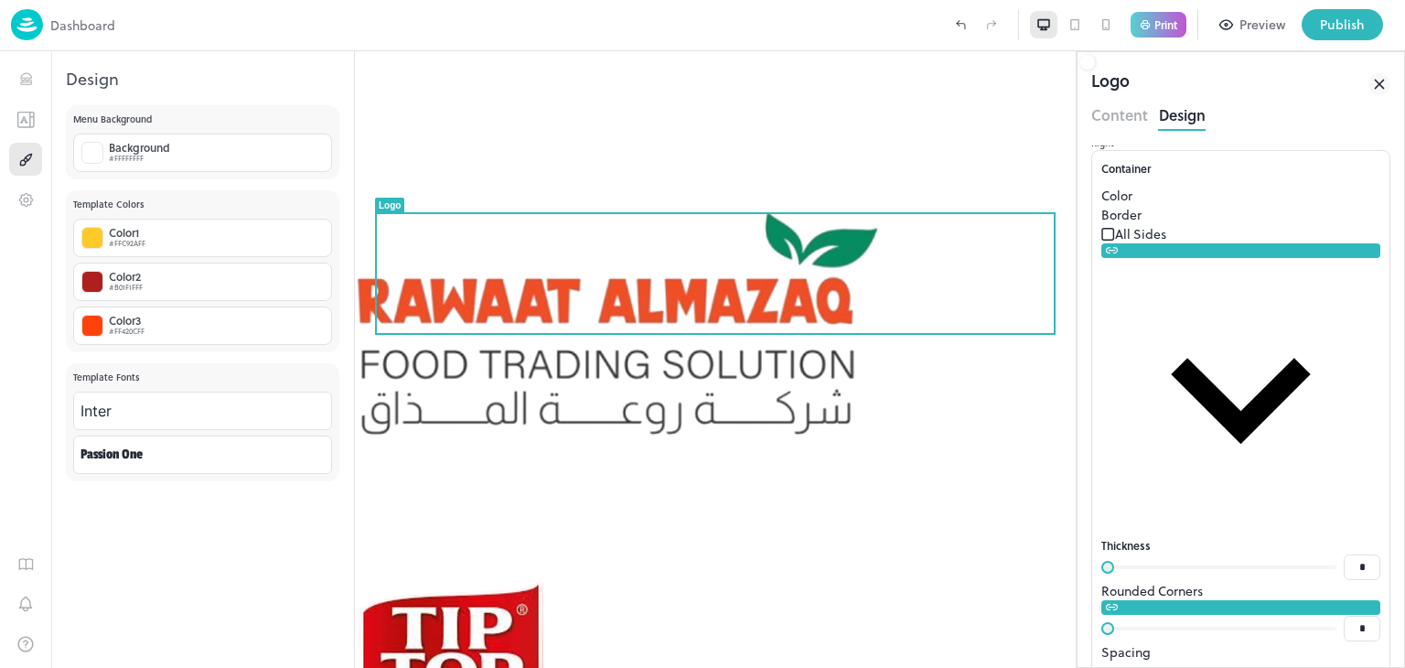
scroll to position [113, 0]
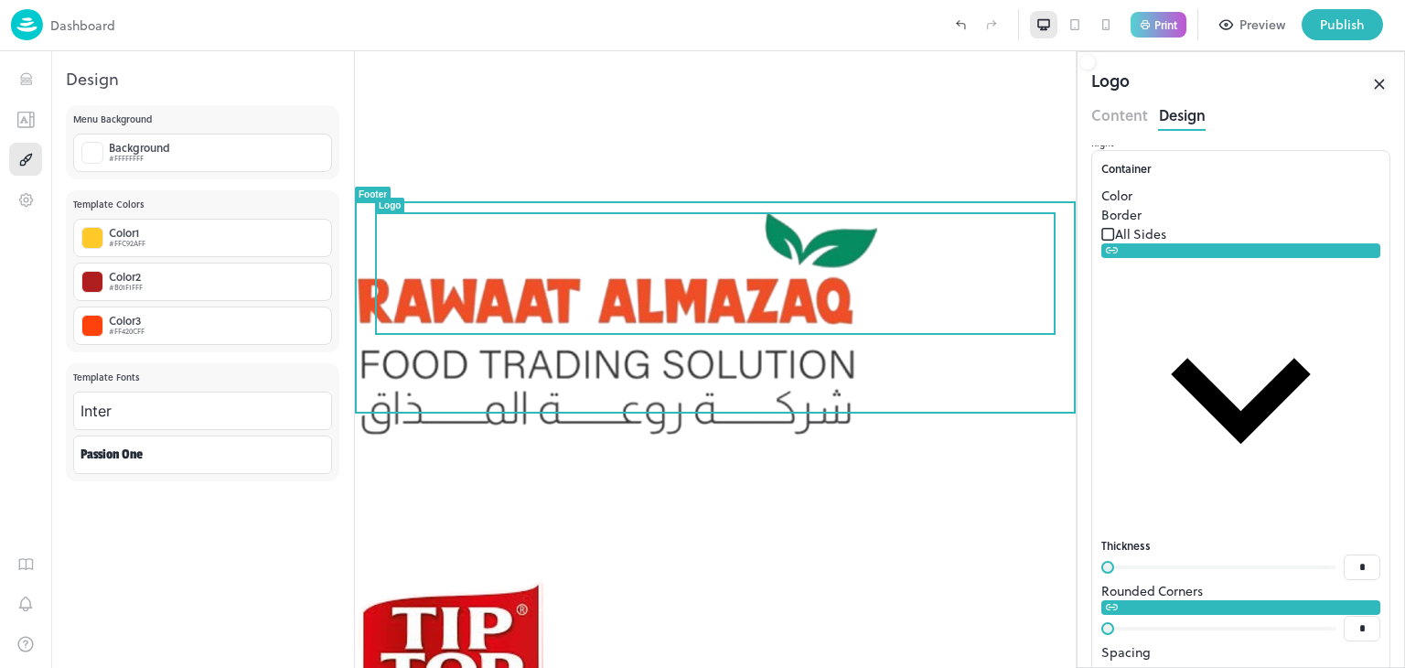
click at [657, 473] on div "Open [DATE] - [DATE]. 11am-11pm Dine in or Takeaway Bookings recommended but no…" at bounding box center [715, 419] width 721 height 737
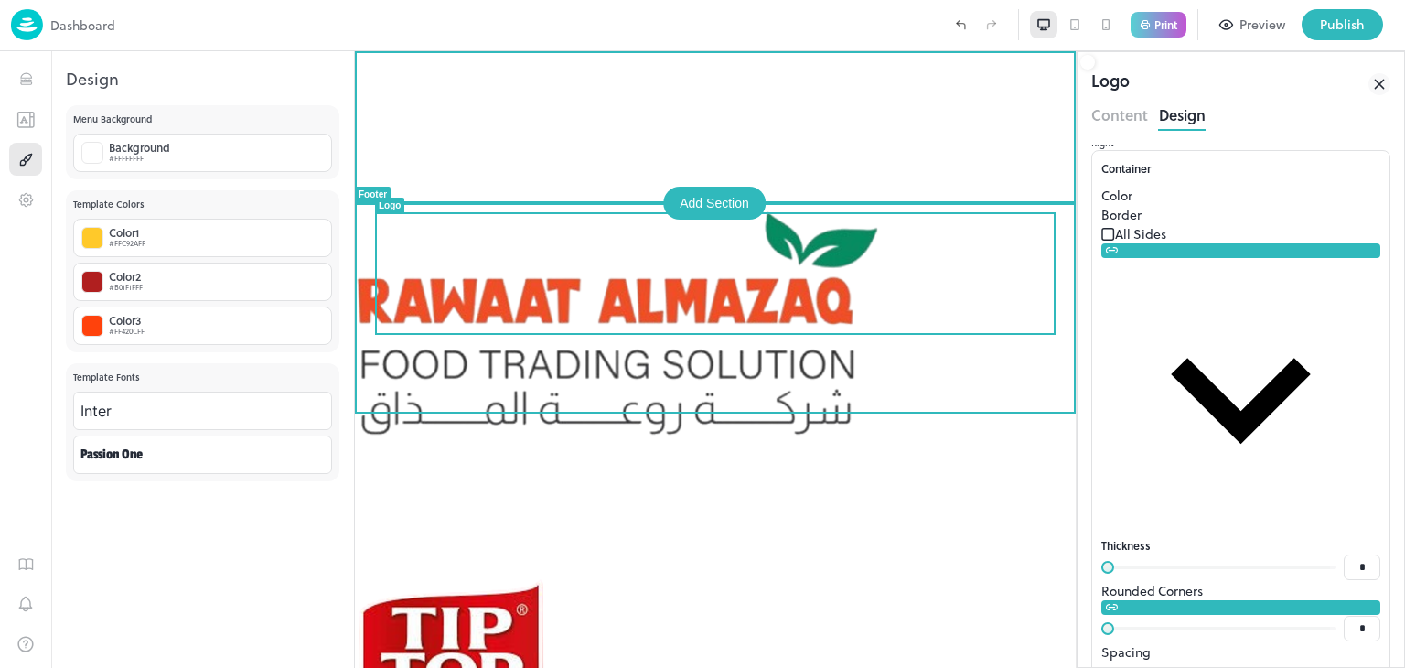
click at [724, 192] on div "Add Section" at bounding box center [714, 203] width 102 height 33
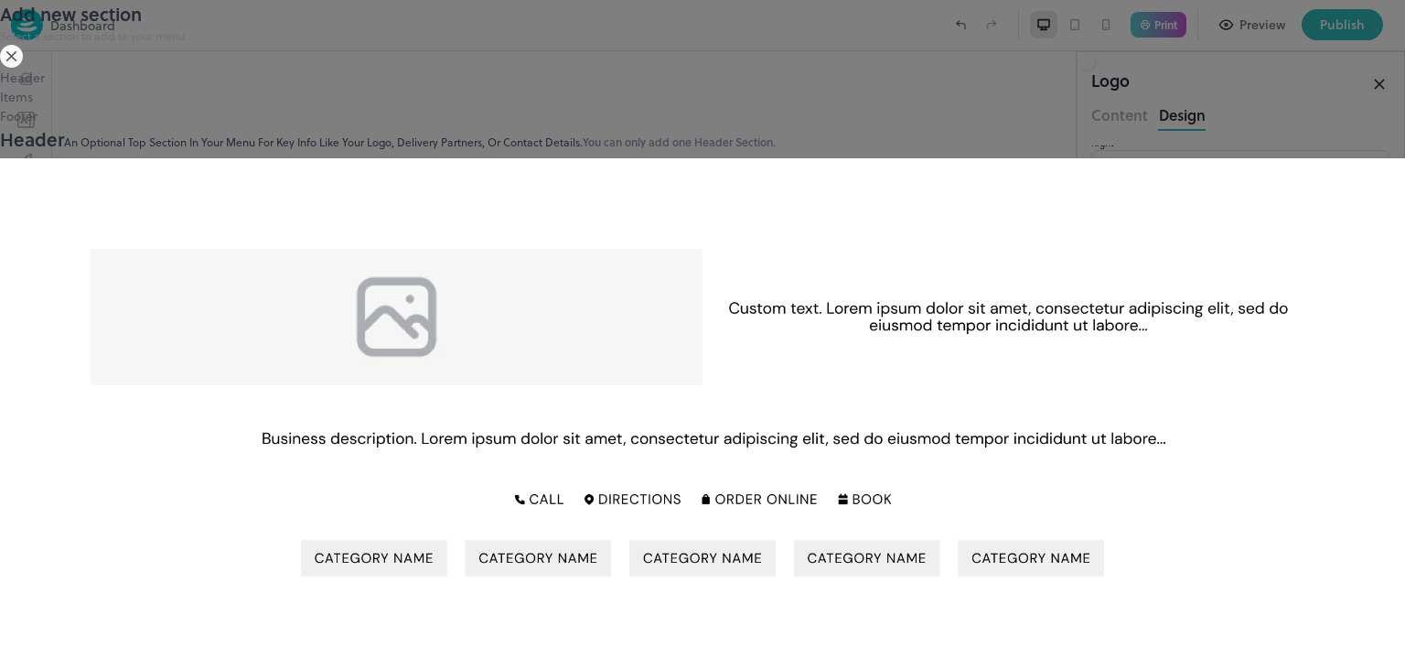
scroll to position [534, 0]
click at [23, 68] on icon at bounding box center [11, 56] width 23 height 23
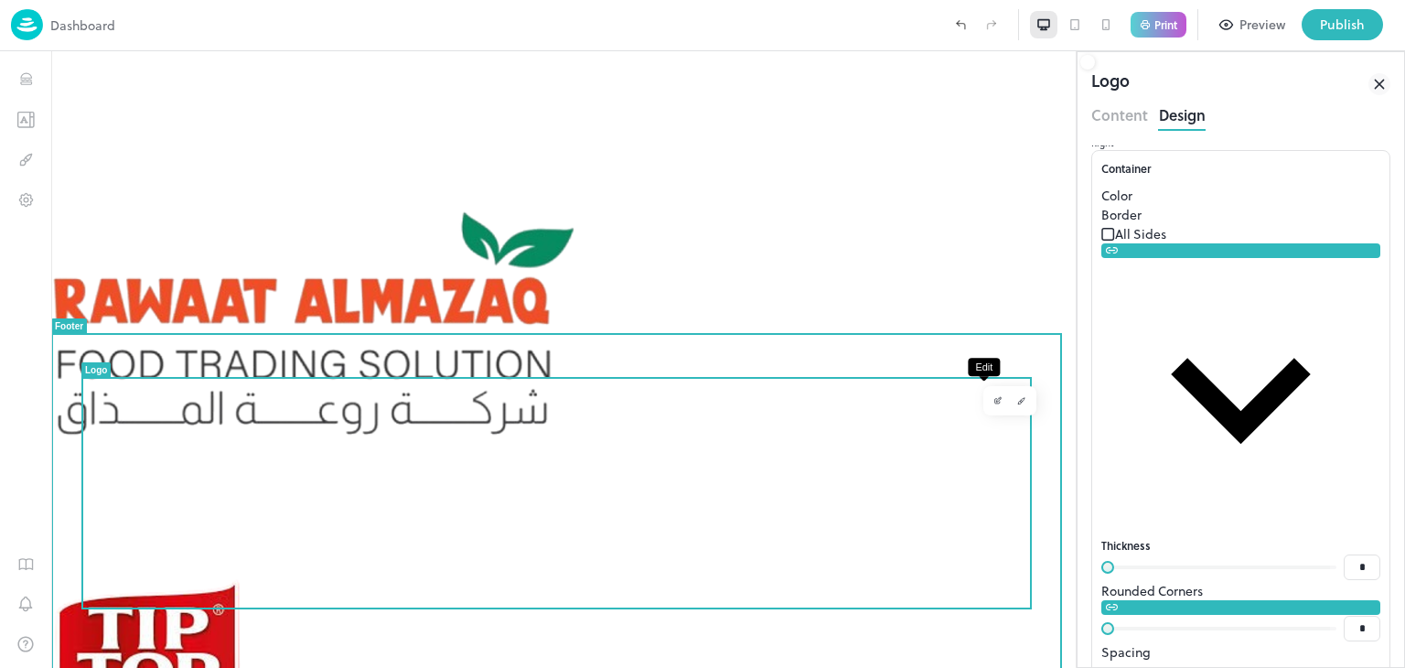
click at [986, 410] on button "Edit" at bounding box center [998, 401] width 24 height 24
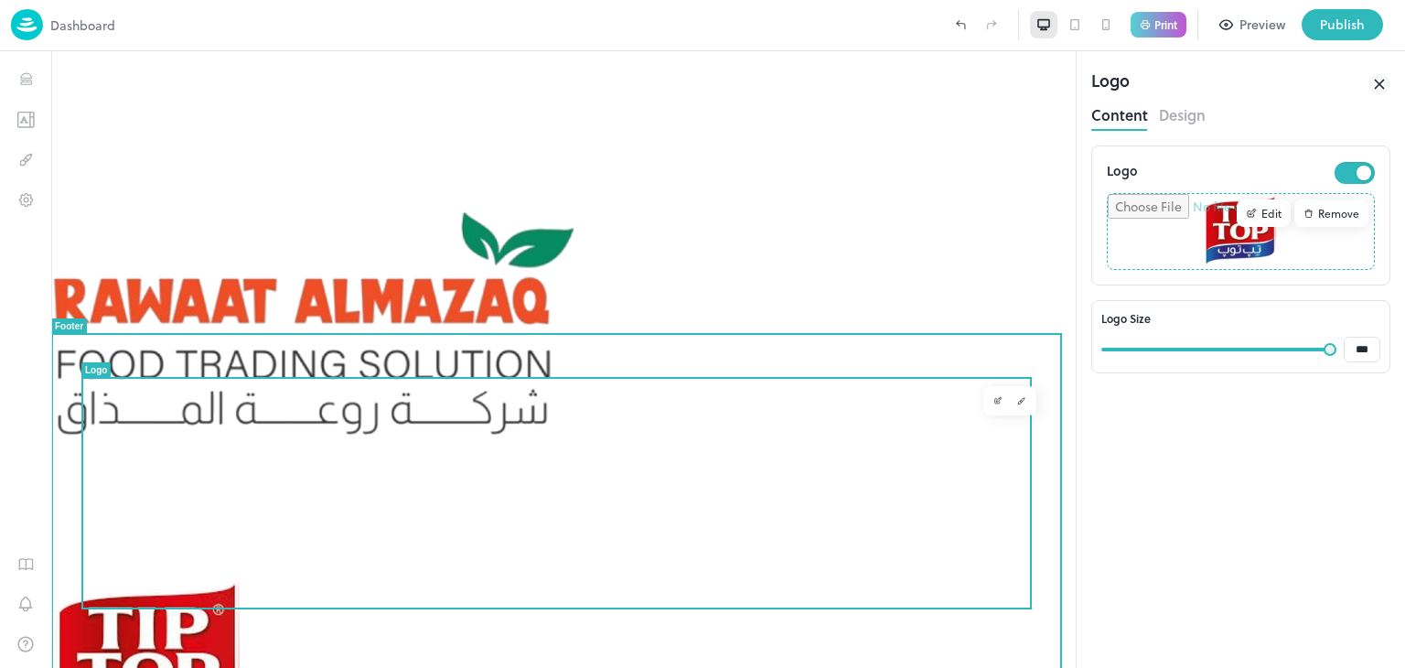
click at [247, 576] on img at bounding box center [149, 674] width 196 height 196
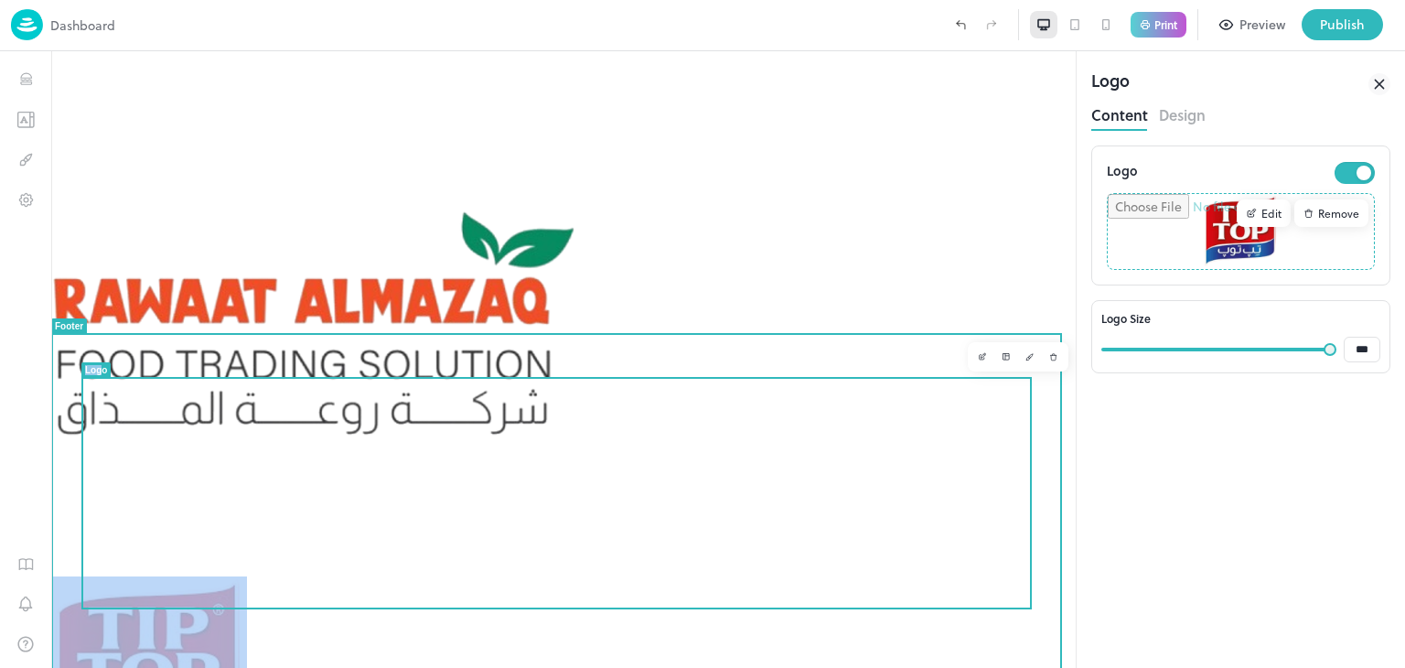
drag, startPoint x: 100, startPoint y: 374, endPoint x: 176, endPoint y: 375, distance: 75.9
click at [201, 356] on div "Open [DATE] - [DATE]. 11am-11pm Dine in or Takeaway Bookings recommended but no…" at bounding box center [563, 419] width 1024 height 737
click at [172, 377] on div at bounding box center [556, 378] width 950 height 2
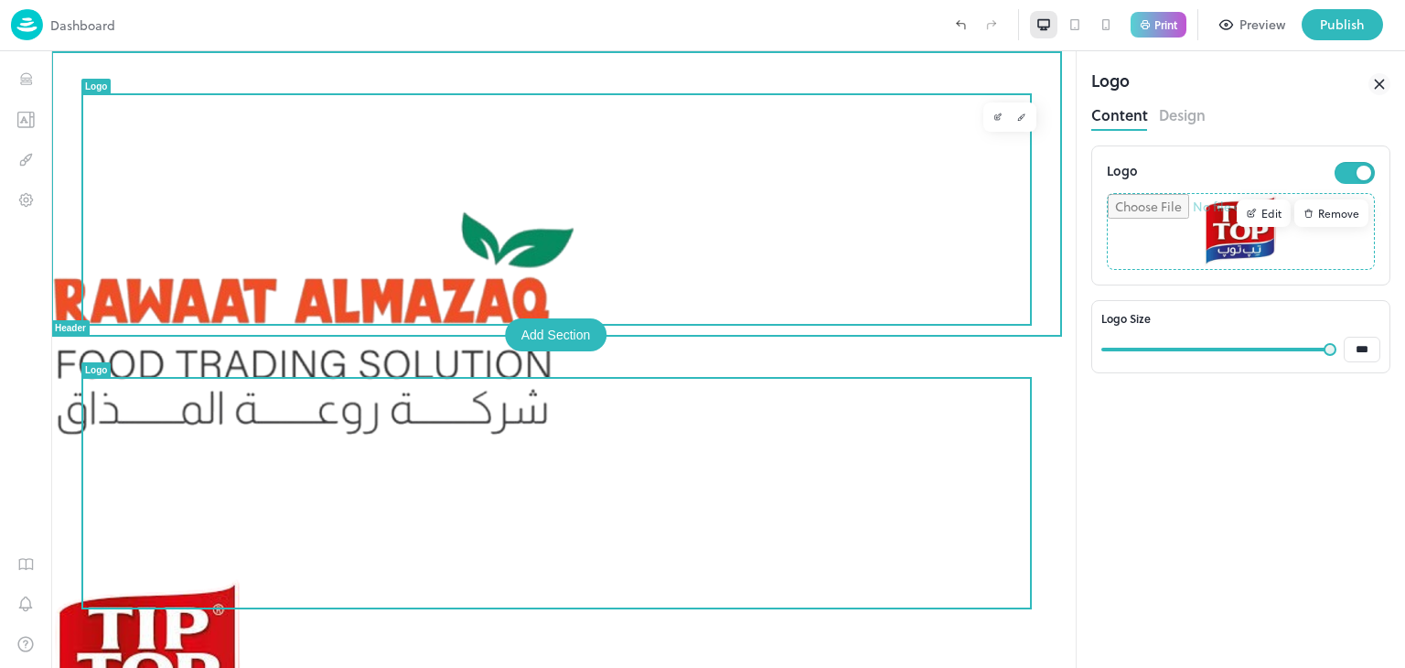
click at [737, 218] on div at bounding box center [563, 313] width 1024 height 525
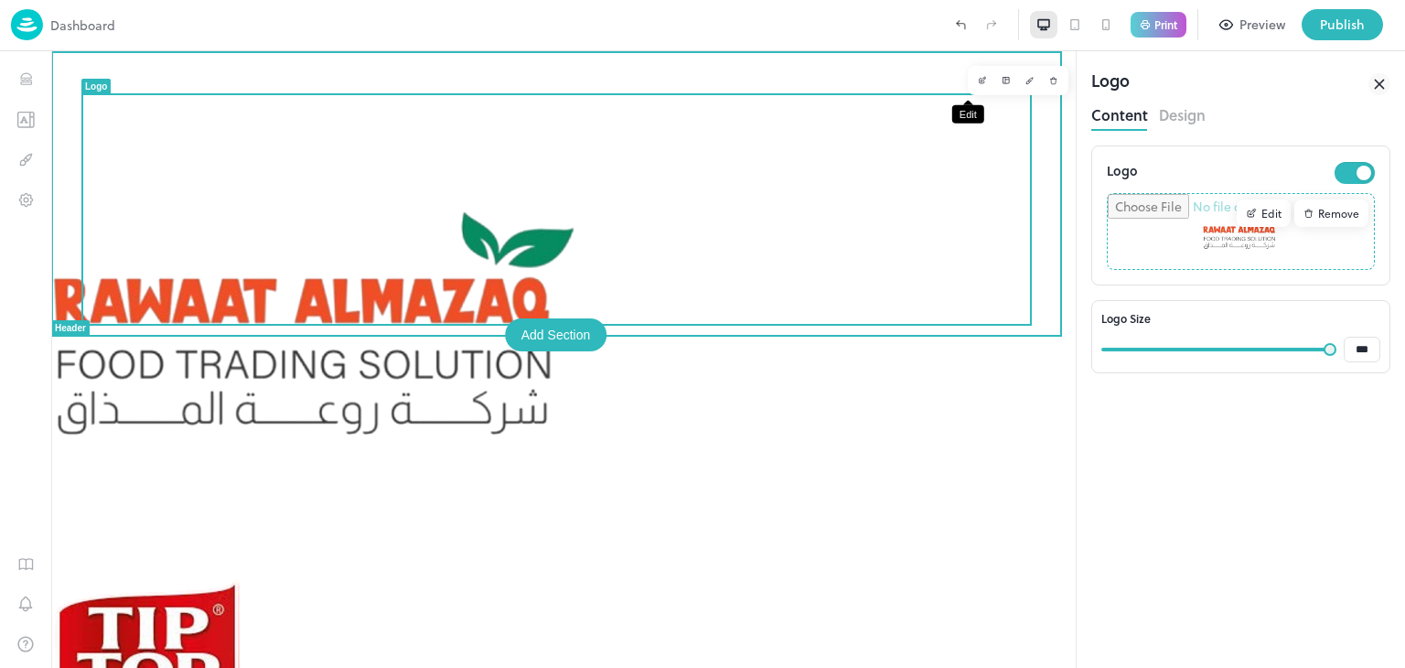
click at [970, 72] on button "Edit" at bounding box center [982, 81] width 24 height 24
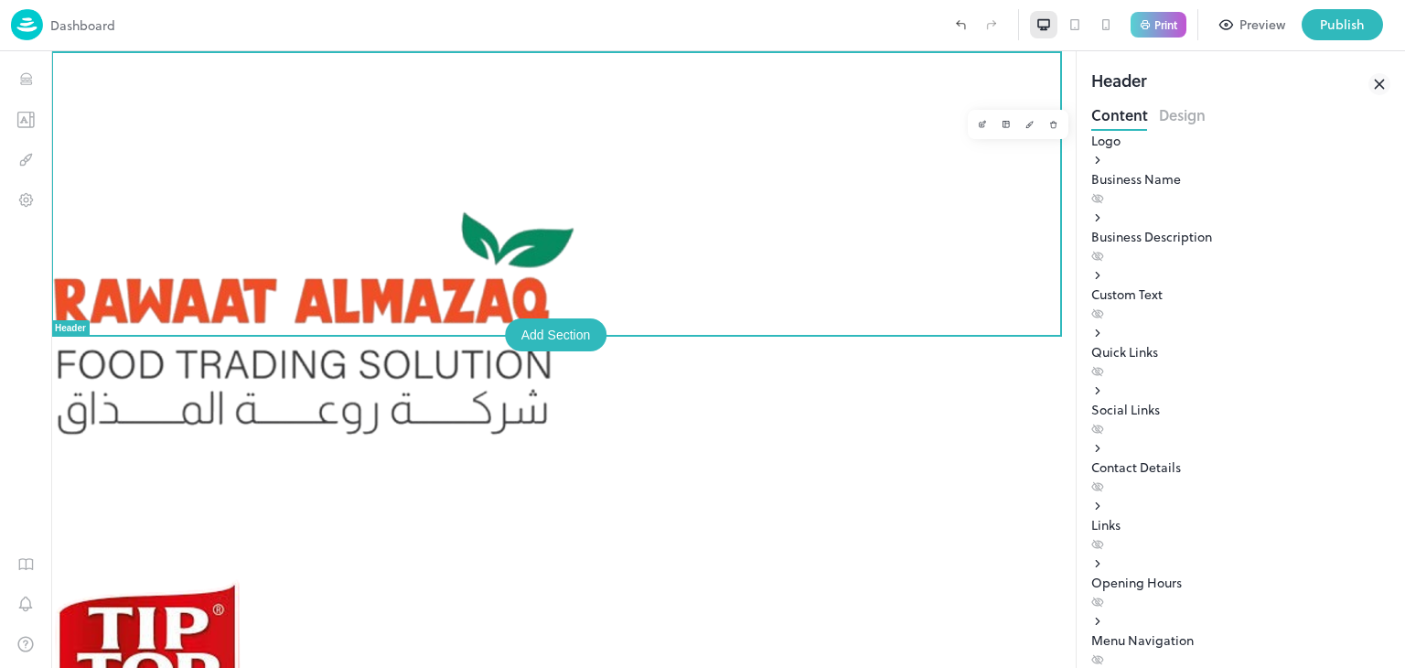
click at [919, 82] on div at bounding box center [563, 313] width 1024 height 525
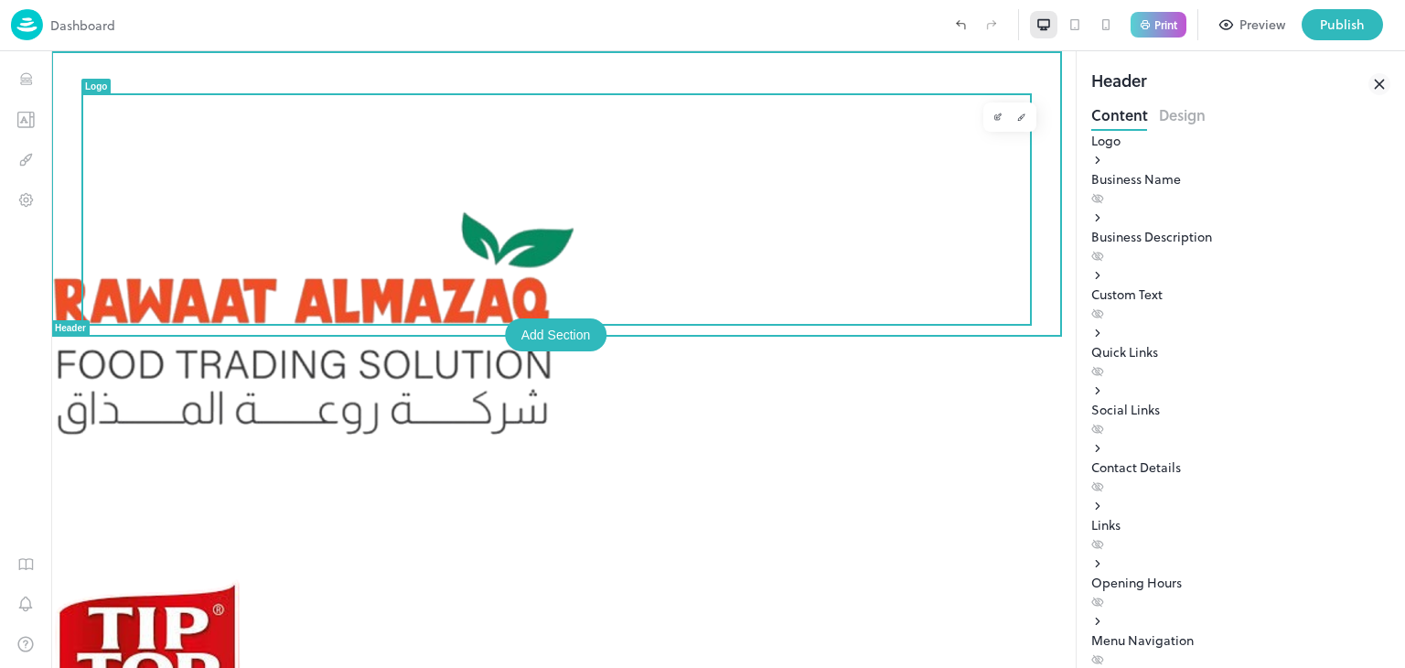
click at [994, 126] on div at bounding box center [1009, 116] width 53 height 29
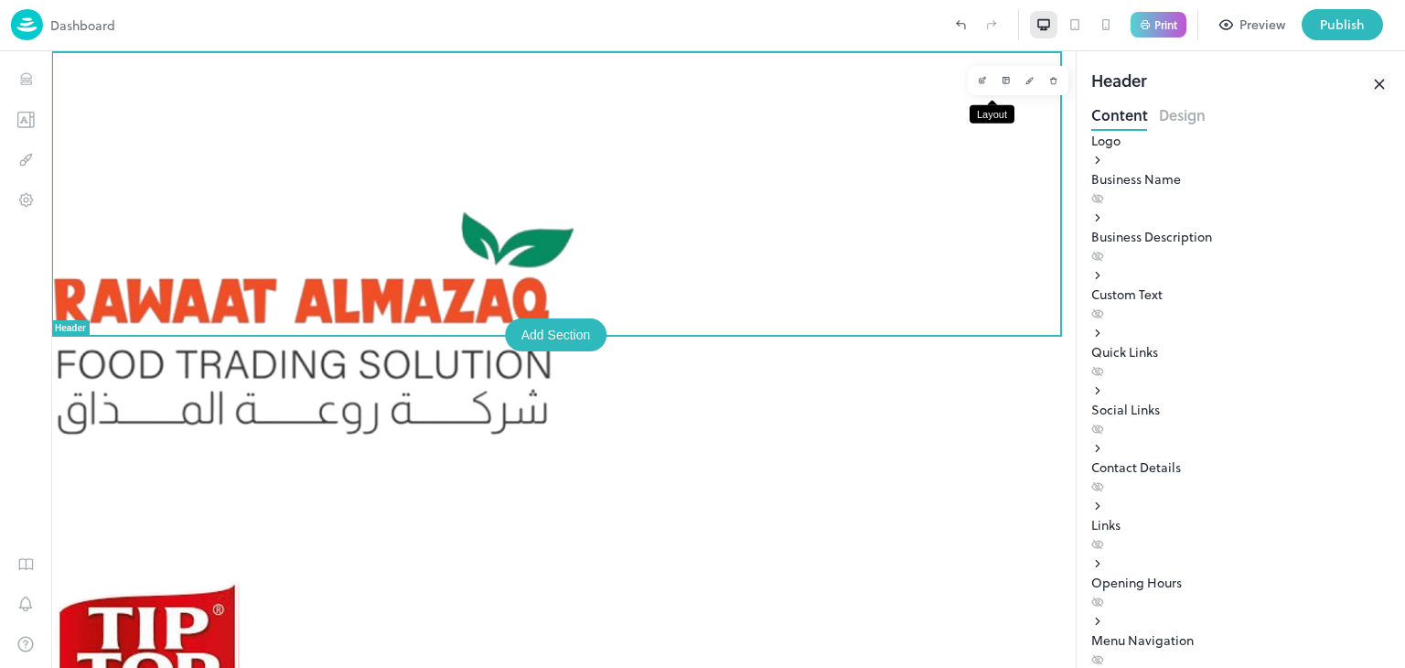
click at [1001, 83] on icon "Layout" at bounding box center [1005, 80] width 9 height 9
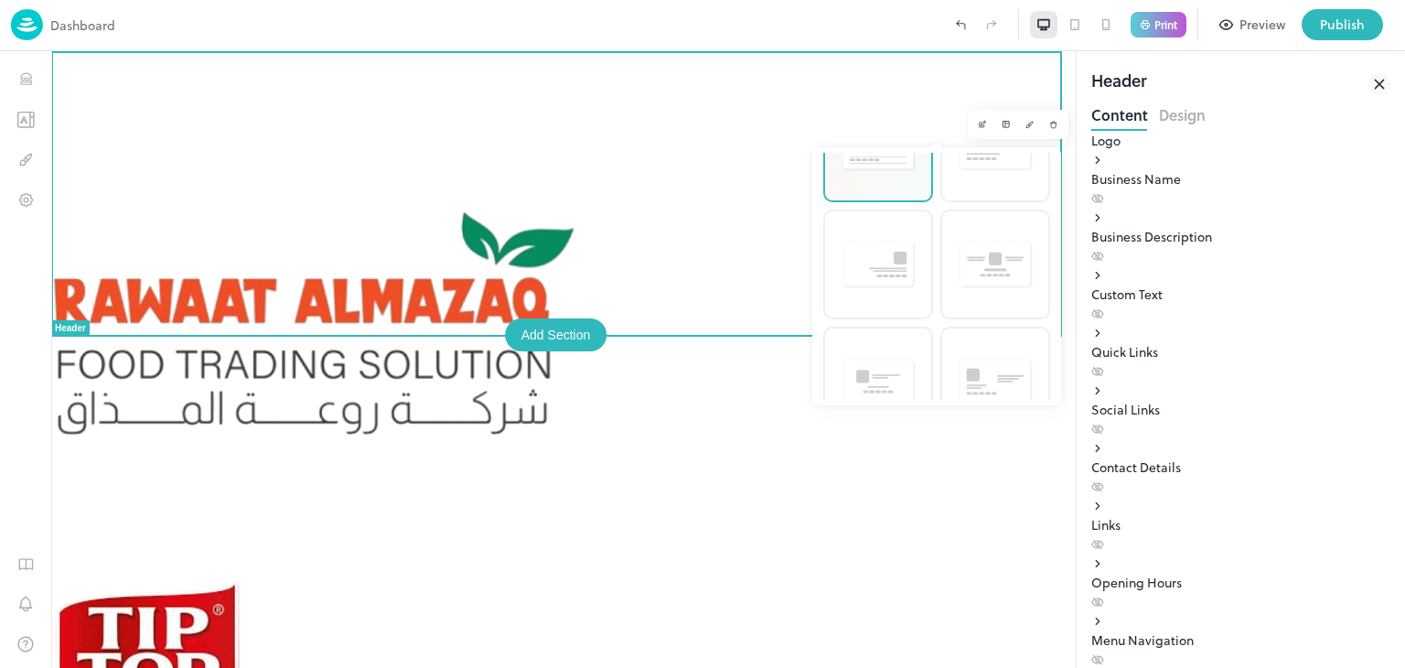
scroll to position [274, 0]
click at [992, 172] on img at bounding box center [994, 172] width 77 height 49
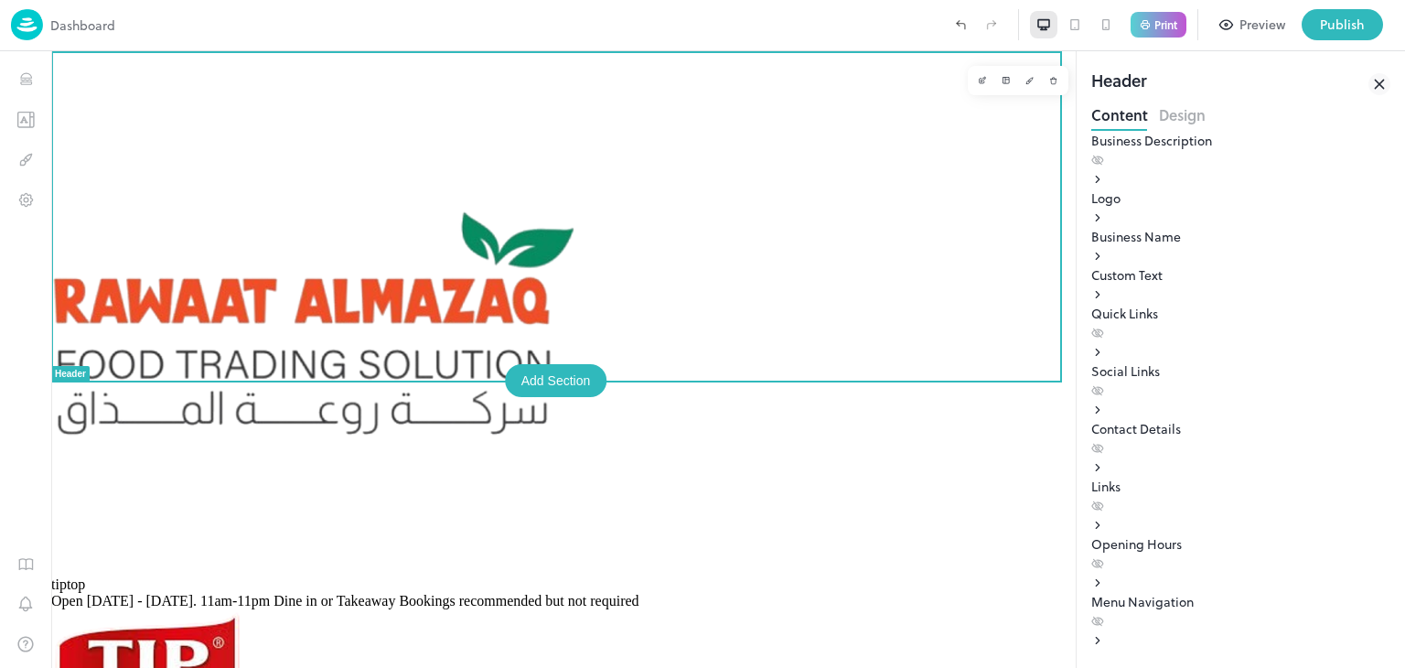
click at [1002, 593] on div "Open [DATE] - [DATE]. 11am-11pm Dine in or Takeaway Bookings recommended but no…" at bounding box center [563, 601] width 1024 height 16
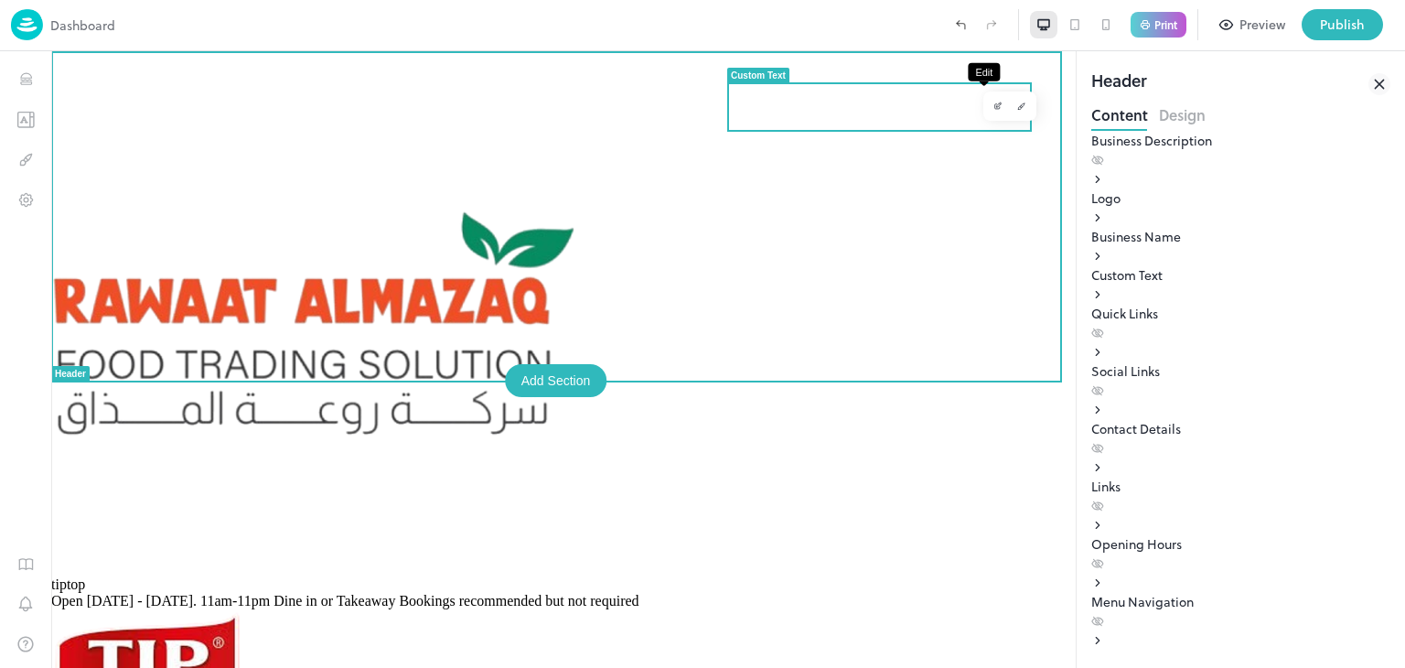
click at [993, 107] on icon "Edit" at bounding box center [997, 105] width 9 height 9
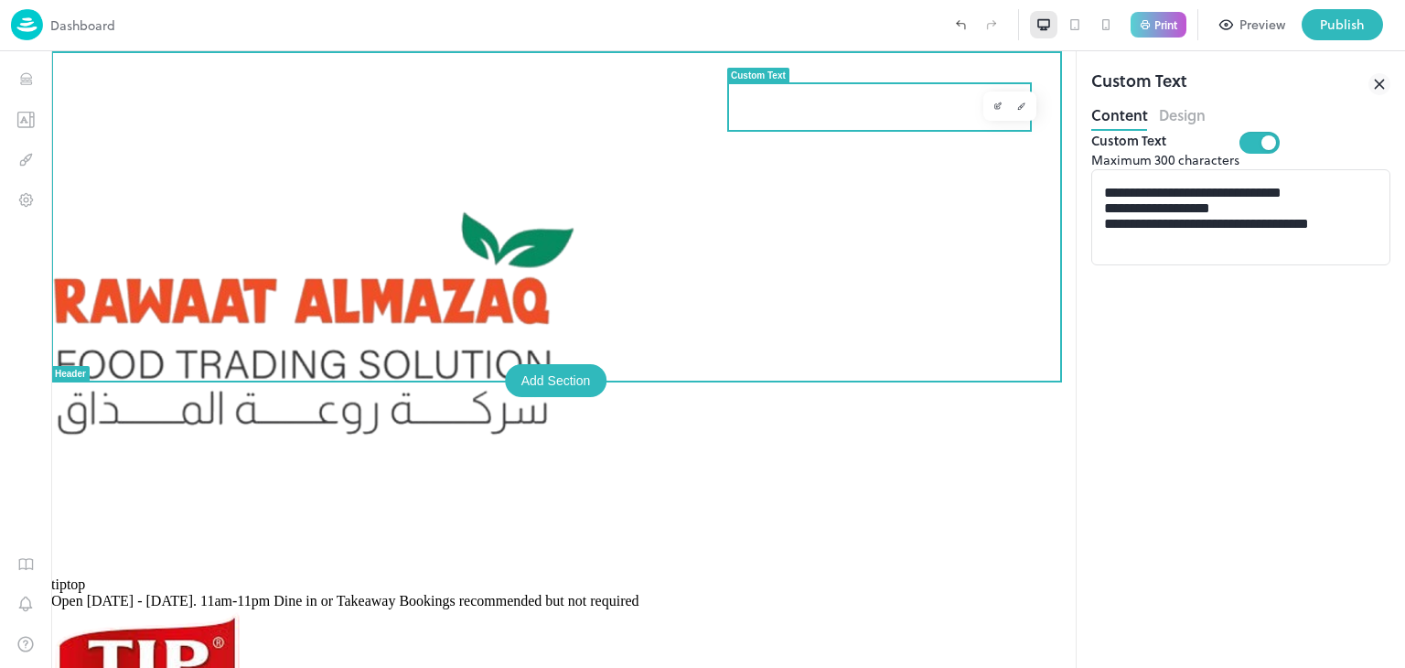
click at [639, 593] on span "Open [DATE] - [DATE]. 11am-11pm Dine in or Takeaway Bookings recommended but no…" at bounding box center [345, 601] width 588 height 16
click at [993, 107] on icon "Edit" at bounding box center [997, 105] width 9 height 9
click at [763, 593] on div "Open [DATE] - [DATE]. 11am-11pm Dine in or Takeaway Bookings recommended but no…" at bounding box center [563, 601] width 1024 height 16
